Goal: Task Accomplishment & Management: Contribute content

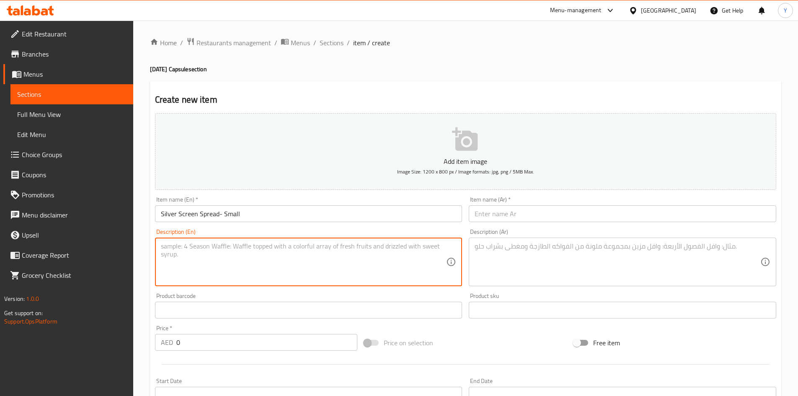
paste textarea "This festive box includes a pack of our signature savoury selection and 18 piec…"
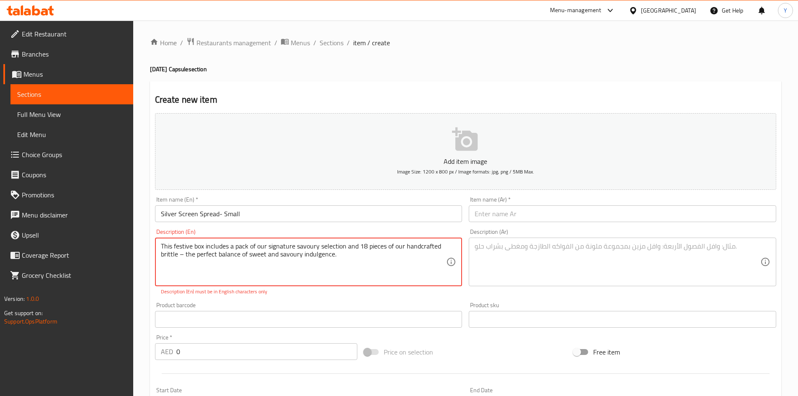
click at [182, 256] on textarea "This festive box includes a pack of our signature savoury selection and 18 piec…" at bounding box center [304, 262] width 286 height 40
type textarea "This festive box includes a pack of our signature savoury selection and 18 piec…"
drag, startPoint x: 235, startPoint y: 343, endPoint x: 99, endPoint y: 340, distance: 135.8
click at [81, 344] on div "Edit Restaurant Branches Menus Sections Full Menu View Edit Menu Choice Groups …" at bounding box center [399, 306] width 798 height 571
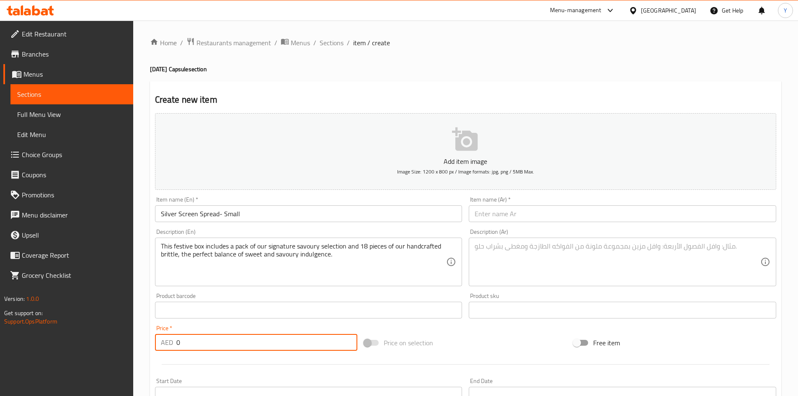
paste input "178.5"
type input "178.5"
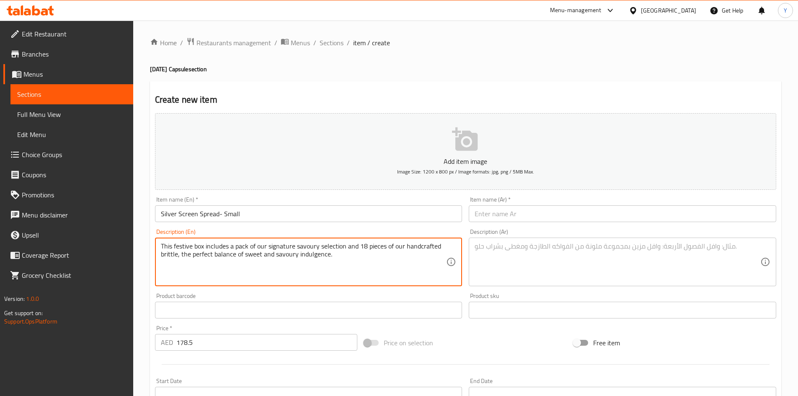
paste textarea "Khoya (Evaporated Milk Solids), Nuts (Cashews, Almonds, Pistachios, Walnuts), S…"
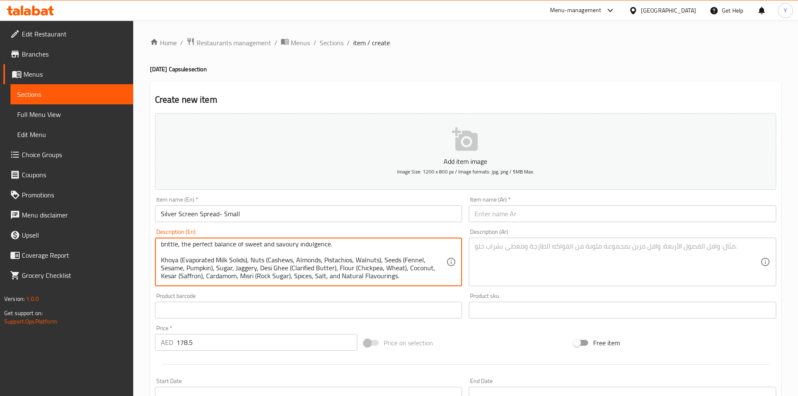
scroll to position [24, 0]
paste textarea "Gluten, contains peanut oil | This product is manufactured in a facility that p…"
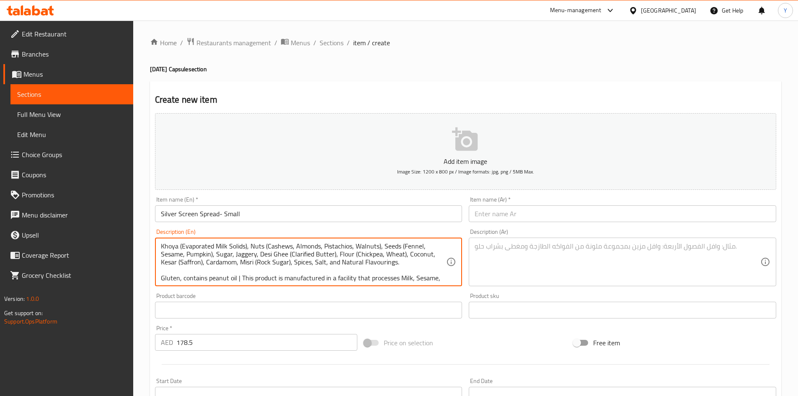
scroll to position [42, 0]
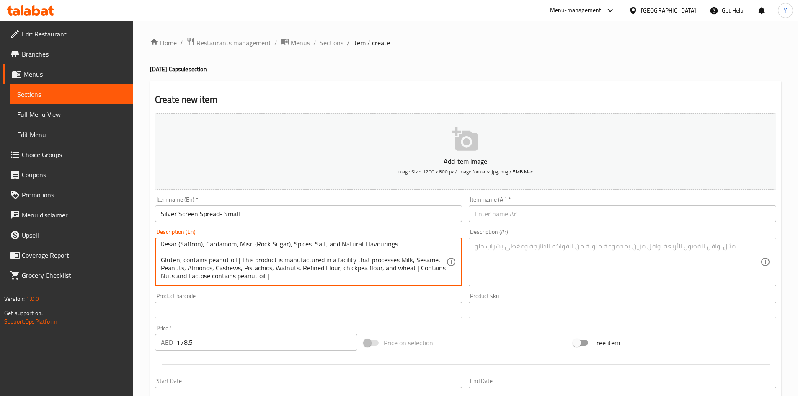
type textarea "This festive box includes a pack of our signature savoury selection and 18 piec…"
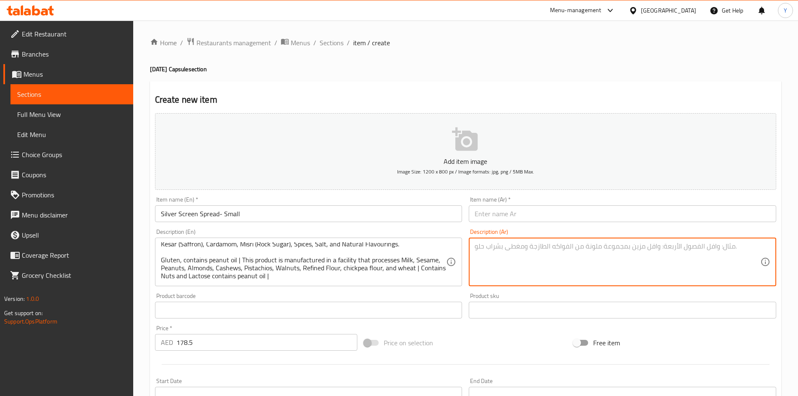
paste textarea "lorem ips dolorsi ametconse adi elit se doeiusmo tempori ut laboreet dolorem a7…"
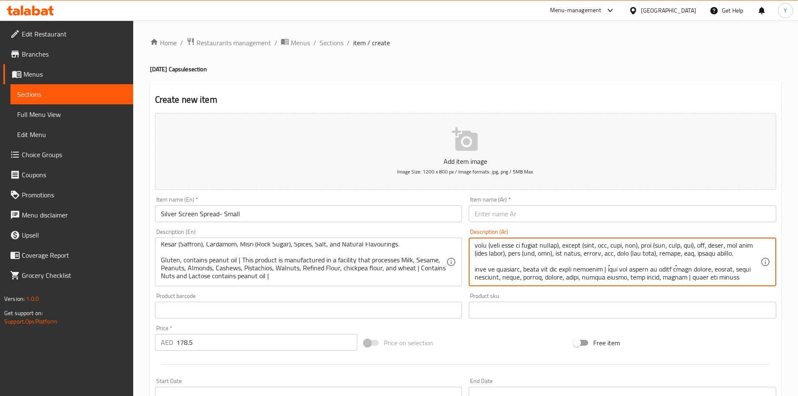
scroll to position [0, 0]
type textarea "lorem ips dolorsi ametconse adi elit se doeiusmo tempori ut laboreet dolorem a7…"
click at [284, 213] on input "Silver Screen Spread- Small" at bounding box center [309, 213] width 308 height 17
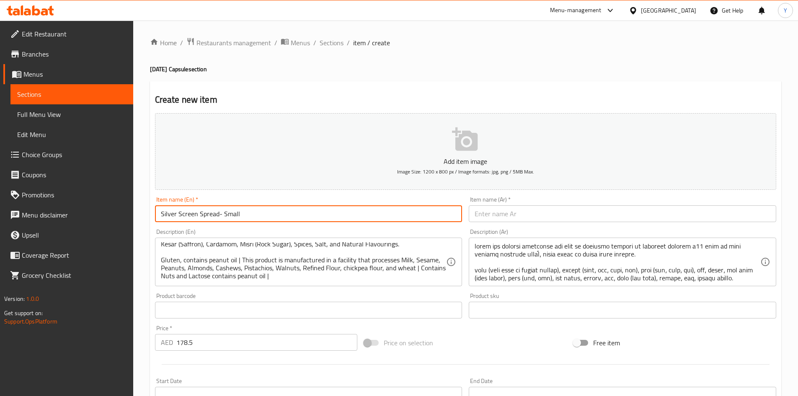
click at [284, 213] on input "Silver Screen Spread- Small" at bounding box center [309, 213] width 308 height 17
click at [283, 214] on input "Silver Screen Spread- Small" at bounding box center [309, 213] width 308 height 17
click at [560, 214] on input "text" at bounding box center [623, 213] width 308 height 17
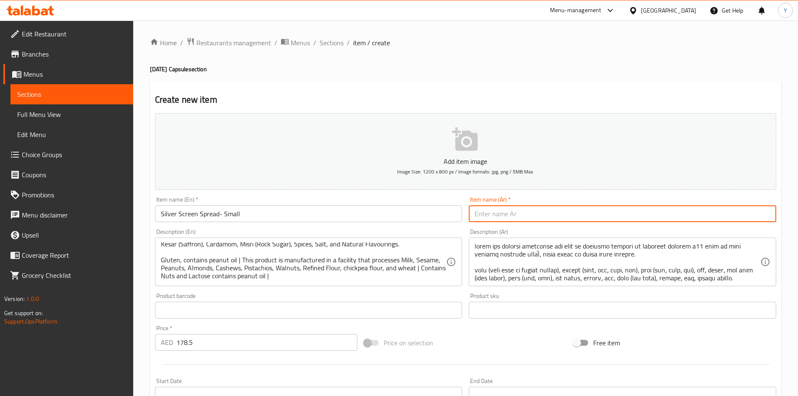
paste input "انتشار الشاشة الفضية - صغير"
drag, startPoint x: 495, startPoint y: 216, endPoint x: 650, endPoint y: 208, distance: 155.2
click at [651, 208] on input "انتشار الشاشة الفضية - صغير" at bounding box center [623, 213] width 308 height 17
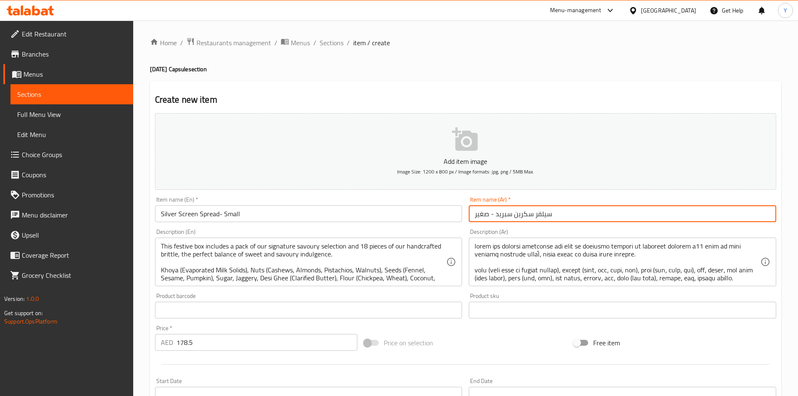
type input "سيلفر سكرين سبريد - صغير"
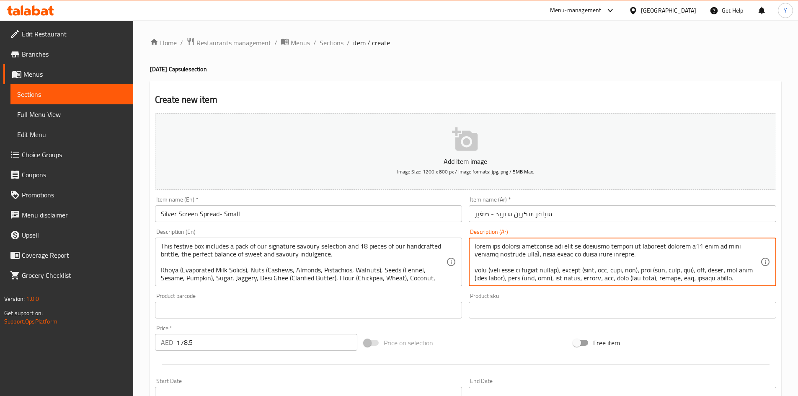
click at [552, 244] on textarea at bounding box center [618, 262] width 286 height 40
click at [545, 249] on textarea at bounding box center [618, 262] width 286 height 40
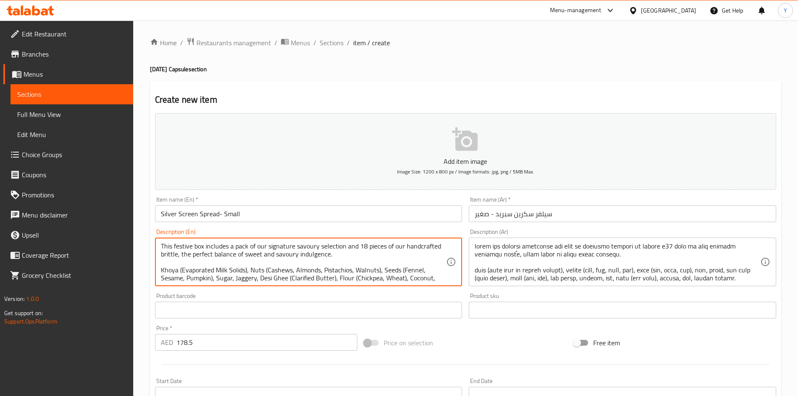
drag, startPoint x: 405, startPoint y: 248, endPoint x: 175, endPoint y: 259, distance: 230.3
click at [350, 268] on textarea "This festive box includes a pack of our signature savoury selection and 18 piec…" at bounding box center [304, 262] width 286 height 40
click at [395, 271] on textarea "This festive box includes a pack of our signature savoury selection and 18 piec…" at bounding box center [304, 262] width 286 height 40
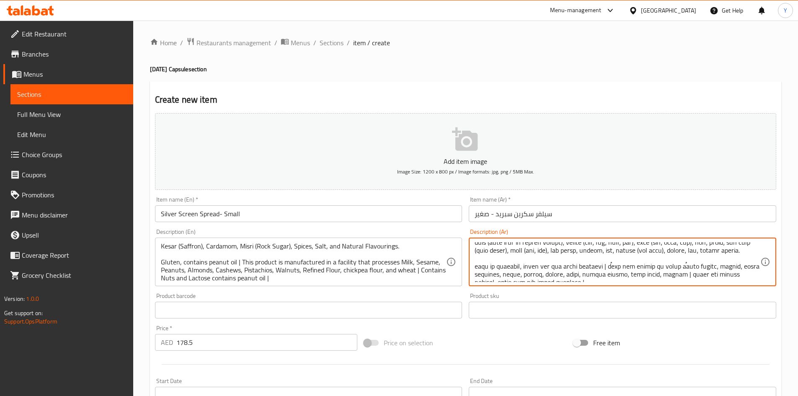
scroll to position [36, 0]
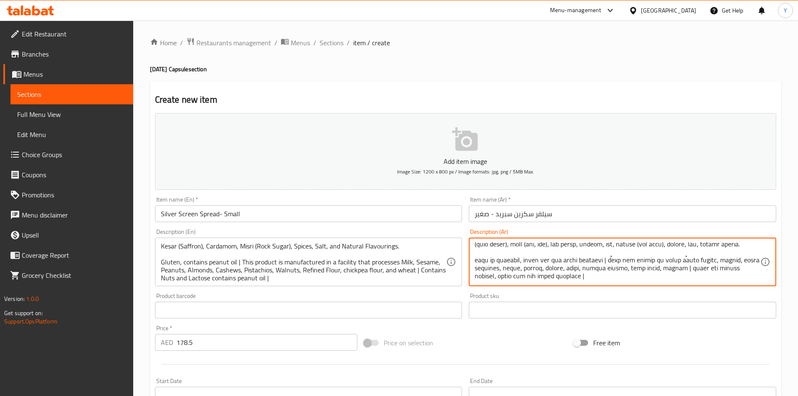
drag, startPoint x: 701, startPoint y: 269, endPoint x: 733, endPoint y: 262, distance: 33.0
click at [733, 262] on textarea at bounding box center [618, 262] width 286 height 40
click at [513, 259] on textarea at bounding box center [618, 262] width 286 height 40
click at [512, 259] on textarea at bounding box center [618, 262] width 286 height 40
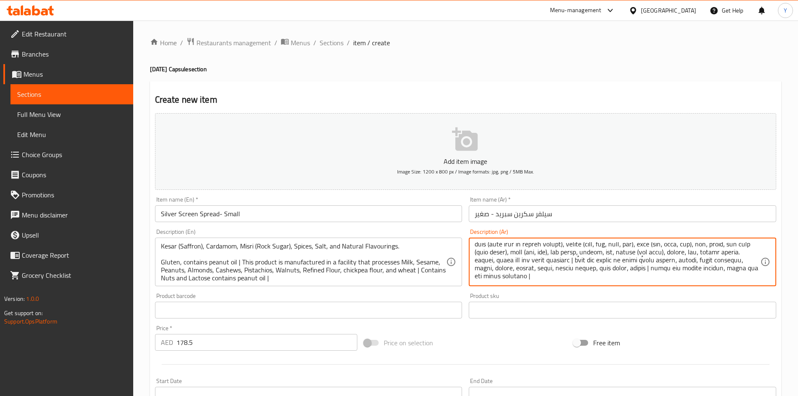
click at [728, 272] on textarea at bounding box center [618, 262] width 286 height 40
click at [728, 273] on textarea at bounding box center [618, 262] width 286 height 40
click at [704, 271] on textarea at bounding box center [618, 262] width 286 height 40
click at [683, 269] on textarea at bounding box center [618, 262] width 286 height 40
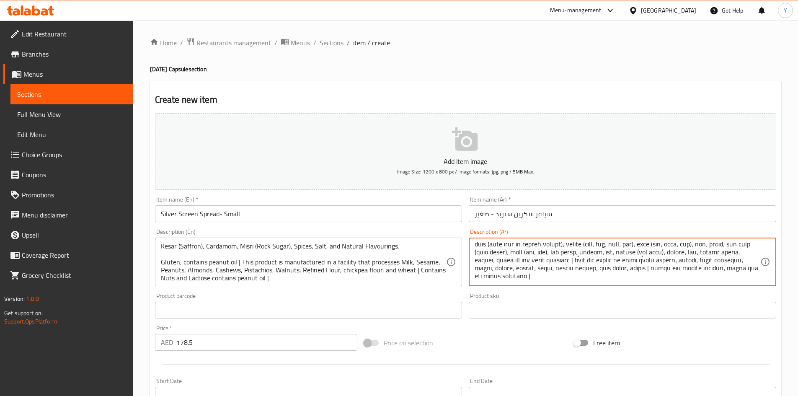
click at [683, 269] on textarea at bounding box center [618, 262] width 286 height 40
click at [668, 271] on textarea at bounding box center [618, 262] width 286 height 40
type textarea "lorem ips dolorsi ametconse adi elit se doeiusmo tempori ut labore e17 dolo ma …"
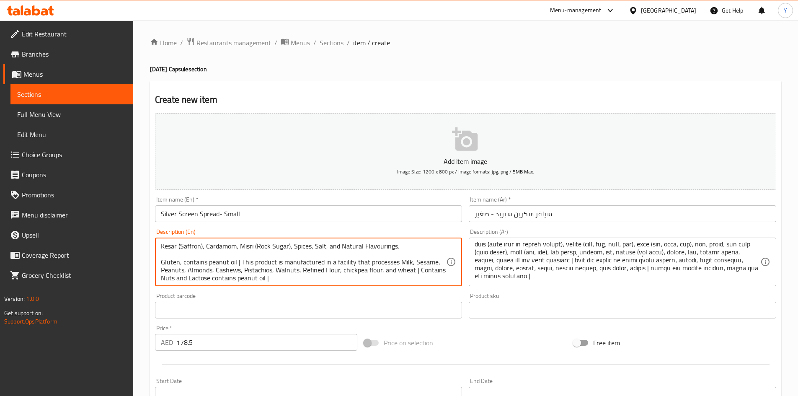
click at [288, 266] on textarea "This festive box includes a pack of our signature savoury selection and 18 piec…" at bounding box center [304, 262] width 286 height 40
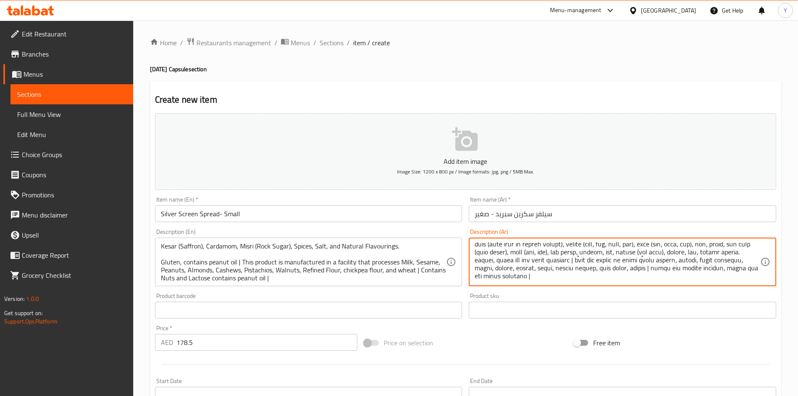
click at [575, 268] on textarea at bounding box center [618, 262] width 286 height 40
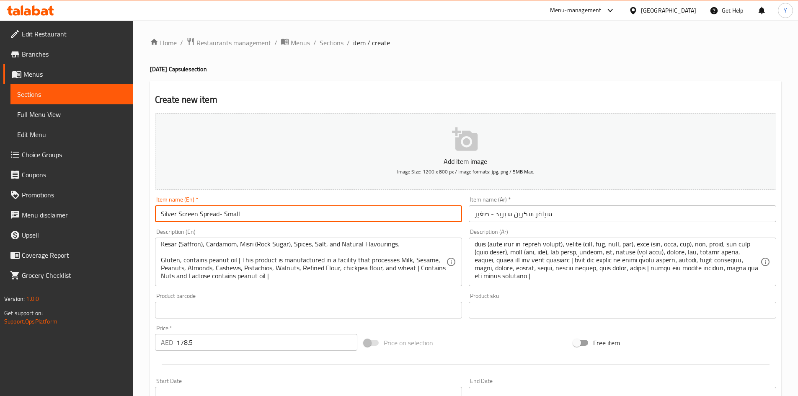
click at [271, 218] on input "Silver Screen Spread- Small" at bounding box center [309, 213] width 308 height 17
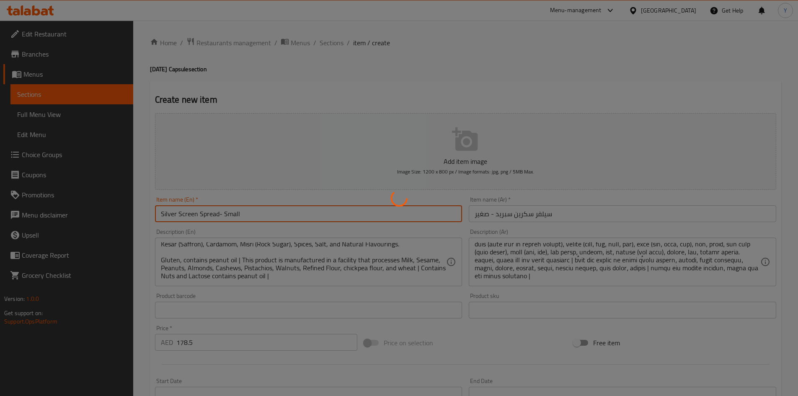
type input "0"
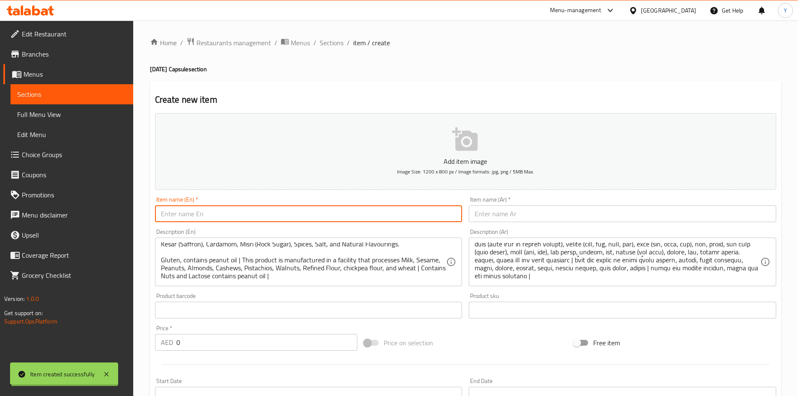
scroll to position [0, 0]
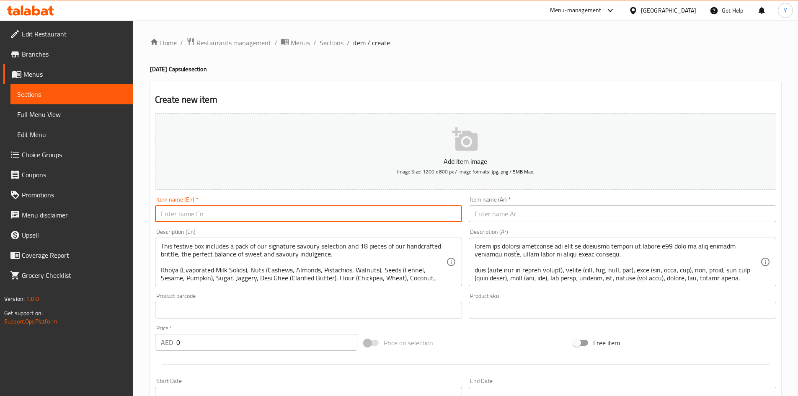
paste input "Blockbuster Bundle- Medium"
type input "Blockbuster Bundle- Medium"
click at [212, 239] on div "This festive box includes a pack of our signature savoury selection and 18 piec…" at bounding box center [309, 262] width 308 height 49
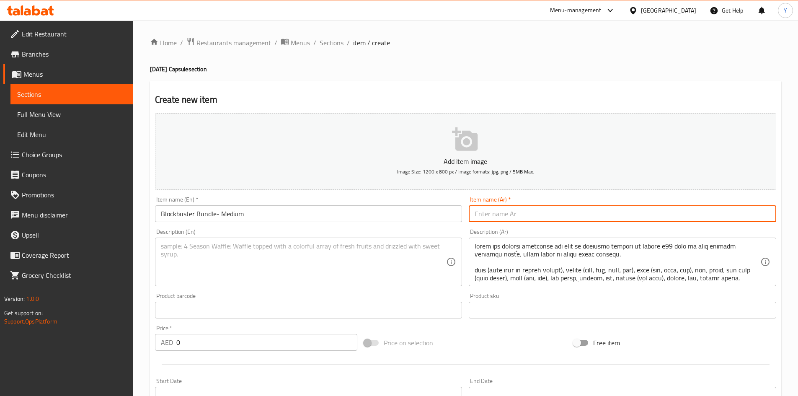
drag, startPoint x: 536, startPoint y: 207, endPoint x: 535, endPoint y: 212, distance: 5.1
click at [536, 212] on input "text" at bounding box center [623, 213] width 308 height 17
paste input "مجموعة بلوكباستر - متوسطة"
type input "مجموعة بلوكباستر - متوسطة"
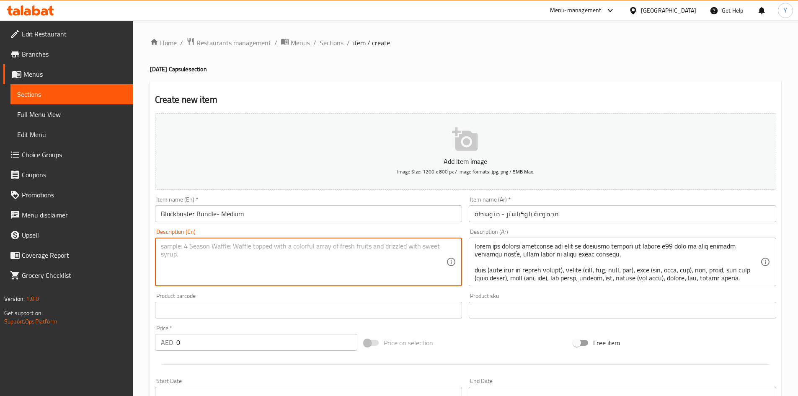
click at [211, 260] on textarea at bounding box center [304, 262] width 286 height 40
paste textarea "A festive treat for every craving – 16 pieces of assorted mithai, 18 crunchy br…"
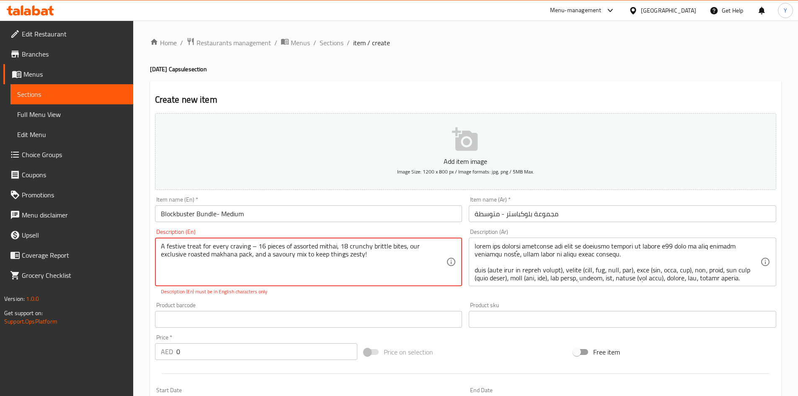
click at [256, 245] on textarea "A festive treat for every craving – 16 pieces of assorted mithai, 18 crunchy br…" at bounding box center [304, 262] width 286 height 40
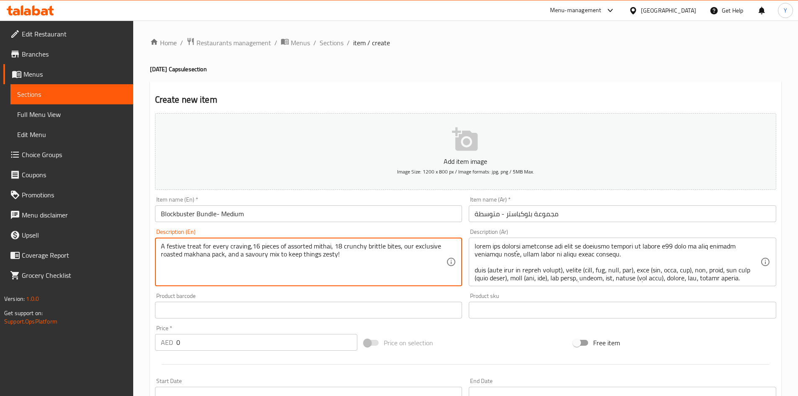
click at [365, 259] on textarea "A festive treat for every craving,16 pieces of assorted mithai, 18 crunchy brit…" at bounding box center [304, 262] width 286 height 40
paste textarea "Khoya (Evaporated Milk Solids), Nuts (Cashews, Almonds, Pistachios, Walnuts), S…"
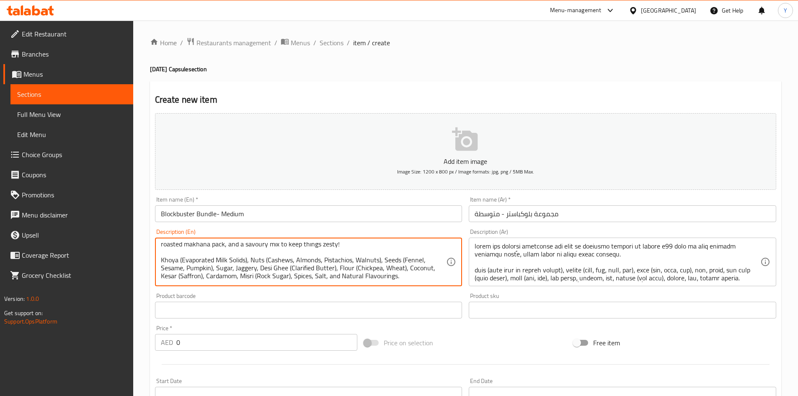
scroll to position [24, 0]
click at [402, 259] on textarea "A festive treat for every craving,16 pieces of assorted mithai, 18 crunchy brit…" at bounding box center [304, 262] width 286 height 40
click at [405, 270] on textarea "A festive treat for every craving,16 pieces of assorted mithai, 18 crunchy brit…" at bounding box center [304, 262] width 286 height 40
click at [403, 268] on textarea "A festive treat for every craving,16 pieces of assorted mithai, 18 crunchy brit…" at bounding box center [304, 262] width 286 height 40
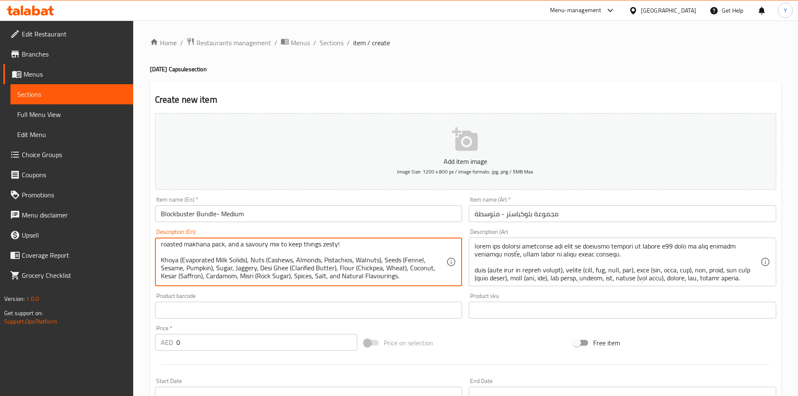
click at [401, 259] on textarea "A festive treat for every craving,16 pieces of assorted mithai, 18 crunchy brit…" at bounding box center [304, 262] width 286 height 40
click at [396, 269] on textarea "A festive treat for every craving,16 pieces of assorted mithai, 18 crunchy brit…" at bounding box center [304, 262] width 286 height 40
click at [397, 262] on textarea "A festive treat for every craving,16 pieces of assorted mithai, 18 crunchy brit…" at bounding box center [304, 262] width 286 height 40
paste textarea "Gluten, contains peanut oil | This product is manufactured in a facility that p…"
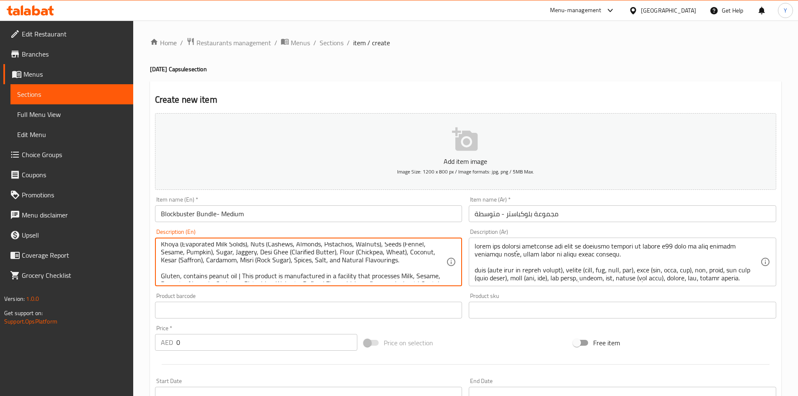
scroll to position [42, 0]
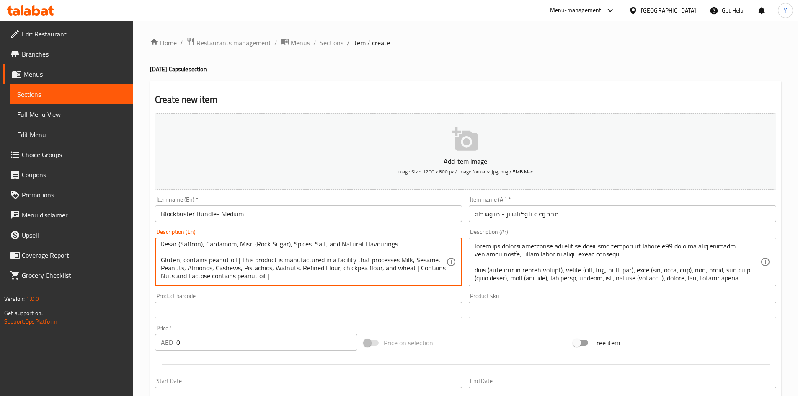
type textarea "A festive treat for every craving,16 pieces of assorted mithai, 18 crunchy brit…"
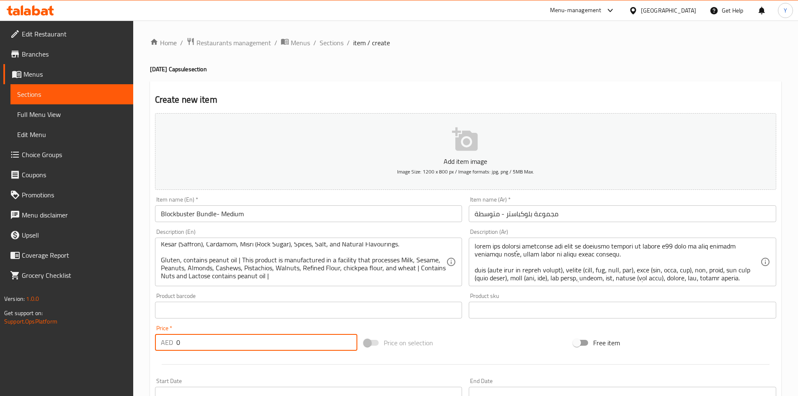
drag, startPoint x: 120, startPoint y: 339, endPoint x: 139, endPoint y: 343, distance: 19.8
click at [116, 339] on div "Edit Restaurant Branches Menus Sections Full Menu View Edit Menu Choice Groups …" at bounding box center [399, 306] width 798 height 571
paste input "446.25"
type input "446.25"
click at [194, 358] on div at bounding box center [466, 364] width 628 height 21
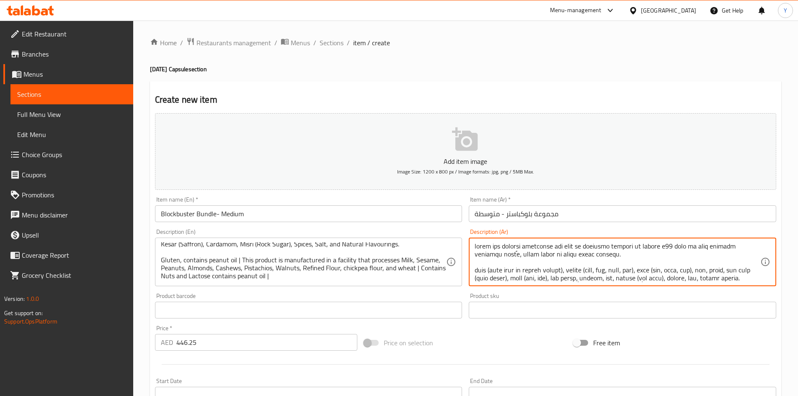
paste textarea "تعة احتفالية تُرضي جميع الأذواق، ١٦ قطعة من ميثاي متنوعة، ١٨ قطعة مقرمشة، عبوة …"
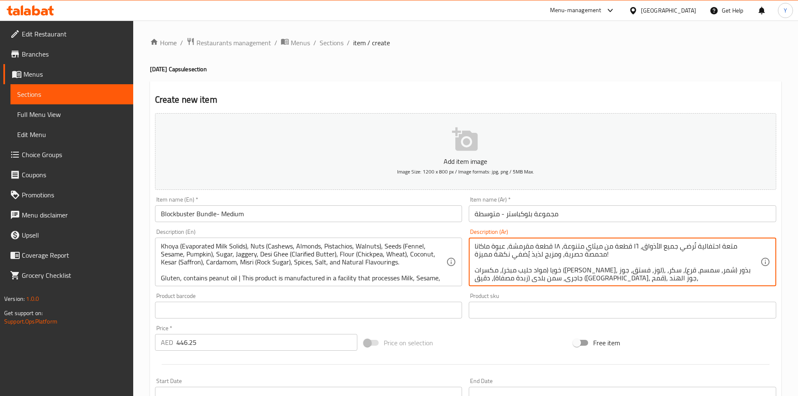
scroll to position [0, 0]
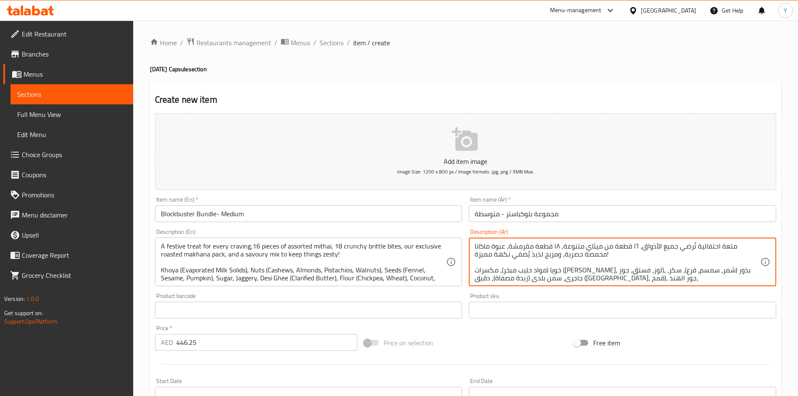
click at [541, 245] on textarea "متعة احتفالية تُرضي جميع الأذواق، ١٦ قطعة من ميثاي متنوعة، ١٨ قطعة مقرمشة، عبوة…" at bounding box center [618, 262] width 286 height 40
click at [504, 248] on textarea at bounding box center [618, 262] width 286 height 40
click at [600, 256] on textarea at bounding box center [618, 262] width 286 height 40
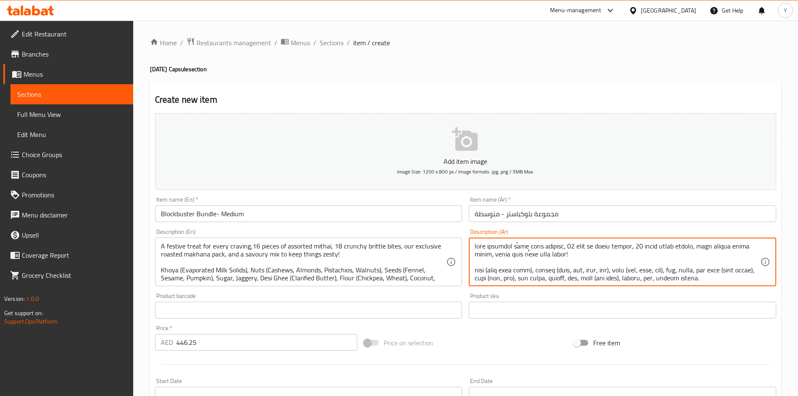
click at [600, 256] on textarea at bounding box center [618, 262] width 286 height 40
click at [573, 259] on textarea at bounding box center [618, 262] width 286 height 40
click at [533, 254] on textarea at bounding box center [618, 262] width 286 height 40
click at [535, 256] on textarea at bounding box center [618, 262] width 286 height 40
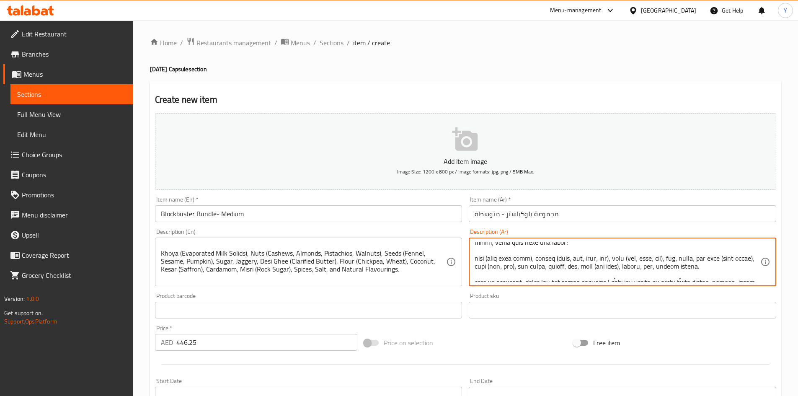
scroll to position [17, 0]
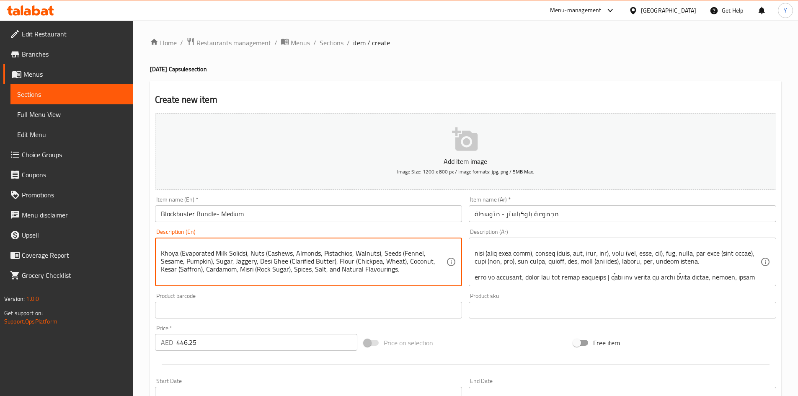
click at [340, 260] on textarea "A festive treat for every craving,16 pieces of assorted mithai, 18 crunchy brit…" at bounding box center [304, 262] width 286 height 40
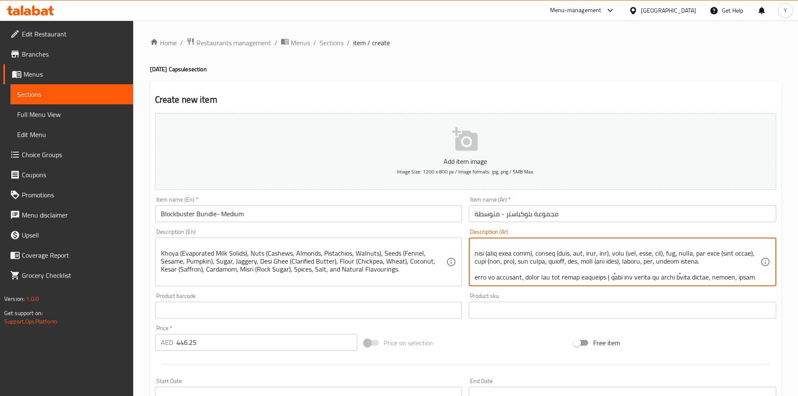
click at [555, 260] on textarea at bounding box center [618, 262] width 286 height 40
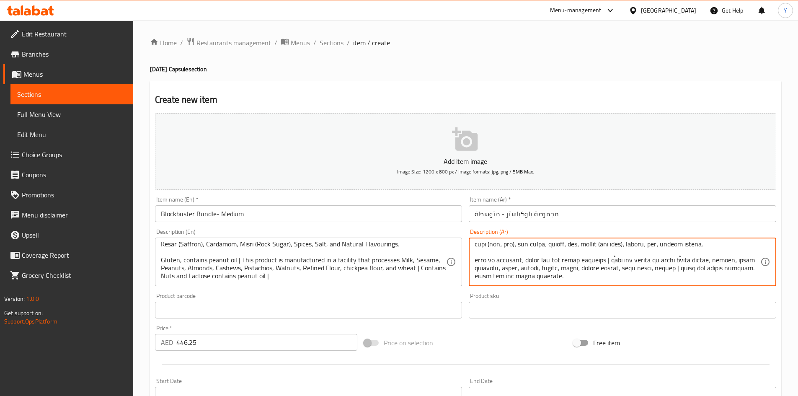
scroll to position [42, 0]
drag, startPoint x: 702, startPoint y: 264, endPoint x: 730, endPoint y: 261, distance: 28.6
click at [730, 261] on textarea at bounding box center [618, 262] width 286 height 40
type textarea "متعة احتفالية تُرضي جميع الأذواق، ١٦ قطعة من ميثاي متنوعة، ١٨ بريتل بايتس مقرمش…"
click at [259, 210] on input "Blockbuster Bundle- Medium" at bounding box center [309, 213] width 308 height 17
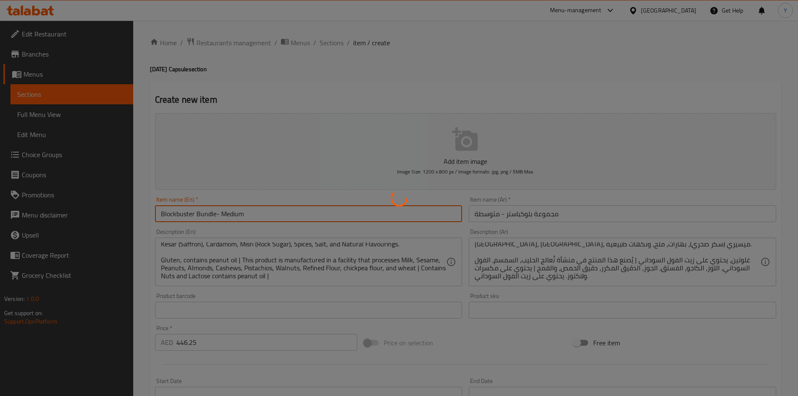
type input "0"
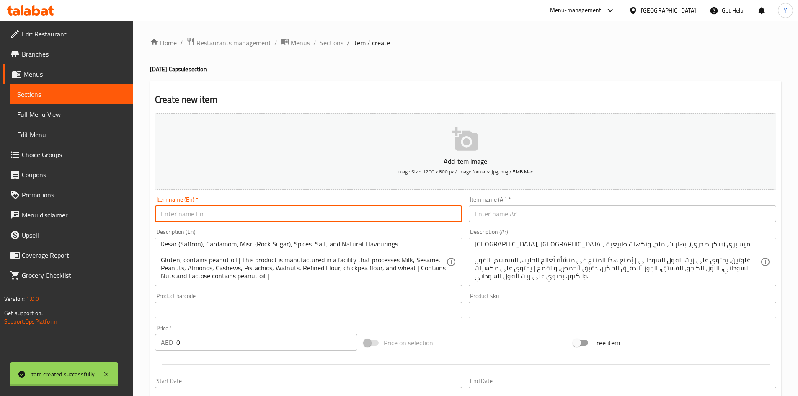
scroll to position [0, 0]
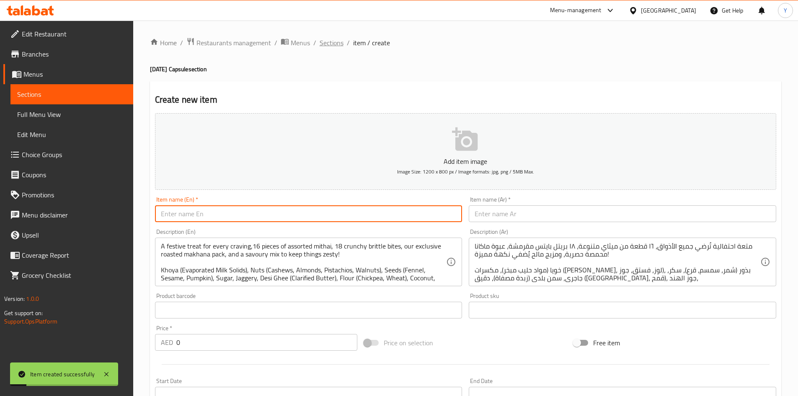
click at [336, 48] on span "Sections" at bounding box center [332, 43] width 24 height 10
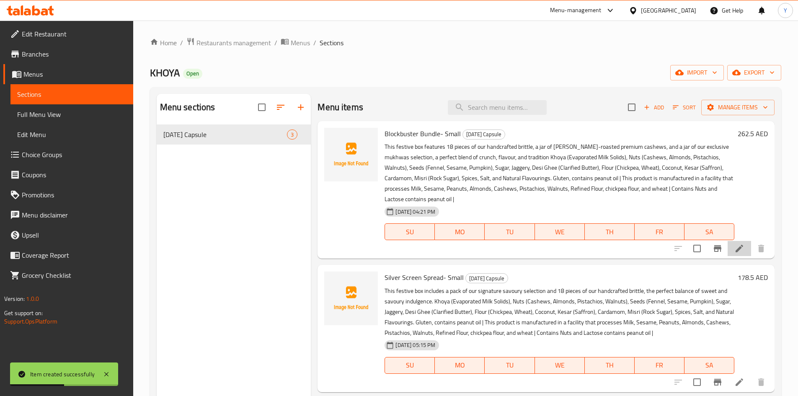
click at [736, 251] on icon at bounding box center [740, 249] width 8 height 8
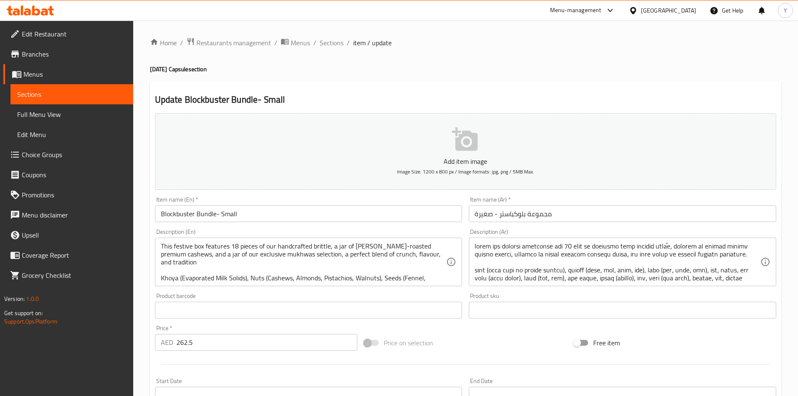
scroll to position [40, 0]
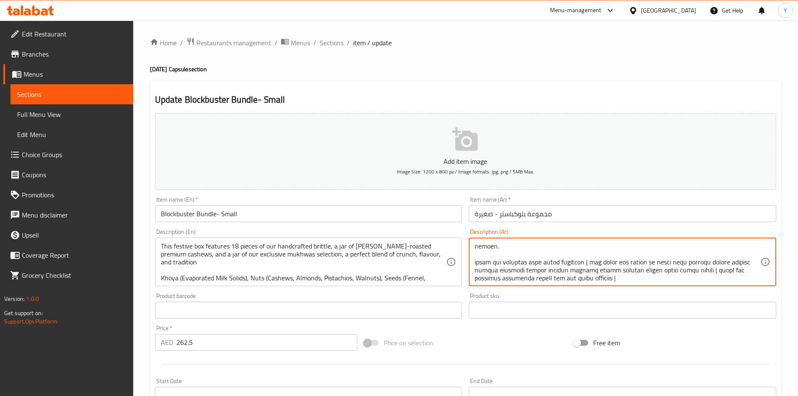
click at [499, 247] on textarea at bounding box center [618, 262] width 286 height 40
type textarea "lorem ips dolorsi ametconse adi 26 elit se doeiusmo temp incidid utlaًe، dolore…"
click at [357, 183] on button "Add item image Image Size: 1200 x 800 px / Image formats: jpg, png / 5MB Max." at bounding box center [465, 151] width 621 height 77
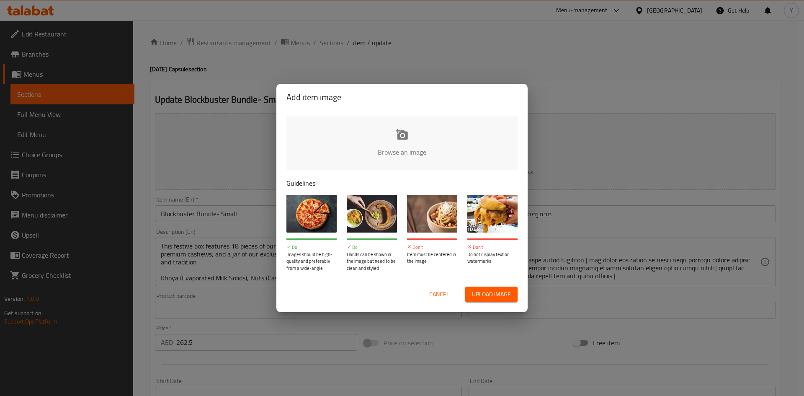
click at [428, 290] on button "Cancel" at bounding box center [439, 295] width 27 height 16
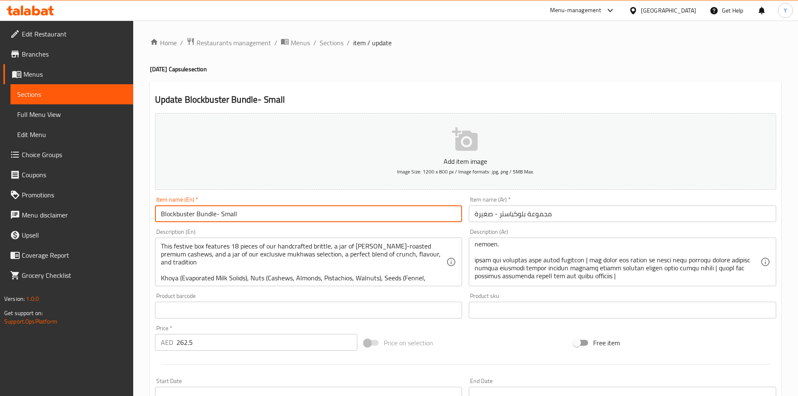
click at [285, 222] on input "Blockbuster Bundle- Small" at bounding box center [309, 213] width 308 height 17
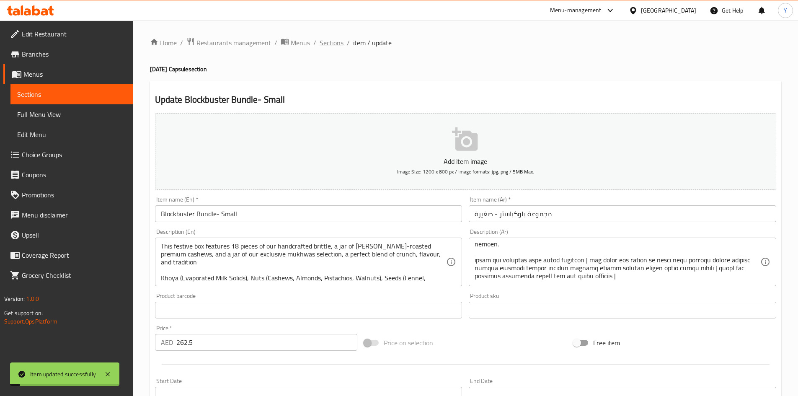
click at [325, 41] on span "Sections" at bounding box center [332, 43] width 24 height 10
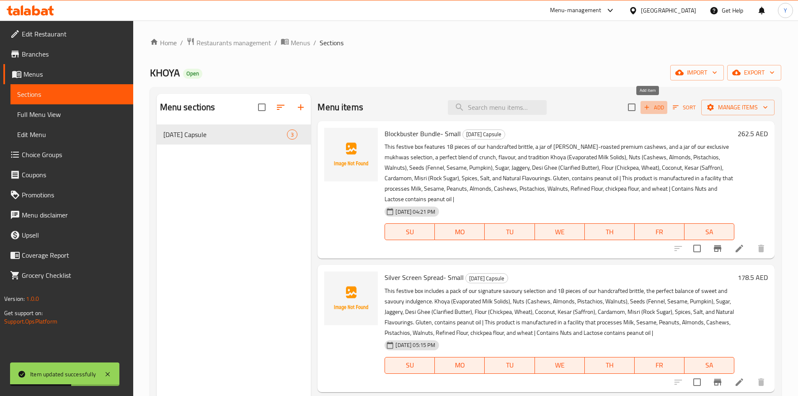
click at [658, 110] on span "Add" at bounding box center [654, 108] width 23 height 10
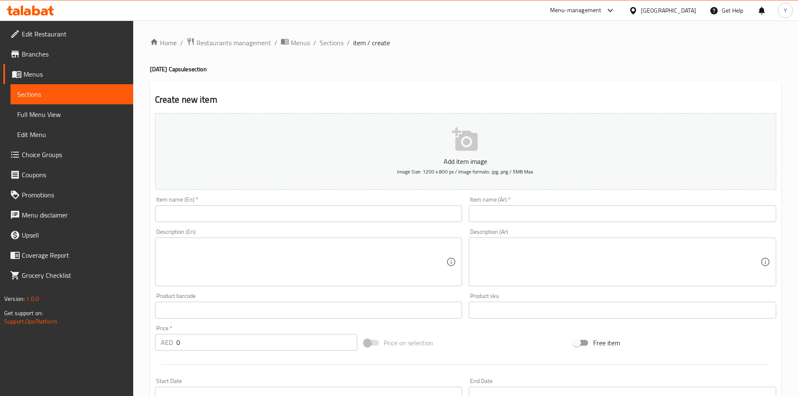
click at [181, 215] on input "text" at bounding box center [309, 213] width 308 height 17
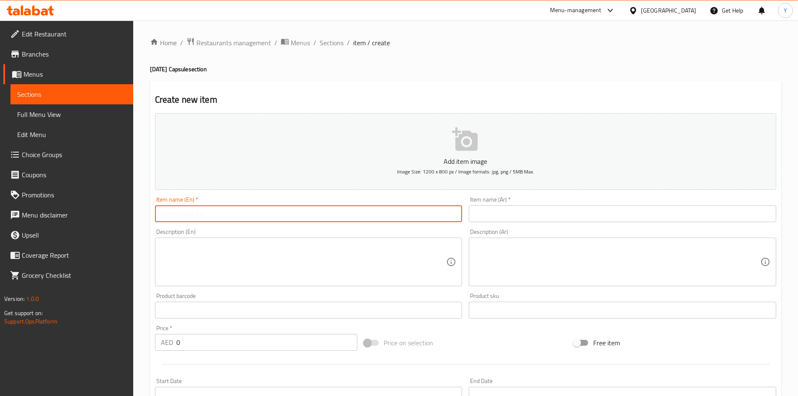
paste input "Silver Screen Spread- Medium"
type input "Silver Screen Spread- Medium"
click at [518, 222] on div "Item name (Ar)   * Item name (Ar) *" at bounding box center [622, 209] width 314 height 32
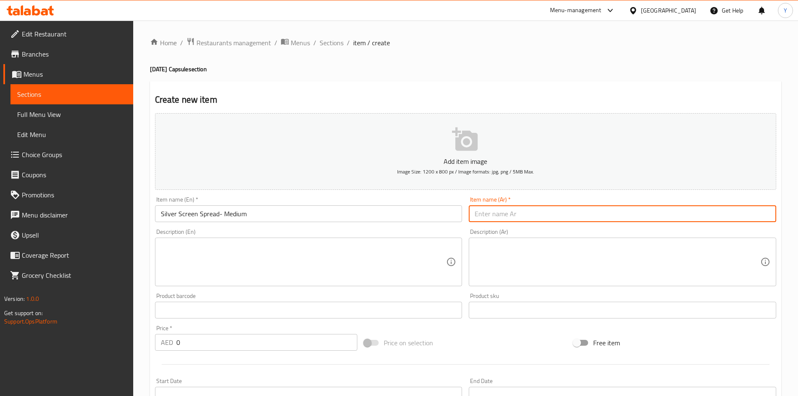
click at [516, 214] on input "text" at bounding box center [623, 213] width 308 height 17
paste input "انتشار الشاشة الفضية - متوسط"
drag, startPoint x: 501, startPoint y: 212, endPoint x: 610, endPoint y: 213, distance: 109.8
click at [610, 213] on input "انتشار الشاشة الفضية - متوسط" at bounding box center [623, 213] width 308 height 17
type input "سيلفر سكرين سبريد- متوسط"
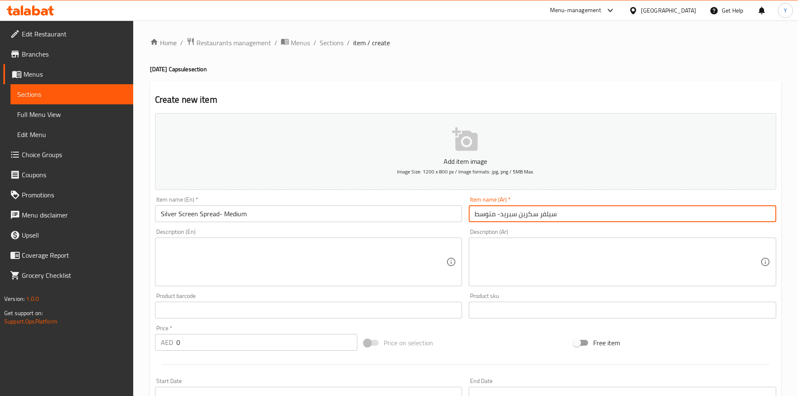
click at [197, 249] on textarea at bounding box center [304, 262] width 286 height 40
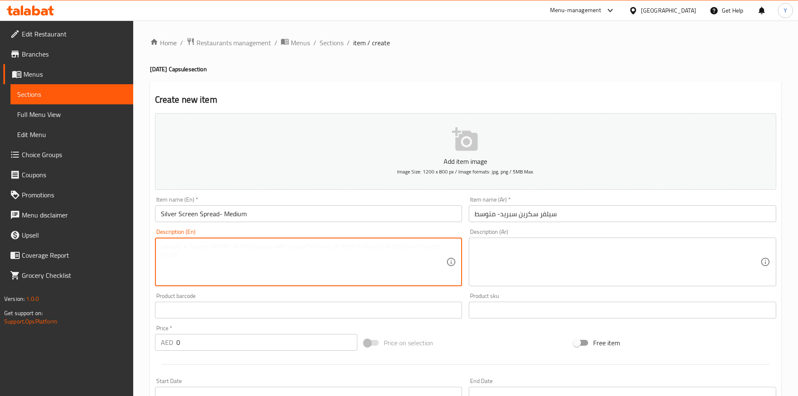
paste textarea "A celebration of taste and aroma – 30 pieces of luscious Kaju Katli, 2 jars of …"
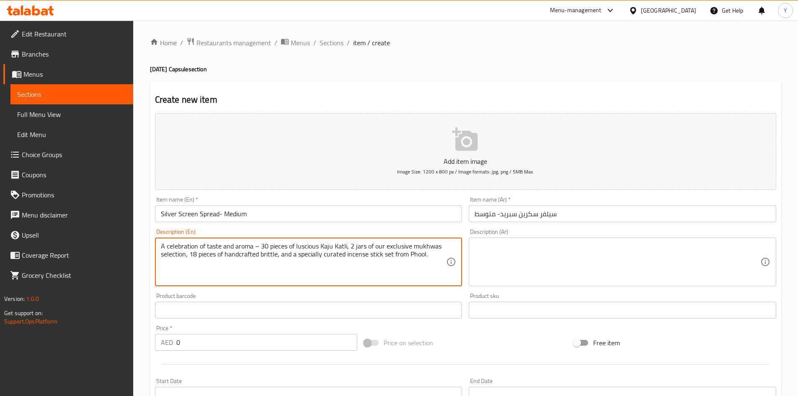
click at [257, 248] on textarea "A celebration of taste and aroma – 30 pieces of luscious Kaju Katli, 2 jars of …" at bounding box center [304, 262] width 286 height 40
type textarea "A celebration of taste and aroma, 30 pieces of luscious Kaju Katli, 2 jars of o…"
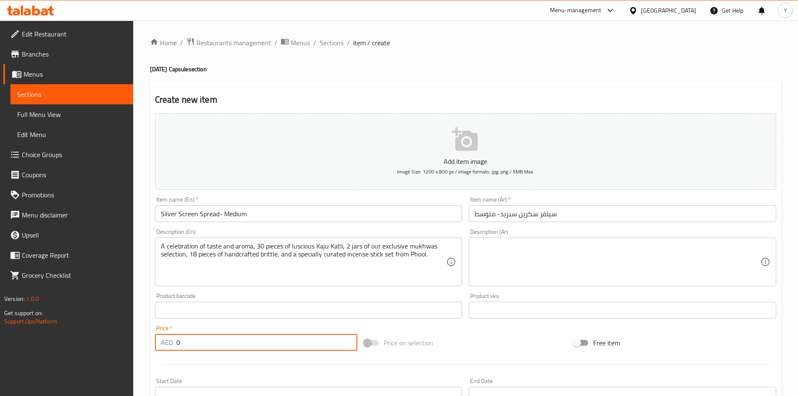
drag, startPoint x: 191, startPoint y: 340, endPoint x: 129, endPoint y: 337, distance: 62.1
click at [129, 337] on div "Edit Restaurant Branches Menus Sections Full Menu View Edit Menu Choice Groups …" at bounding box center [399, 306] width 798 height 571
paste input "540.75"
type input "540.75"
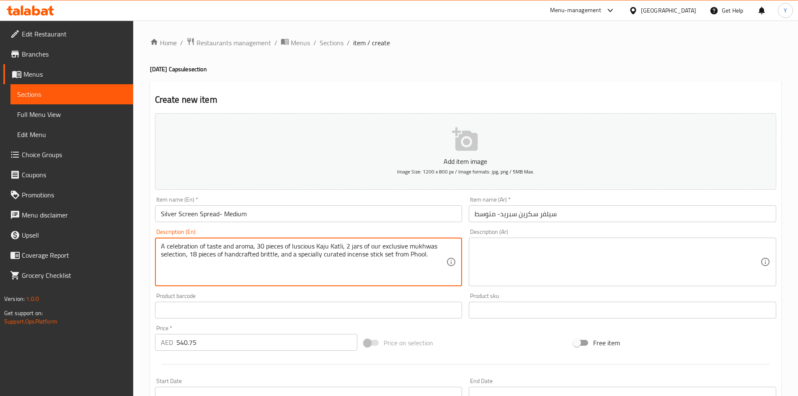
paste textarea "Khoya (Evaporated Milk Solids), Nuts (Cashews, Almonds, Pistachios, Walnuts), S…"
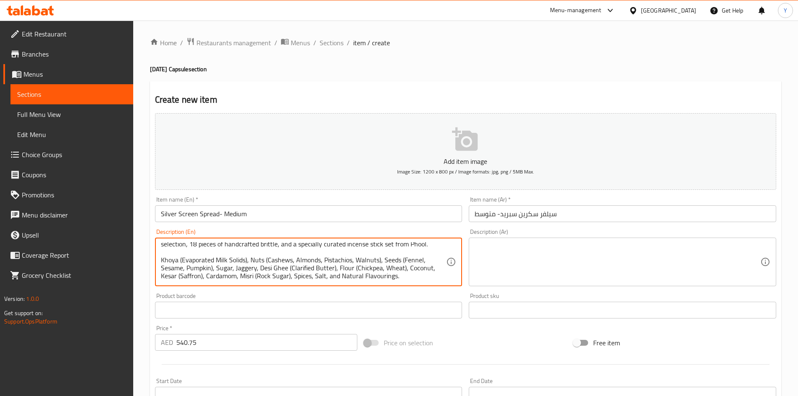
scroll to position [24, 0]
paste textarea "Gluten, contains peanut oil | This product is manufactured in a facility that p…"
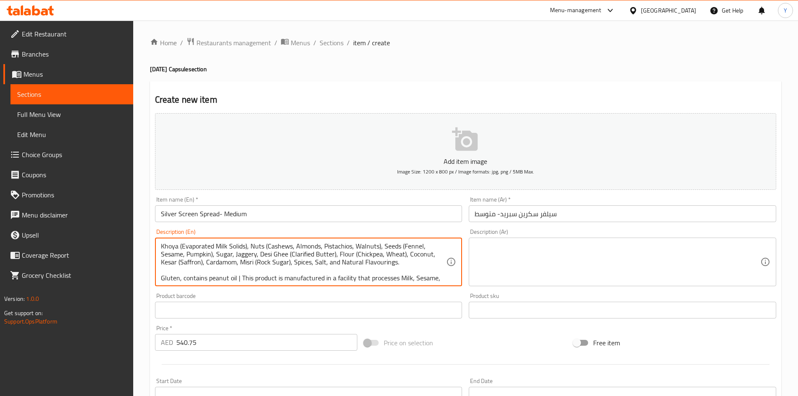
scroll to position [42, 0]
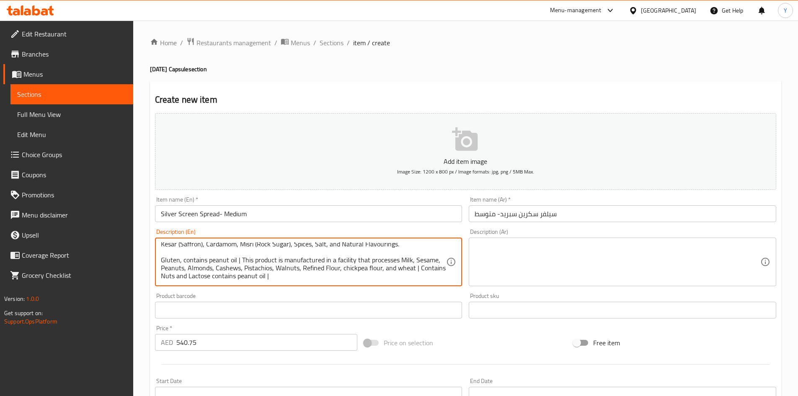
type textarea "A celebration of taste and aroma, 30 pieces of luscious Kaju Katli, 2 jars of o…"
click at [537, 272] on textarea at bounding box center [618, 262] width 286 height 40
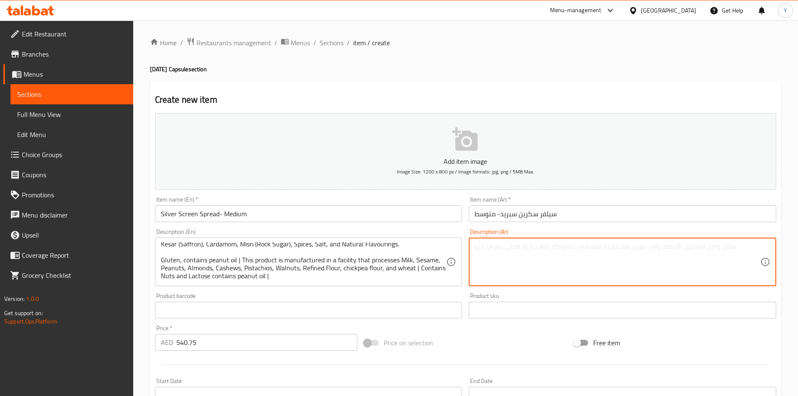
paste textarea "loremiٌ dolors ametcons، 33 adip el sedd eiusm tempor، incidid ut labore etdolo…"
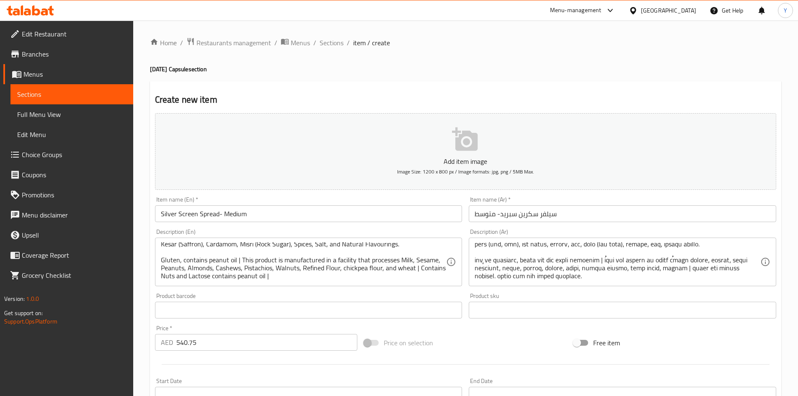
click at [465, 341] on div "Price on selection" at bounding box center [465, 342] width 209 height 23
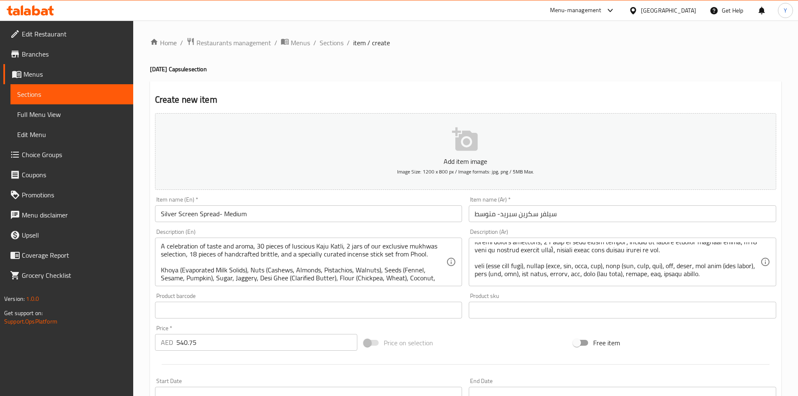
scroll to position [0, 0]
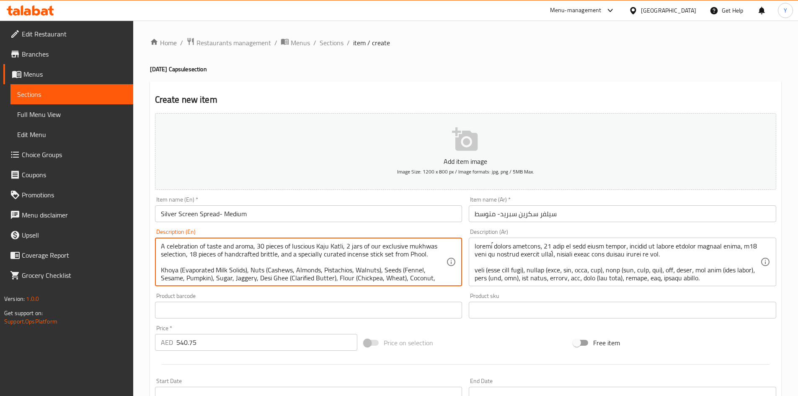
click at [296, 249] on textarea "A celebration of taste and aroma, 30 pieces of luscious Kaju Katli, 2 jars of o…" at bounding box center [304, 262] width 286 height 40
click at [352, 250] on textarea "A celebration of taste and aroma, 30 pieces of luscious Kaju Katli, 2 jars of o…" at bounding box center [304, 262] width 286 height 40
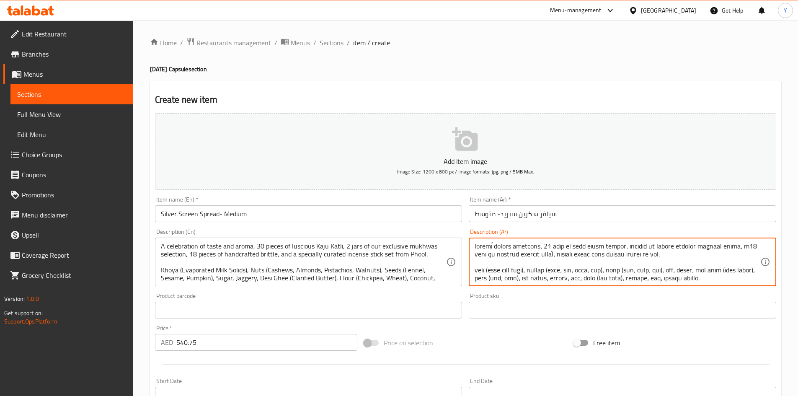
drag, startPoint x: 588, startPoint y: 246, endPoint x: 573, endPoint y: 247, distance: 15.1
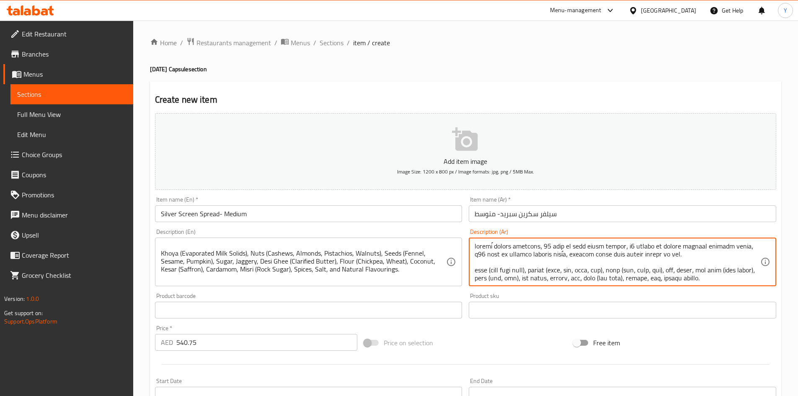
scroll to position [17, 0]
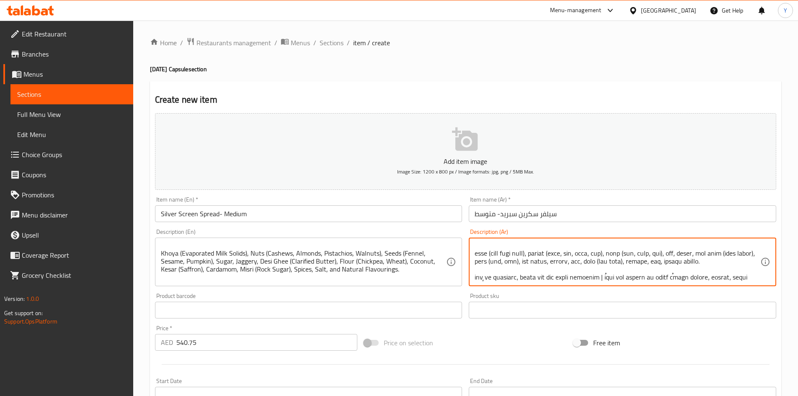
click at [561, 263] on textarea at bounding box center [618, 262] width 286 height 40
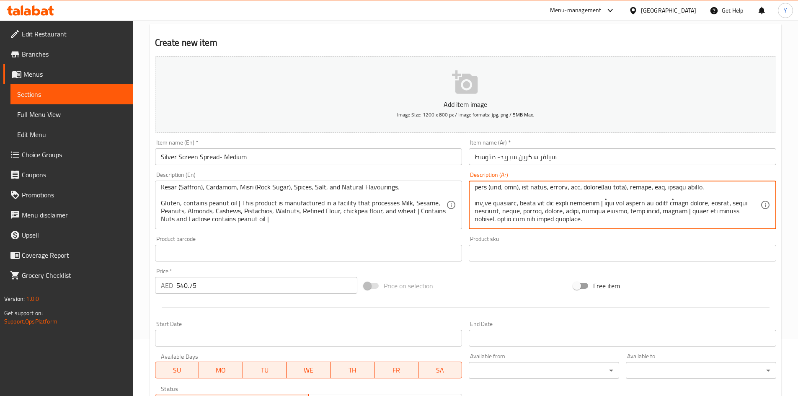
scroll to position [42, 0]
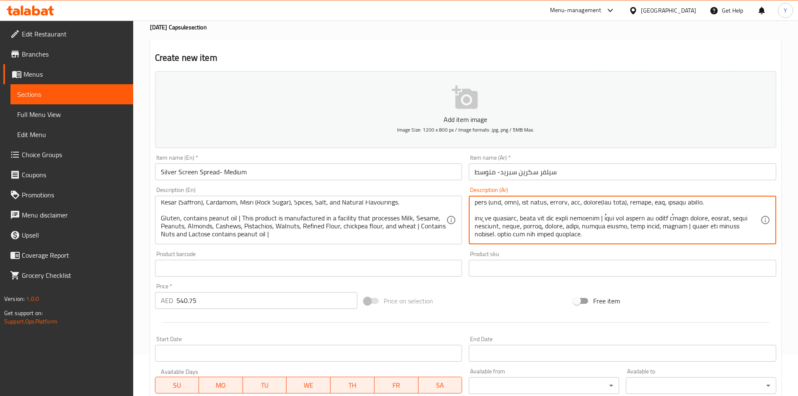
drag, startPoint x: 729, startPoint y: 218, endPoint x: 752, endPoint y: 221, distance: 24.1
click at [752, 221] on textarea at bounding box center [618, 220] width 286 height 40
type textarea "loremiٌ dolors ametcons، 72 adip el sedd eiusm tempor، i1 utlabo et dolore magn…"
click at [269, 315] on div at bounding box center [466, 322] width 628 height 21
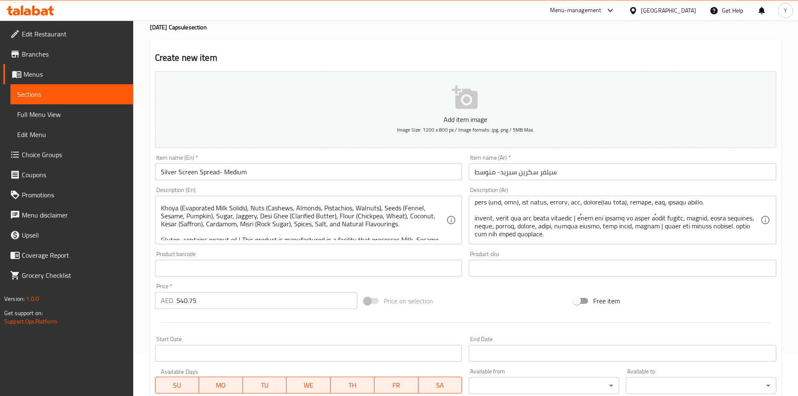
scroll to position [0, 0]
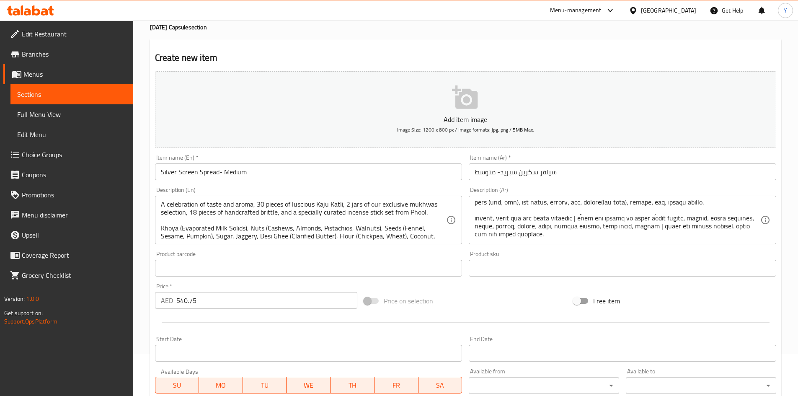
click at [323, 176] on input "Silver Screen Spread- Medium" at bounding box center [309, 171] width 308 height 17
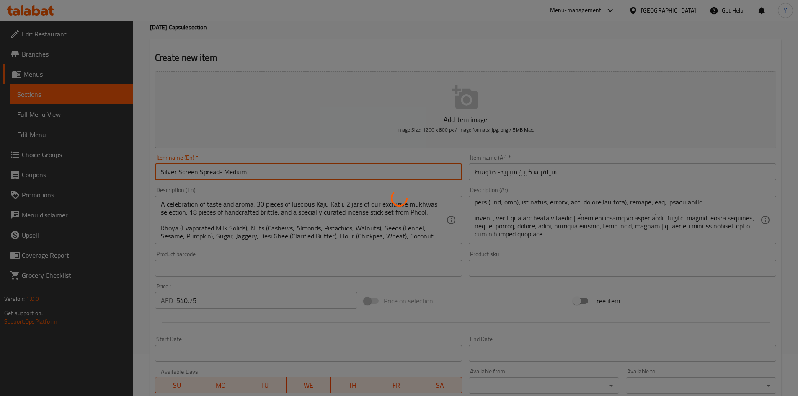
type input "0"
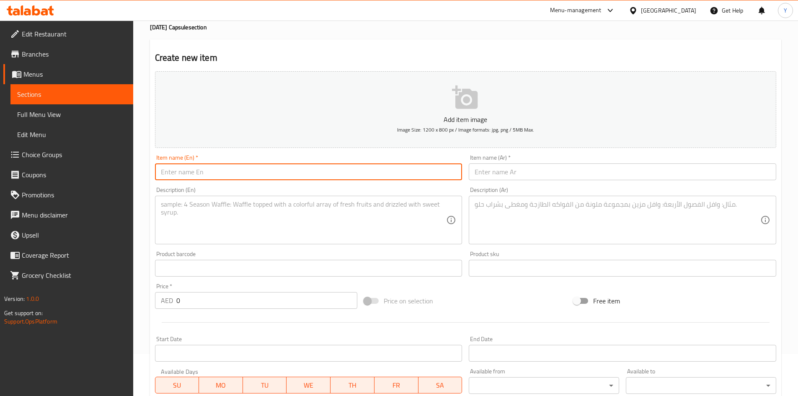
paste input "Blockbuster Bundle- Large"
type input "Blockbuster Bundle- Large"
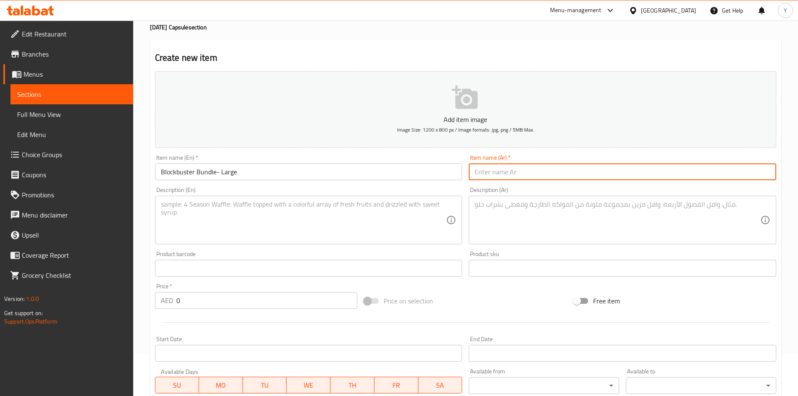
paste input "مجموعة ضخمة - كبيرة"
type input "مجموعة ضخمة - كبيرة"
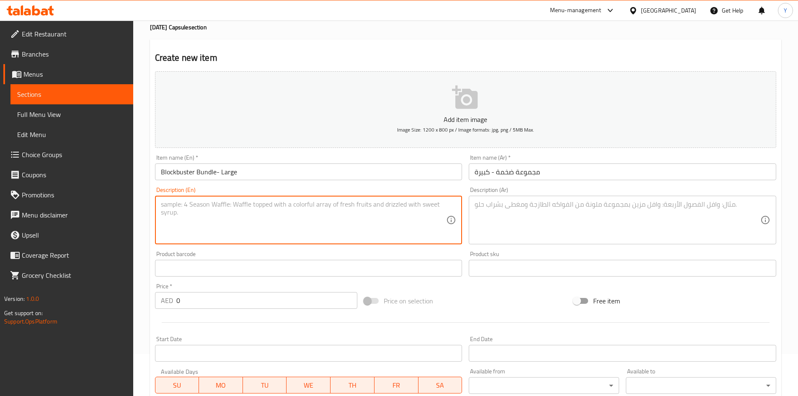
click at [233, 215] on textarea at bounding box center [304, 220] width 286 height 40
paste textarea "A delightful festive hamper featuring 10 pieces of assorted mithai, a mukhwas g…"
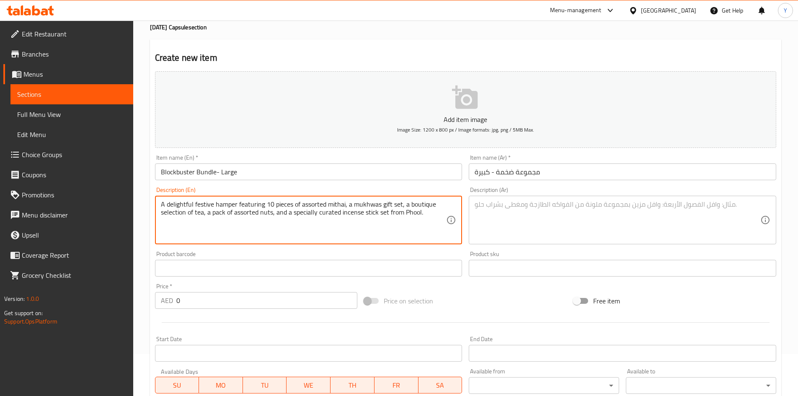
paste textarea "Khoya (Evaporated Milk Solids), Nuts (Cashews, Almonds, Pistachios, Walnuts), S…"
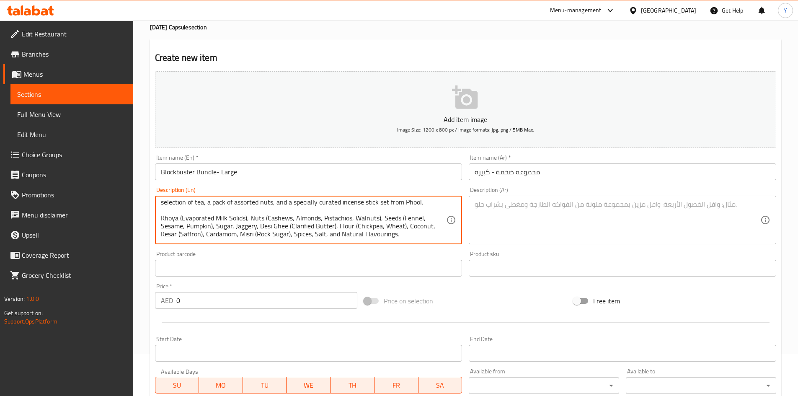
scroll to position [24, 0]
paste textarea "Gluten, contains peanut oil | This product is manufactured in a facility that p…"
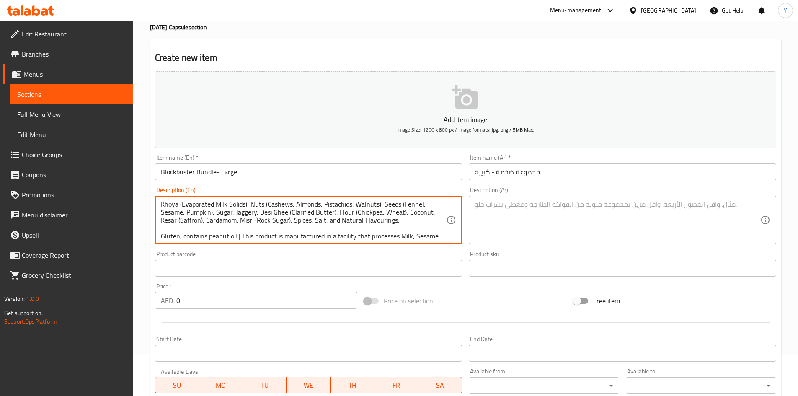
scroll to position [42, 0]
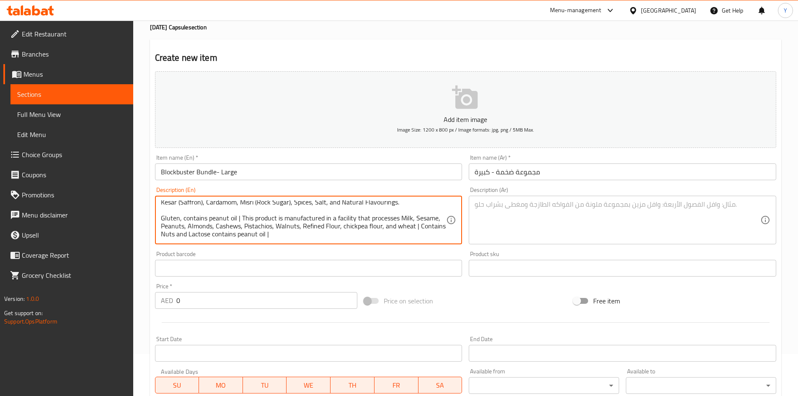
type textarea "A delightful festive hamper featuring 10 pieces of assorted mithai, a mukhwas g…"
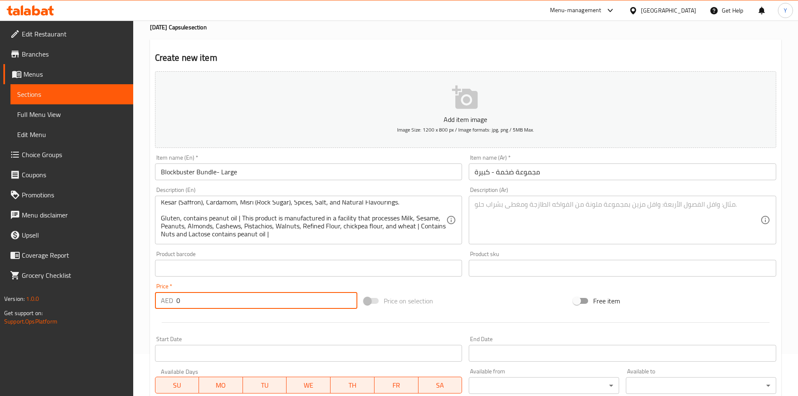
drag, startPoint x: 272, startPoint y: 303, endPoint x: 154, endPoint y: 298, distance: 117.8
click at [154, 298] on div "Price   * AED 0 Price *" at bounding box center [256, 296] width 209 height 32
paste input "488.25"
type input "488.25"
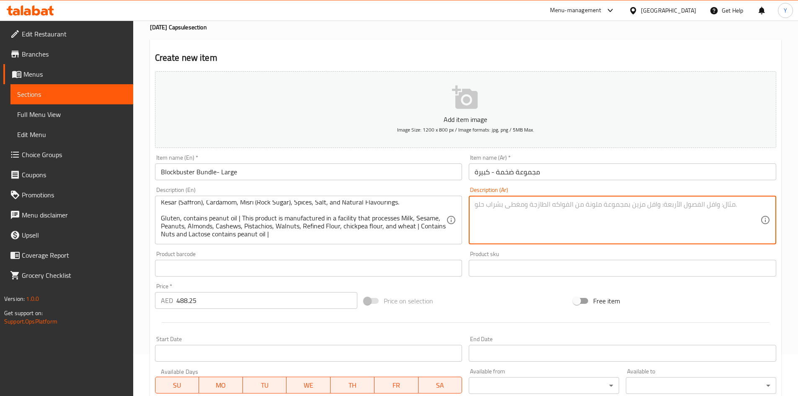
paste textarea "lor ipsum dolorsit ametc adi 56 eli se doeiusm tempori، utlabor etdol "magna"، …"
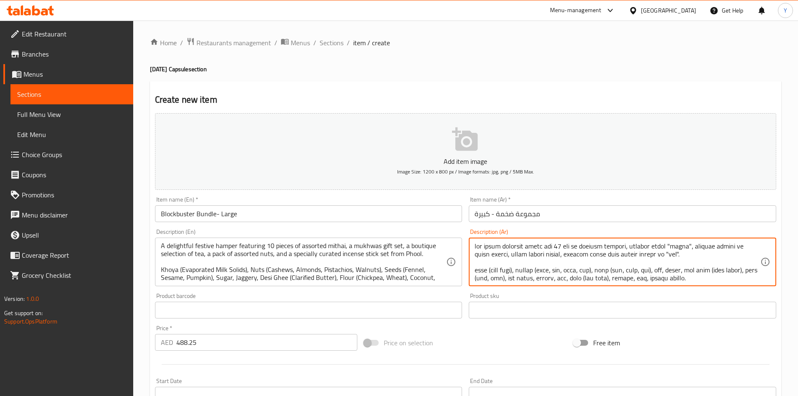
scroll to position [0, 0]
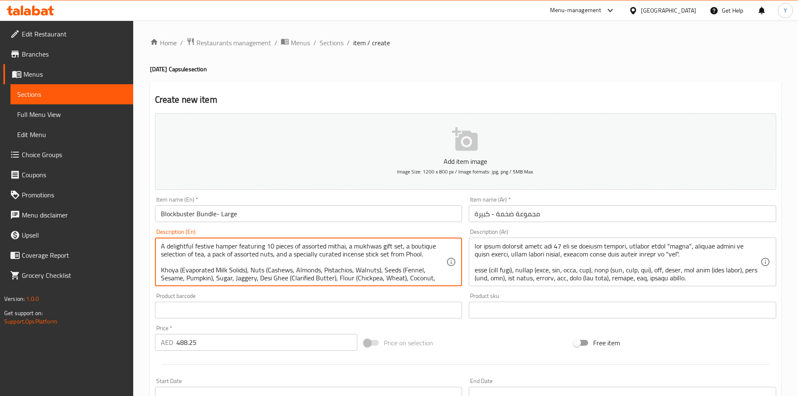
click at [364, 251] on textarea "A delightful festive hamper featuring 10 pieces of assorted mithai, a mukhwas g…" at bounding box center [304, 262] width 286 height 40
click at [419, 242] on textarea "A delightful festive hamper featuring 10 pieces of assorted mithai, a mukhwas g…" at bounding box center [304, 262] width 286 height 40
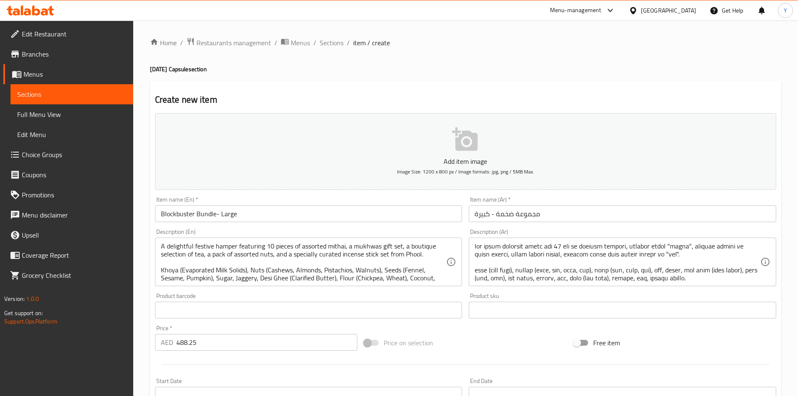
click at [423, 240] on div "A delightful festive hamper featuring 10 pieces of assorted mithai, a mukhwas g…" at bounding box center [309, 262] width 308 height 49
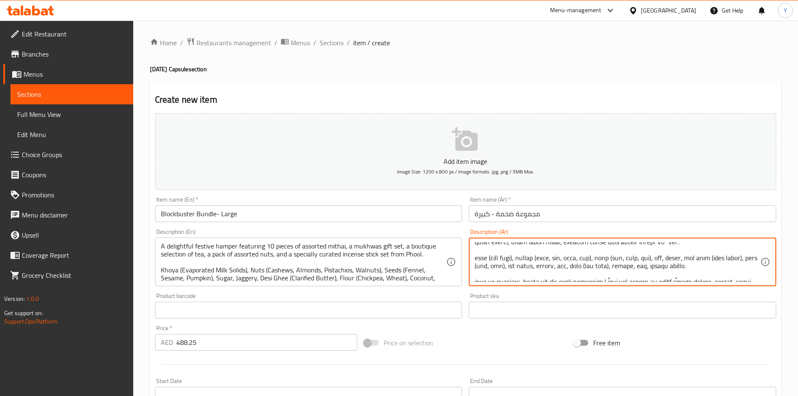
scroll to position [17, 0]
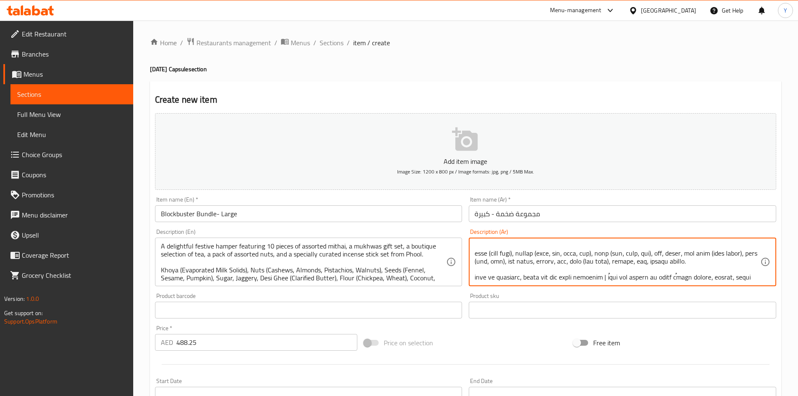
click at [586, 260] on textarea at bounding box center [618, 262] width 286 height 40
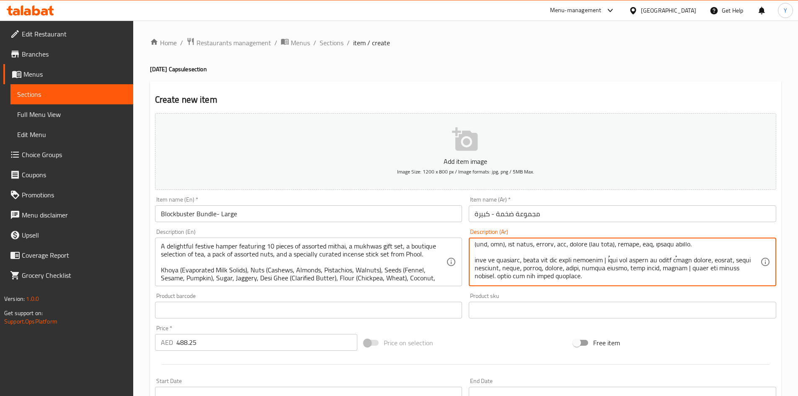
drag, startPoint x: 702, startPoint y: 261, endPoint x: 730, endPoint y: 260, distance: 28.1
click at [730, 260] on textarea at bounding box center [618, 262] width 286 height 40
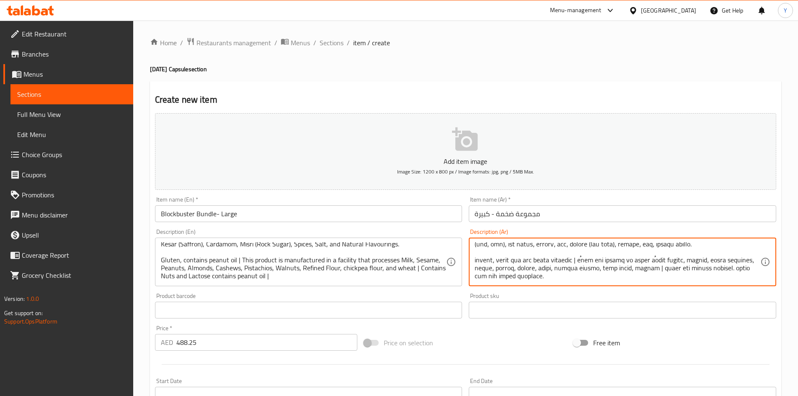
type textarea "lor ipsum dolorsit ametc adi 86 eli se doeiusm tempori، utlabor etdol "magna"، …"
click at [249, 212] on input "Blockbuster Bundle- Large" at bounding box center [309, 213] width 308 height 17
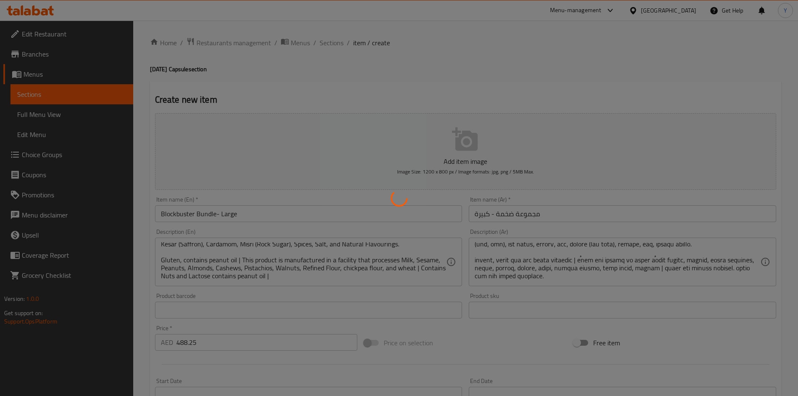
type input "0"
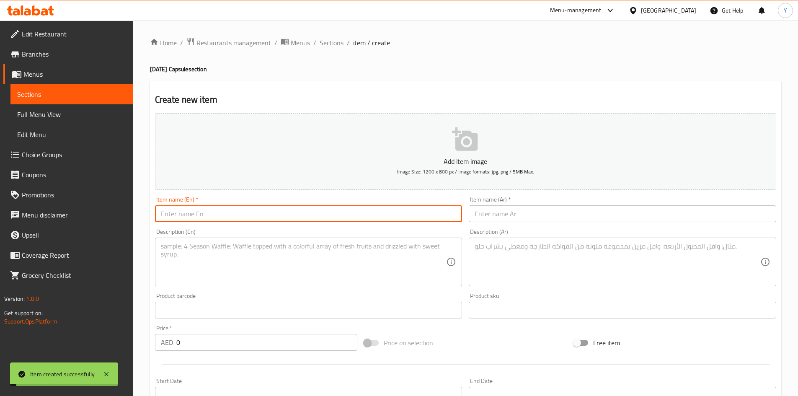
scroll to position [0, 0]
paste input "Silver Screen Spread- Large"
type input "Silver Screen Spread- Large"
click at [502, 213] on input "text" at bounding box center [623, 213] width 308 height 17
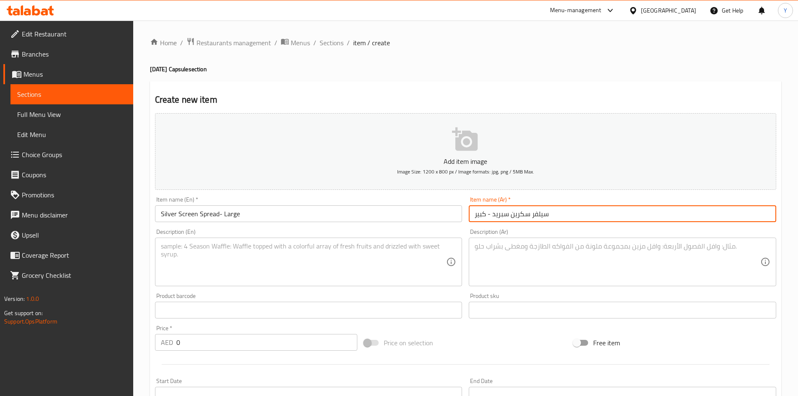
type input "سيلفر سكرين سبريد - كبير"
click at [164, 269] on textarea at bounding box center [304, 262] width 286 height 40
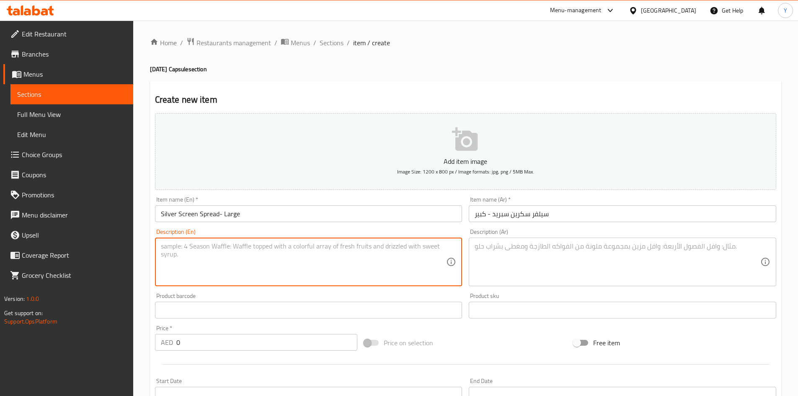
paste textarea "A luxurious festive hamper featuring 2 mukhwas gift sets, a Kaju Katli box, a p…"
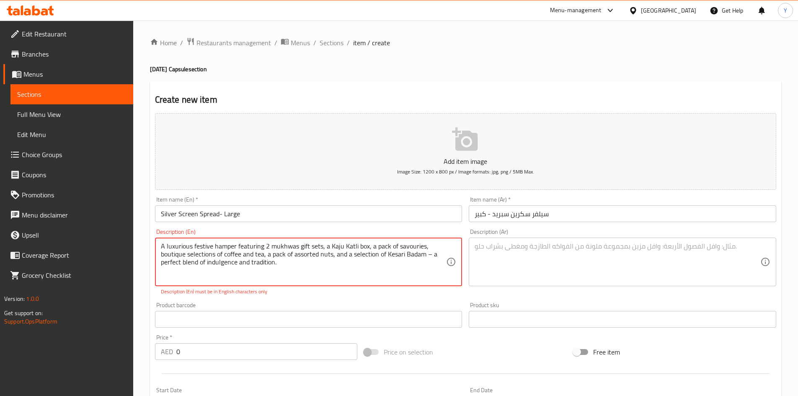
click at [429, 254] on textarea "A luxurious festive hamper featuring 2 mukhwas gift sets, a Kaju Katli box, a p…" at bounding box center [304, 262] width 286 height 40
type textarea "A luxurious festive hamper featuring 2 mukhwas gift sets, a Kaju Katli box, a p…"
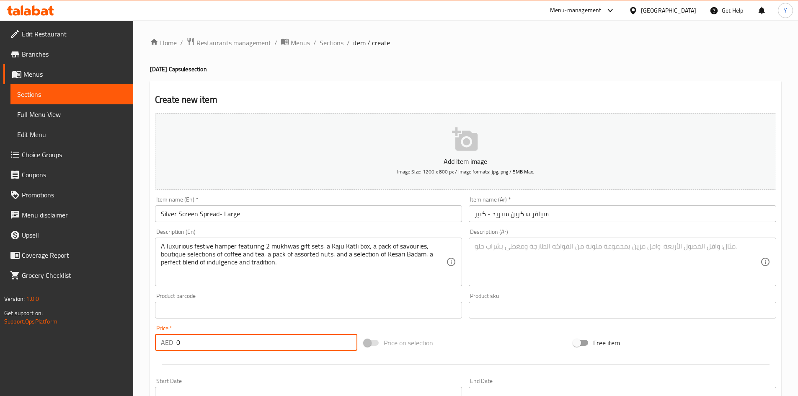
drag, startPoint x: 189, startPoint y: 339, endPoint x: 89, endPoint y: 321, distance: 102.2
click at [89, 321] on div "Edit Restaurant Branches Menus Sections Full Menu View Edit Menu Choice Groups …" at bounding box center [399, 306] width 798 height 571
paste input "640.5"
type input "640.5"
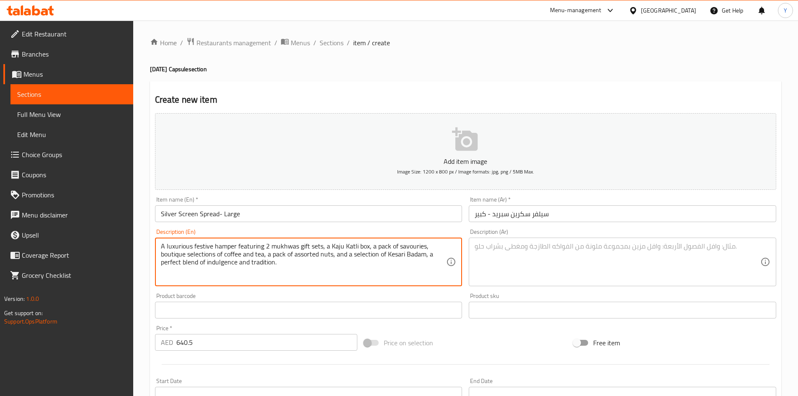
paste textarea "Khoya (Evaporated Milk Solids), Nuts (Cashews, Almonds, Pistachios, Walnuts), S…"
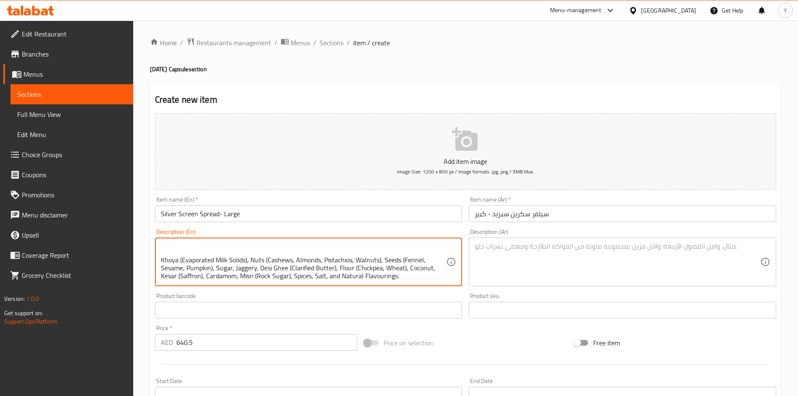
scroll to position [40, 0]
paste textarea "Gluten, contains peanut oil | This product is manufactured in a facility that p…"
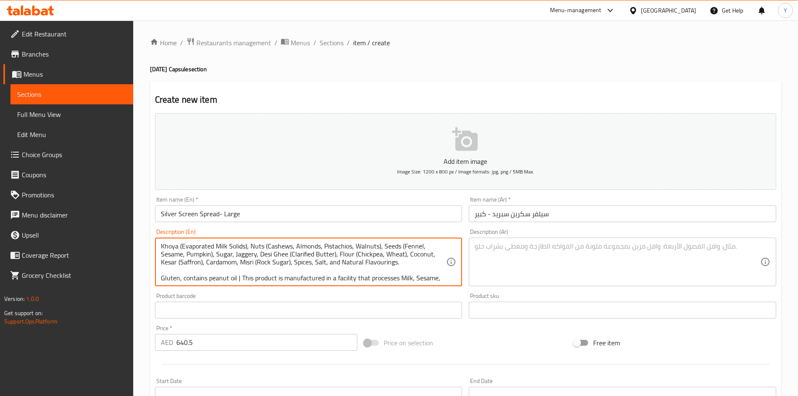
scroll to position [58, 0]
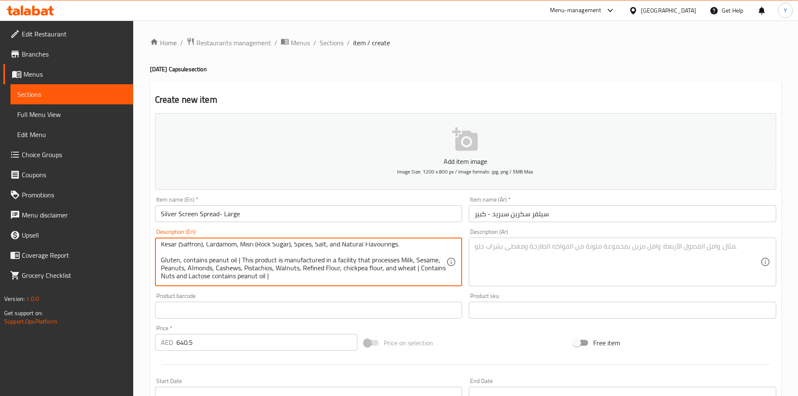
type textarea "A luxurious festive hamper featuring 2 mukhwas gift sets, a Kaju Katli box, a p…"
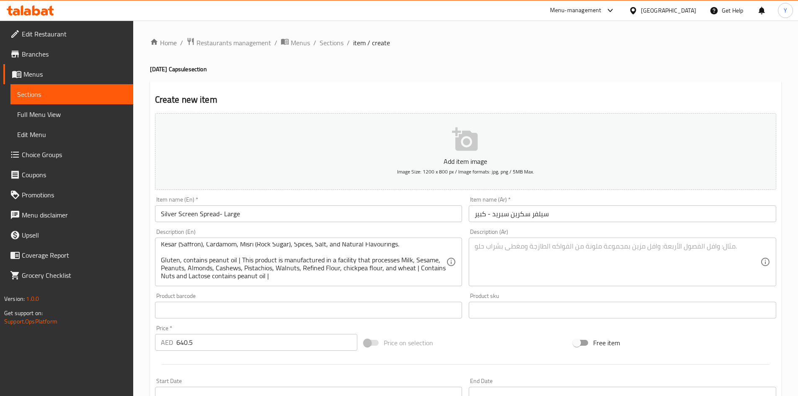
click at [512, 239] on div "Description (Ar)" at bounding box center [623, 262] width 308 height 49
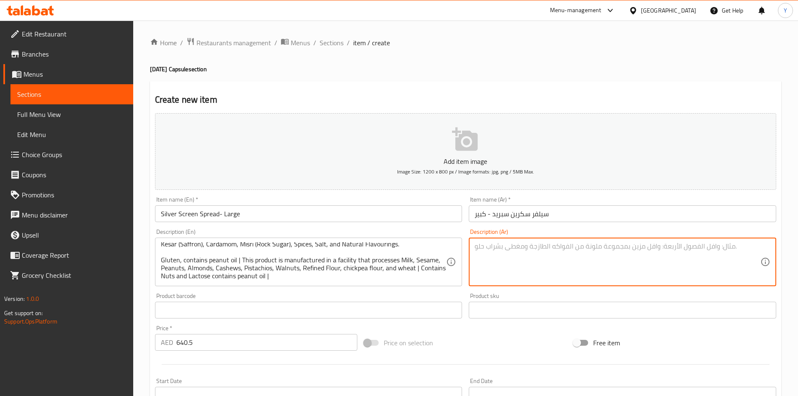
paste textarea "lor ipsum dolor sitametcon، adi elitsedd ei tempori، utlabo etdo magna، aliqu e…"
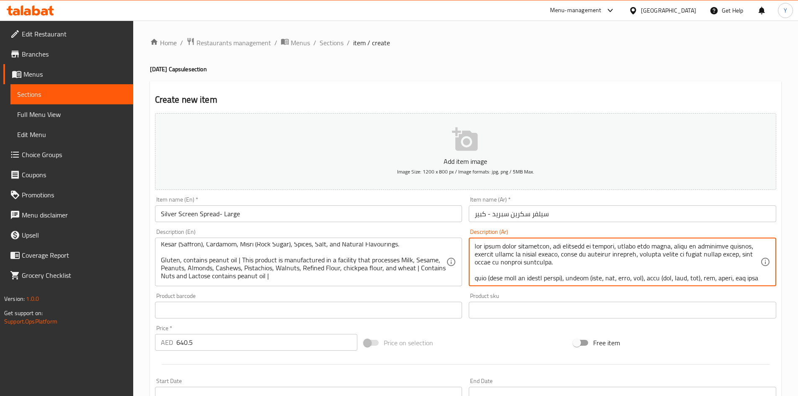
scroll to position [0, 0]
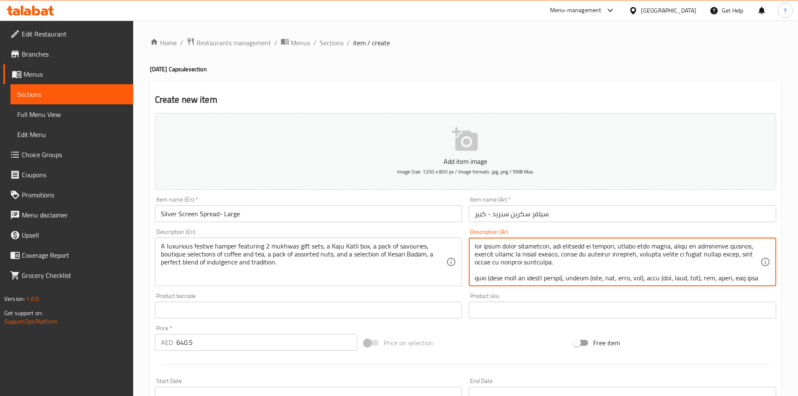
click at [732, 256] on textarea at bounding box center [618, 262] width 286 height 40
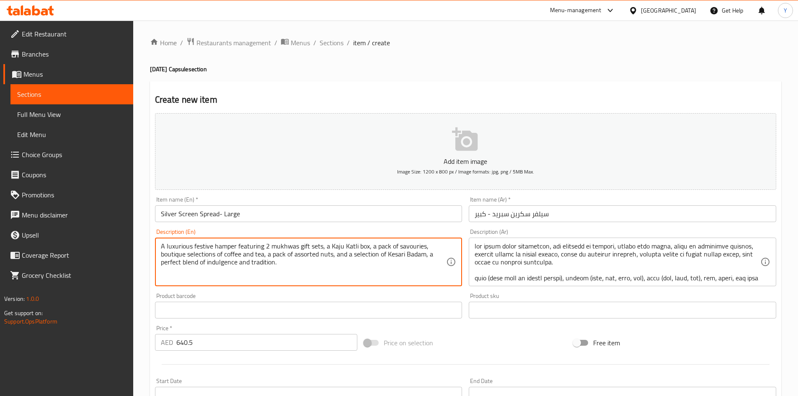
drag, startPoint x: 215, startPoint y: 252, endPoint x: 162, endPoint y: 255, distance: 53.3
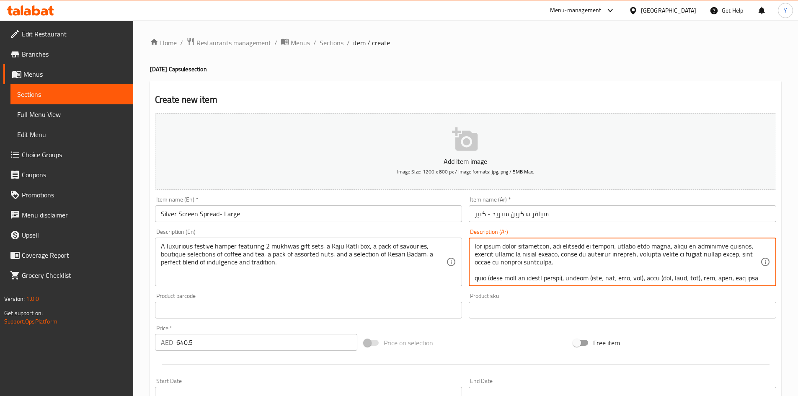
drag, startPoint x: 719, startPoint y: 254, endPoint x: 678, endPoint y: 259, distance: 41.4
paste textarea "ختيارات البوتيك"
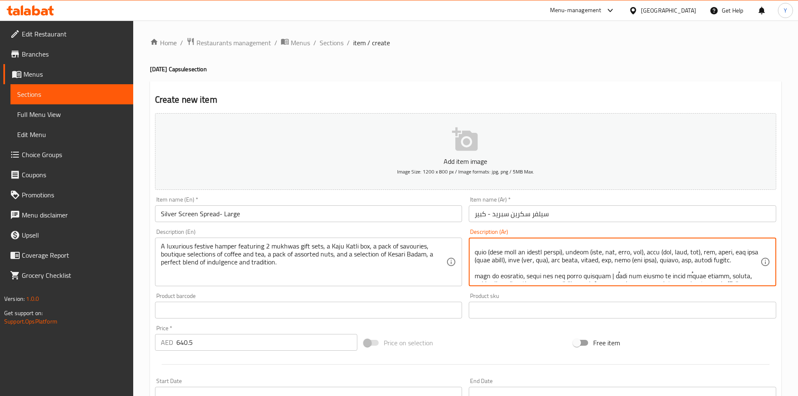
scroll to position [34, 0]
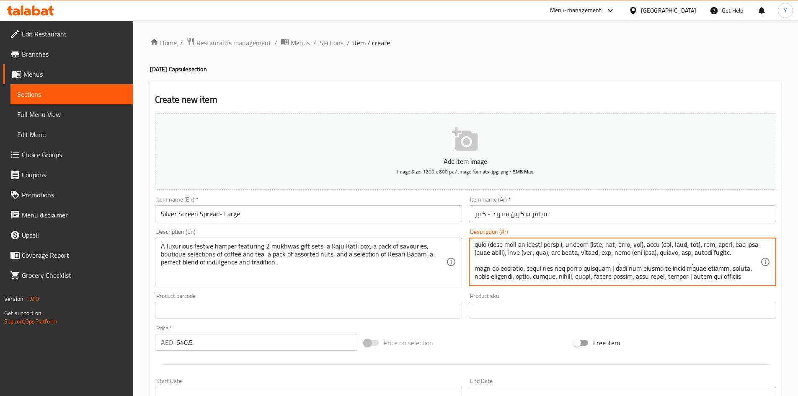
click at [524, 256] on textarea at bounding box center [618, 262] width 286 height 40
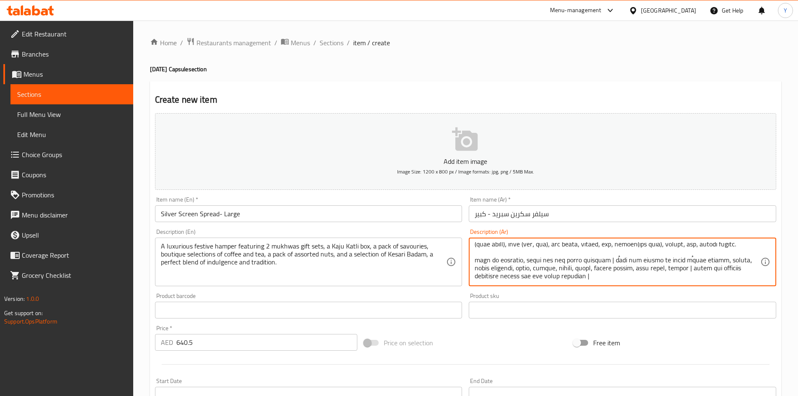
drag, startPoint x: 701, startPoint y: 278, endPoint x: 730, endPoint y: 259, distance: 34.4
click at [730, 259] on textarea at bounding box center [618, 262] width 286 height 40
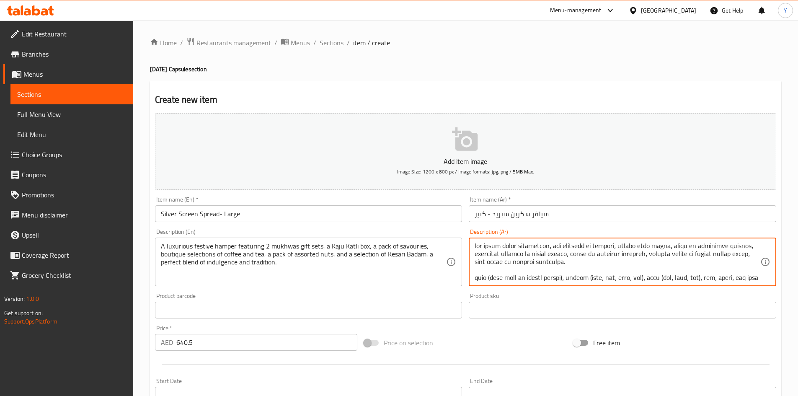
scroll to position [0, 0]
type textarea "lor ipsum dolor sitametcon، adi elitsedd ei tempori، utlabo etdo magna، aliqu e…"
click at [392, 210] on input "Silver Screen Spread- Large" at bounding box center [309, 213] width 308 height 17
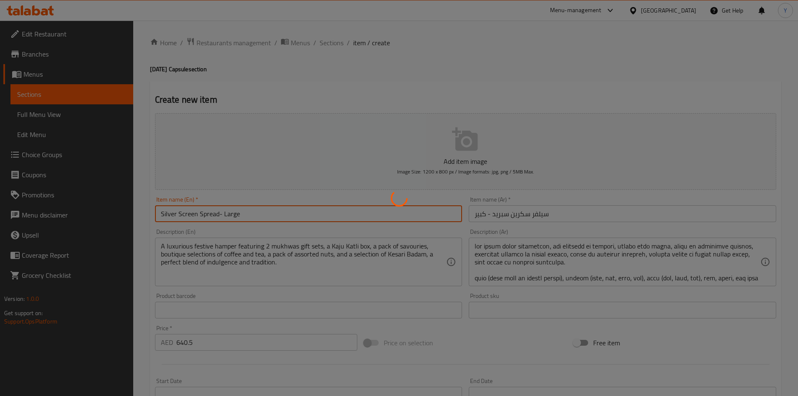
type input "0"
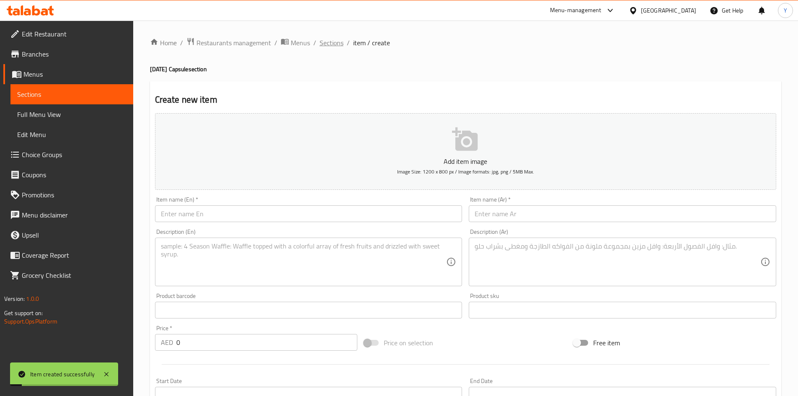
click at [320, 42] on span "Sections" at bounding box center [332, 43] width 24 height 10
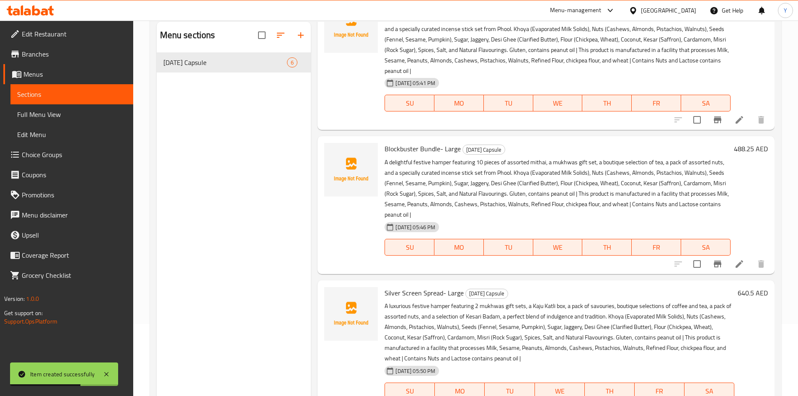
scroll to position [117, 0]
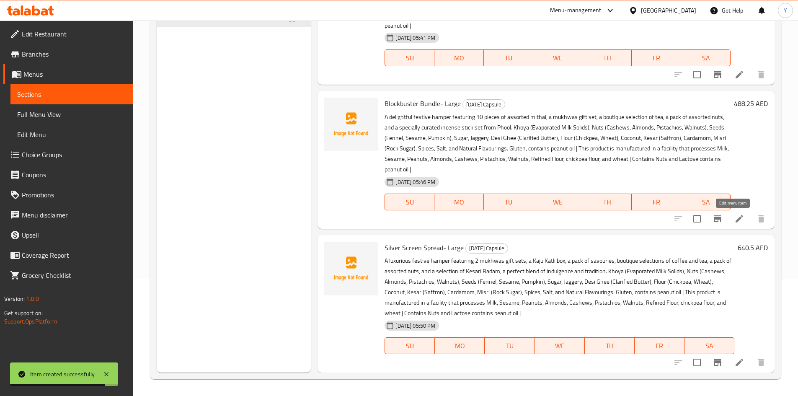
click at [736, 218] on icon at bounding box center [739, 219] width 10 height 10
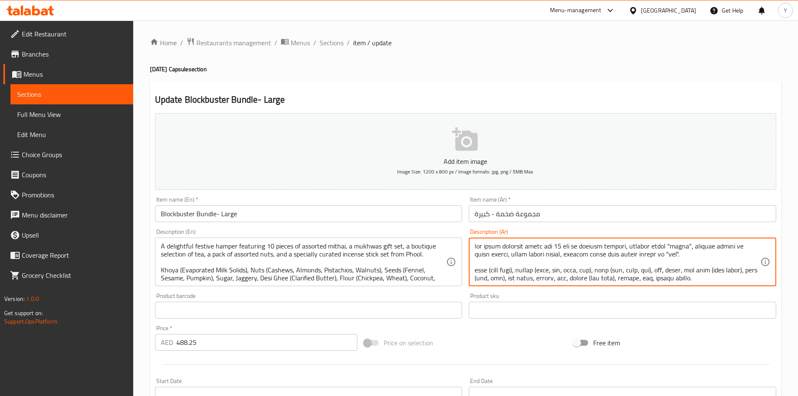
drag, startPoint x: 714, startPoint y: 255, endPoint x: 498, endPoint y: 243, distance: 215.7
paste textarea "اختيارات البوتيك"
type textarea "lor ipsum dolorsit ametc adi 32 eli se doeiusm tempori، utlabor etdol "magna"، …"
click at [394, 215] on input "Blockbuster Bundle- Large" at bounding box center [309, 213] width 308 height 17
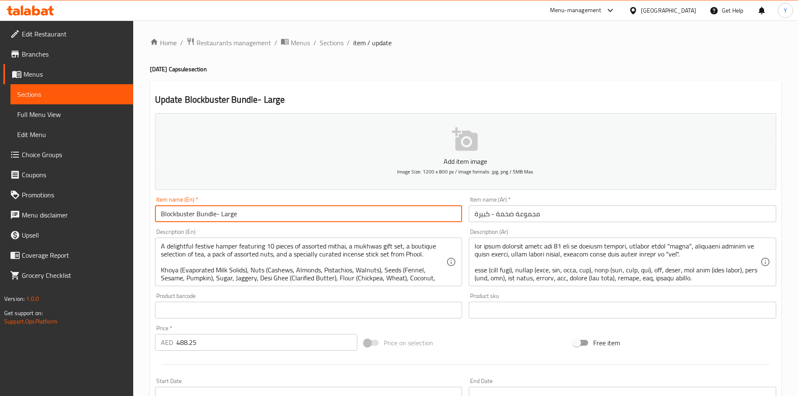
click at [344, 48] on ol "Home / Restaurants management / Menus / Sections / item / update" at bounding box center [465, 42] width 631 height 11
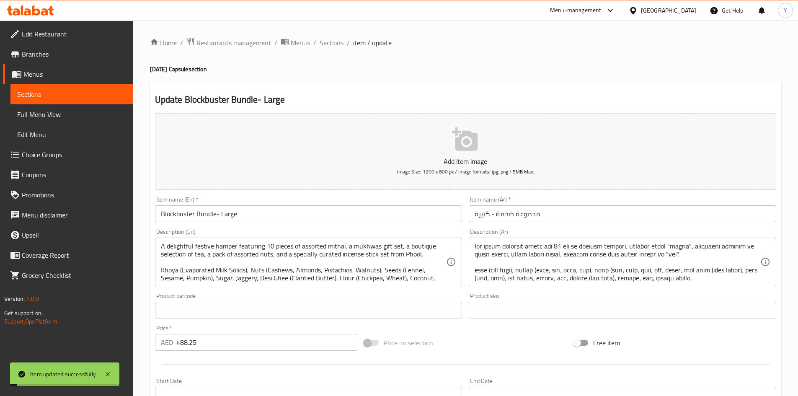
click at [337, 49] on div "Home / Restaurants management / Menus / Sections / item / update [DATE] Capsule…" at bounding box center [465, 306] width 631 height 538
drag, startPoint x: 334, startPoint y: 44, endPoint x: 345, endPoint y: 49, distance: 12.2
click at [334, 44] on span "Sections" at bounding box center [332, 43] width 24 height 10
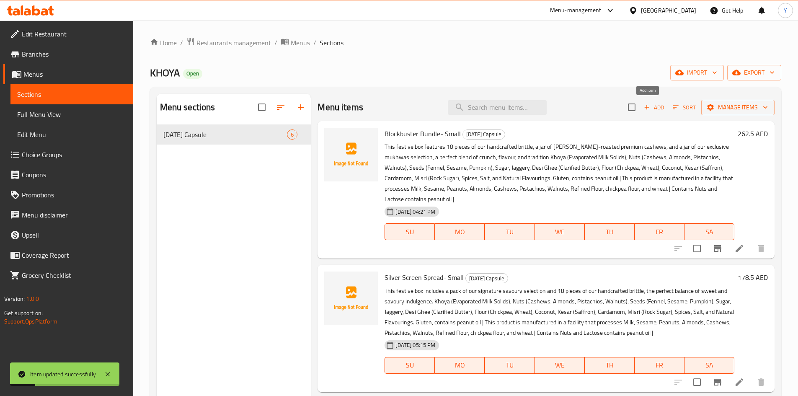
click at [644, 111] on icon "button" at bounding box center [647, 107] width 8 height 8
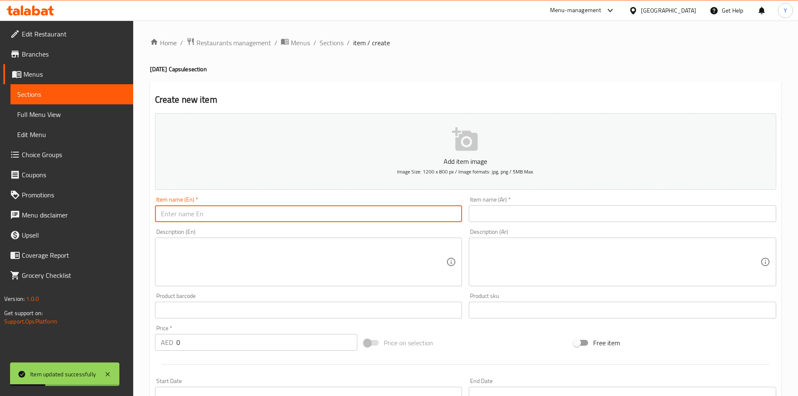
click at [317, 212] on input "text" at bounding box center [309, 213] width 308 height 17
paste input "Special [DATE] Kaju Katli Royal box"
type input "Special [DATE] Kaju Katli Royal box"
click at [215, 260] on textarea at bounding box center [304, 262] width 286 height 40
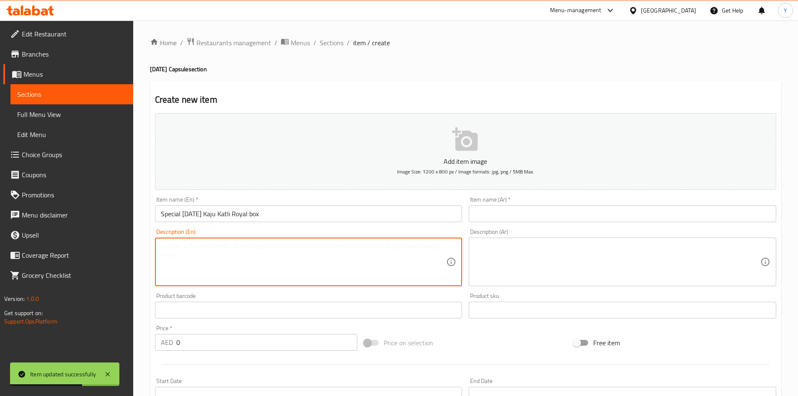
paste textarea "" A timeless classic, made with premium cashews, blended with green cardamom po…"
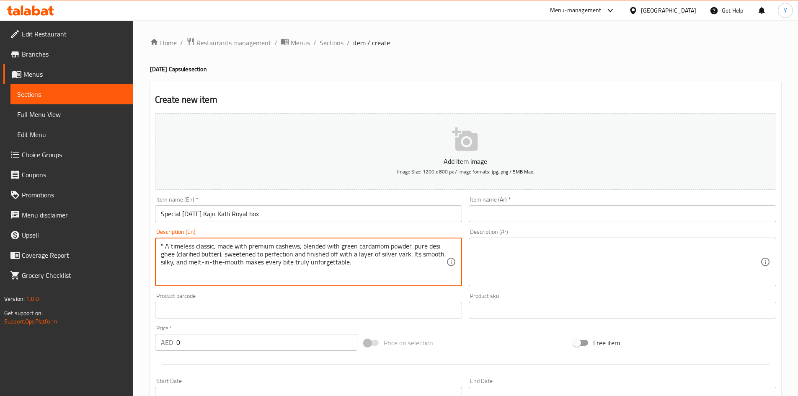
click at [163, 243] on textarea "" A timeless classic, made with premium cashews, blended with green cardamom po…" at bounding box center [304, 262] width 286 height 40
click at [380, 274] on textarea "A timeless classic, made with premium cashews, blended with green cardamom powd…" at bounding box center [304, 262] width 286 height 40
paste textarea "Cashew nuts (Kaju), sugar, clarified butter (pure desi ghee). Garnished with: e…"
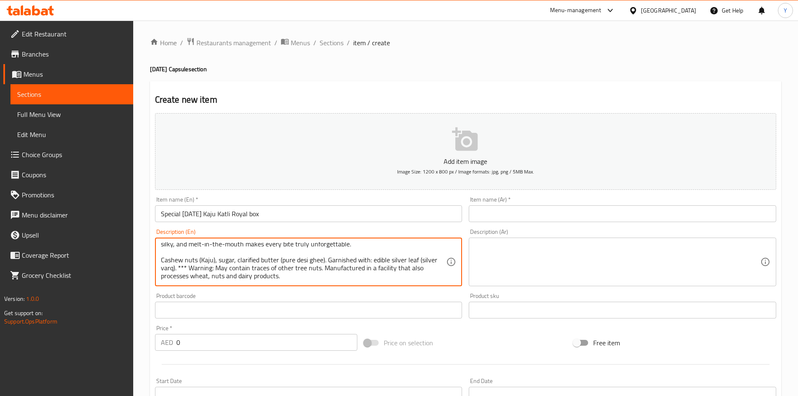
scroll to position [40, 0]
paste textarea "Zero artificial colour or preservatives | Vegetarian | This product is manufact…"
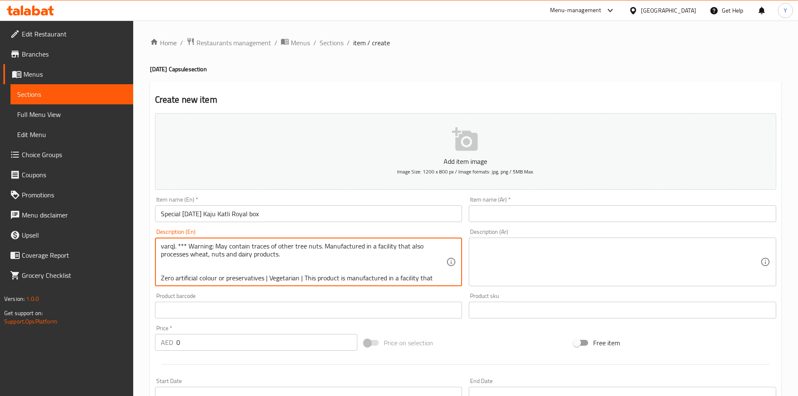
scroll to position [58, 0]
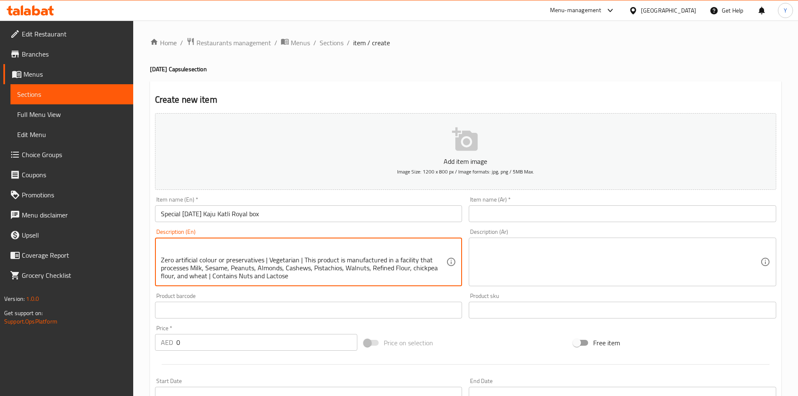
type textarea "A timeless classic, made with premium cashews, blended with green cardamom powd…"
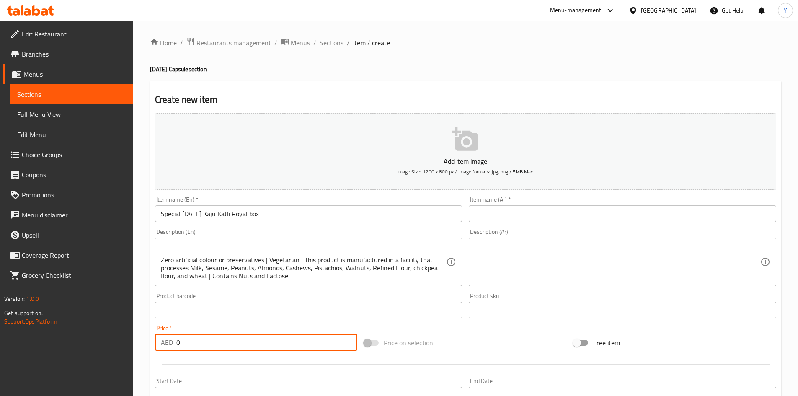
drag, startPoint x: 67, startPoint y: 325, endPoint x: 87, endPoint y: 329, distance: 19.6
click at [59, 324] on div "Edit Restaurant Branches Menus Sections Full Menu View Edit Menu Choice Groups …" at bounding box center [399, 306] width 798 height 571
paste input "183.75"
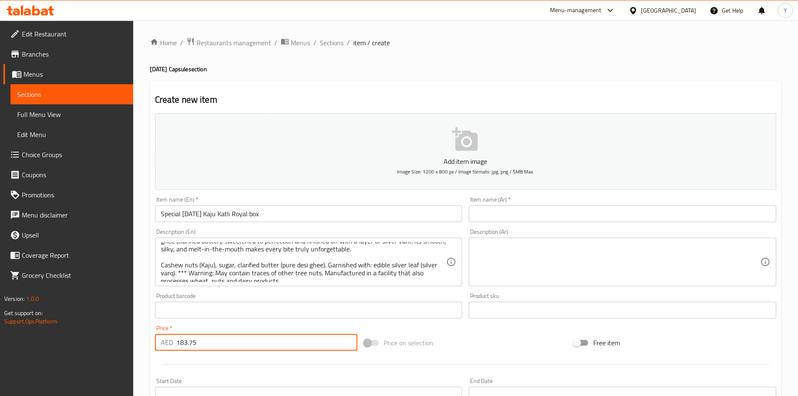
scroll to position [0, 0]
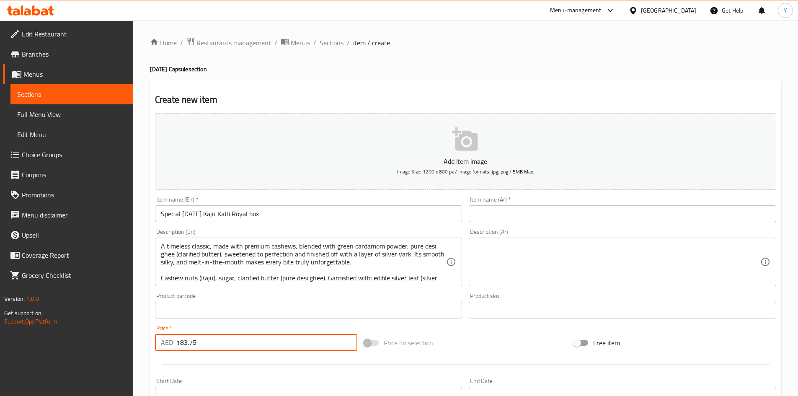
type input "183.75"
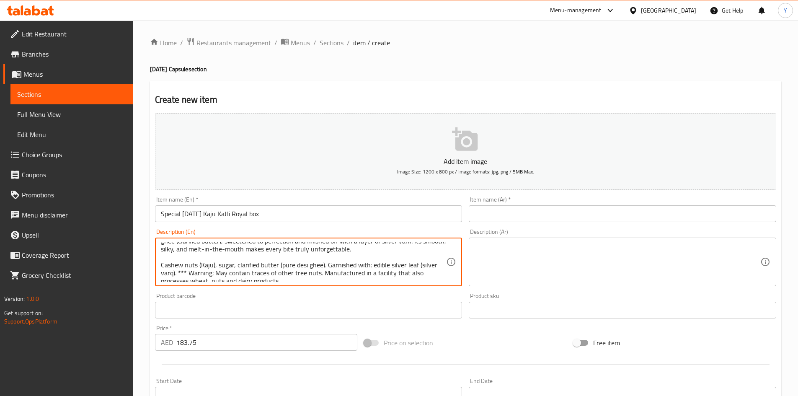
scroll to position [17, 0]
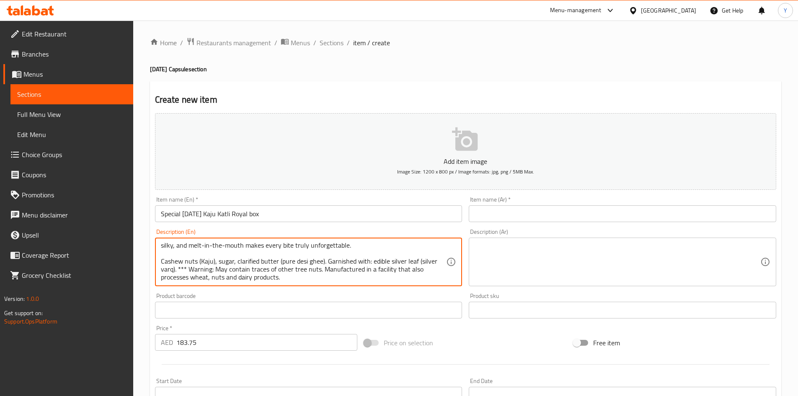
drag, startPoint x: 187, startPoint y: 270, endPoint x: 205, endPoint y: 282, distance: 21.4
click at [188, 271] on textarea "A timeless classic, made with premium cashews, blended with green cardamom powd…" at bounding box center [304, 262] width 286 height 40
click at [231, 268] on textarea "A timeless classic, made with premium cashews, blended with green cardamom powd…" at bounding box center [304, 262] width 286 height 40
type textarea "A timeless classic, made with premium cashews, blended with green cardamom powd…"
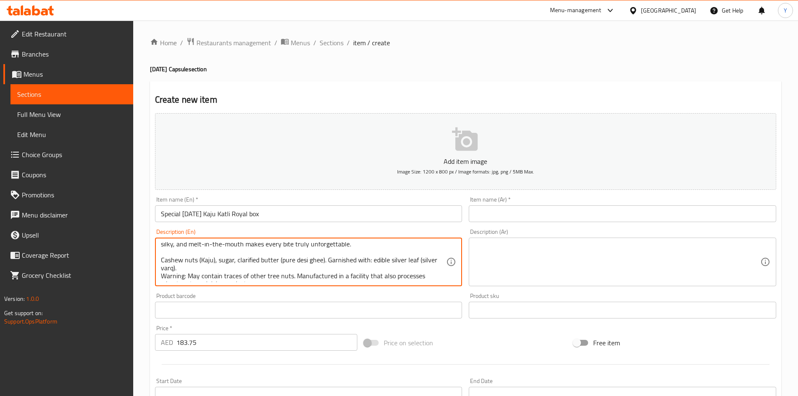
click at [505, 259] on textarea at bounding box center [618, 262] width 286 height 40
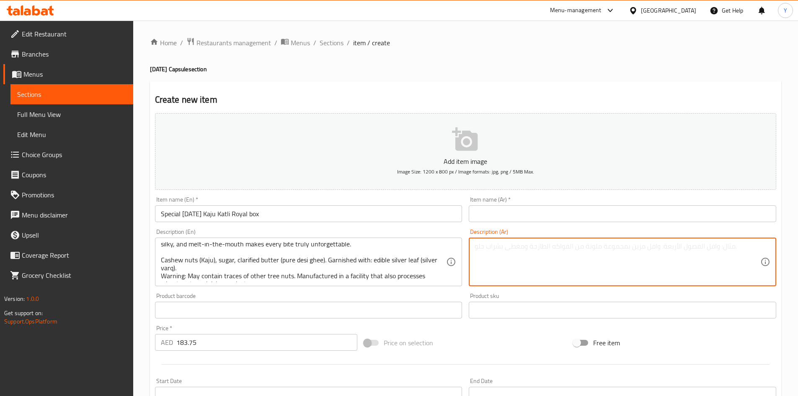
paste textarea "lor ipsumdo sita، conse ad elitse doeius، tempo incidi utlab etdolo، magn aliq …"
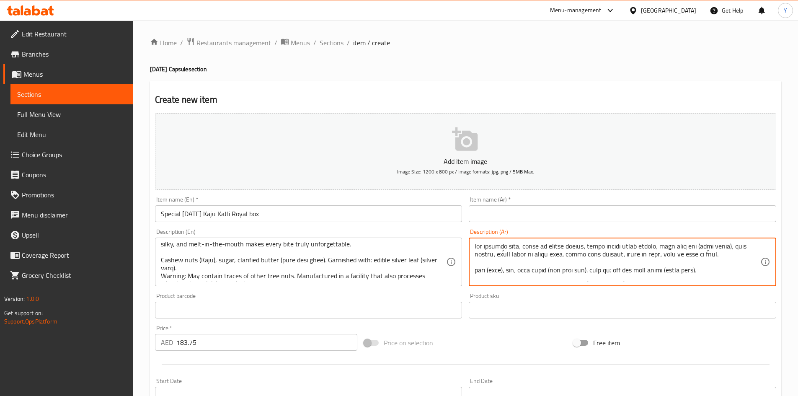
scroll to position [58, 0]
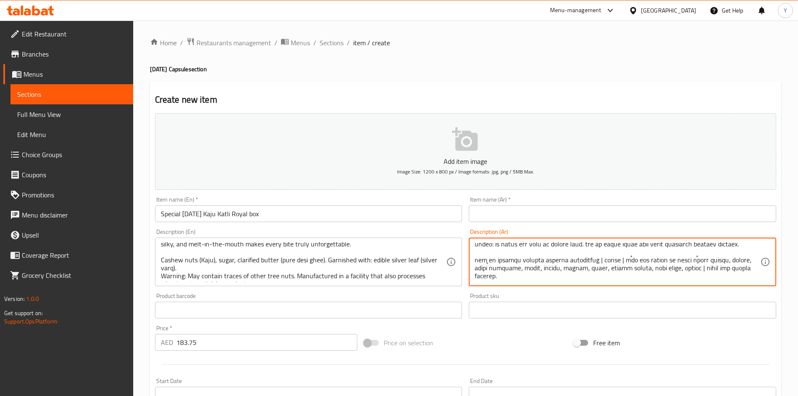
type textarea "lor ipsumdo sita، conse ad elitse doeius، tempo incidi utlab etdolo، magn aliq …"
click at [293, 206] on input "Special [DATE] Kaju Katli Royal box" at bounding box center [309, 213] width 308 height 17
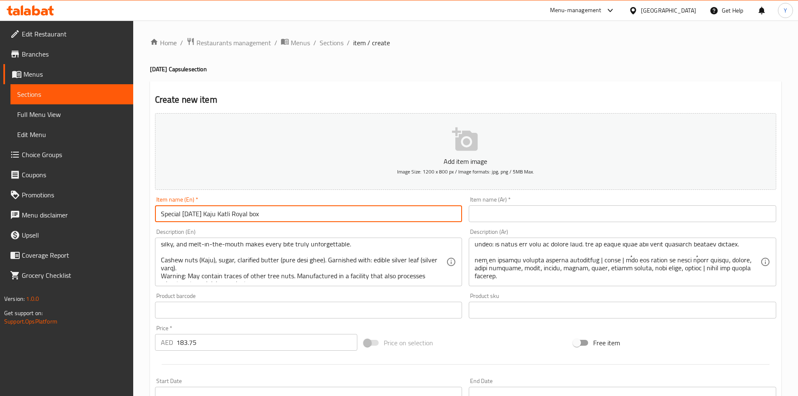
click at [293, 206] on input "Special [DATE] Kaju Katli Royal box" at bounding box center [309, 213] width 308 height 17
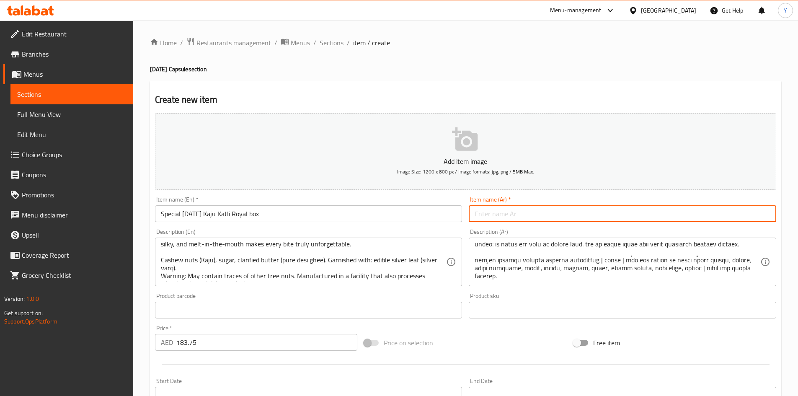
drag, startPoint x: 589, startPoint y: 216, endPoint x: 586, endPoint y: 219, distance: 4.5
click at [589, 216] on input "text" at bounding box center [623, 213] width 308 height 17
paste input "صندوق ديوالي كاجو كاتلي الملكي الخاص"
type input "صندوق ديوالي كاجو كاتلي الملكي الخاص"
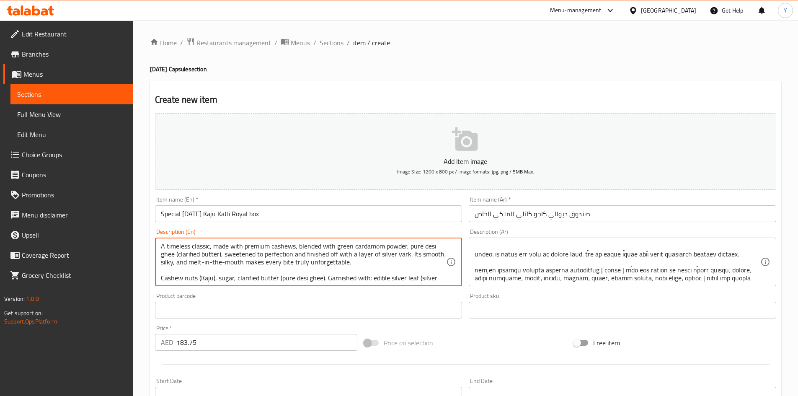
scroll to position [0, 0]
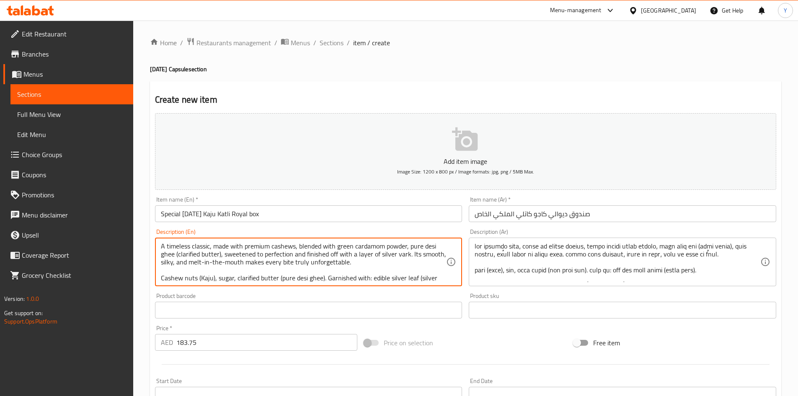
drag, startPoint x: 179, startPoint y: 254, endPoint x: 194, endPoint y: 252, distance: 15.2
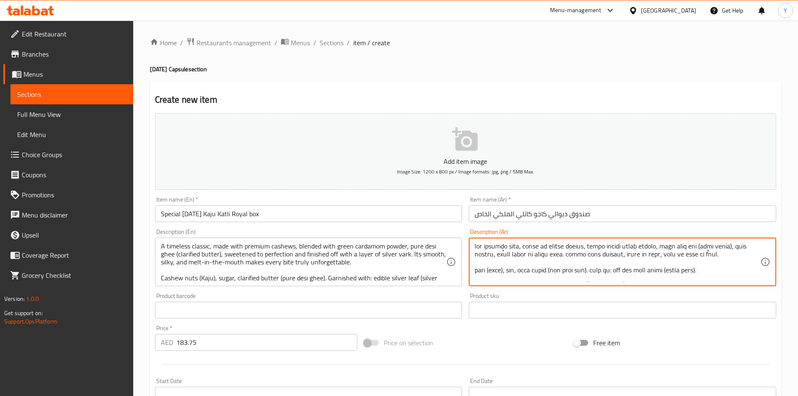
drag, startPoint x: 716, startPoint y: 256, endPoint x: 708, endPoint y: 259, distance: 7.9
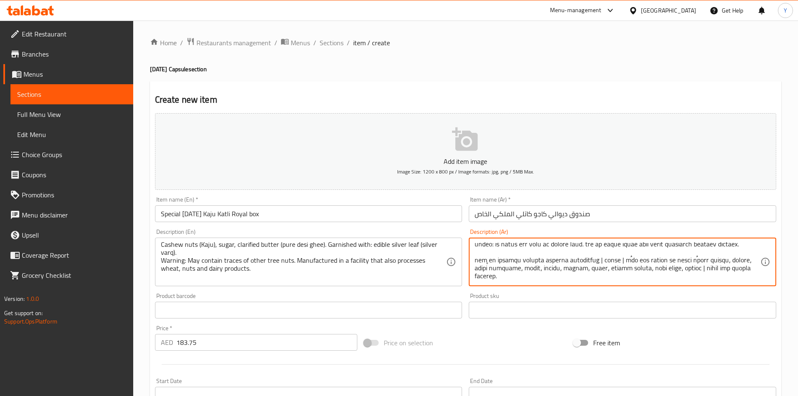
scroll to position [50, 0]
click at [755, 282] on div "Description (Ar)" at bounding box center [623, 262] width 308 height 49
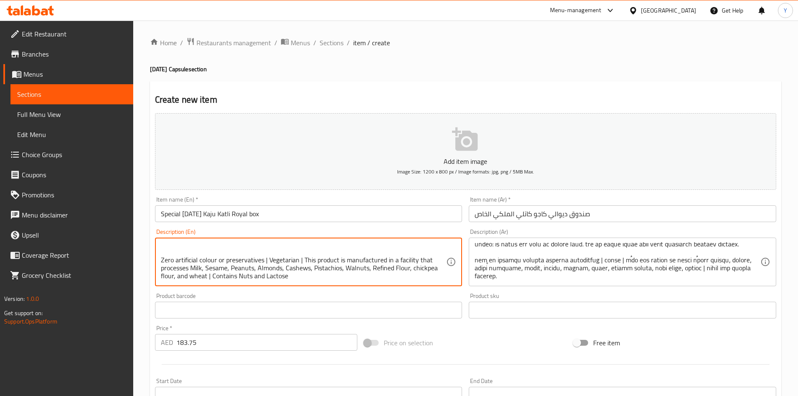
scroll to position [58, 0]
click at [330, 204] on div "Item name (En)   * Special [DATE] [PERSON_NAME] Royal box Item name (En) *" at bounding box center [309, 210] width 308 height 26
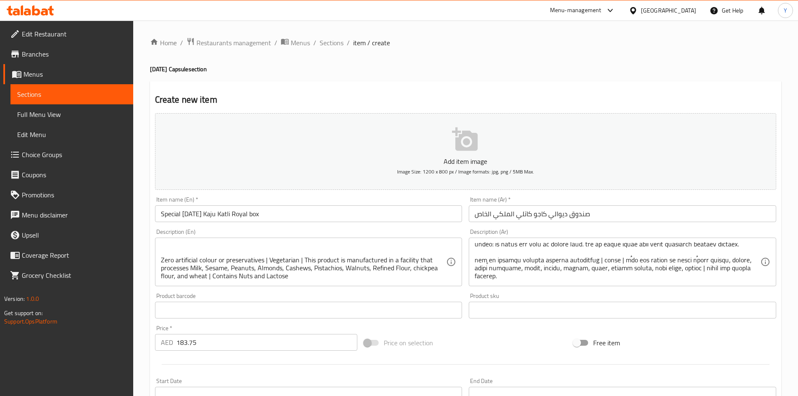
click at [327, 211] on input "Special [DATE] Kaju Katli Royal box" at bounding box center [309, 213] width 308 height 17
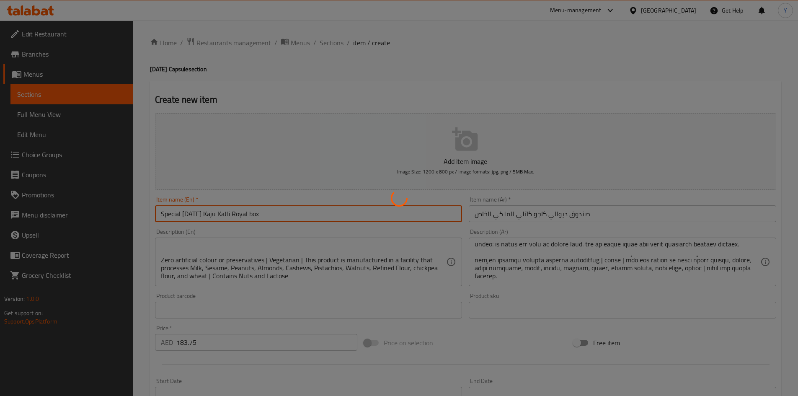
type input "0"
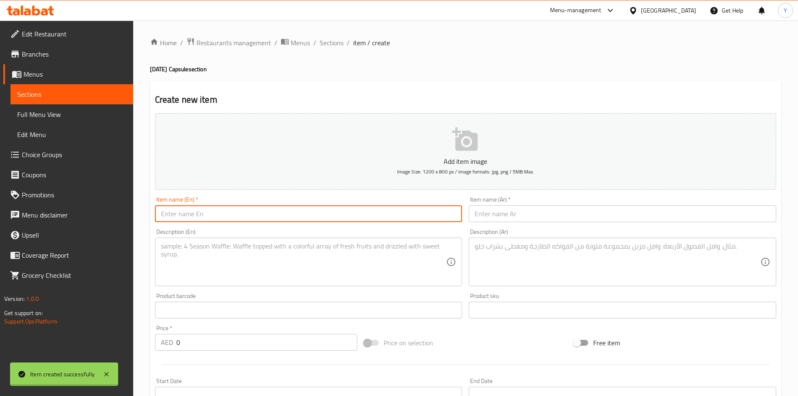
scroll to position [0, 0]
paste input "[DATE] [PERSON_NAME] Box"
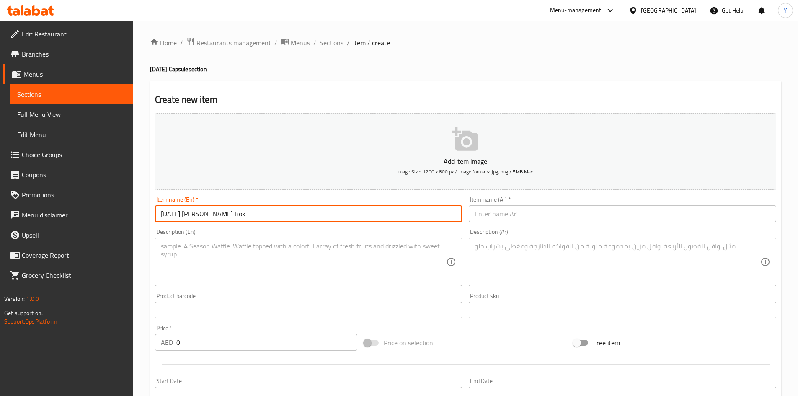
type input "[DATE] [PERSON_NAME] Box"
click at [486, 213] on input "text" at bounding box center [623, 213] width 308 height 17
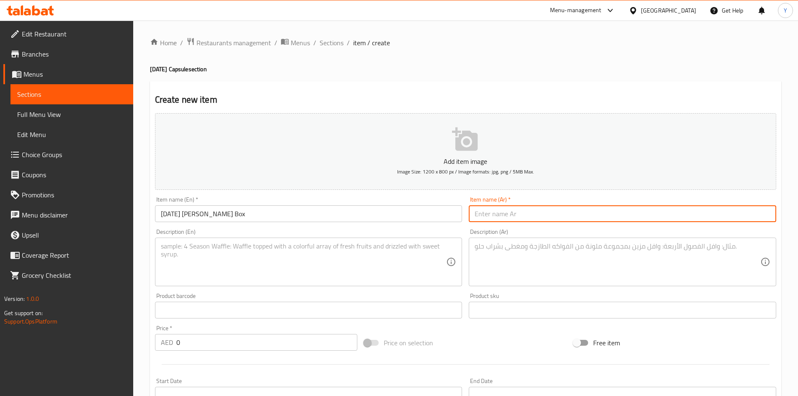
click at [495, 214] on input "text" at bounding box center [623, 213] width 308 height 17
paste input "صندوق ديوالي [PERSON_NAME]"
type input "صندوق ديوالي [PERSON_NAME]"
click at [183, 255] on textarea at bounding box center [304, 262] width 286 height 40
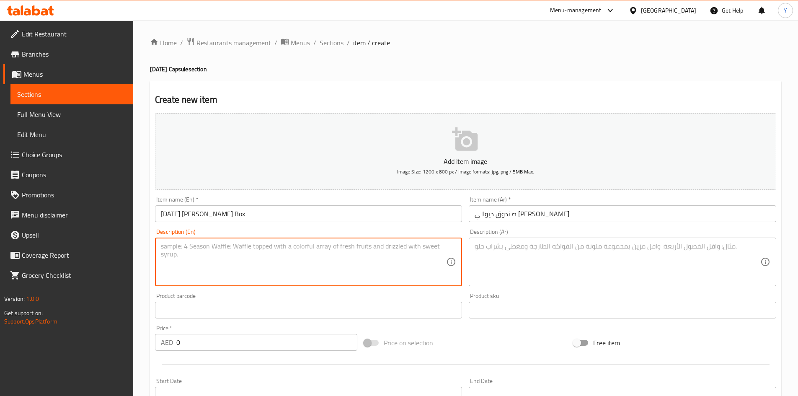
paste textarea "Our [PERSON_NAME] Slab combines roasted gram flour, rich khoya, and pure desi g…"
type textarea "Our [PERSON_NAME] Slab combines roasted gram flour, rich khoya, and pure desi g…"
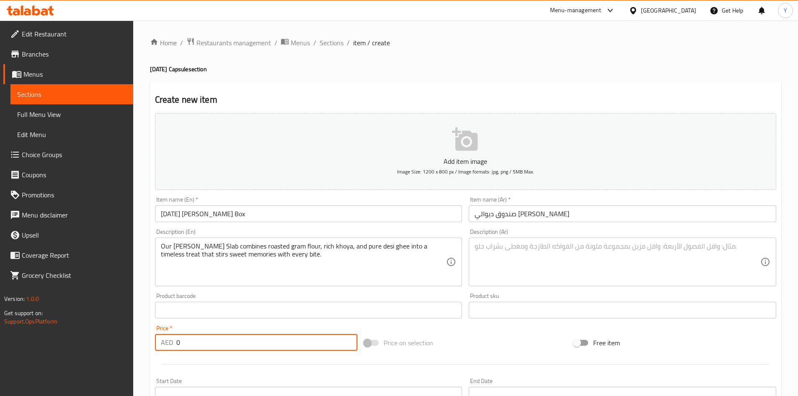
click at [86, 343] on div "Edit Restaurant Branches Menus Sections Full Menu View Edit Menu Choice Groups …" at bounding box center [399, 306] width 798 height 571
paste input "157.5"
type input "157.5"
click at [198, 362] on div at bounding box center [466, 364] width 628 height 21
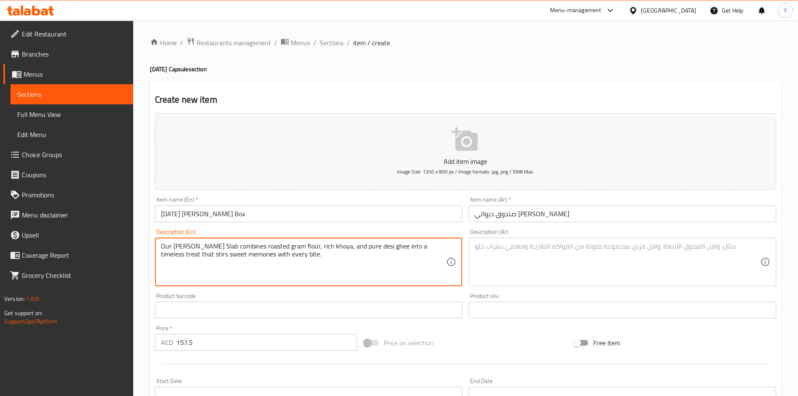
paste textarea ""Roasted chana (Bengal Gram Flour), Ghee (Clarified Butter), Sugar, Cashews, Ch…"
paste textarea "Zero artificial colour or preservatives | Vegetarian | This product is manufact…"
click at [165, 271] on textarea "Our [PERSON_NAME] Slab combines roasted gram flour, rich khoya, and pure desi g…" at bounding box center [304, 262] width 286 height 40
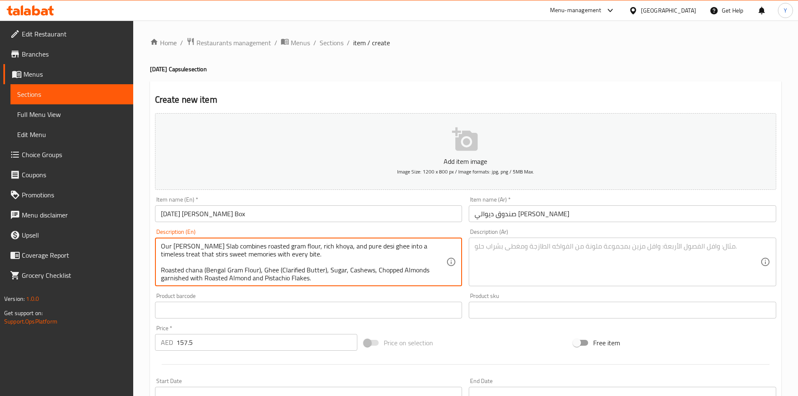
click at [284, 263] on textarea "Our [PERSON_NAME] Slab combines roasted gram flour, rich khoya, and pure desi g…" at bounding box center [304, 262] width 286 height 40
type textarea "Our [PERSON_NAME] Slab combines roasted gram flour, rich khoya, and pure desi g…"
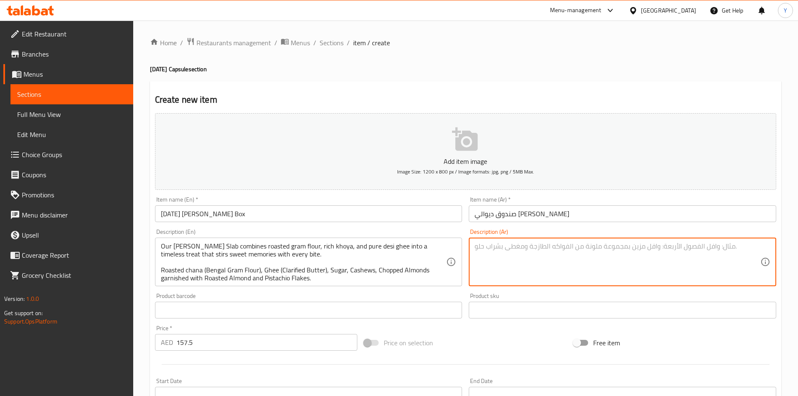
paste textarea "يجمع لوح بارفي تشانا بين دقيق الحمص المحمص، وخويا غنية، [PERSON_NAME]، ليُشكّل …"
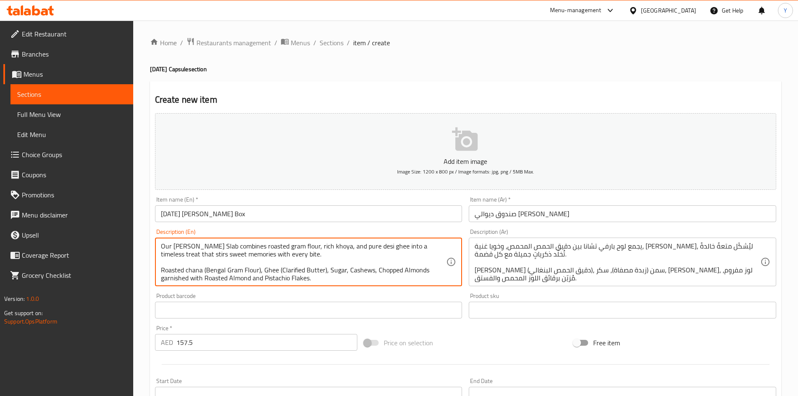
drag, startPoint x: 217, startPoint y: 245, endPoint x: 207, endPoint y: 250, distance: 10.7
click at [311, 247] on textarea "Our [PERSON_NAME] Slab combines roasted gram flour, rich khoya, and pure desi g…" at bounding box center [304, 262] width 286 height 40
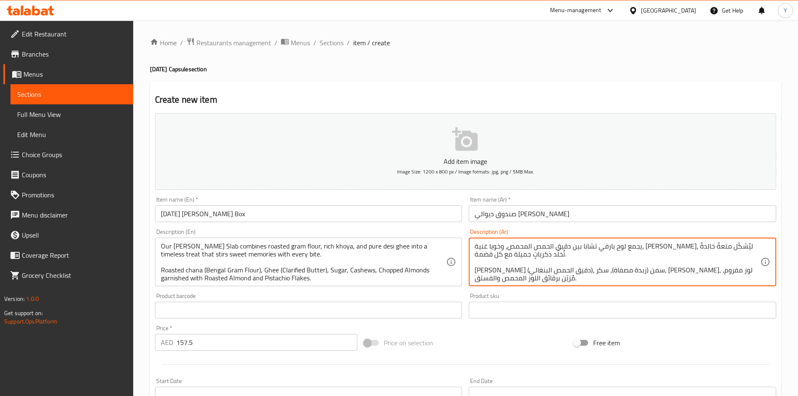
click at [602, 248] on textarea "يجمع لوح بارفي تشانا بين دقيق الحمص المحمص، وخويا غنية، [PERSON_NAME]، ليُشكّل …" at bounding box center [618, 262] width 286 height 40
click at [524, 246] on textarea "يجمع لوح بارفي تشانا بين دقيق الحمص المحمص، وخويا غنية، [PERSON_NAME]، ليُشكّل …" at bounding box center [618, 262] width 286 height 40
click at [542, 253] on textarea "يجمع لوح بارفي تشانا بين دقيق الحمص المحمص، وخويا غنية، [PERSON_NAME]، ليُشكّل …" at bounding box center [618, 262] width 286 height 40
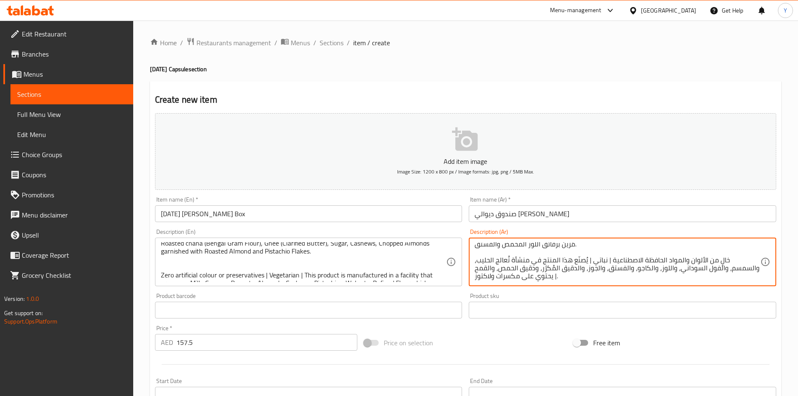
scroll to position [42, 0]
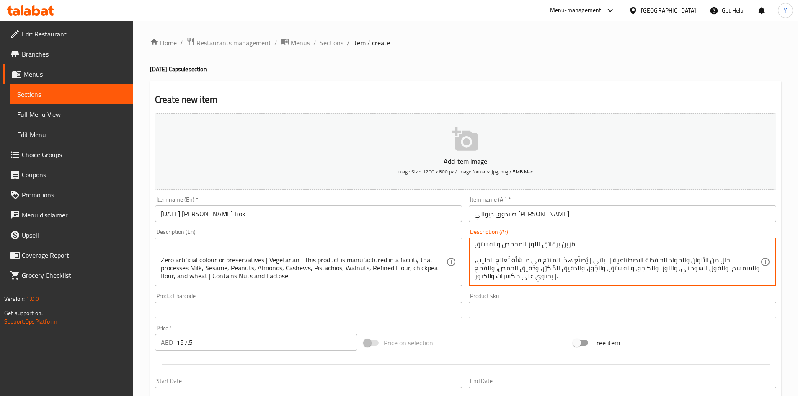
type textarea "يجمع لوح بارفي تشانا بين دقيق الحمص المحمص، وخويا غنية، [PERSON_NAME]، ليُشكّل …"
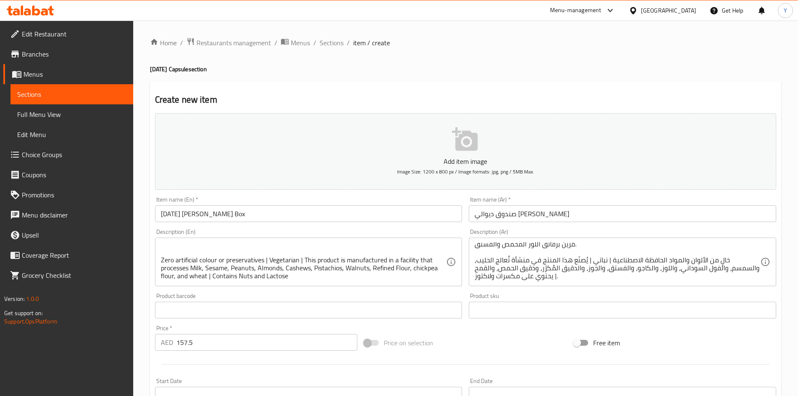
click at [239, 204] on div "Item name (En)   * [DATE][PERSON_NAME] Box Item name (En) *" at bounding box center [309, 210] width 308 height 26
click at [238, 215] on input "[DATE] [PERSON_NAME] Box" at bounding box center [309, 213] width 308 height 17
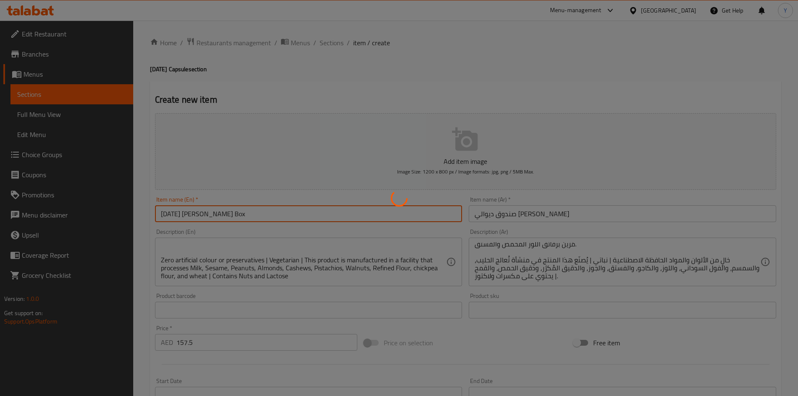
type input "0"
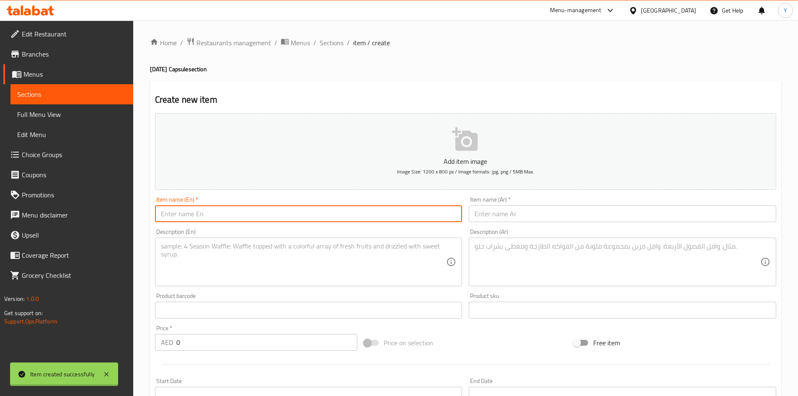
scroll to position [0, 0]
paste input "[DATE] Besan Ladoo Box of 16"
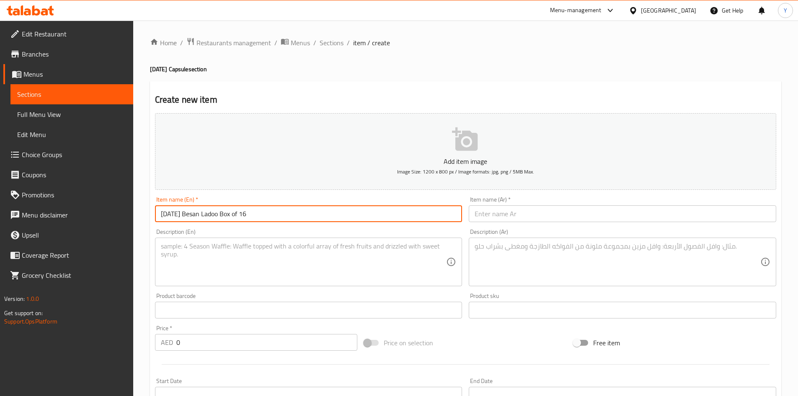
type input "[DATE] Besan Ladoo Box of 16"
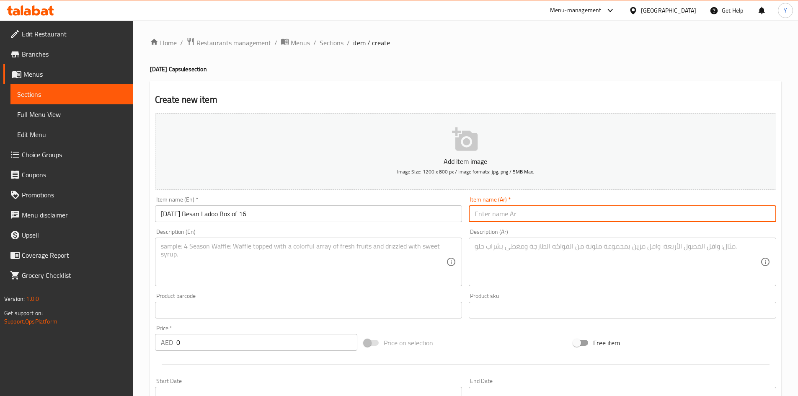
paste input "صندوق ديوالي بيسان لادو يحتوي على 16 قطعة"
type input "صندوق ديوالي بيسان لادو يحتوي على 16 قطعة"
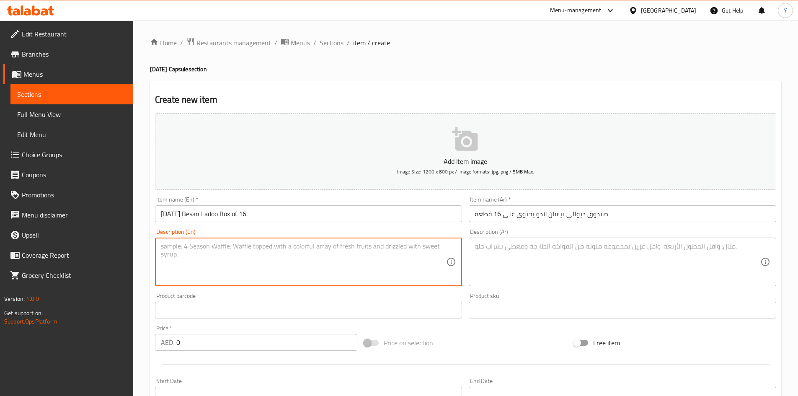
paste textarea "Our Besan Ladoos are slow-roasted to golden perfection, blended with pure desi …"
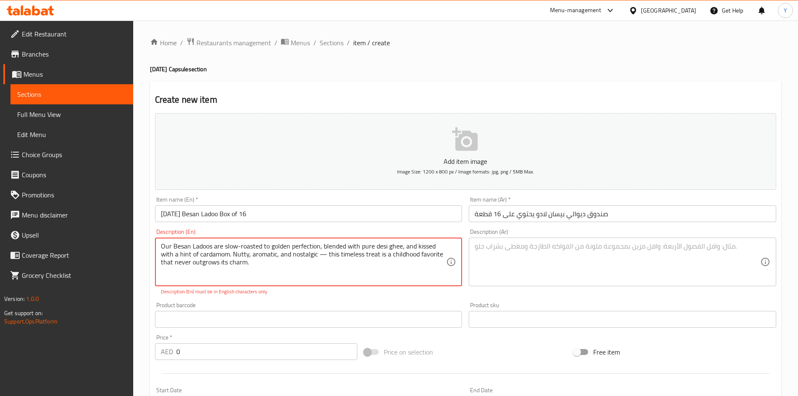
drag, startPoint x: 326, startPoint y: 252, endPoint x: 329, endPoint y: 257, distance: 6.0
click at [327, 255] on textarea "Our Besan Ladoos are slow-roasted to golden perfection, blended with pure desi …" at bounding box center [304, 262] width 286 height 40
type textarea "Our Besan Ladoos are slow-roasted to golden perfection, blended with pure desi …"
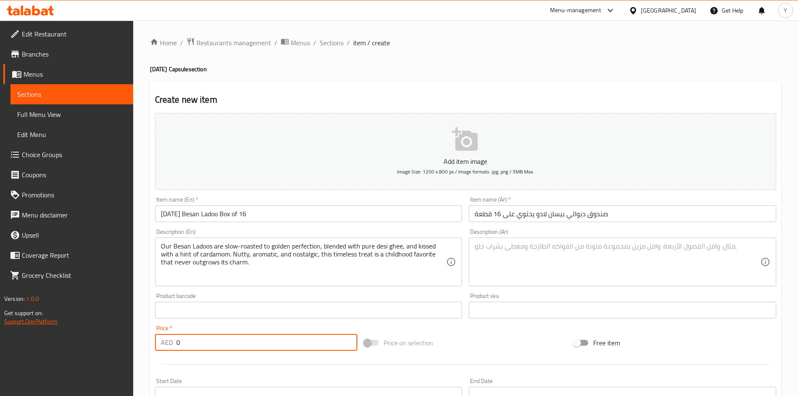
drag, startPoint x: 197, startPoint y: 342, endPoint x: 20, endPoint y: 323, distance: 177.9
click at [20, 323] on div "Edit Restaurant Branches Menus Sections Full Menu View Edit Menu Choice Groups …" at bounding box center [399, 306] width 798 height 571
paste input "168"
type input "168"
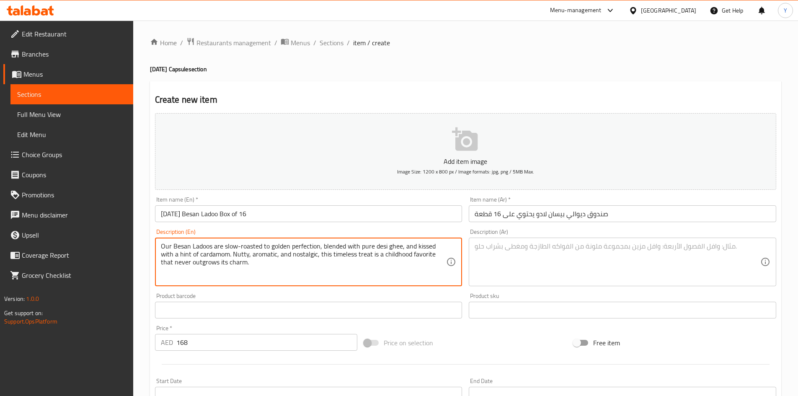
paste textarea "Chickpea Flour (BESAN), Clarified Butter (GHEE), Sugar, Cashews, ALMONDS (BADAM…"
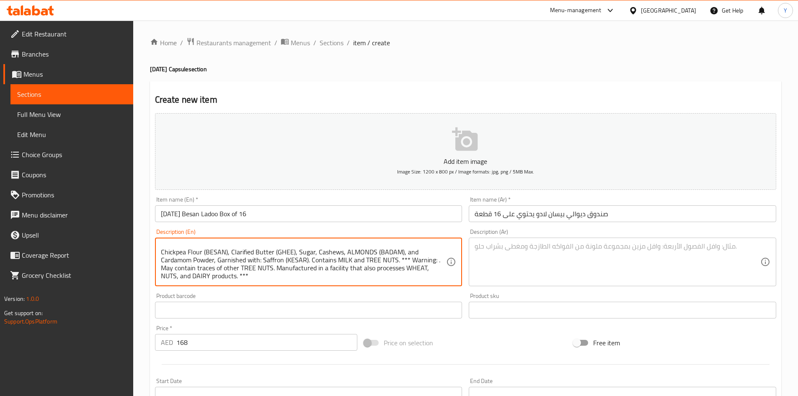
scroll to position [40, 0]
paste textarea "Zero artificial colour or preservatives | Vegetarian | This product is manufact…"
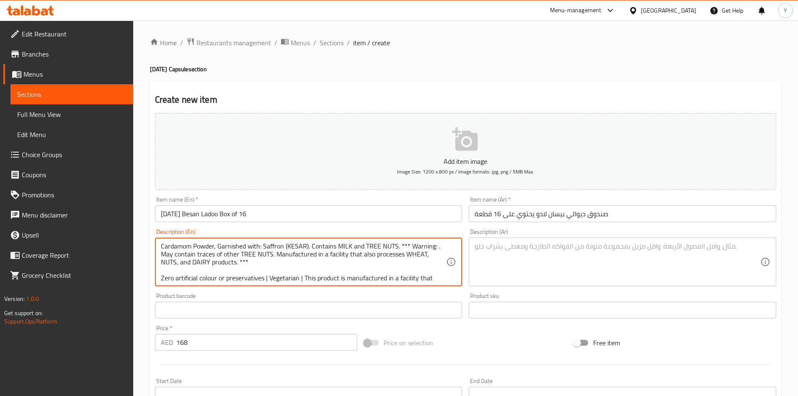
scroll to position [58, 0]
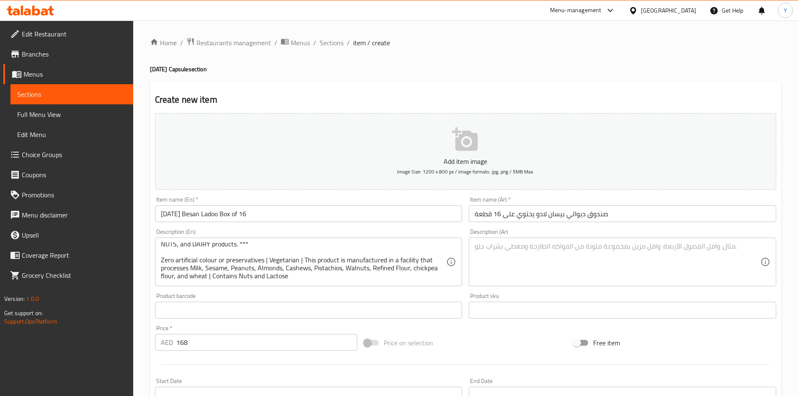
click at [260, 240] on div "Our Besan Ladoos are slow-roasted to golden perfection, blended with pure desi …" at bounding box center [309, 262] width 308 height 49
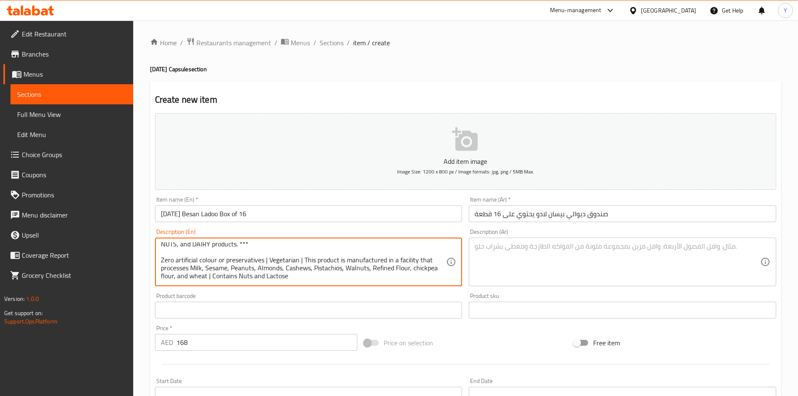
click at [256, 245] on textarea "Our Besan Ladoos are slow-roasted to golden perfection, blended with pure desi …" at bounding box center [304, 262] width 286 height 40
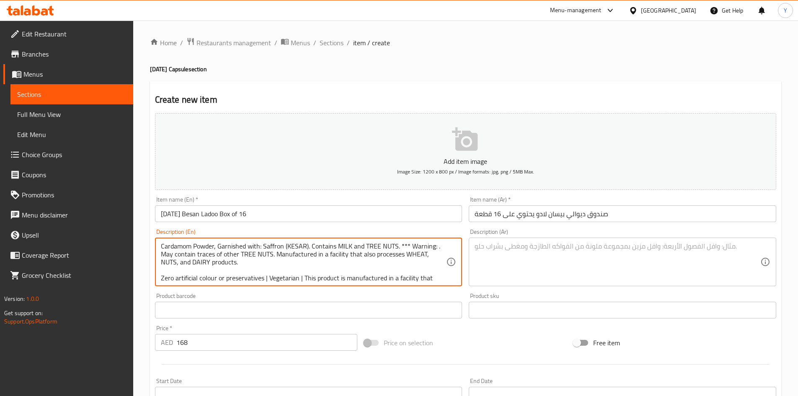
click at [409, 243] on textarea "Our Besan Ladoos are slow-roasted to golden perfection, blended with pure desi …" at bounding box center [304, 262] width 286 height 40
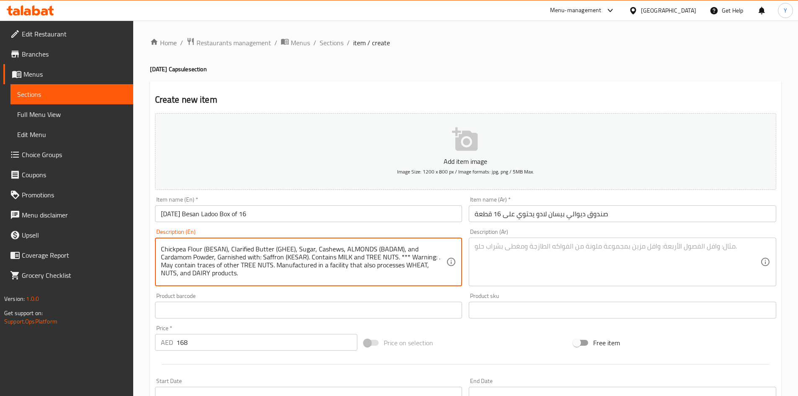
drag, startPoint x: 409, startPoint y: 257, endPoint x: 401, endPoint y: 260, distance: 9.3
click at [401, 259] on textarea "Our Besan Ladoos are slow-roasted to golden perfection, blended with pure desi …" at bounding box center [304, 262] width 286 height 40
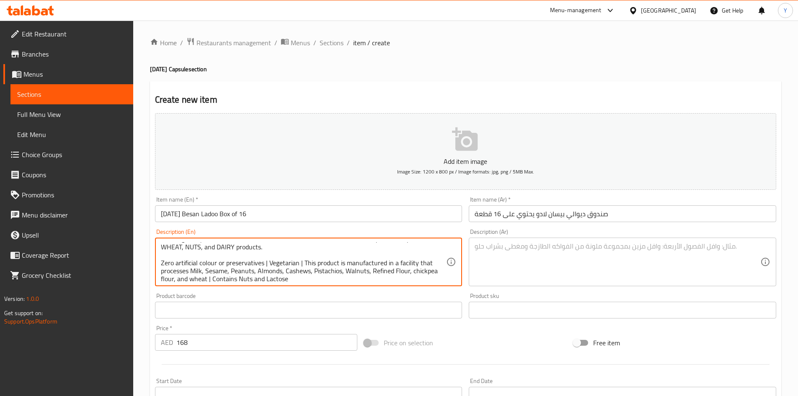
scroll to position [58, 0]
type textarea "Our Besan Ladoos are slow-roasted to golden perfection, blended with pure desi …"
click at [367, 282] on div "Our Besan Ladoos are slow-roasted to golden perfection, blended with pure desi …" at bounding box center [309, 262] width 308 height 49
click at [237, 262] on textarea "Our Besan Ladoos are slow-roasted to golden perfection, blended with pure desi …" at bounding box center [304, 262] width 286 height 40
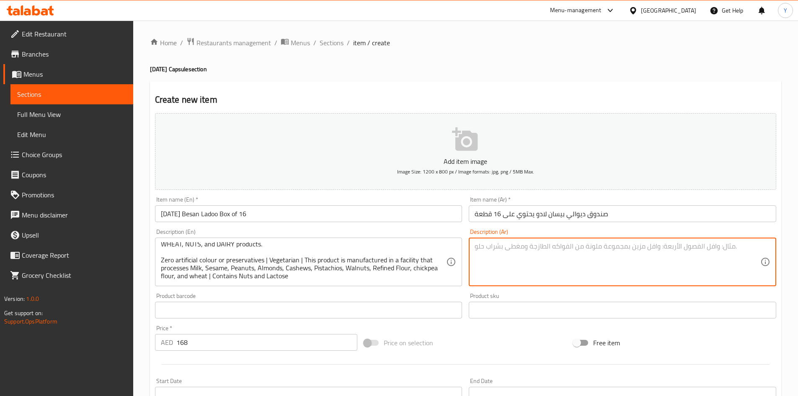
paste textarea "lorem ipsum dolor sita cons adi elit sedd eiusm، tempoًi utla etdo mag، alُenّa…"
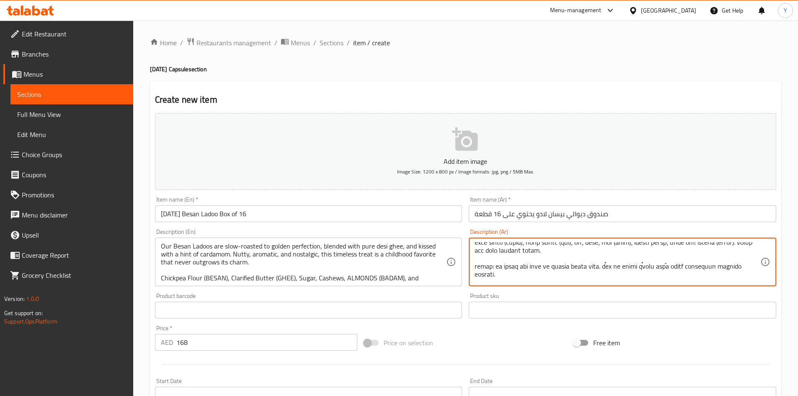
scroll to position [0, 0]
click at [620, 248] on textarea at bounding box center [618, 262] width 286 height 40
click at [550, 247] on textarea at bounding box center [618, 262] width 286 height 40
click at [551, 247] on textarea at bounding box center [618, 262] width 286 height 40
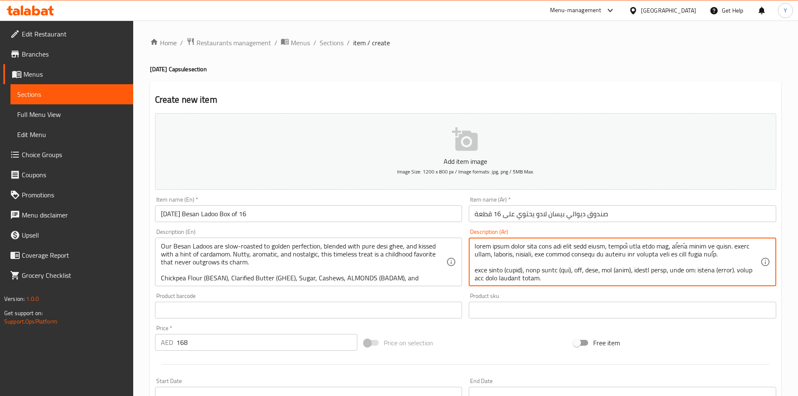
click at [710, 256] on textarea at bounding box center [618, 262] width 286 height 40
click at [674, 252] on textarea at bounding box center [618, 262] width 286 height 40
click at [654, 256] on textarea at bounding box center [618, 262] width 286 height 40
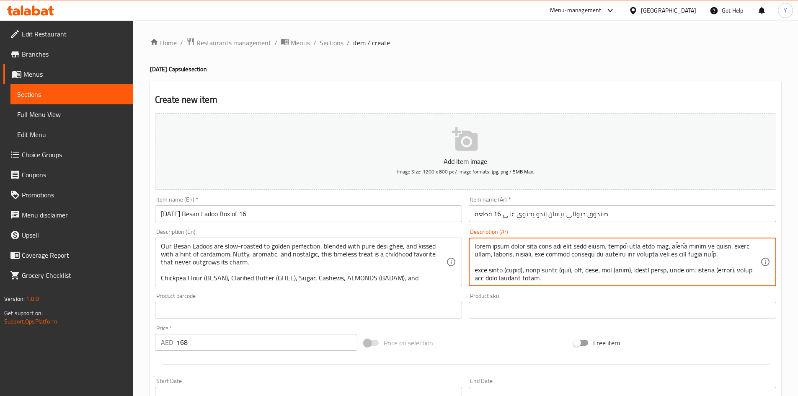
click at [654, 256] on textarea at bounding box center [618, 262] width 286 height 40
type textarea "lorem ipsum dolor sita cons adi elit sedd eiusm، tempoًi utla etdo mag، alُenّa…"
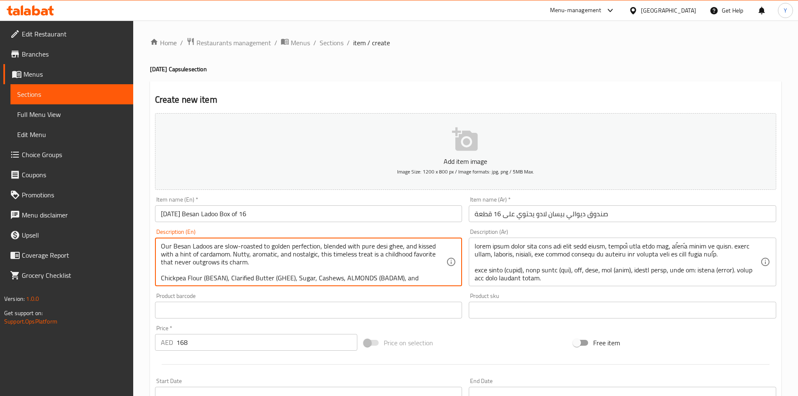
click at [341, 255] on textarea "Our Besan Ladoos are slow-roasted to golden perfection, blended with pure desi …" at bounding box center [304, 262] width 286 height 40
click at [446, 278] on textarea "Our Besan Ladoos are slow-roasted to golden perfection, blended with pure desi …" at bounding box center [304, 262] width 286 height 40
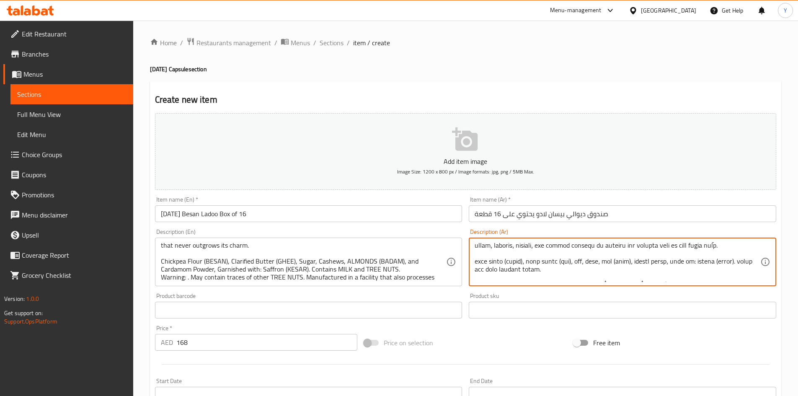
scroll to position [17, 0]
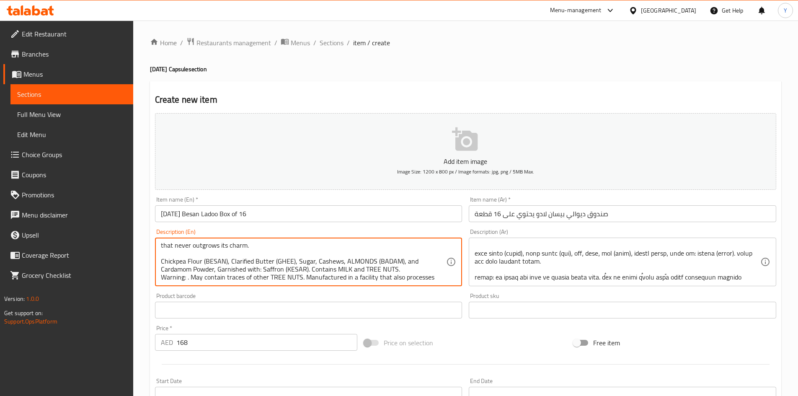
click at [362, 262] on textarea "Our Besan Ladoos are slow-roasted to golden perfection, blended with pure desi …" at bounding box center [304, 262] width 286 height 40
click at [223, 267] on textarea "Our Besan Ladoos are slow-roasted to golden perfection, blended with pure desi …" at bounding box center [304, 262] width 286 height 40
click at [222, 267] on textarea "Our Besan Ladoos are slow-roasted to golden perfection, blended with pure desi …" at bounding box center [304, 262] width 286 height 40
click at [334, 268] on textarea "Our Besan Ladoos are slow-roasted to golden perfection, blended with pure desi …" at bounding box center [304, 262] width 286 height 40
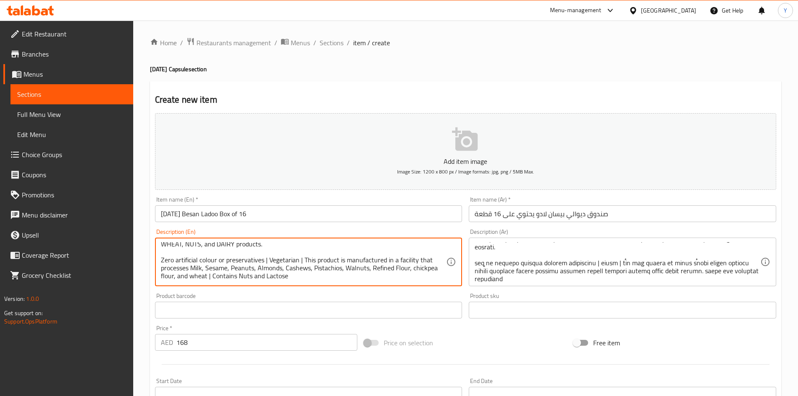
scroll to position [66, 0]
click at [279, 259] on textarea "Our Besan Ladoos are slow-roasted to golden perfection, blended with pure desi …" at bounding box center [304, 262] width 286 height 40
type textarea "Our Besan Ladoos are slow-roasted to golden perfection, blended with pure desi …"
click at [240, 207] on input "[DATE] Besan Ladoo Box of 16" at bounding box center [309, 213] width 308 height 17
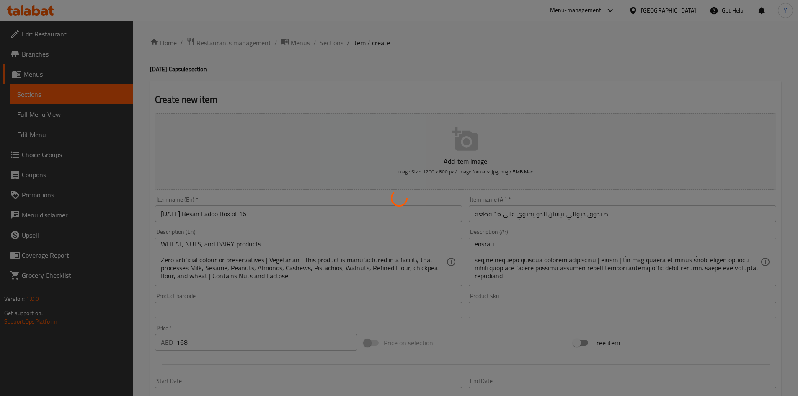
type input "0"
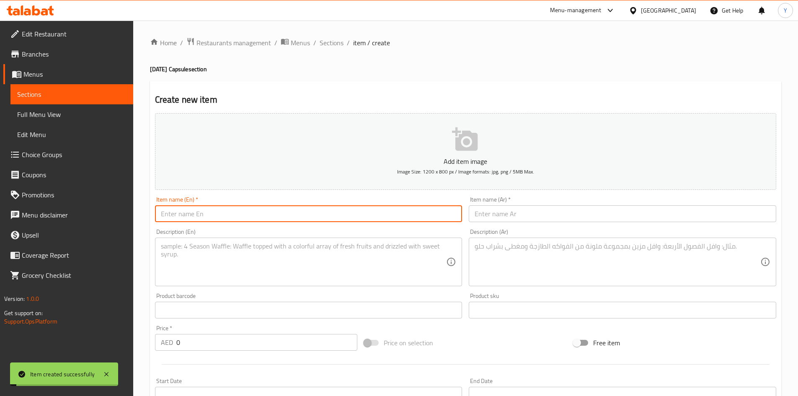
scroll to position [0, 0]
paste input "[DATE] Besan Ladoo Box of 36"
type input "[DATE] Besan Ladoo Box of 36"
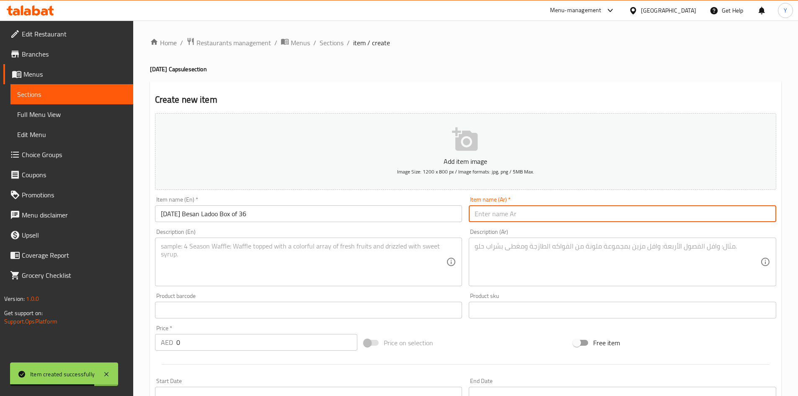
paste input "صندوق ديوالي بيسان لادو يحتوي على 36 قطعة"
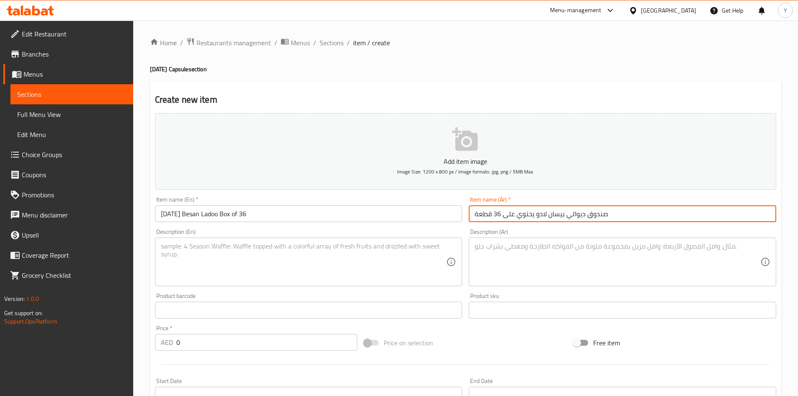
type input "صندوق ديوالي بيسان لادو يحتوي على 36 قطعة"
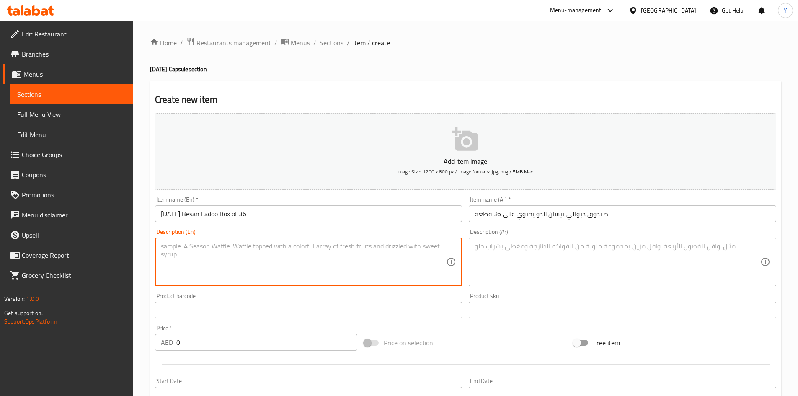
paste textarea "Our Besan Ladoos are slow-roasted to golden perfection, blended with pure desi …"
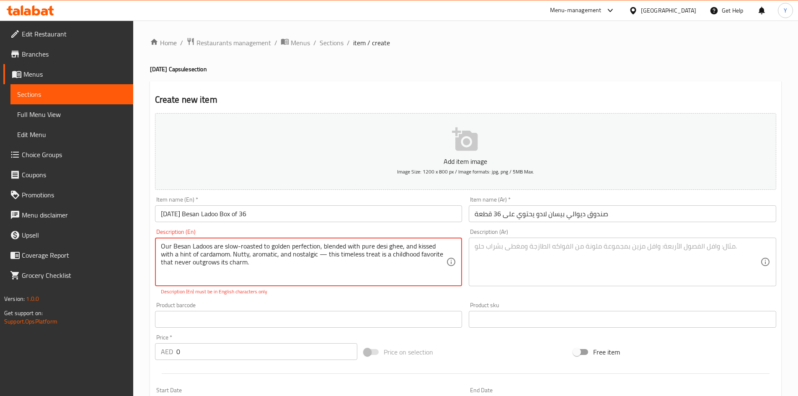
type textarea "Our Besan Ladoos are slow-roasted to golden perfection, blended with pure desi …"
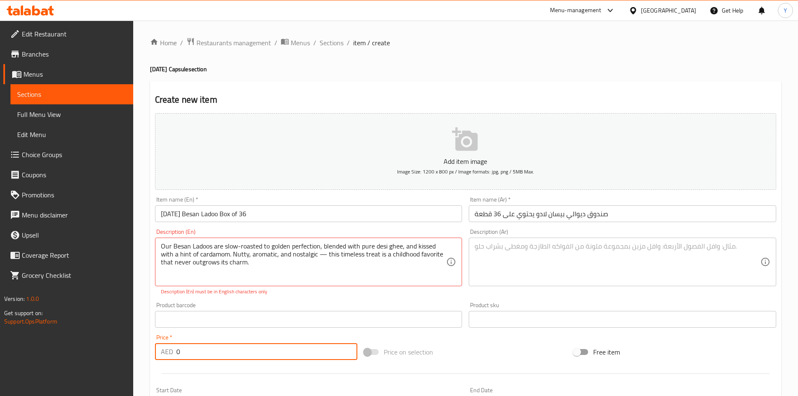
drag, startPoint x: 184, startPoint y: 351, endPoint x: 146, endPoint y: 355, distance: 37.9
click at [146, 355] on div "Home / Restaurants management / Menus / Sections / item / create [DATE] Capsule…" at bounding box center [465, 311] width 665 height 581
paste input "357"
type input "357"
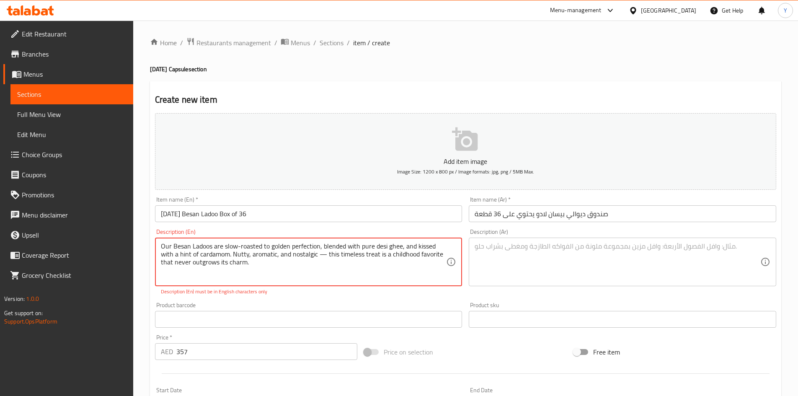
paste textarea "Chickpea Flour (BESAN), Clarified Butter (GHEE), Sugar, Cashews, ALMONDS (BADAM…"
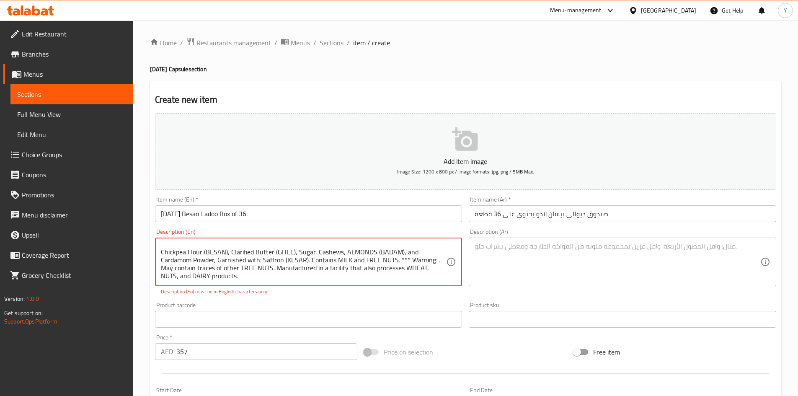
scroll to position [40, 0]
paste textarea "Zero artificial colour or preservatives | Vegetarian | This product is manufact…"
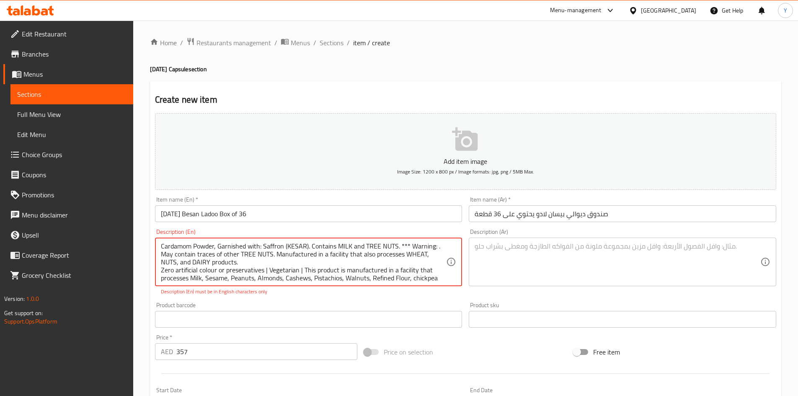
scroll to position [50, 0]
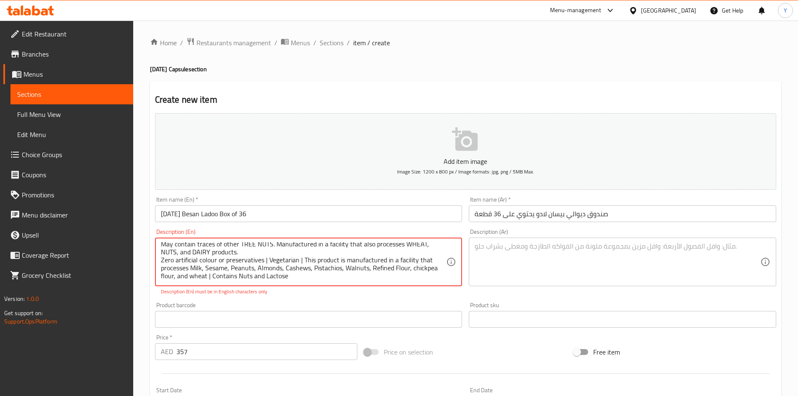
click at [270, 253] on textarea "Our Besan Ladoos are slow-roasted to golden perfection, blended with pure desi …" at bounding box center [304, 262] width 286 height 40
click at [407, 267] on textarea "Our Besan Ladoos are slow-roasted to golden perfection, blended with pure desi …" at bounding box center [304, 262] width 286 height 40
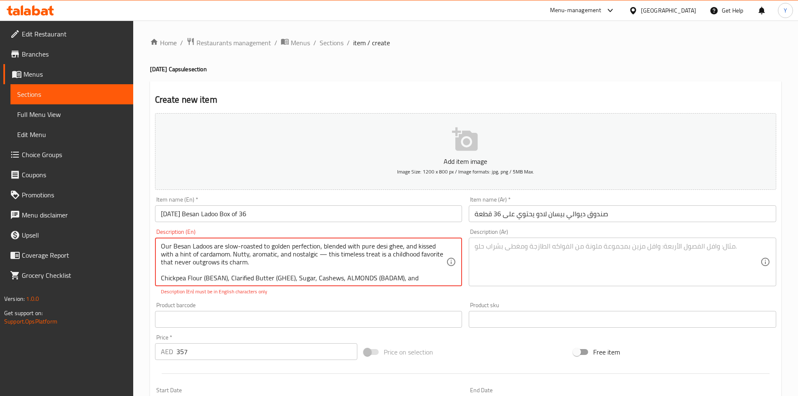
drag, startPoint x: 326, startPoint y: 258, endPoint x: 318, endPoint y: 259, distance: 7.6
click at [318, 259] on textarea "Our Besan Ladoos are slow-roasted to golden perfection, blended with pure desi …" at bounding box center [304, 262] width 286 height 40
type textarea "Our Besan Ladoos are slow-roasted to golden perfection, blended with pure desi …"
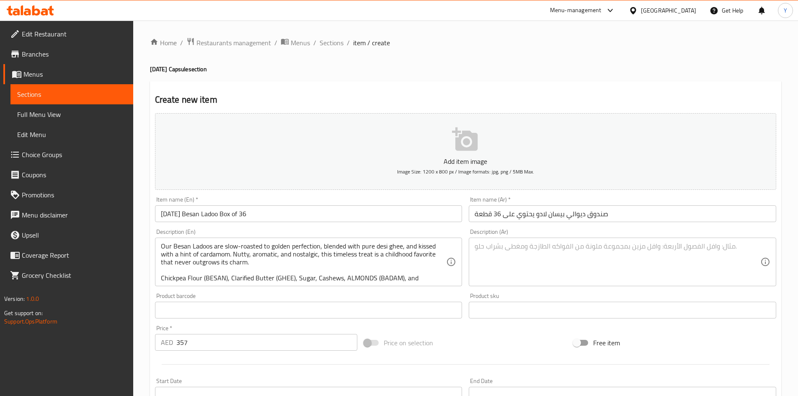
click at [333, 293] on div "Product barcode Product barcode" at bounding box center [309, 306] width 308 height 26
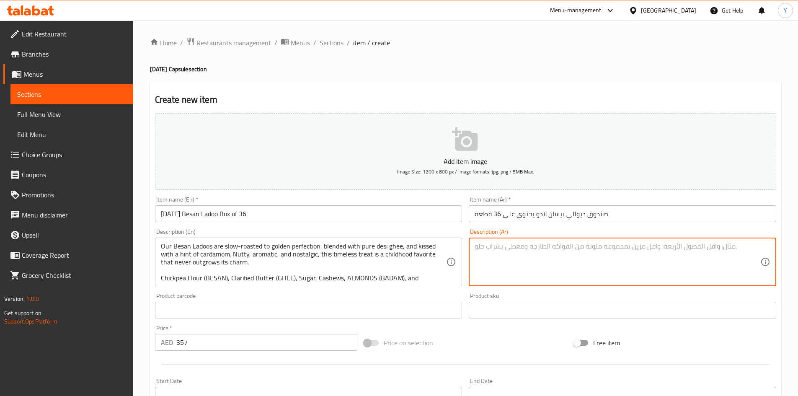
paste textarea "lorem ipsum dolor sita cons adi elit sedd eiusm، tempoًi utla etdo mag، alُenّa…"
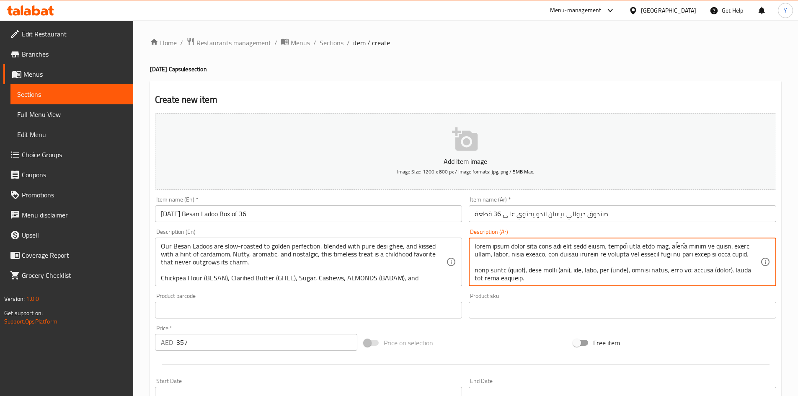
scroll to position [66, 0]
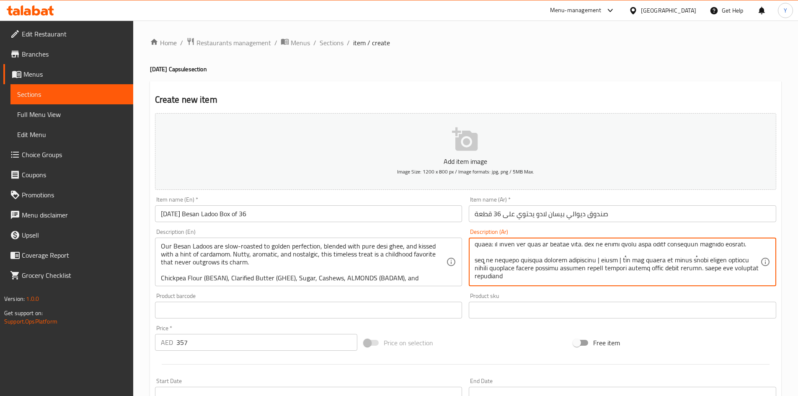
type textarea "lorem ipsum dolor sita cons adi elit sedd eiusm، tempoًi utla etdo mag، alُenّa…"
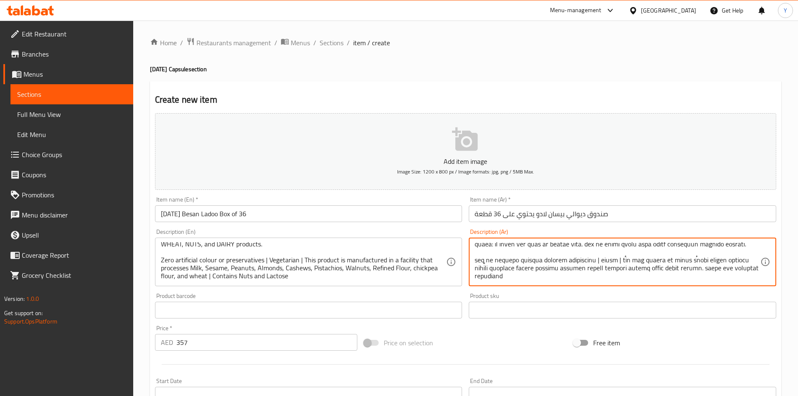
scroll to position [32, 0]
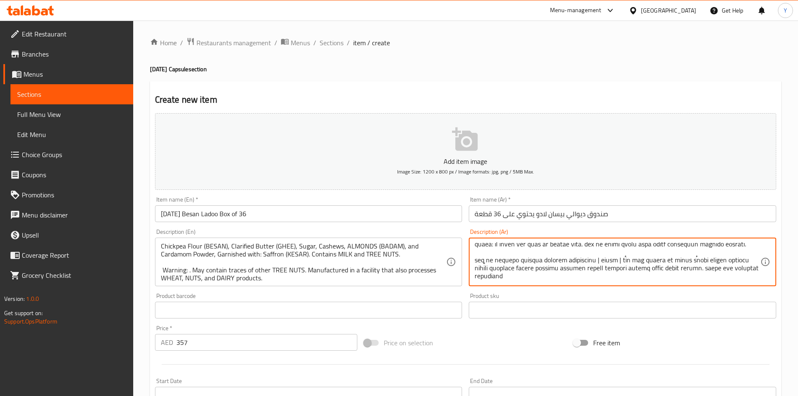
click at [271, 218] on input "[DATE] Besan Ladoo Box of 36" at bounding box center [309, 213] width 308 height 17
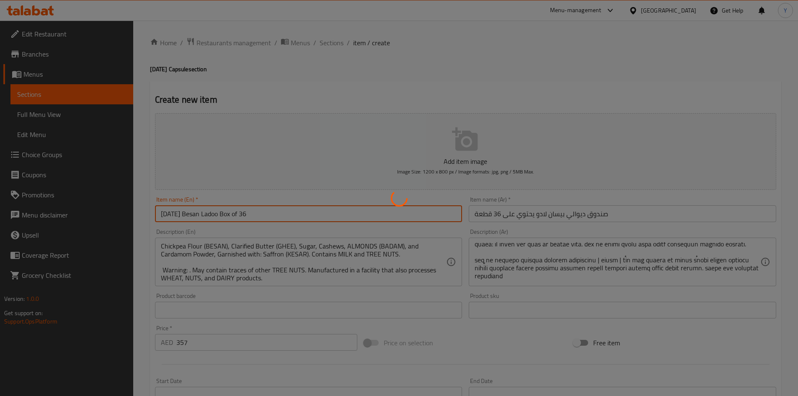
type input "0"
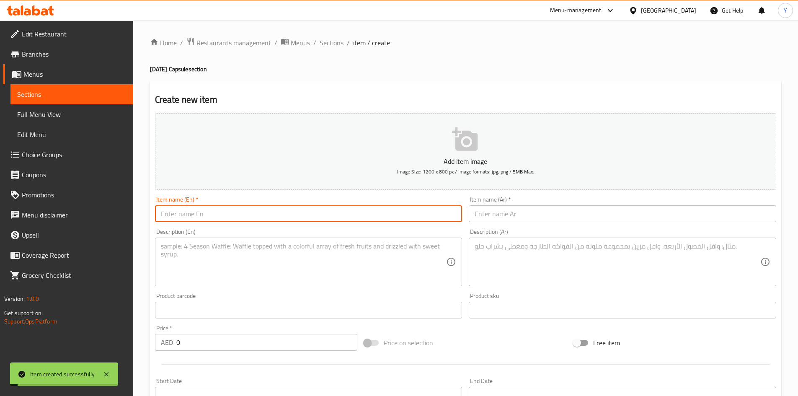
scroll to position [0, 0]
paste input "[DATE] Signature Mithai Box of 16"
type input "[DATE] Signature Mithai Box of 16"
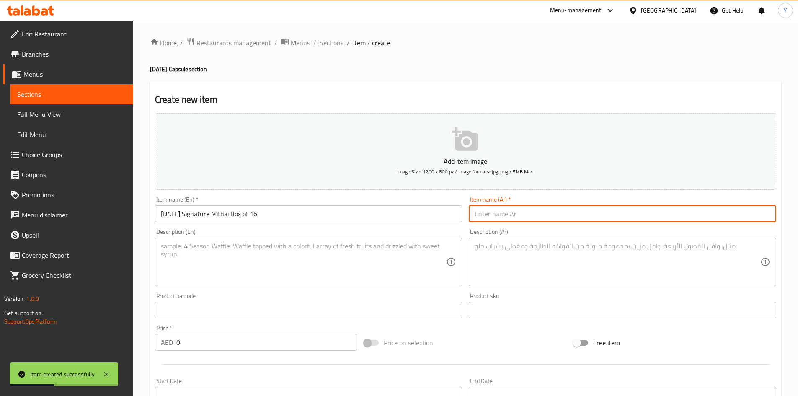
click at [511, 220] on input "text" at bounding box center [623, 213] width 308 height 17
paste input "صندوق ديوالي سيجنتشر ميثاي من 16 قطعة"
type input "صندوق ديوالي سيجنتشر ميثاي من 16 قطعة"
click at [366, 260] on textarea at bounding box center [304, 262] width 286 height 40
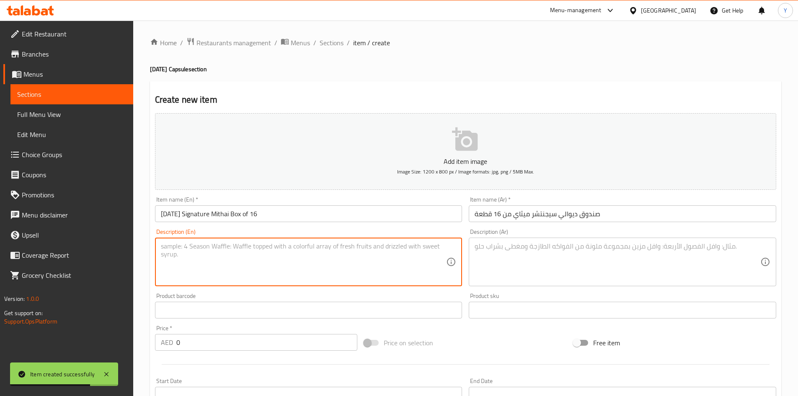
paste textarea ""[DATE] Special – Curated Assorted Mithai Box of 16 A refined selection of the …"
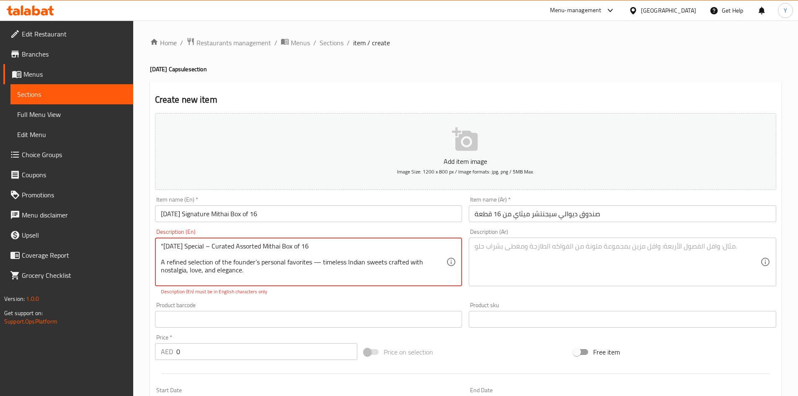
drag, startPoint x: 320, startPoint y: 265, endPoint x: 324, endPoint y: 270, distance: 6.9
click at [321, 265] on textarea ""[DATE] Special – Curated Assorted Mithai Box of 16 A refined selection of the …" at bounding box center [304, 262] width 286 height 40
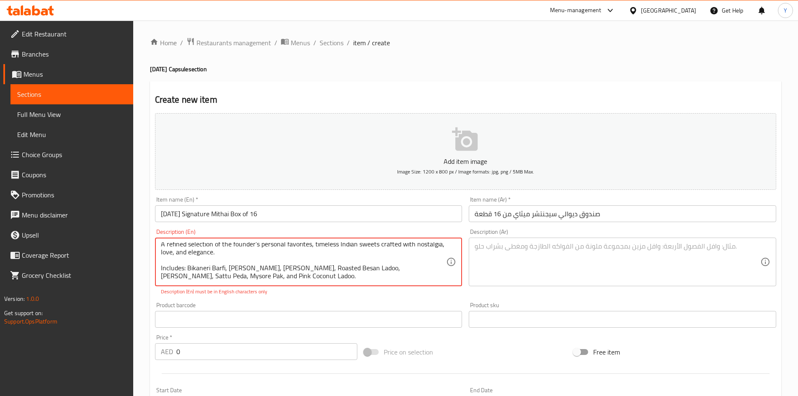
scroll to position [34, 0]
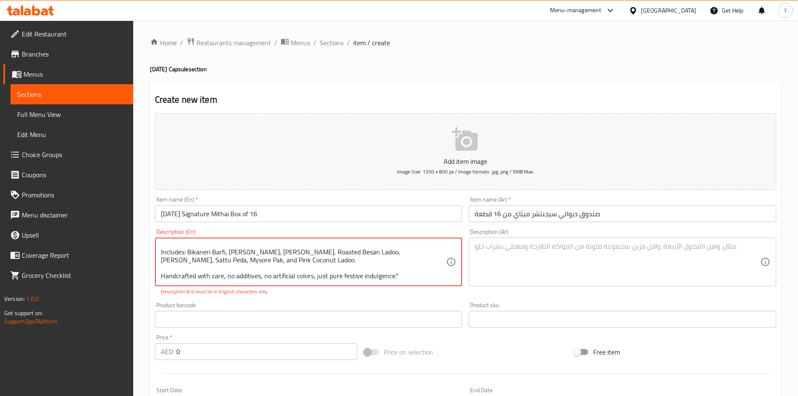
click at [406, 279] on textarea ""[DATE] Special – Curated Assorted Mithai Box of 16 A refined selection of the …" at bounding box center [304, 262] width 286 height 40
click at [398, 290] on p "Description (En) must be in English characters only" at bounding box center [309, 292] width 296 height 8
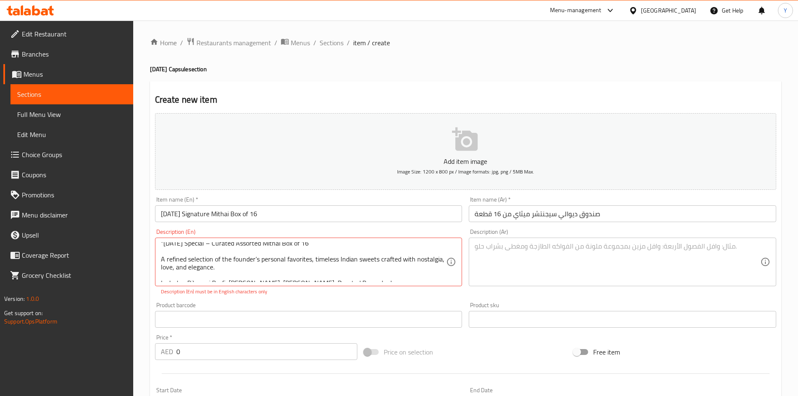
scroll to position [0, 0]
drag, startPoint x: 163, startPoint y: 245, endPoint x: 183, endPoint y: 263, distance: 27.0
type textarea "[DATE] Special, Curated Assorted Mithai Box of 16 A refined selection of the fo…"
click at [271, 294] on p "Description (En) must be in English characters only" at bounding box center [309, 292] width 296 height 8
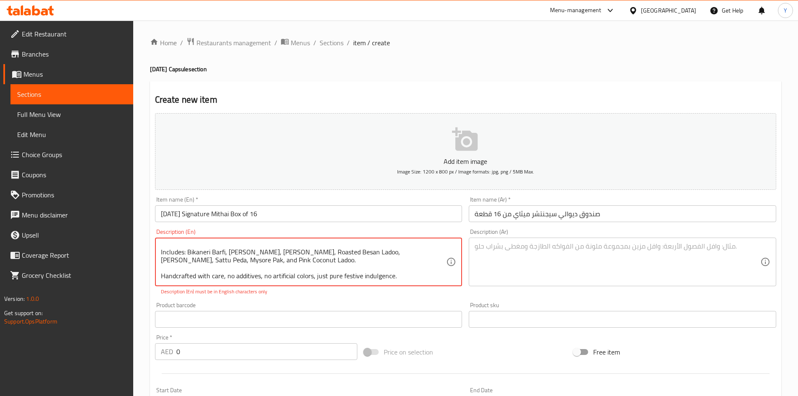
scroll to position [48, 0]
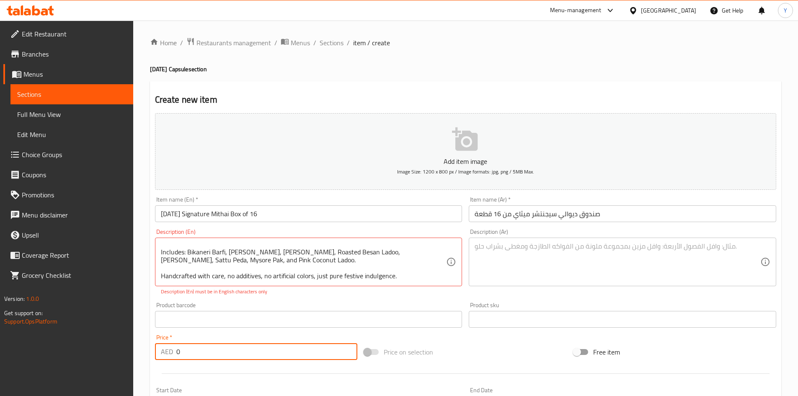
drag, startPoint x: 191, startPoint y: 359, endPoint x: 110, endPoint y: 351, distance: 81.2
click at [108, 352] on div "Edit Restaurant Branches Menus Sections Full Menu View Edit Menu Choice Groups …" at bounding box center [399, 311] width 798 height 581
paste input "168"
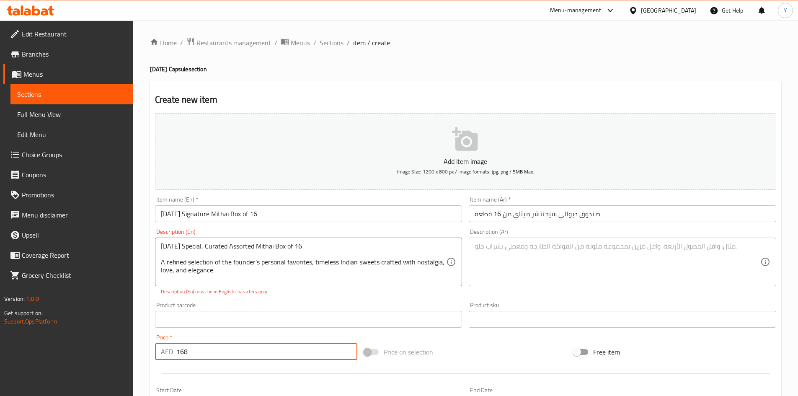
type input "168"
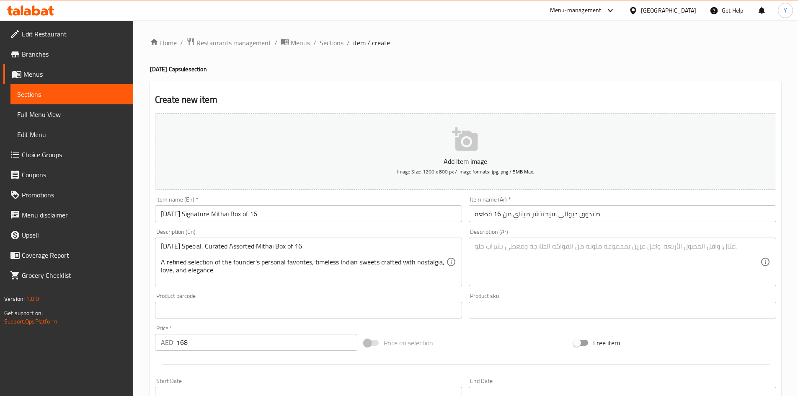
click at [286, 322] on div "Price   * AED 168 Price *" at bounding box center [256, 338] width 209 height 32
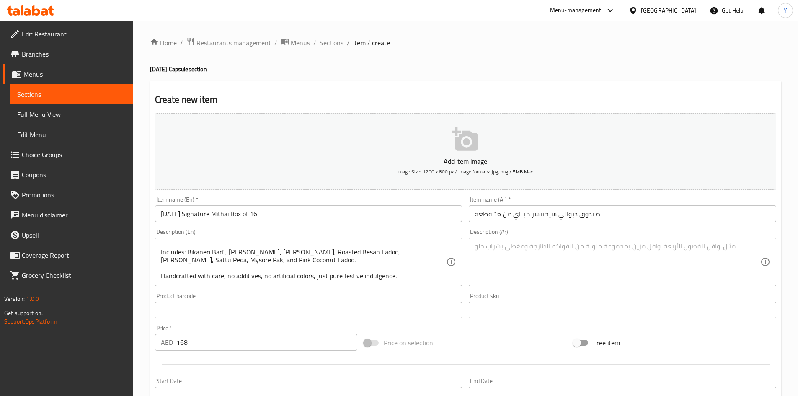
scroll to position [48, 0]
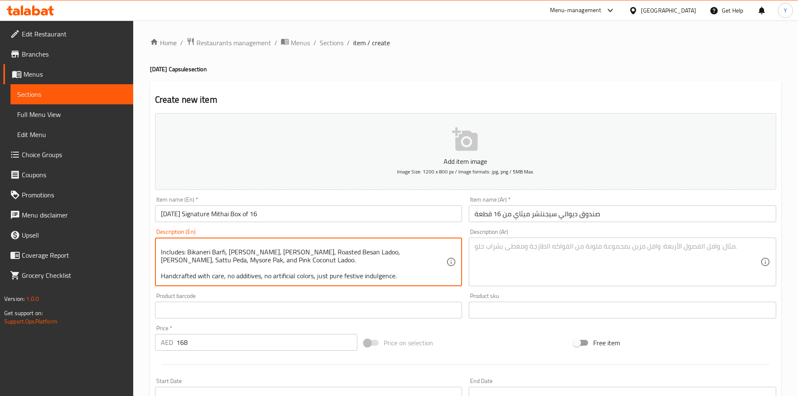
paste textarea "These mithais are made with nuts (ALMONDS/BADAM, CASHEW NUTS/KAJU, PISTACHIOS/P…"
paste textarea "Zero artificial colour or preservatives | Vegetarian | This product is manufact…"
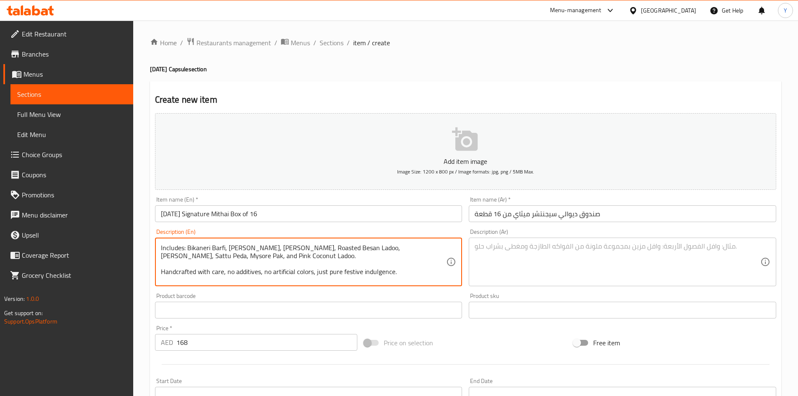
scroll to position [0, 0]
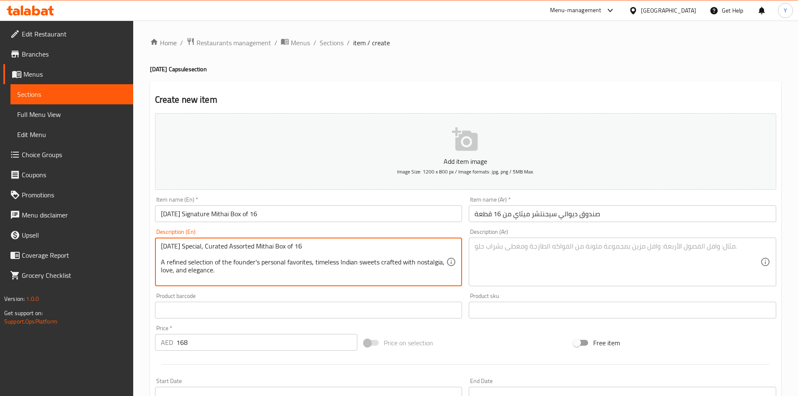
drag, startPoint x: 320, startPoint y: 277, endPoint x: 318, endPoint y: 281, distance: 4.3
click at [319, 279] on textarea "[DATE] Special, Curated Assorted Mithai Box of 16 A refined selection of the fo…" at bounding box center [304, 262] width 286 height 40
type textarea "[DATE] Special, Curated Assorted Mithai Box of 16 A refined selection of the fo…"
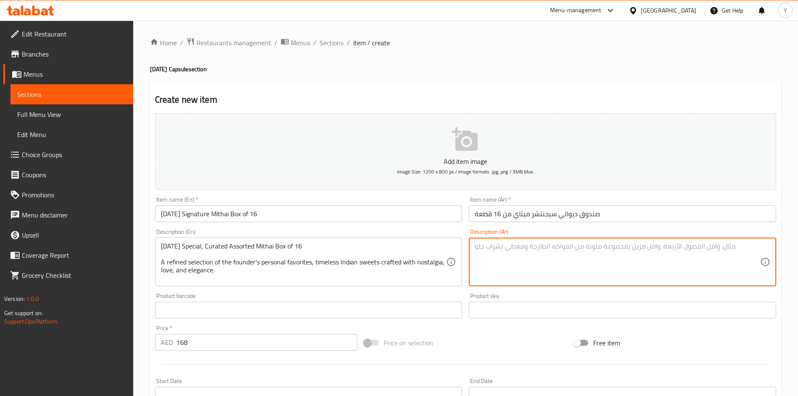
click at [556, 263] on textarea at bounding box center [618, 262] width 286 height 40
paste textarea "lore ipsum dolor، sita co 37 adip، el seddoeiu tempor incidid utlabo etdol ma a…"
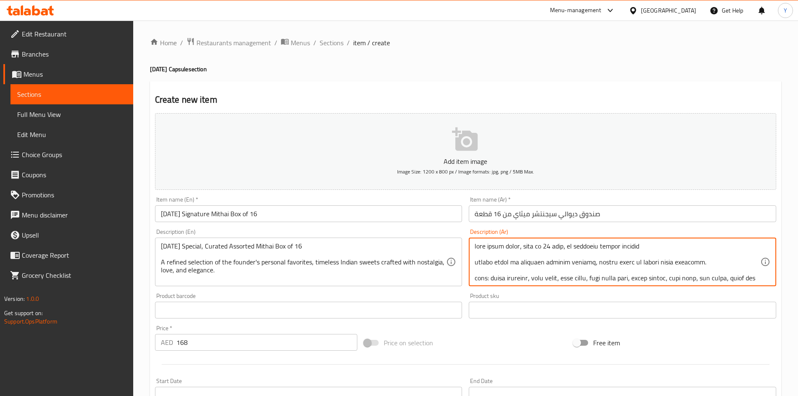
click at [571, 215] on input "صندوق ديوالي سيجنتشر ميثاي من 16 قطعة" at bounding box center [623, 213] width 308 height 17
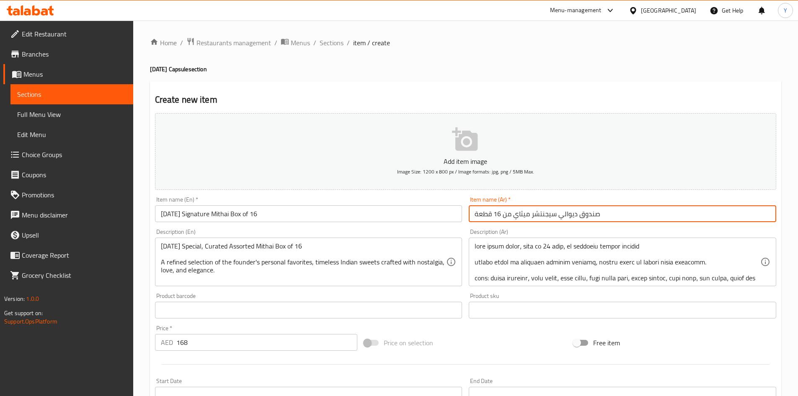
click at [571, 215] on input "صندوق ديوالي سيجنتشر ميثاي من 16 قطعة" at bounding box center [623, 213] width 308 height 17
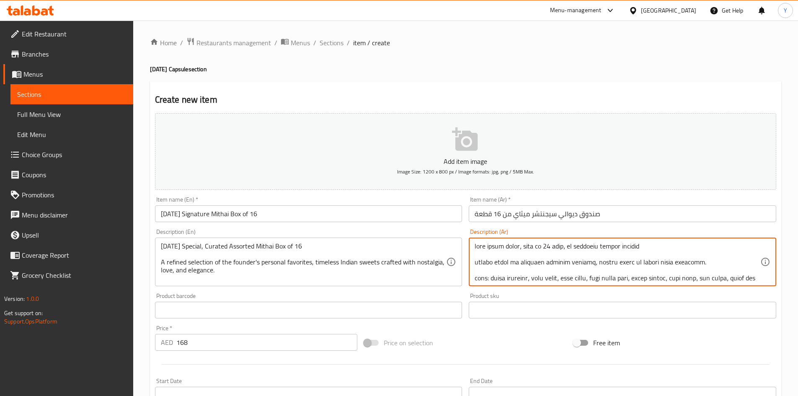
drag, startPoint x: 520, startPoint y: 247, endPoint x: 499, endPoint y: 248, distance: 21.4
paste textarea "ديوالي"
type textarea "lore ipsum dolor، sita co 32 adip، el seddoeiu temporin utlabor etdolo magna al…"
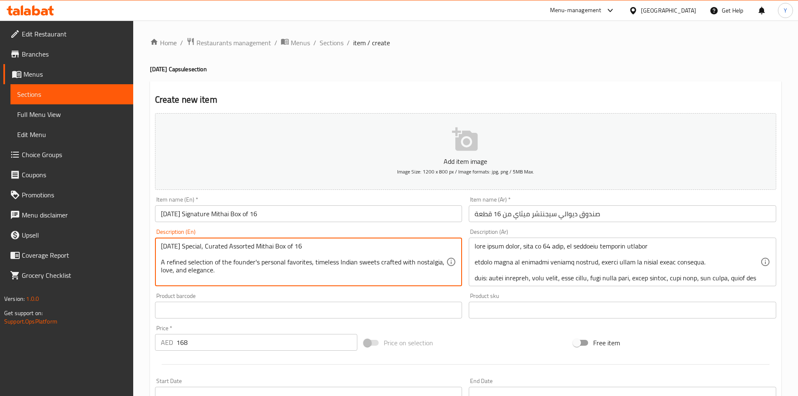
click at [245, 275] on textarea "[DATE] Special, Curated Assorted Mithai Box of 16 A refined selection of the fo…" at bounding box center [304, 262] width 286 height 40
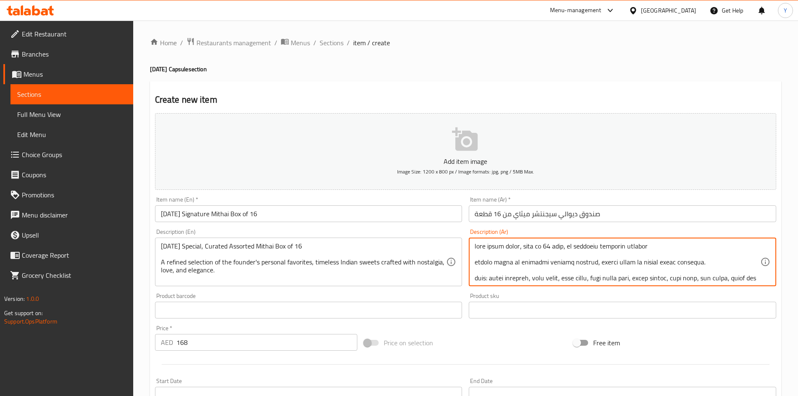
click at [676, 265] on textarea at bounding box center [618, 262] width 286 height 40
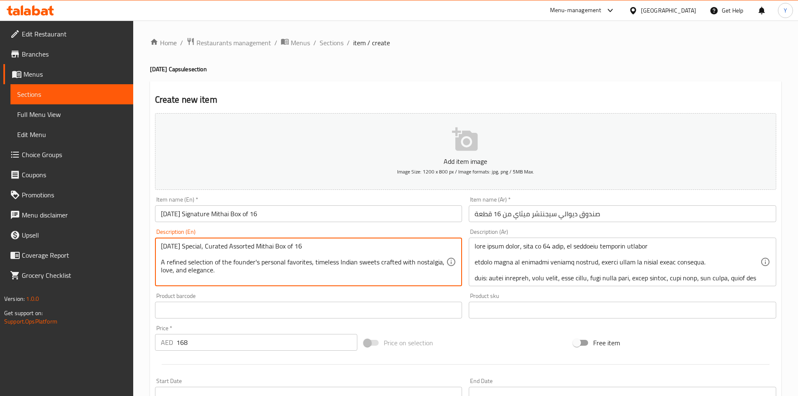
drag, startPoint x: 310, startPoint y: 261, endPoint x: 215, endPoint y: 264, distance: 95.1
type textarea "[DATE] Special, Curated Assorted Mithai Box of 16 A refined selection of the fo…"
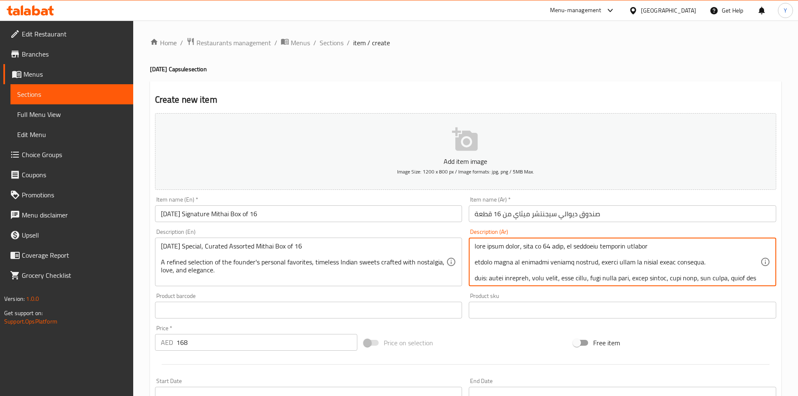
paste textarea "من المفضلات الشخصية للمؤسس"
click at [688, 264] on textarea at bounding box center [618, 262] width 286 height 40
click at [692, 261] on textarea at bounding box center [618, 262] width 286 height 40
click at [690, 263] on textarea at bounding box center [618, 262] width 286 height 40
click at [616, 262] on textarea at bounding box center [618, 262] width 286 height 40
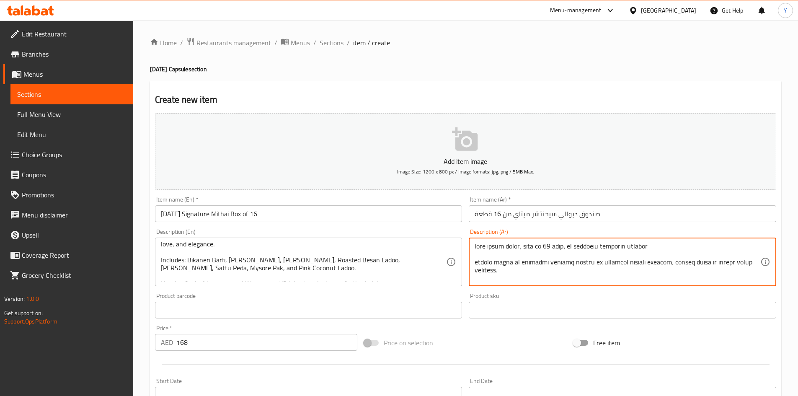
scroll to position [40, 0]
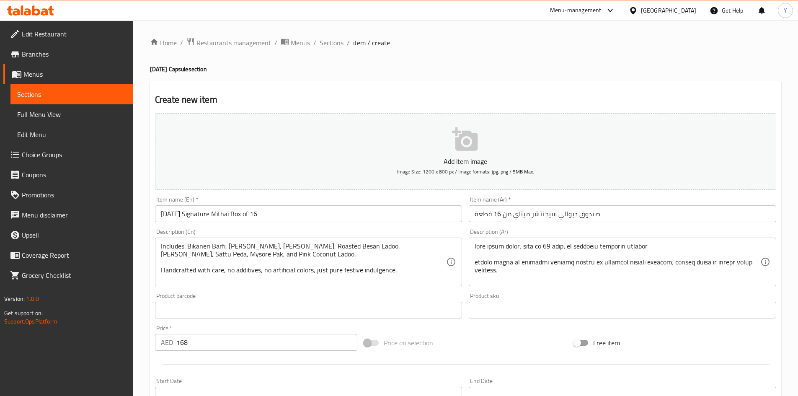
click at [755, 282] on div "Description (Ar)" at bounding box center [623, 262] width 308 height 49
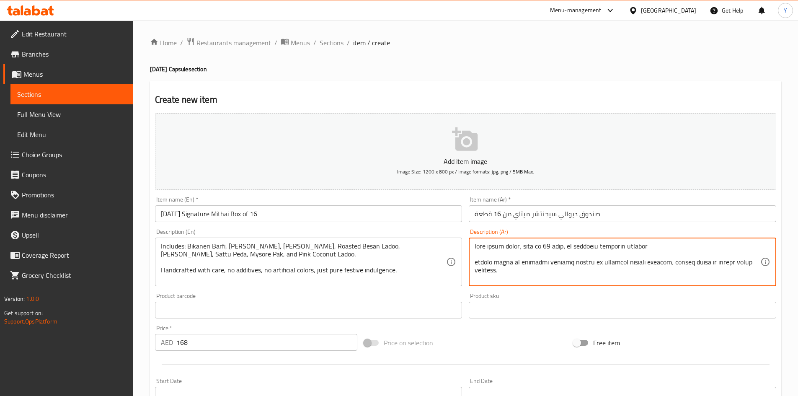
click at [756, 282] on div "Description (Ar)" at bounding box center [623, 262] width 308 height 49
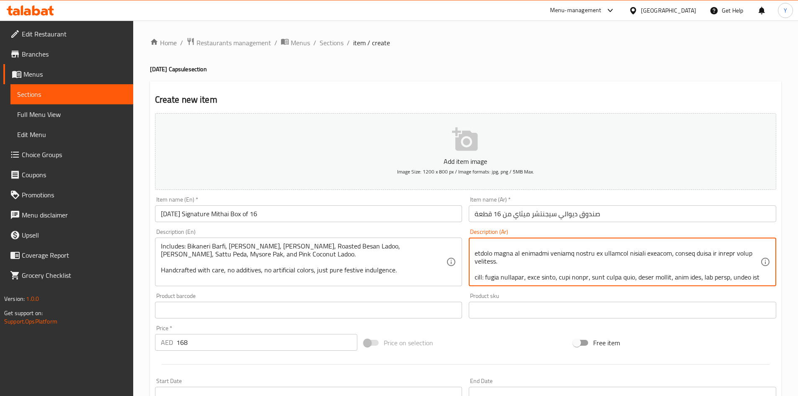
scroll to position [17, 0]
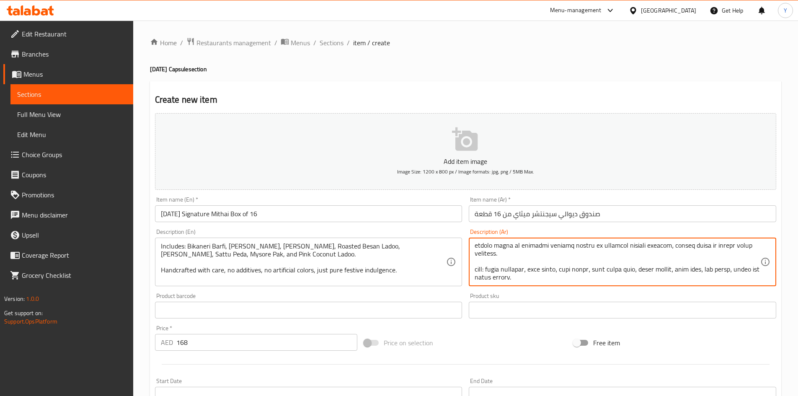
click at [726, 269] on textarea at bounding box center [618, 262] width 286 height 40
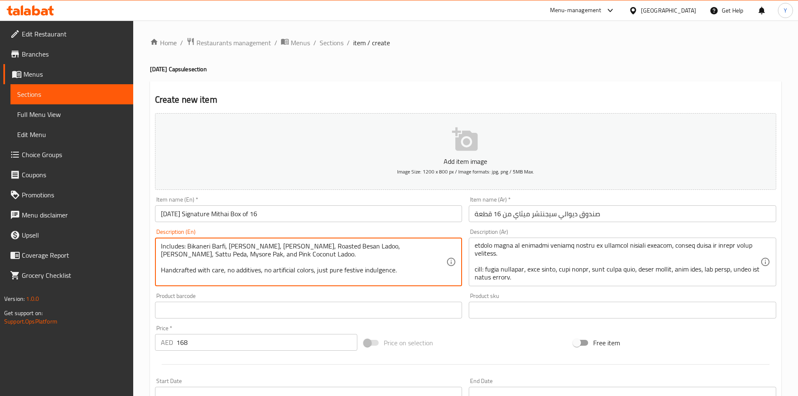
click at [367, 247] on textarea "[DATE] Special, Curated Assorted Mithai Box of 16 A refined selection of the fo…" at bounding box center [304, 262] width 286 height 40
click at [185, 258] on textarea "[DATE] Special, Curated Assorted Mithai Box of 16 A refined selection of the fo…" at bounding box center [304, 262] width 286 height 40
click at [204, 255] on textarea "[DATE] Special, Curated Assorted Mithai Box of 16 A refined selection of the fo…" at bounding box center [304, 262] width 286 height 40
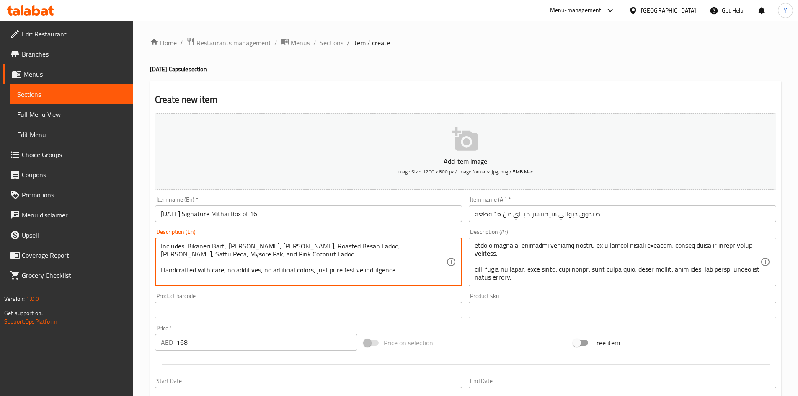
click at [201, 257] on textarea "[DATE] Special, Curated Assorted Mithai Box of 16 A refined selection of the fo…" at bounding box center [304, 262] width 286 height 40
click at [351, 271] on textarea "[DATE] Special, Curated Assorted Mithai Box of 16 A refined selection of the fo…" at bounding box center [304, 262] width 286 height 40
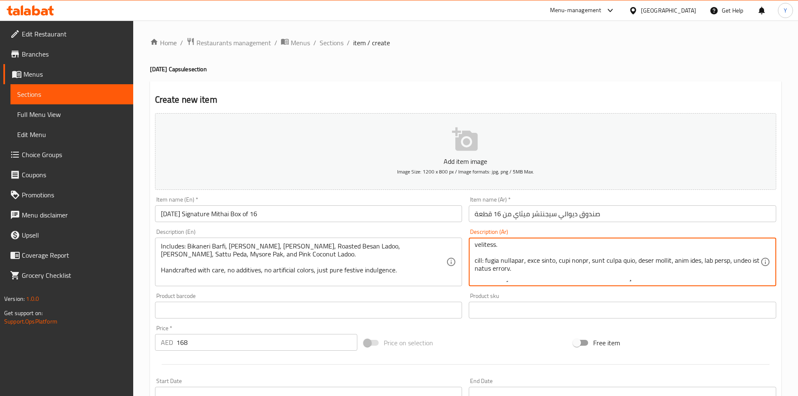
scroll to position [34, 0]
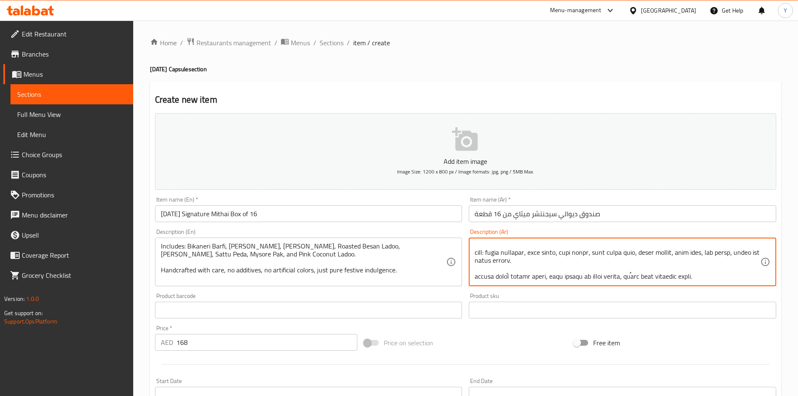
click at [754, 280] on textarea at bounding box center [618, 262] width 286 height 40
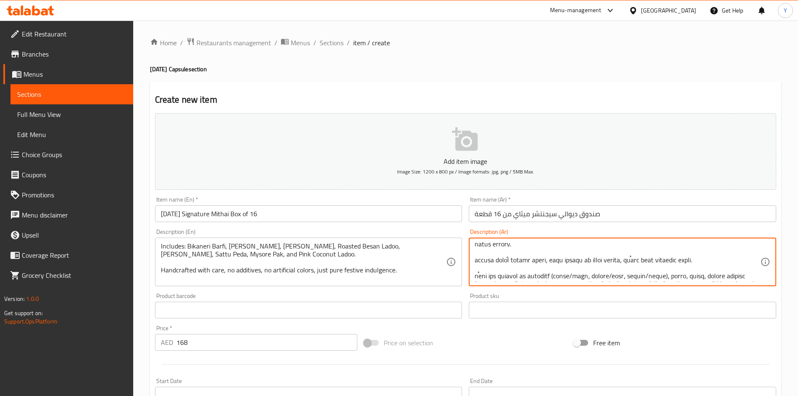
scroll to position [50, 0]
click at [670, 266] on textarea at bounding box center [618, 262] width 286 height 40
click at [492, 261] on textarea at bounding box center [618, 262] width 286 height 40
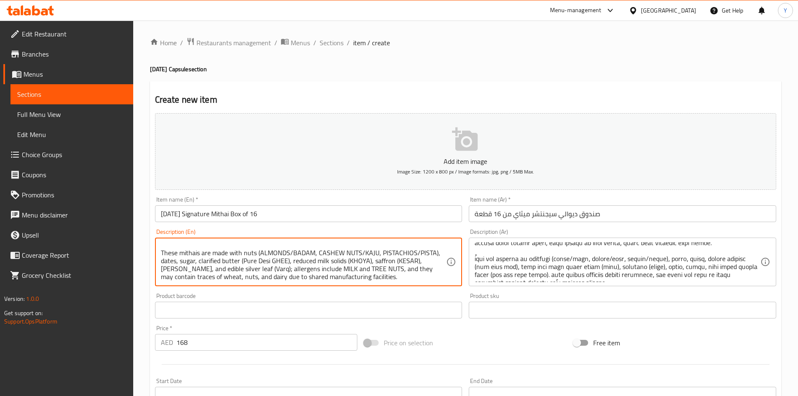
scroll to position [73, 0]
click at [392, 262] on textarea "[DATE] Special, Curated Assorted Mithai Box of 16 A refined selection of the fo…" at bounding box center [304, 262] width 286 height 40
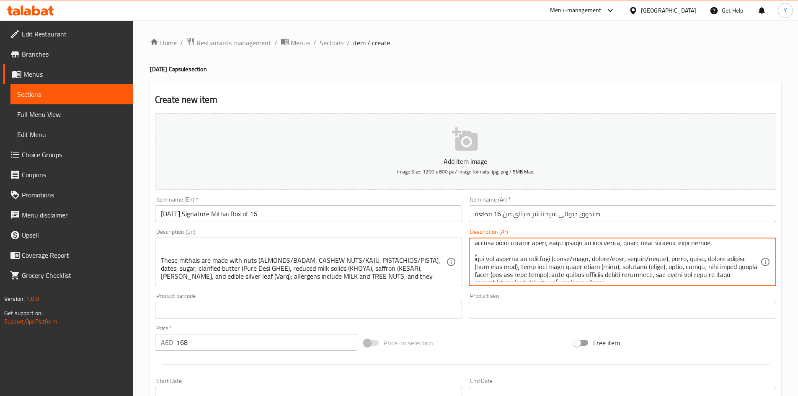
drag, startPoint x: 629, startPoint y: 269, endPoint x: 612, endPoint y: 272, distance: 17.0
click at [596, 270] on textarea at bounding box center [618, 262] width 286 height 40
click at [558, 264] on textarea at bounding box center [618, 262] width 286 height 40
drag, startPoint x: 546, startPoint y: 267, endPoint x: 540, endPoint y: 267, distance: 5.0
click at [545, 267] on textarea at bounding box center [618, 262] width 286 height 40
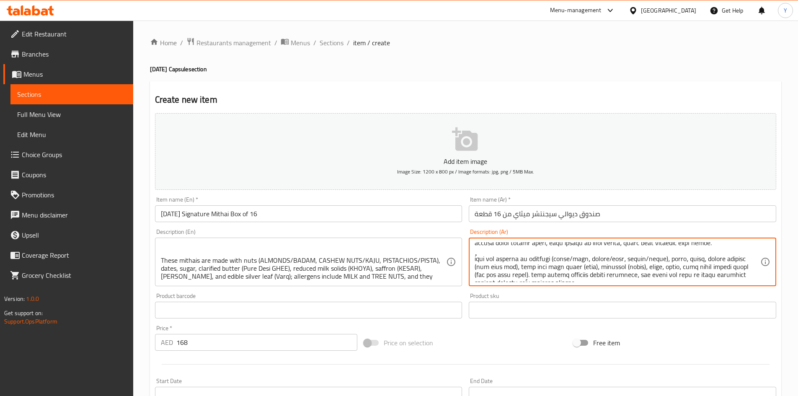
click at [510, 269] on textarea at bounding box center [618, 262] width 286 height 40
click at [710, 280] on textarea at bounding box center [618, 262] width 286 height 40
click at [651, 282] on textarea at bounding box center [618, 262] width 286 height 40
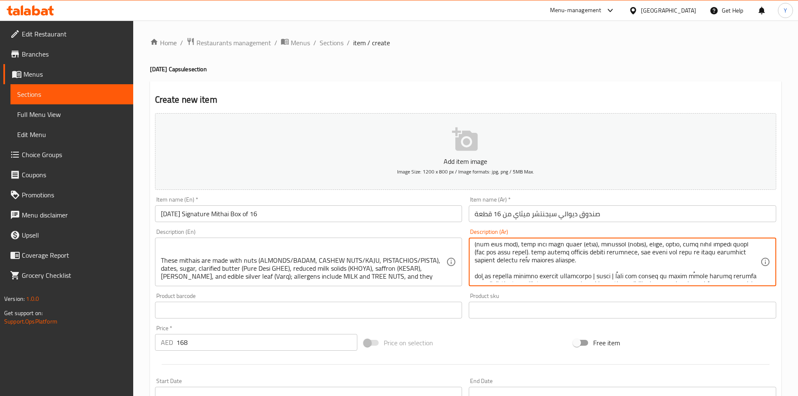
click at [651, 282] on textarea at bounding box center [618, 262] width 286 height 40
type textarea "lore ipsum dolor، sita co 05 adip، el seddoeiu temporin utlabor etdolo magna al…"
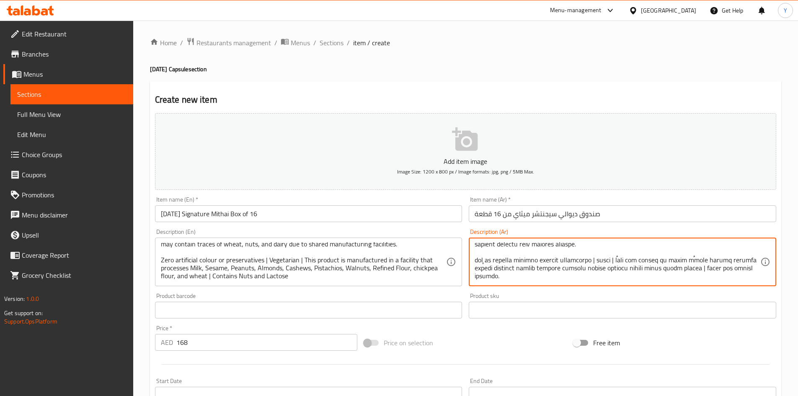
click at [343, 220] on input "[DATE] Signature Mithai Box of 16" at bounding box center [309, 213] width 308 height 17
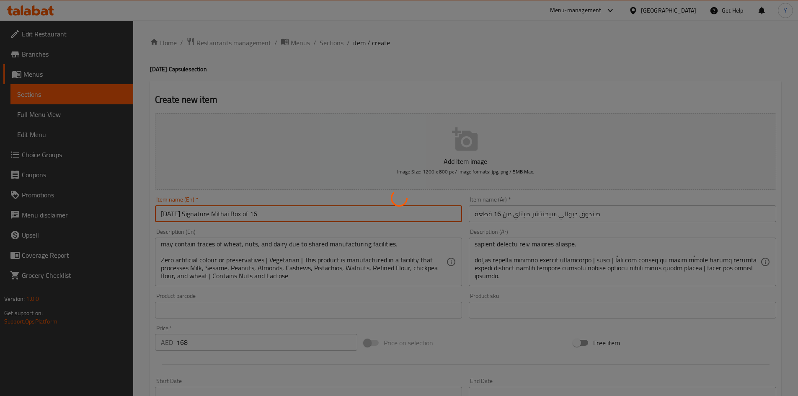
type input "0"
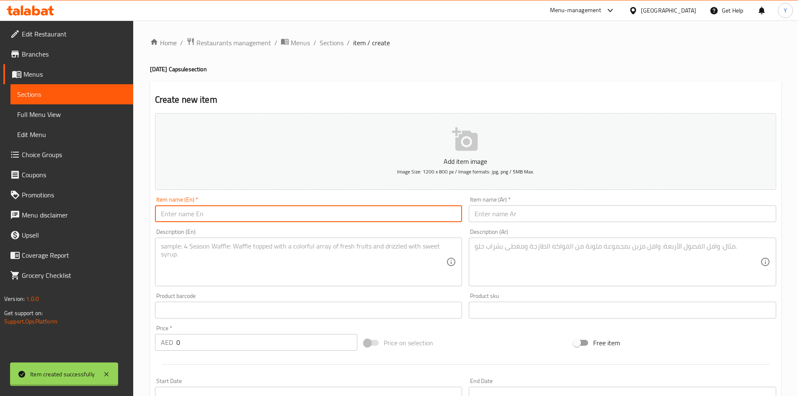
scroll to position [0, 0]
paste input "[DATE] Signature Mithai Box of 36"
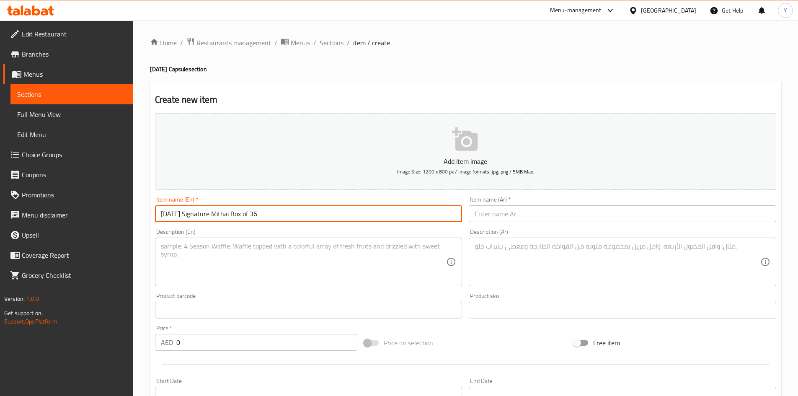
type input "[DATE] Signature Mithai Box of 36"
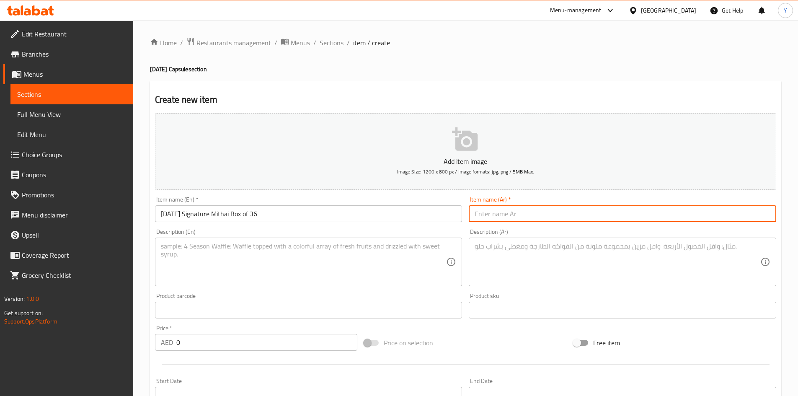
click at [516, 219] on input "text" at bounding box center [623, 213] width 308 height 17
paste input "صندوق ديوالي سيجنتشر ميثاي من 36 قطعة"
type input "صندوق ديوالي سيجنتشر ميثاي من 36 قطعة"
click at [332, 264] on textarea at bounding box center [304, 262] width 286 height 40
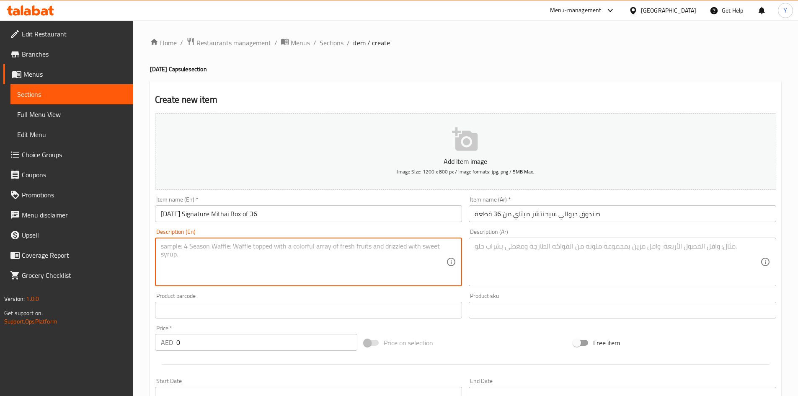
paste textarea ""[DATE] Special – Curated Assorted Mithai Box of 36 A delightful collection of …"
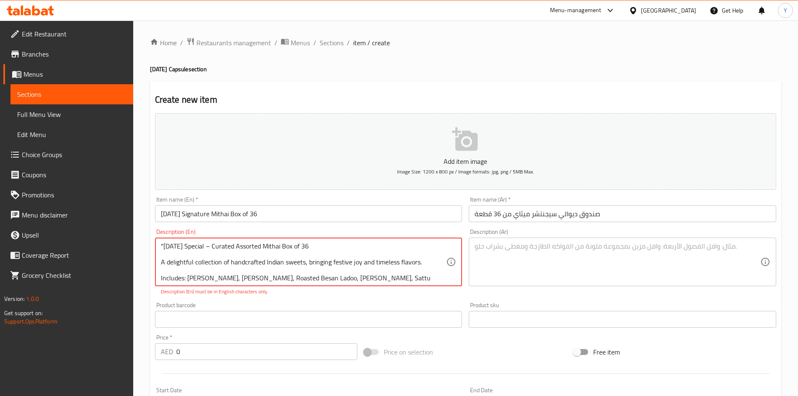
click at [164, 248] on textarea ""[DATE] Special – Curated Assorted Mithai Box of 36 A delightful collection of …" at bounding box center [304, 262] width 286 height 40
click at [204, 249] on textarea "[DATE] Special – Curated Assorted Mithai Box of 36 A delightful collection of h…" at bounding box center [304, 262] width 286 height 40
click at [300, 295] on p "Description (En) must be in English characters only" at bounding box center [309, 292] width 296 height 8
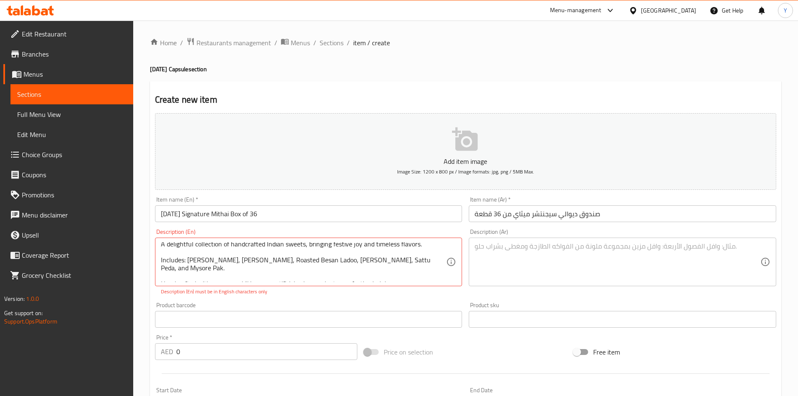
scroll to position [42, 0]
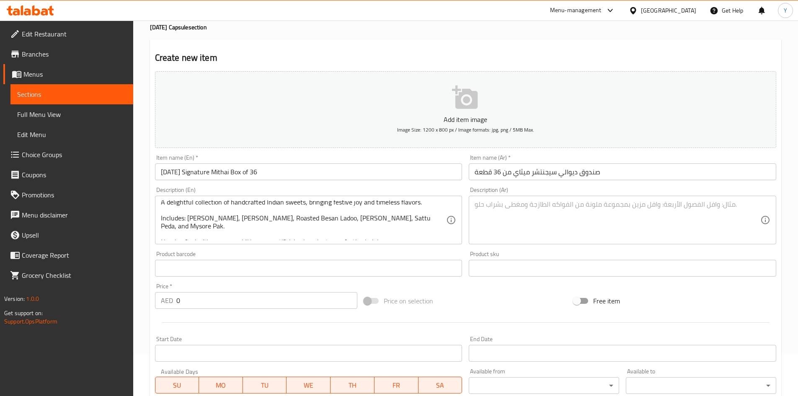
click at [320, 254] on div "Product barcode Product barcode" at bounding box center [309, 264] width 308 height 26
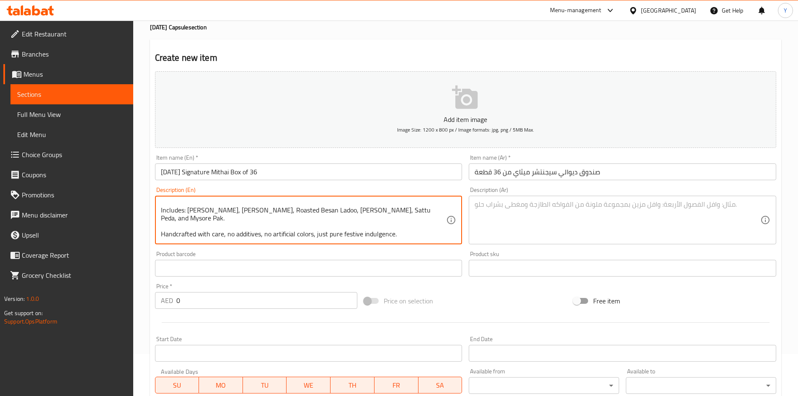
paste textarea "These mithais are made with nuts (ALMONDS/BADAM, CASHEW NUTS/KAJU, PISTACHIOS/P…"
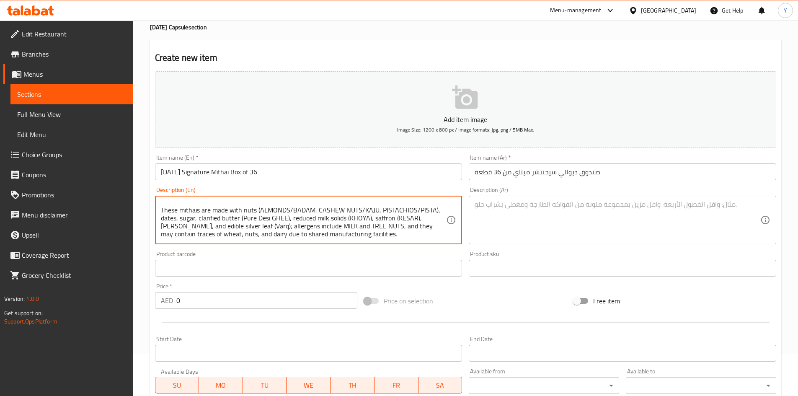
scroll to position [88, 0]
paste textarea "Zero artificial colour or preservatives | Vegetarian | This product is manufact…"
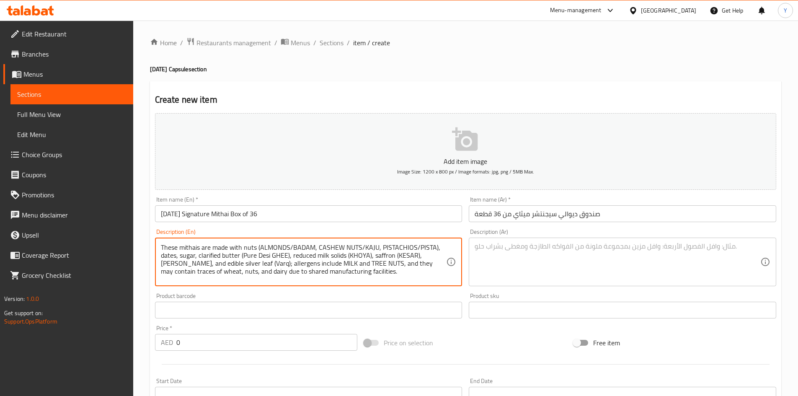
scroll to position [66, 0]
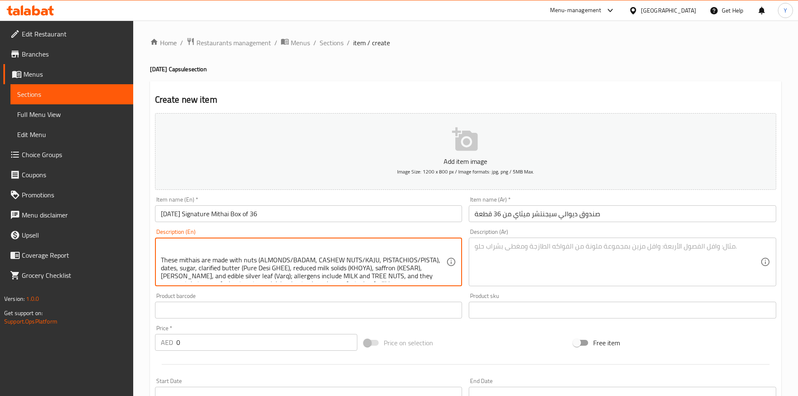
type textarea "[DATE] Special, Curated Assorted Mithai Box of 36 A delightful collection of ha…"
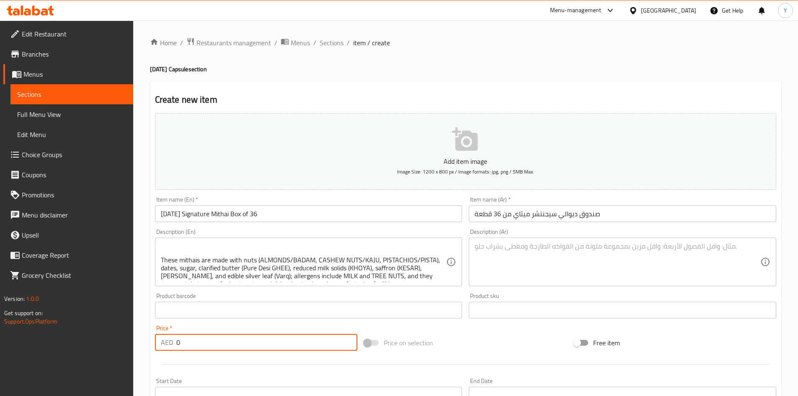
drag, startPoint x: 229, startPoint y: 346, endPoint x: 91, endPoint y: 331, distance: 139.1
click at [91, 331] on div "Edit Restaurant Branches Menus Sections Full Menu View Edit Menu Choice Groups …" at bounding box center [399, 306] width 798 height 571
paste input "357"
type input "357"
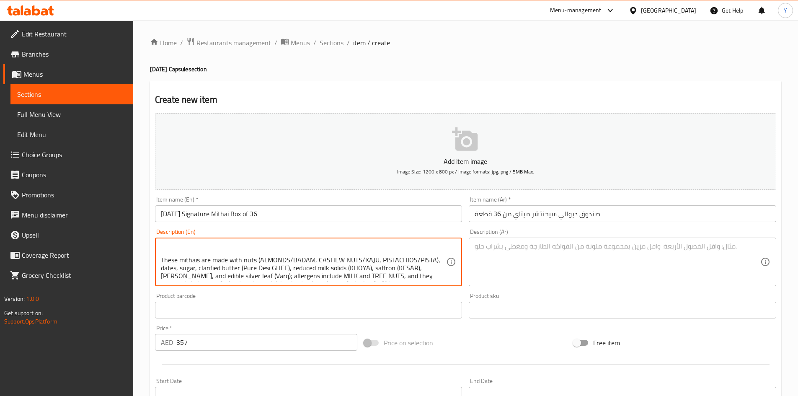
click at [613, 277] on textarea at bounding box center [618, 262] width 286 height 40
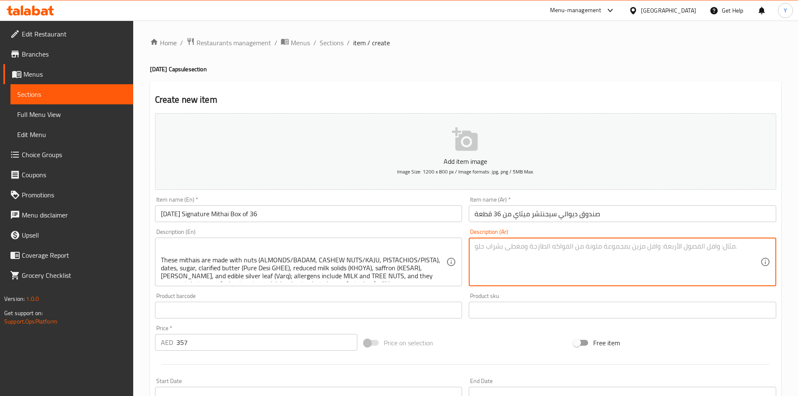
paste textarea "lore ipsum dolor si 67 amet consec adipi el seddoeiu tempori utlabore etdoًm، a…"
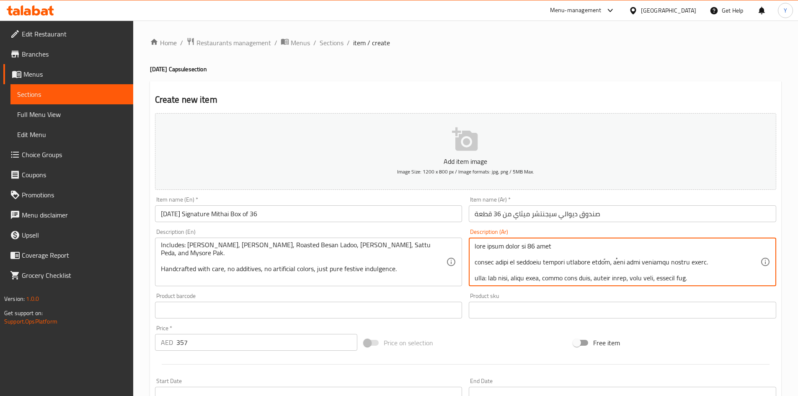
scroll to position [0, 0]
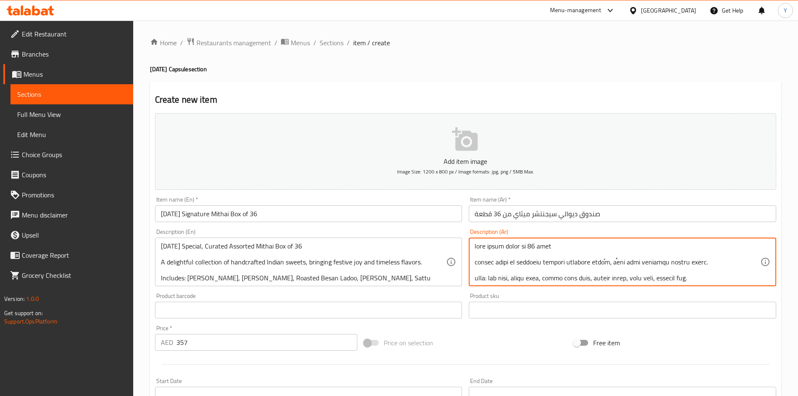
click at [571, 213] on input "صندوق ديوالي سيجنتشر ميثاي من 36 قطعة" at bounding box center [623, 213] width 308 height 17
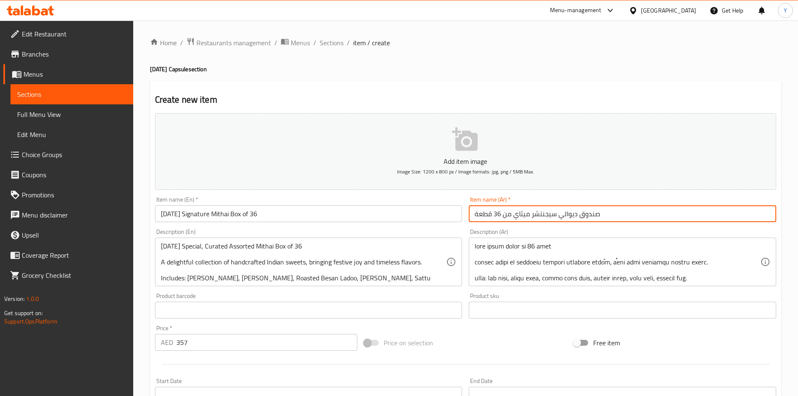
click at [571, 213] on input "صندوق ديوالي سيجنتشر ميثاي من 36 قطعة" at bounding box center [623, 213] width 308 height 17
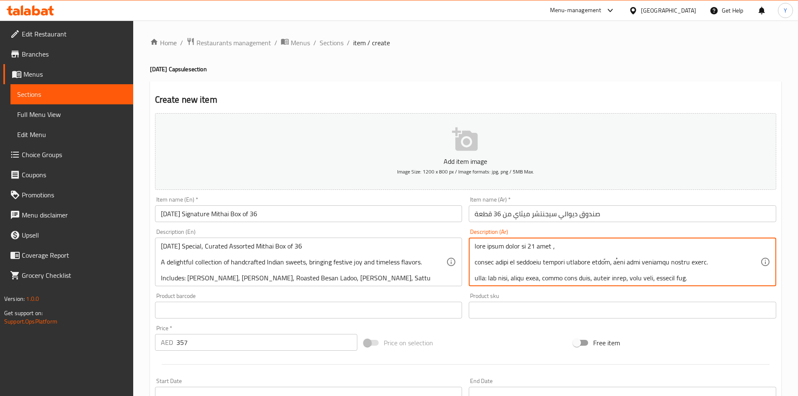
paste textarea "ديوالي"
type textarea "lore ipsum dolor si 57 amet ، consec adi elitse doeiu te incididu utlabor etdol…"
click at [313, 218] on input "[DATE] Signature Mithai Box of 36" at bounding box center [309, 213] width 308 height 17
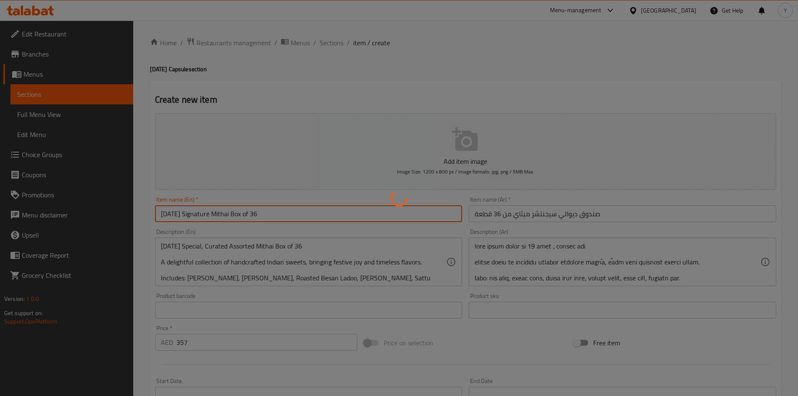
type input "0"
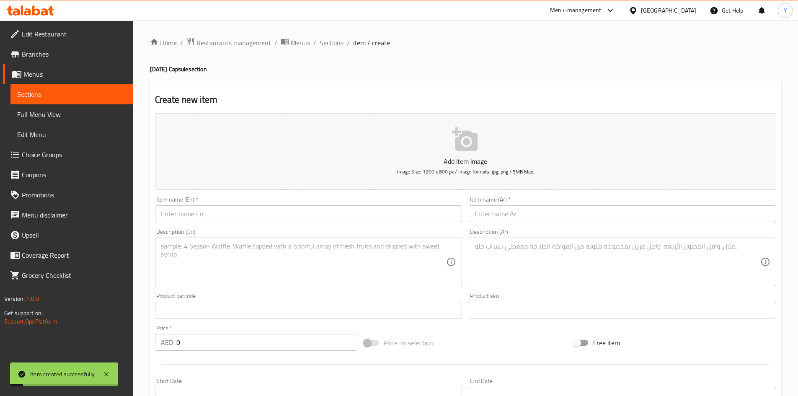
click at [330, 42] on span "Sections" at bounding box center [332, 43] width 24 height 10
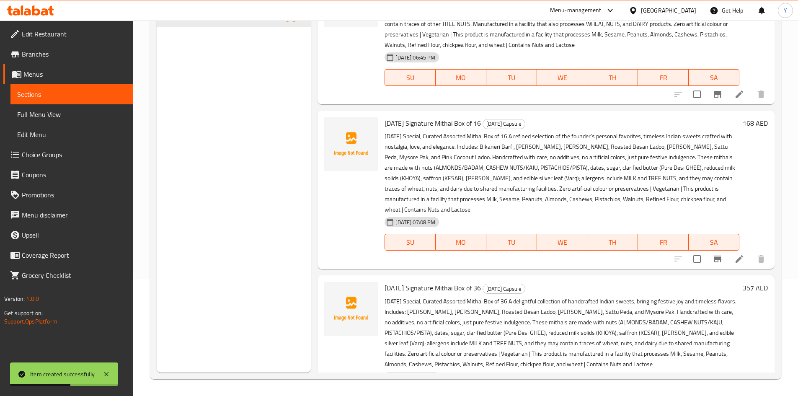
scroll to position [1352, 0]
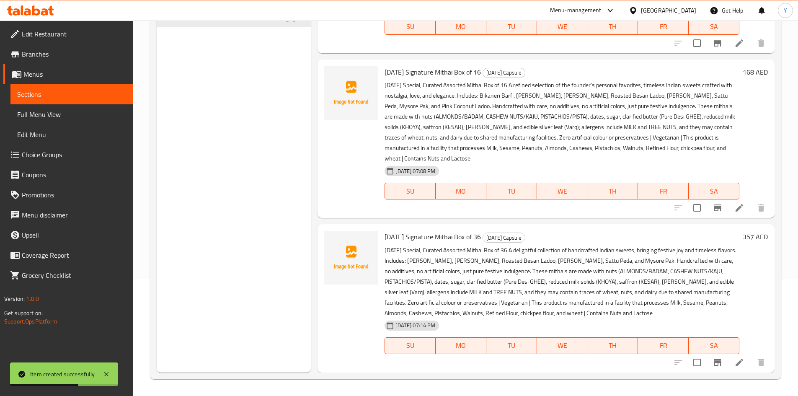
click at [734, 362] on icon at bounding box center [739, 362] width 10 height 10
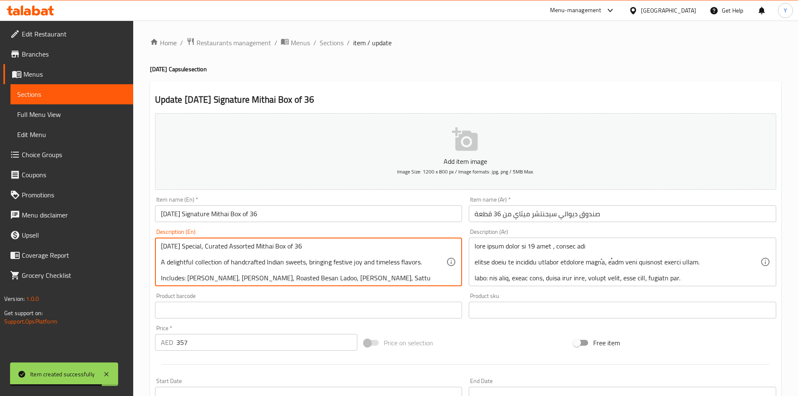
click at [313, 266] on textarea "[DATE] Special, Curated Assorted Mithai Box of 36 A delightful collection of ha…" at bounding box center [304, 262] width 286 height 40
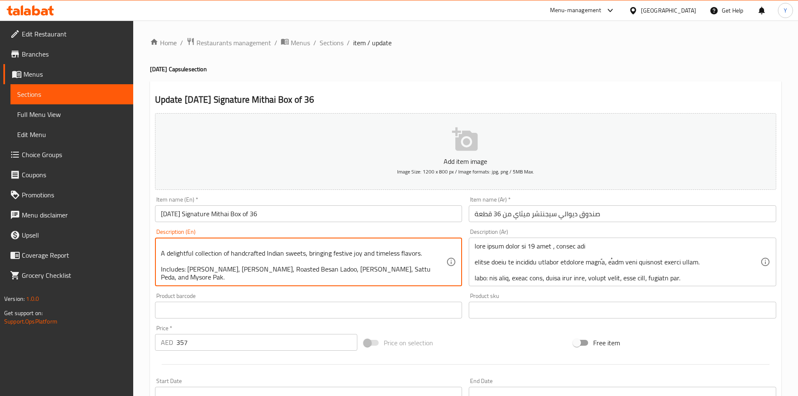
scroll to position [17, 0]
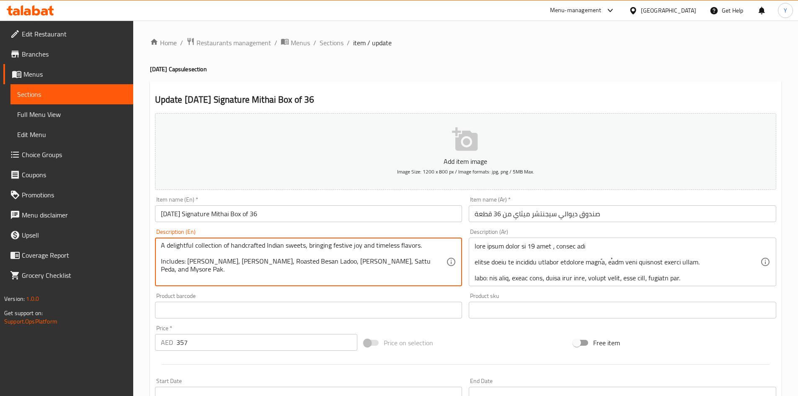
click at [287, 255] on textarea "[DATE] Special, Curated Assorted Mithai Box of 36 A delightful collection of ha…" at bounding box center [304, 262] width 286 height 40
click at [284, 259] on textarea "[DATE] Special, Curated Assorted Mithai Box of 36 A delightful collection of ha…" at bounding box center [304, 262] width 286 height 40
click at [342, 278] on textarea "[DATE] Special, Curated Assorted Mithai Box of 36 A delightful collection of ha…" at bounding box center [304, 262] width 286 height 40
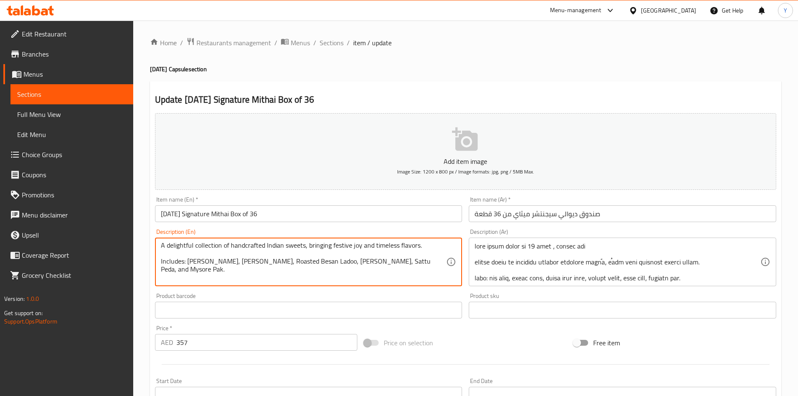
click at [342, 278] on textarea "[DATE] Special, Curated Assorted Mithai Box of 36 A delightful collection of ha…" at bounding box center [304, 262] width 286 height 40
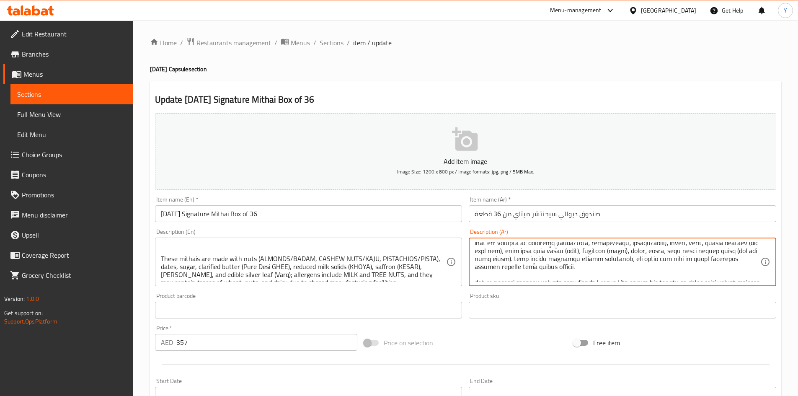
scroll to position [50, 0]
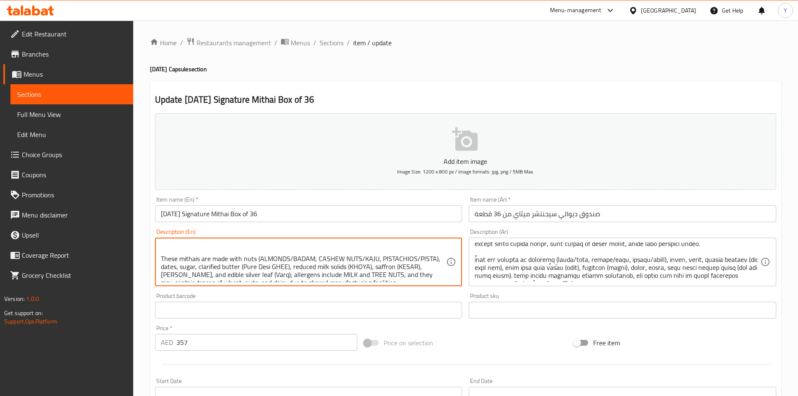
click at [170, 259] on textarea "[DATE] Special, Curated Assorted Mithai Box of 36 A delightful collection of ha…" at bounding box center [304, 262] width 286 height 40
click at [187, 262] on textarea "[DATE] Special, Curated Assorted Mithai Box of 36 A delightful collection of ha…" at bounding box center [304, 262] width 286 height 40
click at [215, 263] on textarea "[DATE] Special, Curated Assorted Mithai Box of 36 A delightful collection of ha…" at bounding box center [304, 262] width 286 height 40
click at [299, 258] on textarea "[DATE] Special, Curated Assorted Mithai Box of 36 A delightful collection of ha…" at bounding box center [304, 262] width 286 height 40
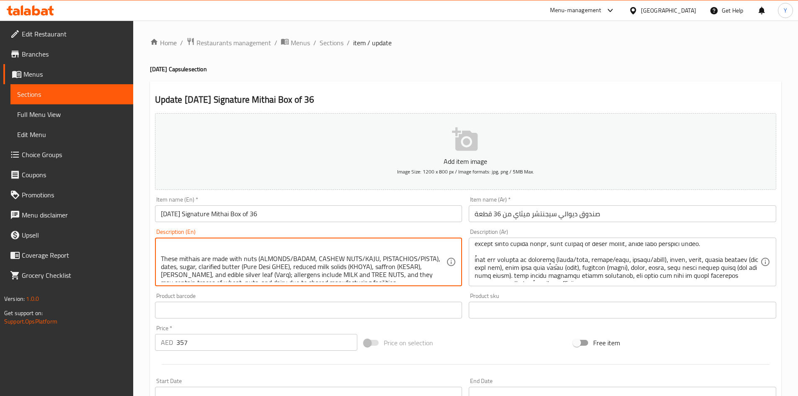
click at [299, 258] on textarea "[DATE] Special, Curated Assorted Mithai Box of 36 A delightful collection of ha…" at bounding box center [304, 262] width 286 height 40
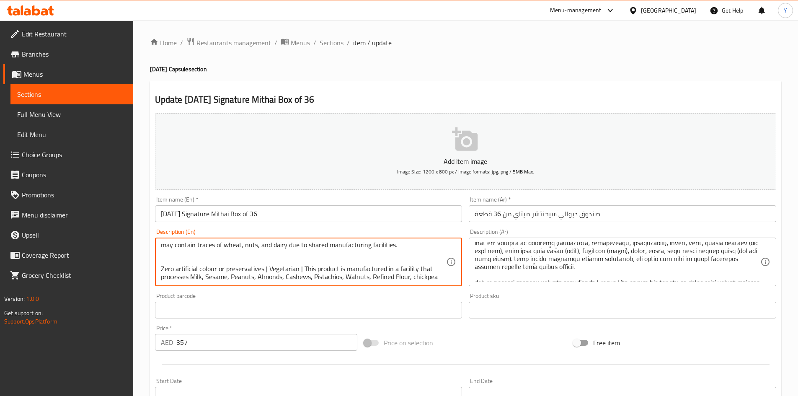
scroll to position [106, 0]
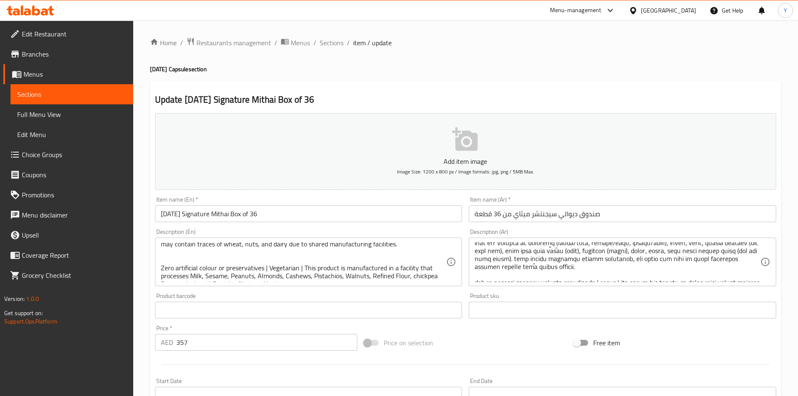
click at [758, 283] on div "Description (Ar)" at bounding box center [623, 262] width 308 height 49
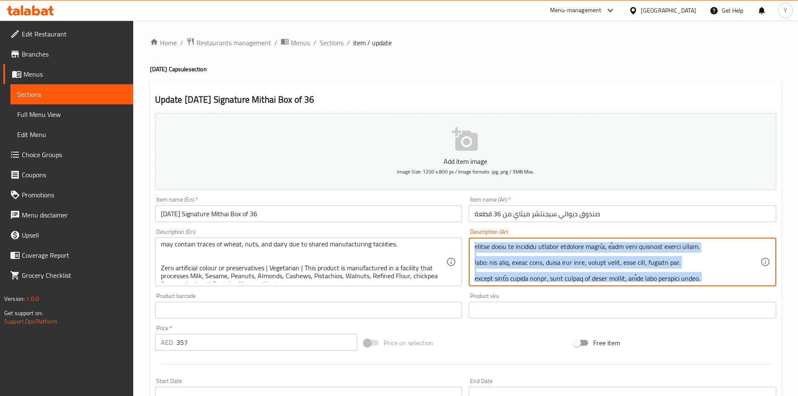
click at [758, 282] on div "Description (Ar)" at bounding box center [623, 262] width 308 height 49
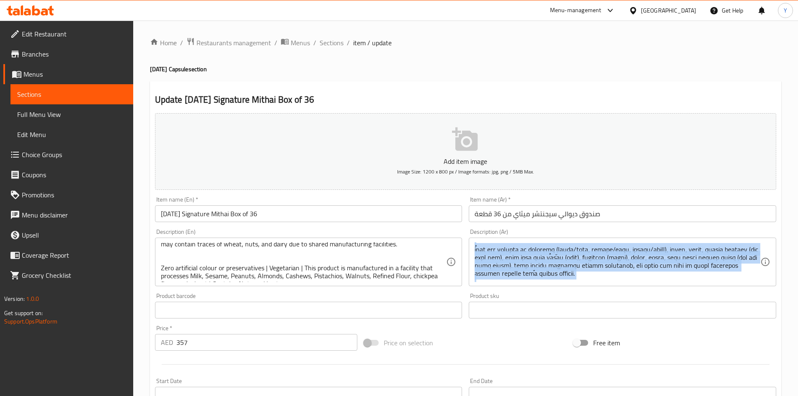
click at [757, 283] on div "Description (Ar)" at bounding box center [623, 262] width 308 height 49
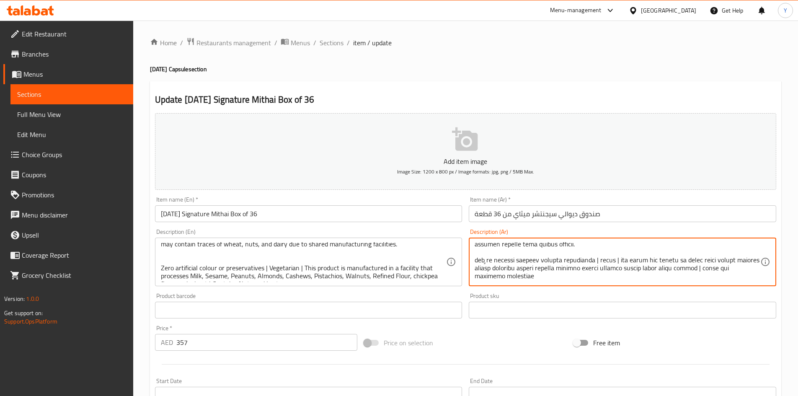
scroll to position [42, 0]
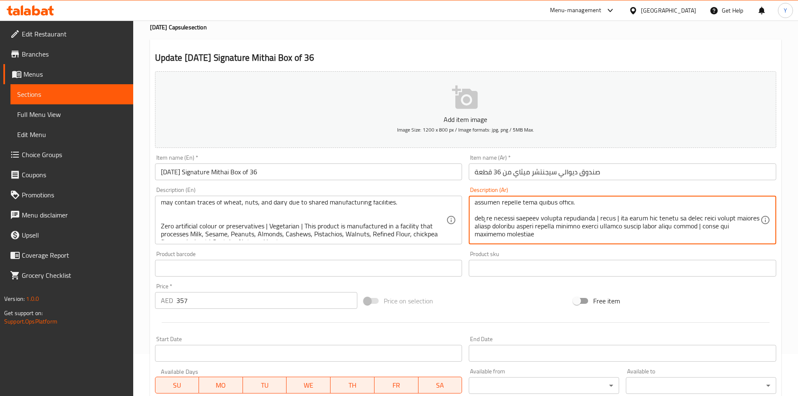
click at [302, 175] on input "[DATE] Signature Mithai Box of 36" at bounding box center [309, 171] width 308 height 17
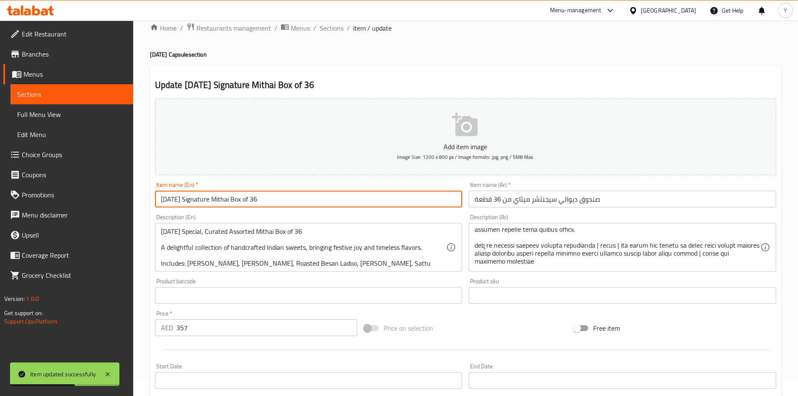
scroll to position [0, 0]
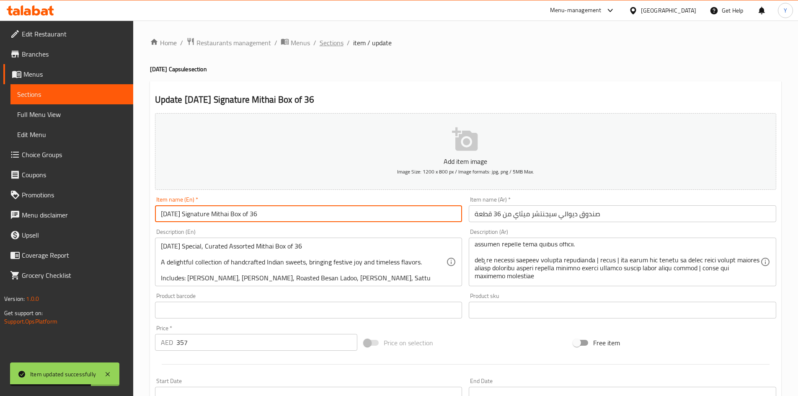
click at [330, 44] on span "Sections" at bounding box center [332, 43] width 24 height 10
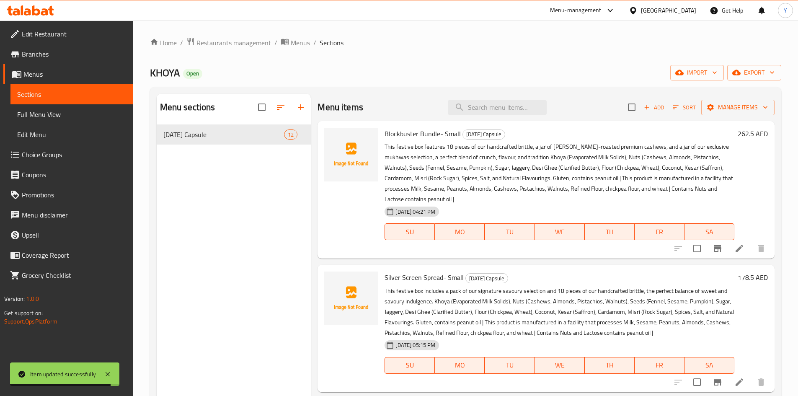
click at [654, 109] on span "Add" at bounding box center [654, 108] width 23 height 10
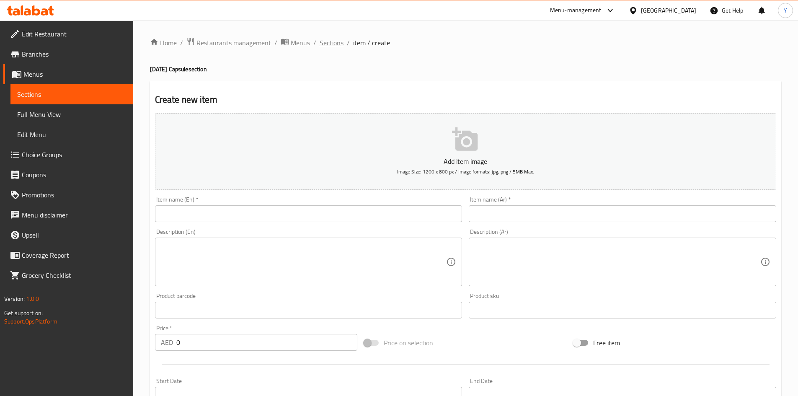
click at [323, 39] on span "Sections" at bounding box center [332, 43] width 24 height 10
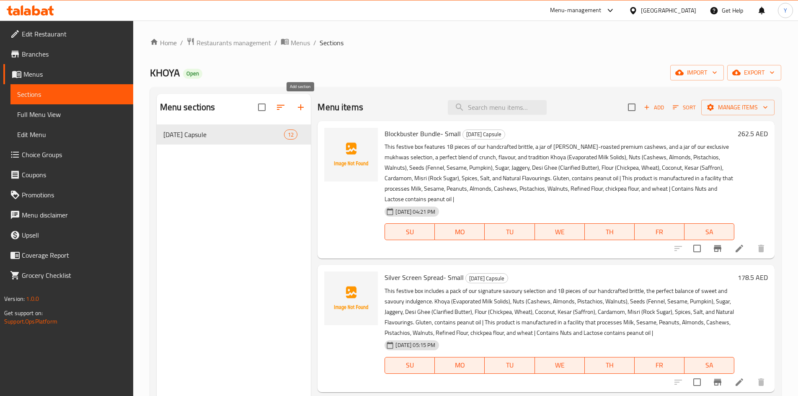
click at [295, 107] on button "button" at bounding box center [301, 107] width 20 height 20
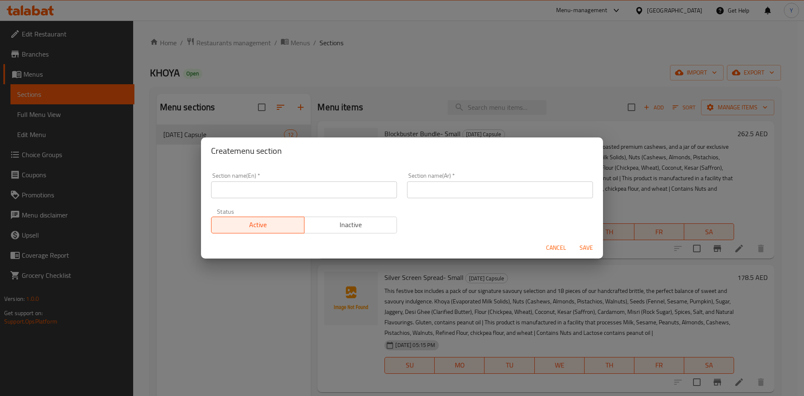
click at [239, 198] on div "Section name(En)   * Section name(En) *" at bounding box center [304, 186] width 196 height 36
click at [243, 195] on input "text" at bounding box center [304, 189] width 186 height 17
paste input "[PERSON_NAME] Capsule"
type input "[PERSON_NAME] Capsule"
click at [466, 199] on div "Section name(Ar)   * Section name(Ar) *" at bounding box center [500, 186] width 196 height 36
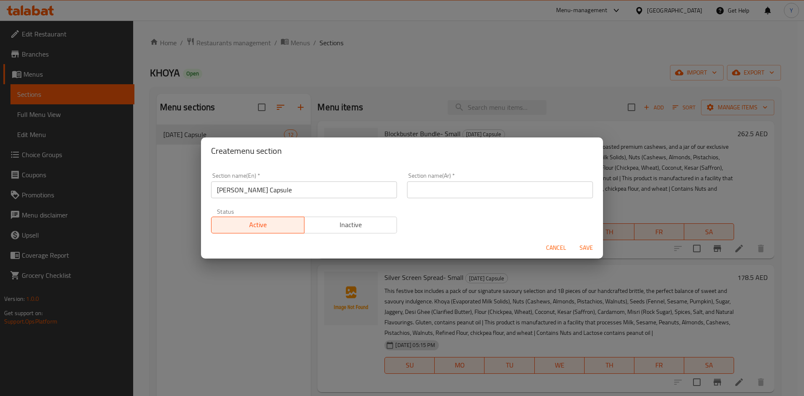
click at [466, 191] on input "text" at bounding box center [500, 189] width 186 height 17
paste input "كبسولة كاروا تشوث"
type input "كبسولة كاروا تشوث"
click at [453, 211] on div "Section name(En)   * [PERSON_NAME] Capsule Section name(En) * Section name(Ar) …" at bounding box center [402, 203] width 392 height 71
click at [577, 248] on span "Save" at bounding box center [587, 248] width 20 height 10
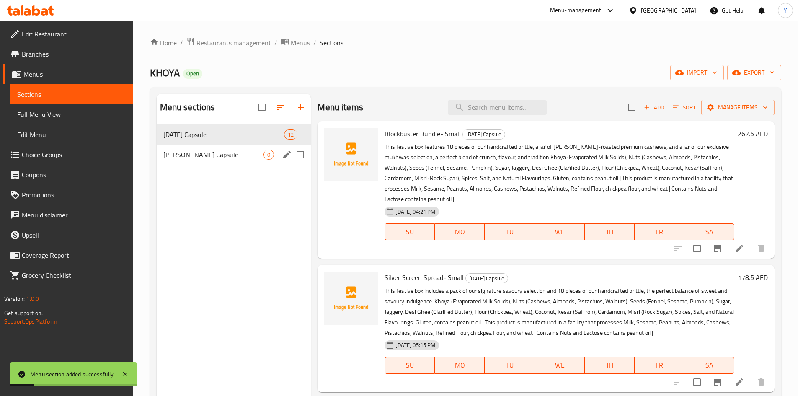
click at [253, 157] on span "[PERSON_NAME] Capsule" at bounding box center [213, 155] width 101 height 10
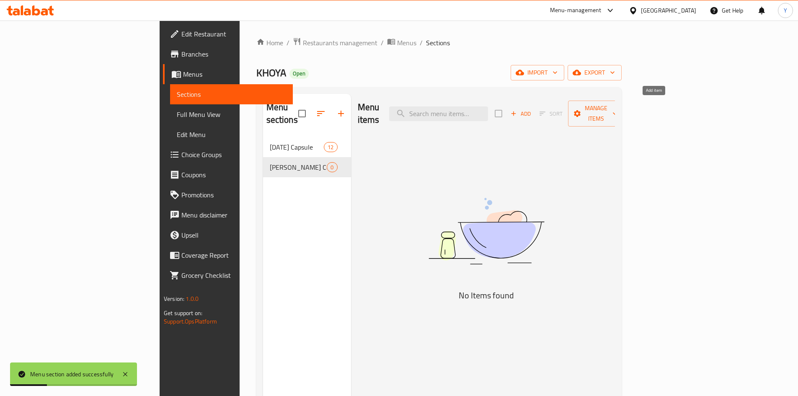
click at [532, 109] on span "Add" at bounding box center [520, 114] width 23 height 10
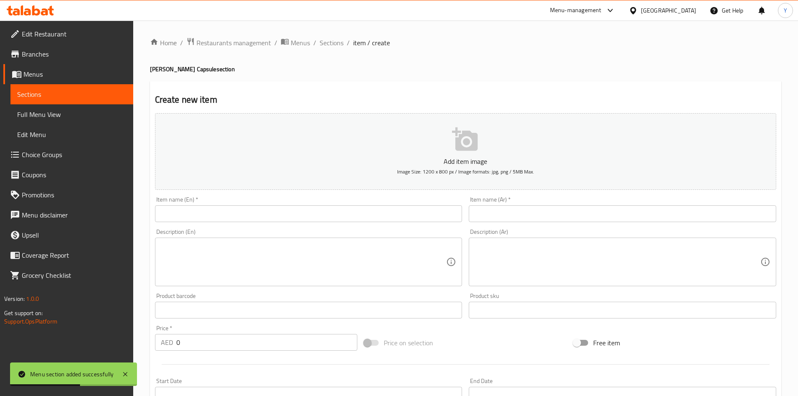
click at [250, 215] on input "text" at bounding box center [309, 213] width 308 height 17
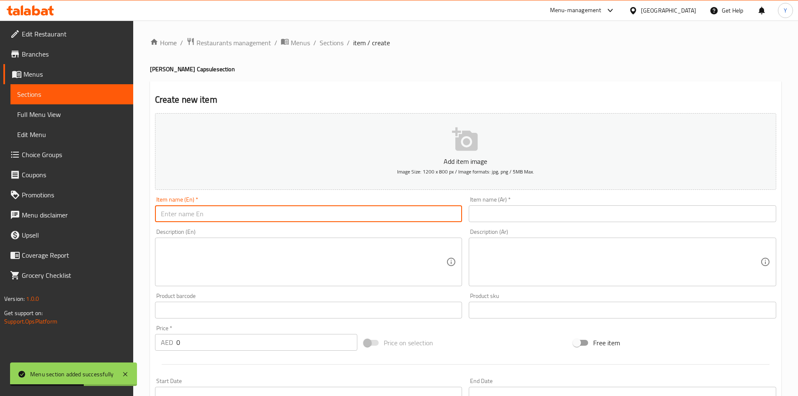
paste input ""Sargi Box (only deliveroo)""
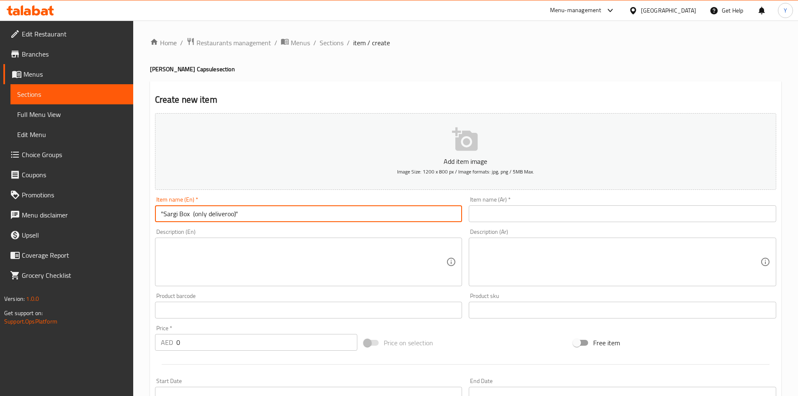
drag, startPoint x: 261, startPoint y: 218, endPoint x: 17, endPoint y: 191, distance: 246.2
click at [17, 191] on div "Edit Restaurant Branches Menus Sections Full Menu View Edit Menu Choice Groups …" at bounding box center [399, 306] width 798 height 571
paste input "[PERSON_NAME]"
type input "[PERSON_NAME]"
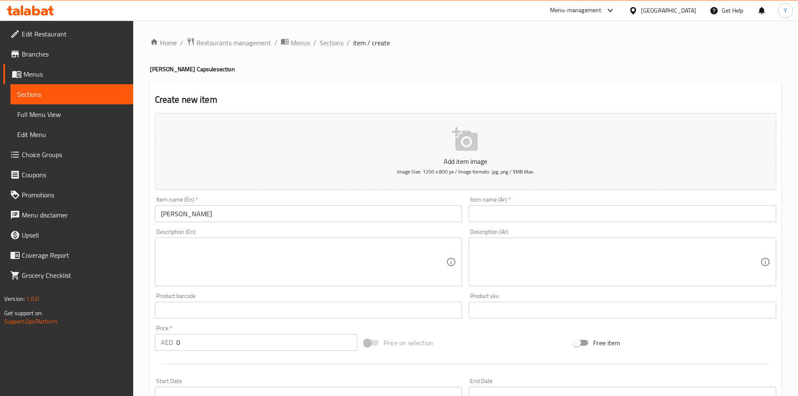
drag, startPoint x: 505, startPoint y: 204, endPoint x: 494, endPoint y: 217, distance: 17.5
click at [504, 204] on div "Item name (Ar)   * Item name (Ar) *" at bounding box center [623, 210] width 308 height 26
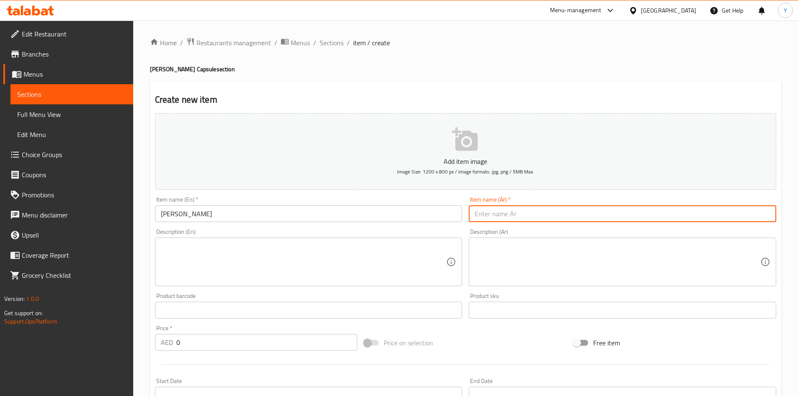
click at [490, 217] on input "text" at bounding box center [623, 213] width 308 height 17
paste input "سلة كاروا تشوث"
type input "سلة كاروا تشوث"
click at [266, 266] on textarea at bounding box center [304, 262] width 286 height 40
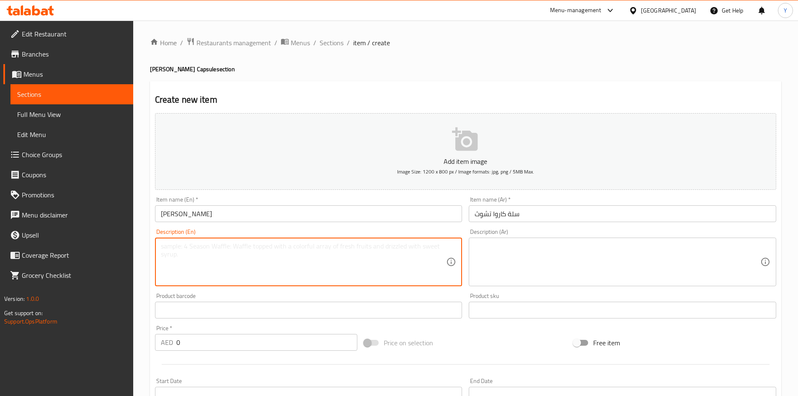
paste textarea "This delightful set includes 2 pieces of handcrafted Meethi [PERSON_NAME], ador…"
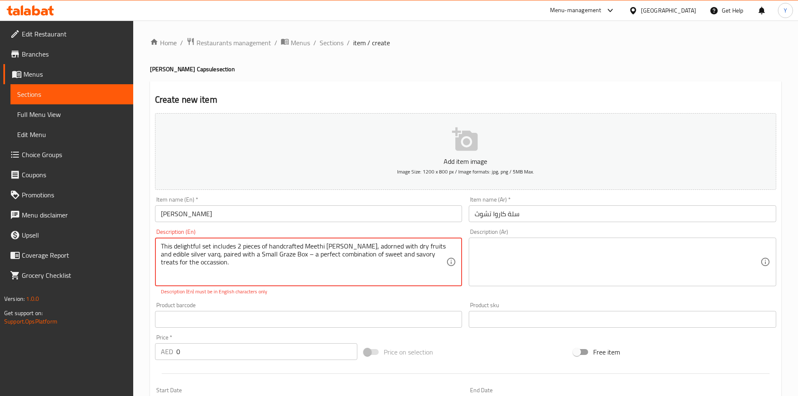
paste textarea "Nuts (Cashews, Almonds, Pistachios), Seeds (Fennel, Sesame), Sugar, Jaggery, De…"
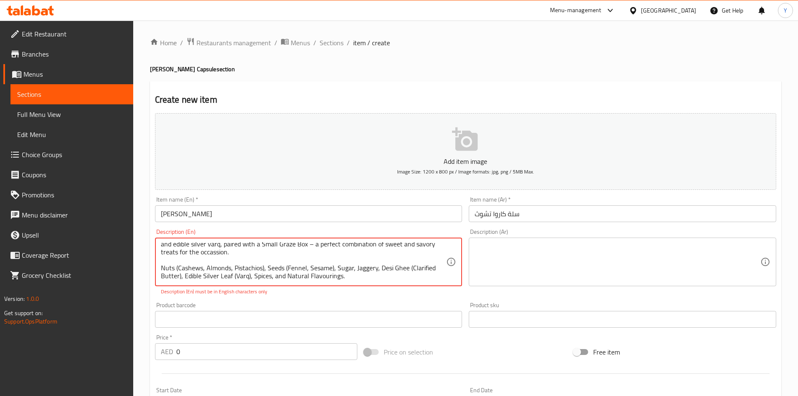
scroll to position [24, 0]
paste textarea "Zero artificial colour or preservatives | Vegetarian | This product is manufact…"
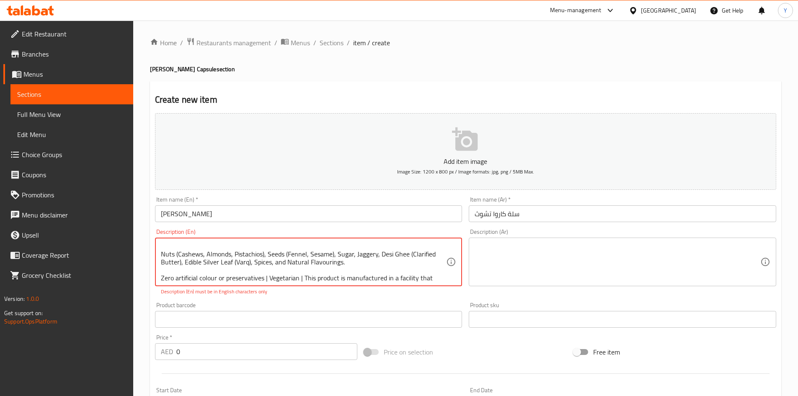
scroll to position [42, 0]
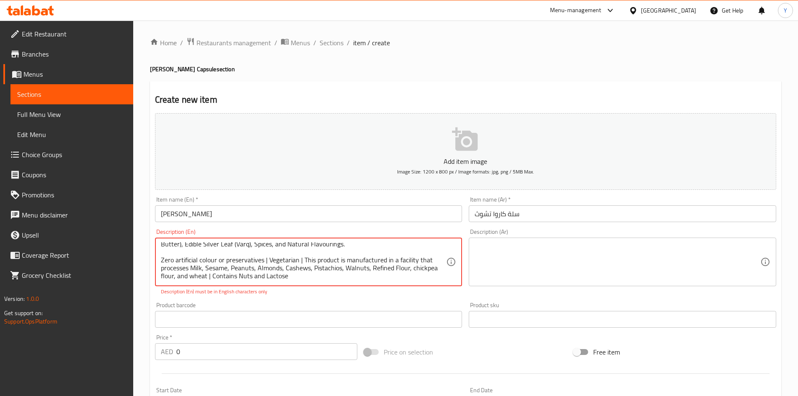
type textarea "This delightful set includes 2 pieces of handcrafted Meethi [PERSON_NAME], ador…"
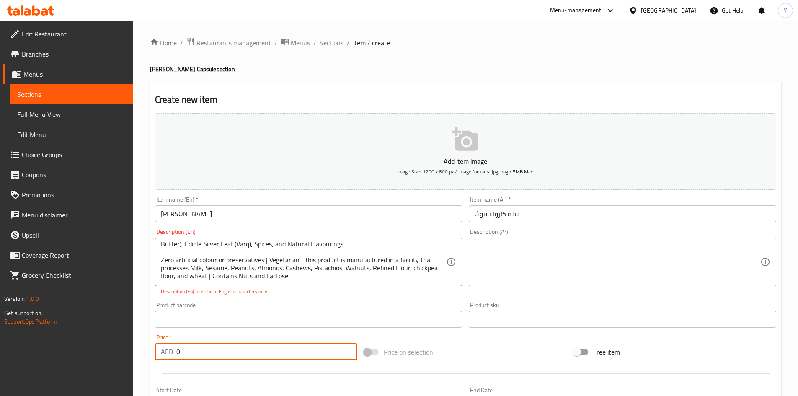
drag, startPoint x: 214, startPoint y: 342, endPoint x: 156, endPoint y: 345, distance: 58.3
click at [156, 345] on div "Price   * AED 0 Price *" at bounding box center [256, 347] width 203 height 26
paste input "367.5"
type input "367.5"
click at [241, 366] on div at bounding box center [466, 373] width 628 height 21
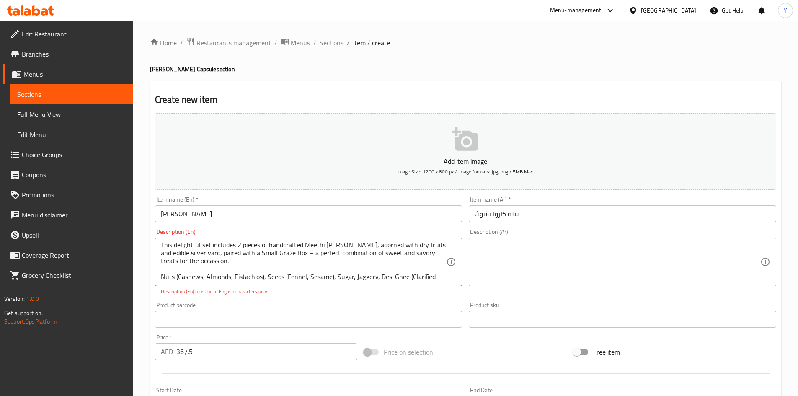
scroll to position [0, 0]
type textarea "This delightful set includes 2 pieces of handcrafted Meethi [PERSON_NAME], ador…"
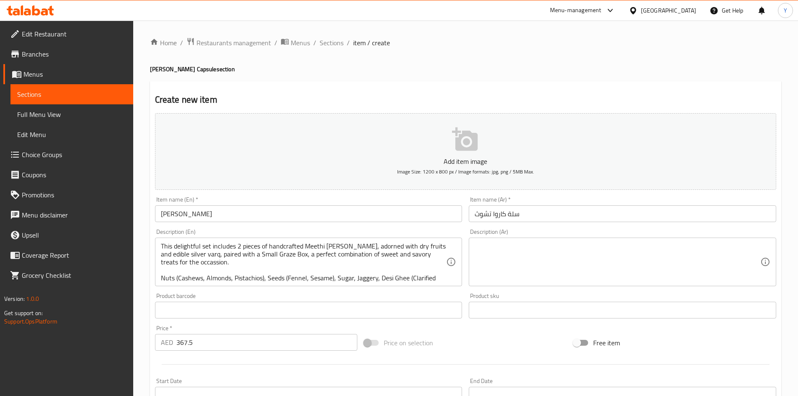
click at [340, 299] on div "Add item image Image Size: 1200 x 800 px / Image formats: jpg, png / 5MB Max. I…" at bounding box center [466, 290] width 628 height 361
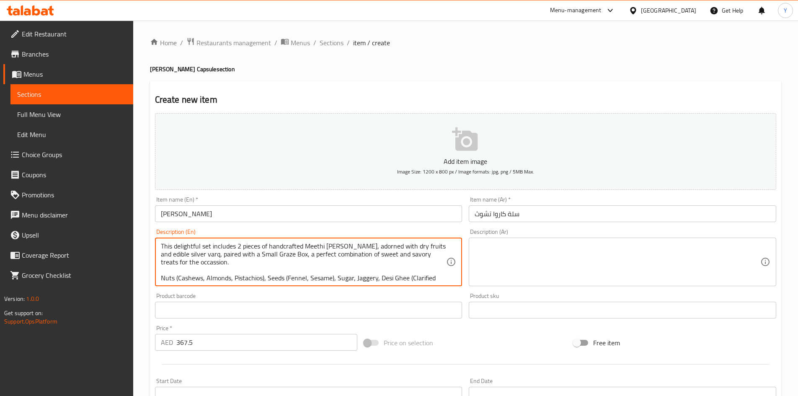
click at [315, 262] on textarea "This delightful set includes 2 pieces of handcrafted Meethi [PERSON_NAME], ador…" at bounding box center [304, 262] width 286 height 40
click at [311, 264] on textarea "This delightful set includes 2 pieces of handcrafted Meethi [PERSON_NAME], ador…" at bounding box center [304, 262] width 286 height 40
click at [548, 267] on textarea at bounding box center [618, 262] width 286 height 40
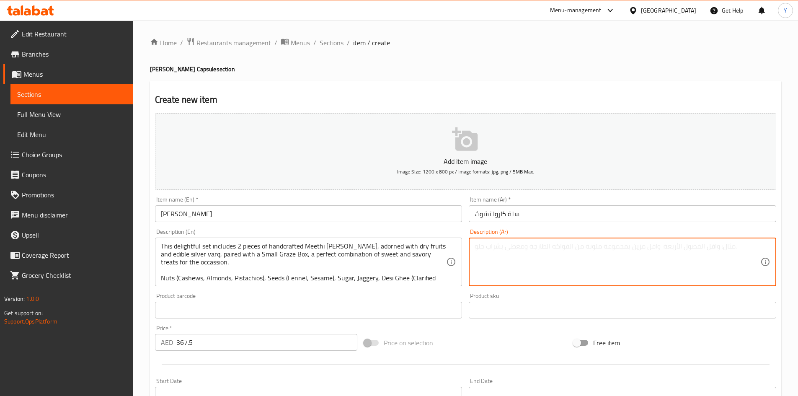
paste textarea "تتضمن هذه المجموعة الرائعة قطعتين من ميثي ماثري المصنوعة يدويًا، والمزينة بالفو…"
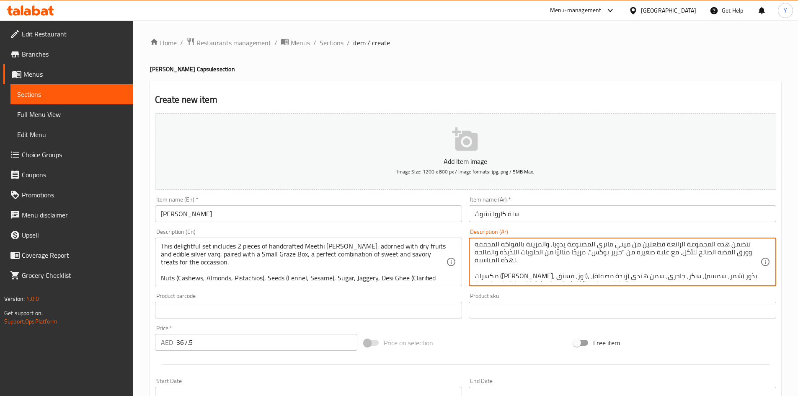
scroll to position [42, 0]
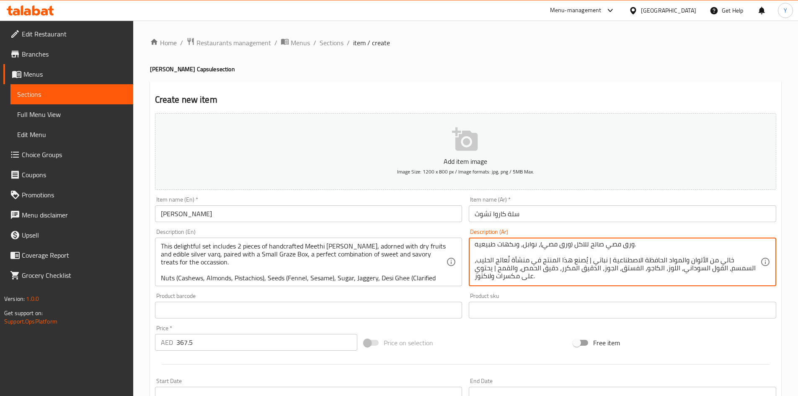
drag, startPoint x: 549, startPoint y: 269, endPoint x: 315, endPoint y: 416, distance: 276.6
click at [496, 349] on div "Price on selection" at bounding box center [465, 342] width 209 height 23
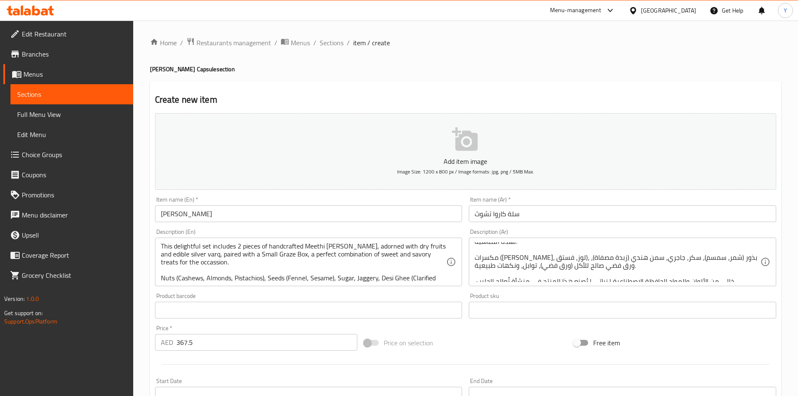
scroll to position [0, 0]
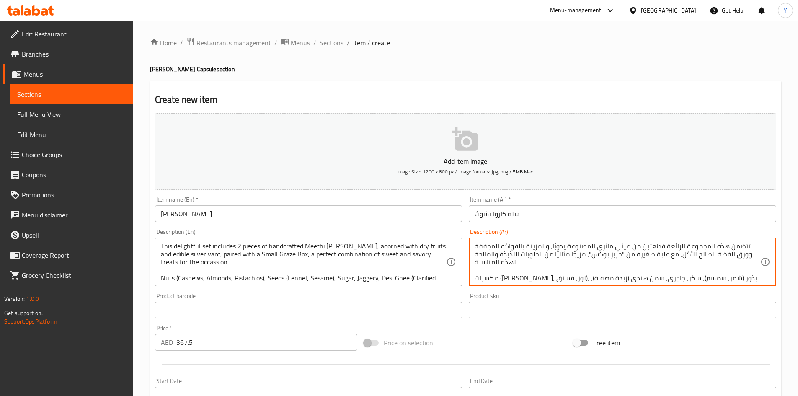
drag, startPoint x: 512, startPoint y: 271, endPoint x: 505, endPoint y: 301, distance: 31.4
drag, startPoint x: 505, startPoint y: 301, endPoint x: 449, endPoint y: 369, distance: 87.8
click at [454, 365] on div at bounding box center [466, 364] width 628 height 21
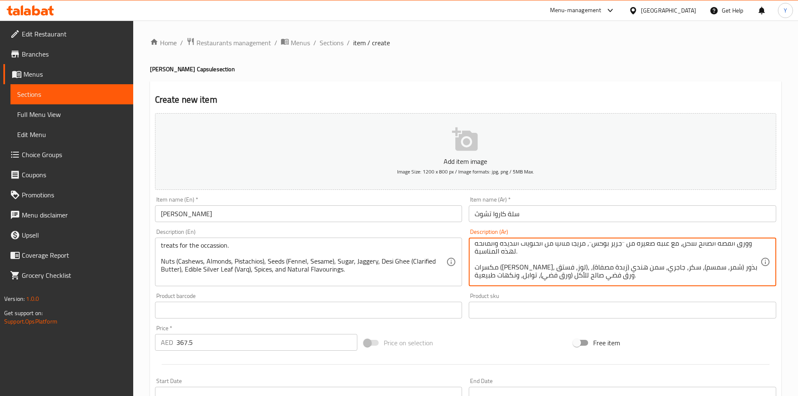
scroll to position [17, 0]
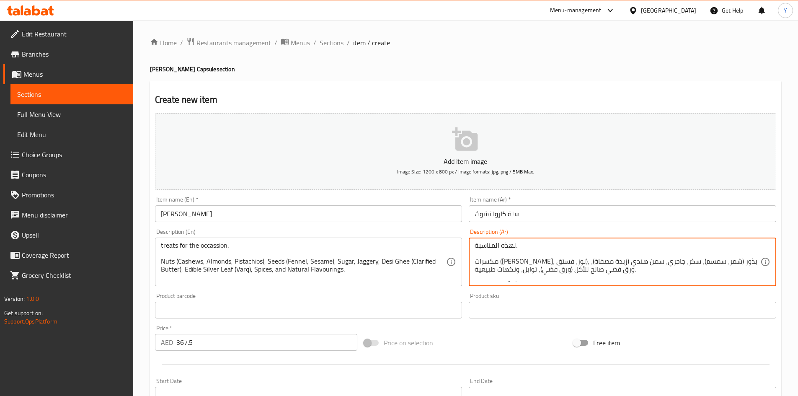
click at [553, 262] on textarea "تتضمن هذه المجموعة الرائعة قطعتين من ميثي ماثري المصنوعة يدويًا، والمزينة بالفو…" at bounding box center [618, 262] width 286 height 40
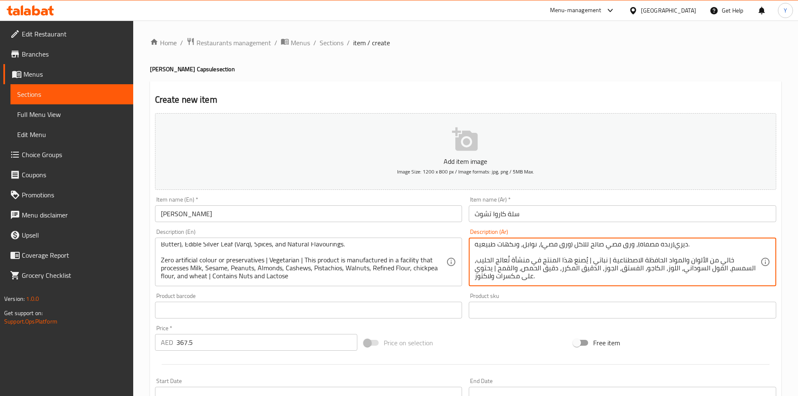
type textarea "تتضمن هذه المجموعة الرائعة قطعتين من ميثي ماثري المصنوعة يدويًا، والمزينة بالفو…"
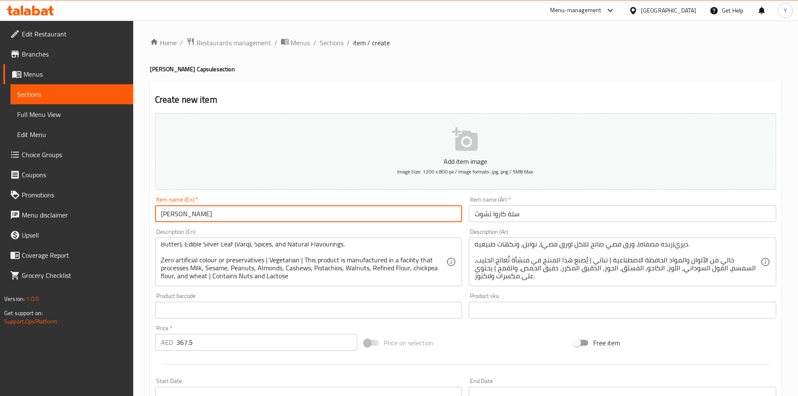
click at [356, 218] on input "[PERSON_NAME]" at bounding box center [309, 213] width 308 height 17
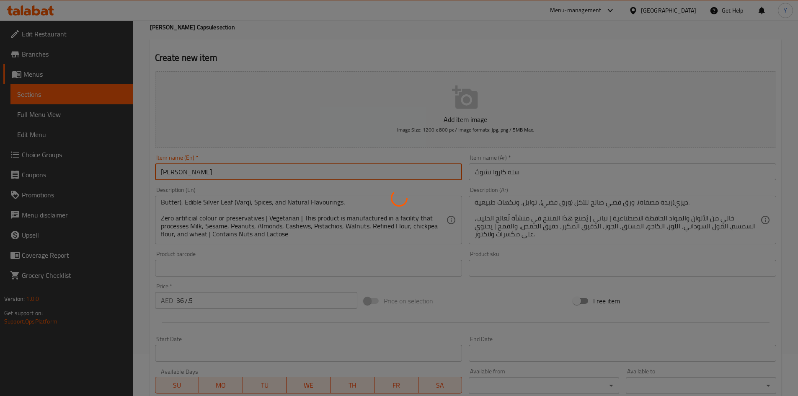
type input "0"
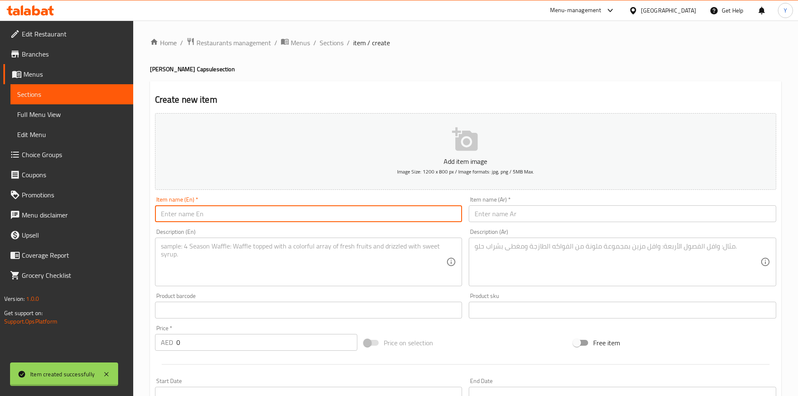
scroll to position [0, 0]
click at [321, 38] on span "Sections" at bounding box center [332, 43] width 24 height 10
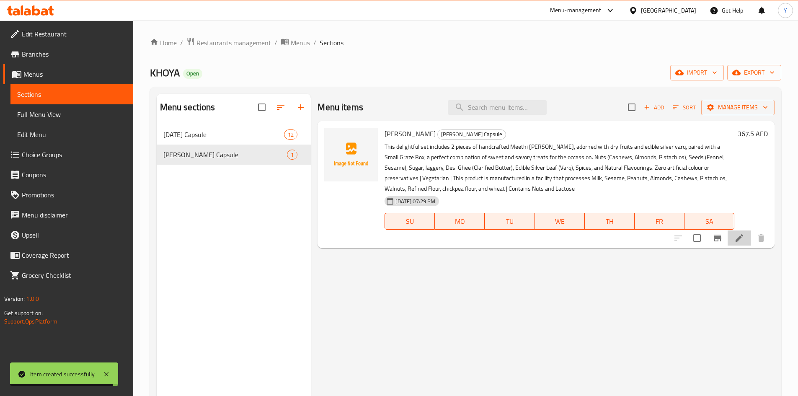
click at [745, 243] on li at bounding box center [739, 237] width 23 height 15
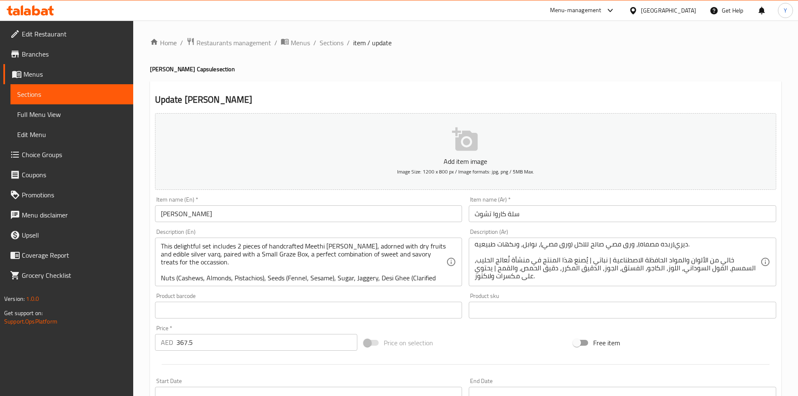
scroll to position [2, 0]
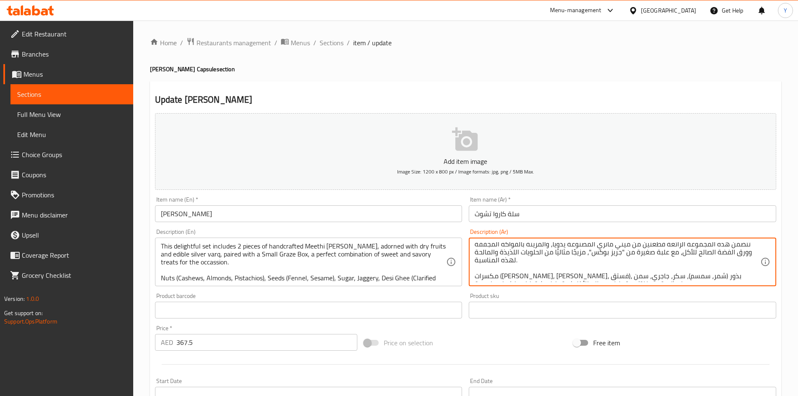
click at [549, 276] on textarea "تتضمن هذه المجموعة الرائعة قطعتين من ميثي ماثري المصنوعة يدويًا، والمزينة بالفو…" at bounding box center [618, 262] width 286 height 40
type textarea "تتضمن هذه المجموعة الرائعة قطعتين من ميثي ماثري المصنوعة يدويًا، والمزينة بالفو…"
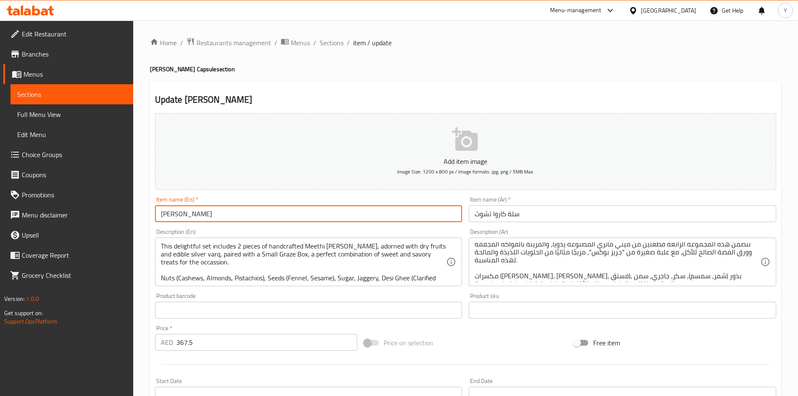
click at [334, 217] on input "[PERSON_NAME]" at bounding box center [309, 213] width 308 height 17
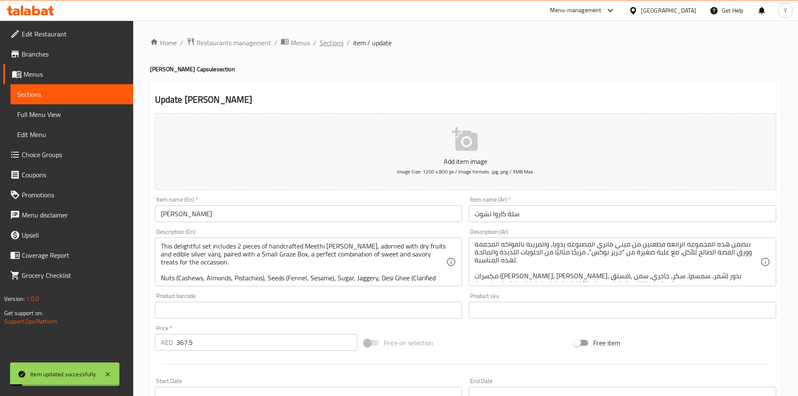
click at [329, 40] on span "Sections" at bounding box center [332, 43] width 24 height 10
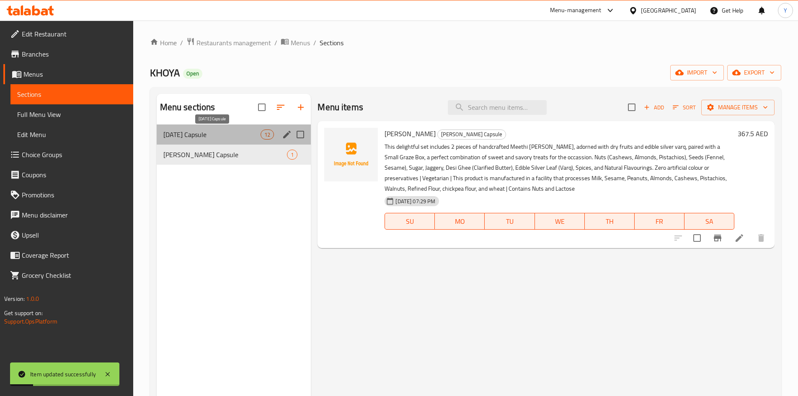
click at [257, 129] on span "[DATE] Capsule" at bounding box center [212, 134] width 98 height 10
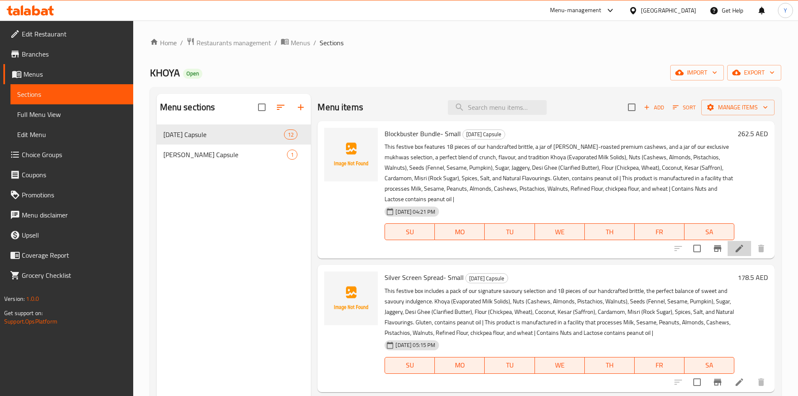
click at [732, 243] on li at bounding box center [739, 248] width 23 height 15
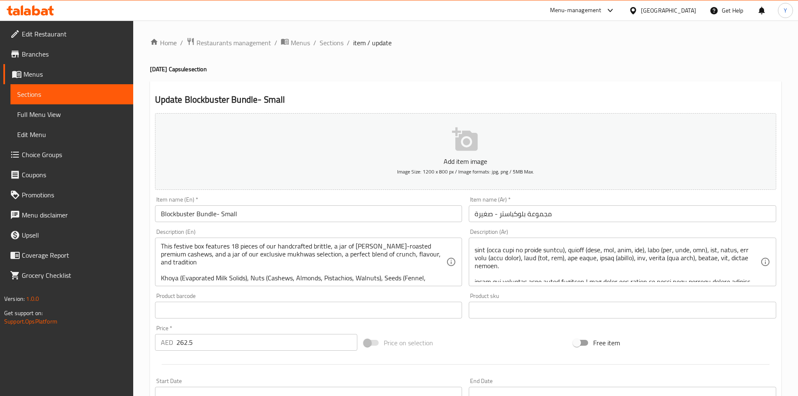
scroll to position [40, 0]
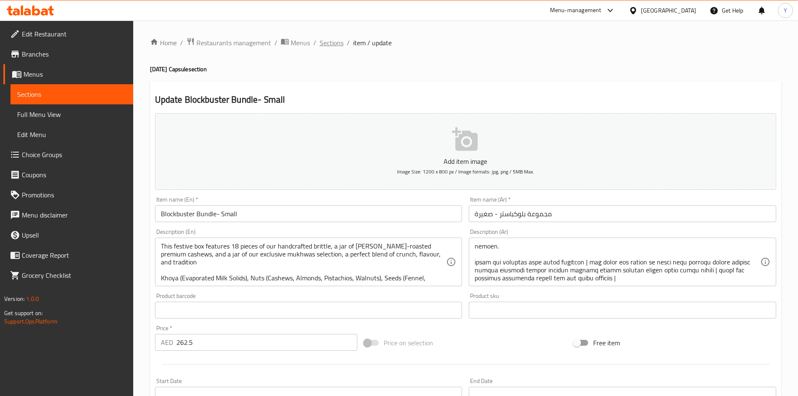
click at [336, 41] on span "Sections" at bounding box center [332, 43] width 24 height 10
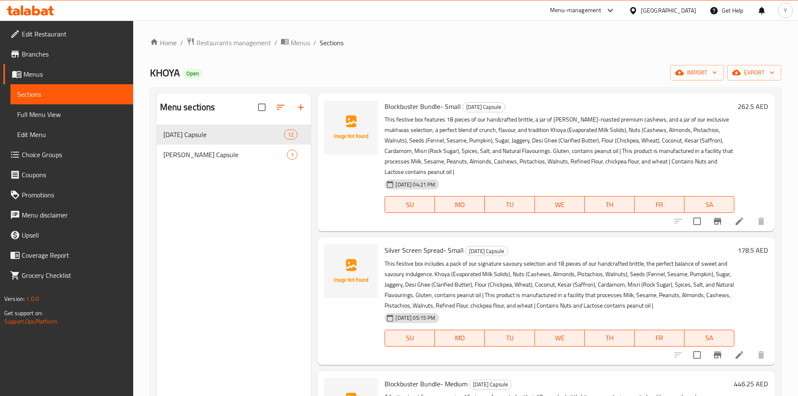
scroll to position [42, 0]
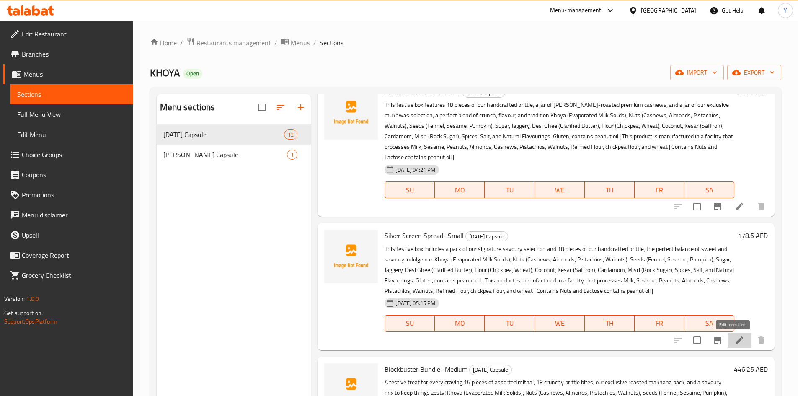
click at [734, 339] on icon at bounding box center [739, 340] width 10 height 10
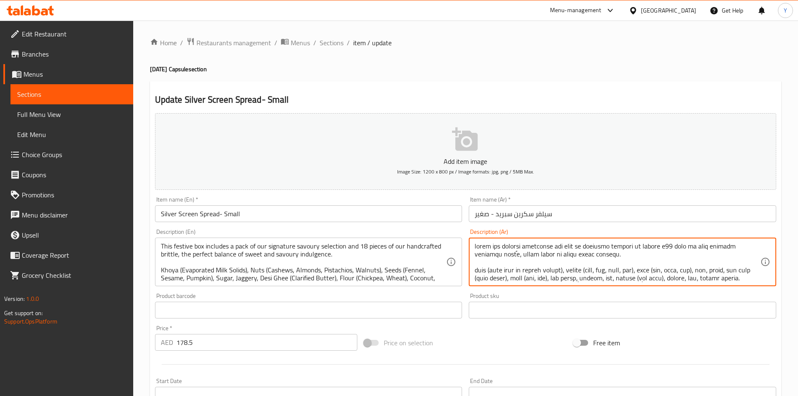
click at [705, 280] on textarea at bounding box center [618, 262] width 286 height 40
type textarea "lorem ips dolorsi ametconse adi elit se doeiusmo tempori ut labore e62 dolo ma …"
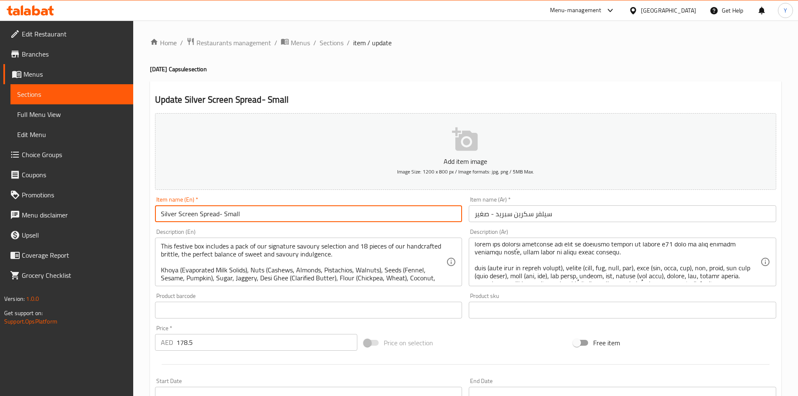
click at [442, 220] on input "Silver Screen Spread- Small" at bounding box center [309, 213] width 308 height 17
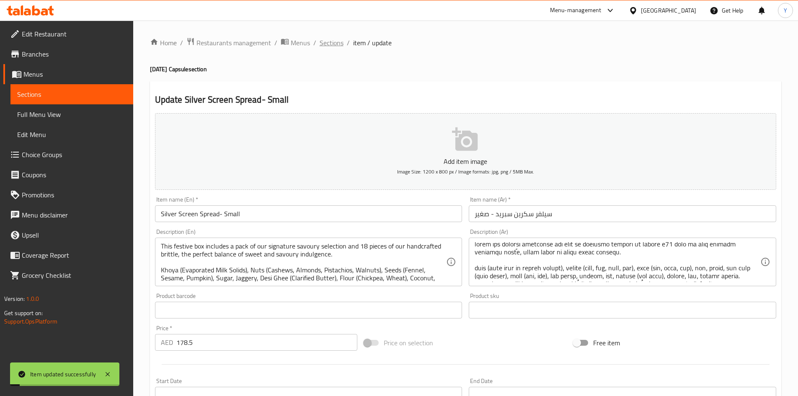
click at [329, 45] on span "Sections" at bounding box center [332, 43] width 24 height 10
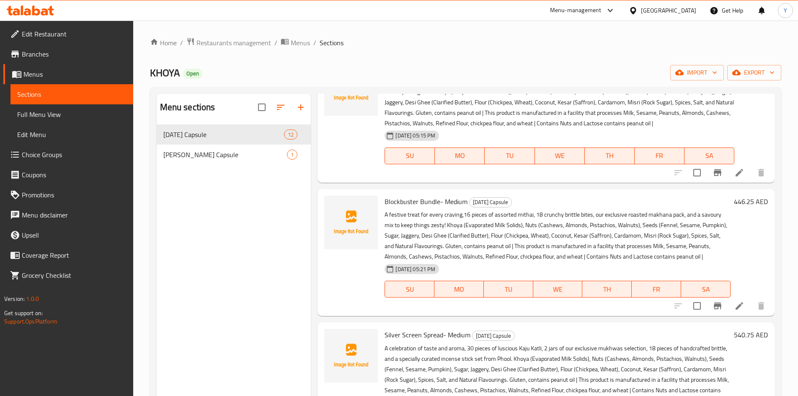
scroll to position [293, 0]
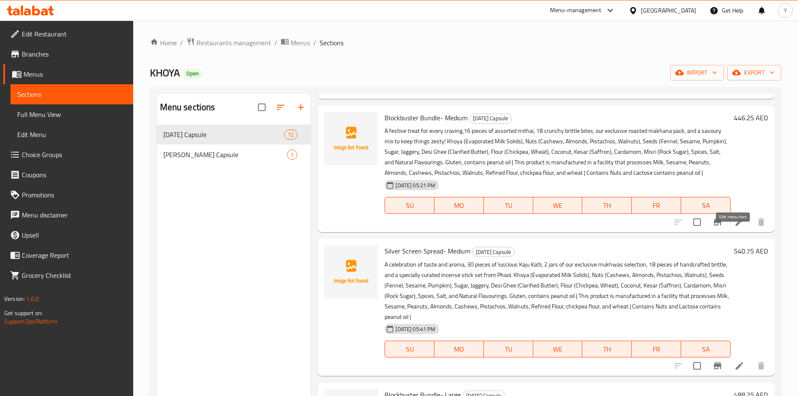
click at [734, 227] on icon at bounding box center [739, 222] width 10 height 10
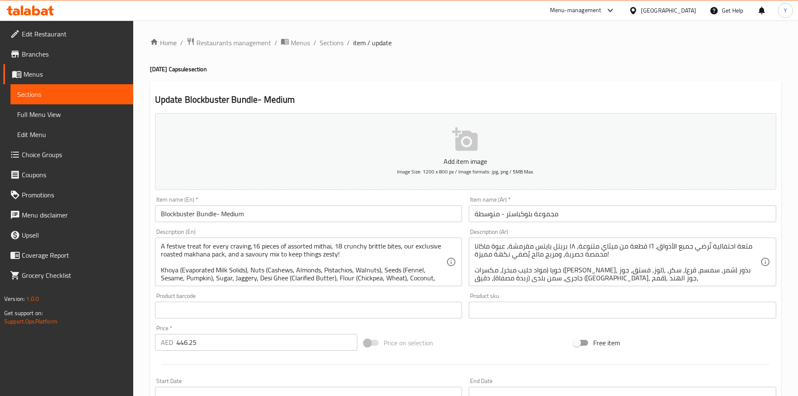
click at [741, 282] on div "متعة احتفالية تُرضي جميع الأذواق، ١٦ قطعة من ميثاي متنوعة، ١٨ بريتل بايتس مقرمش…" at bounding box center [623, 262] width 308 height 49
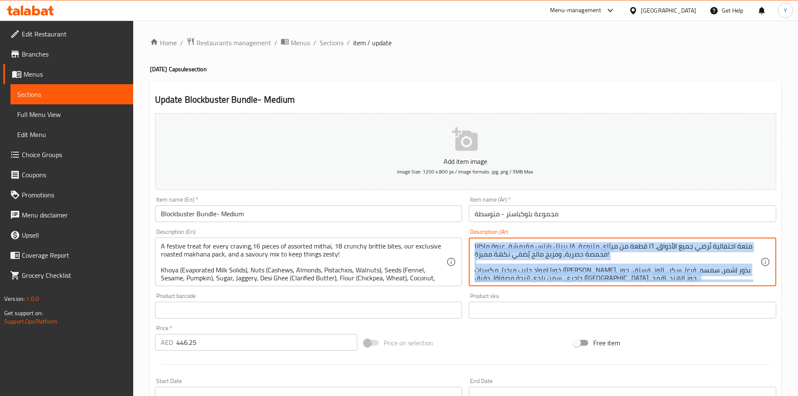
click at [741, 282] on div "متعة احتفالية تُرضي جميع الأذواق، ١٦ قطعة من ميثاي متنوعة، ١٨ بريتل بايتس مقرمش…" at bounding box center [623, 262] width 308 height 49
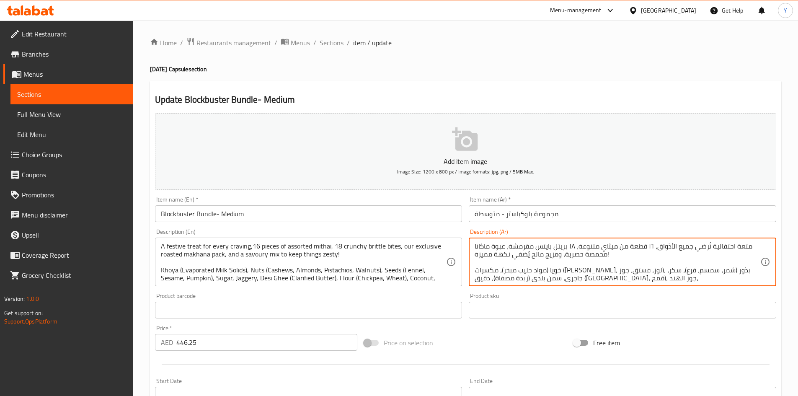
scroll to position [42, 0]
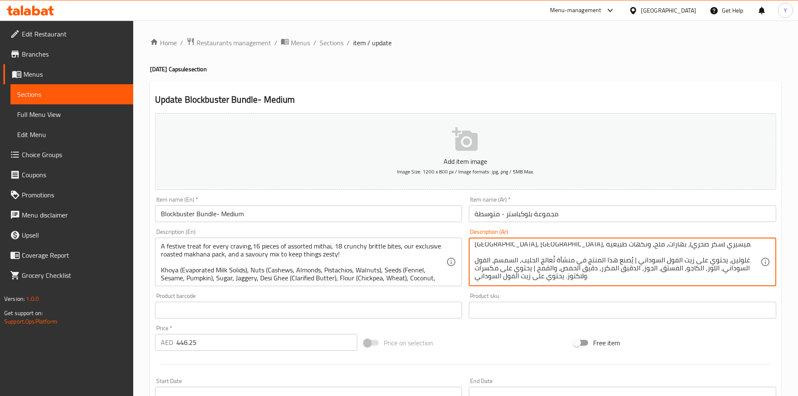
drag, startPoint x: 734, startPoint y: 281, endPoint x: 744, endPoint y: 253, distance: 29.8
click at [745, 253] on textarea "متعة احتفالية تُرضي جميع الأذواق، ١٦ قطعة من ميثاي متنوعة، ١٨ بريتل بايتس مقرمش…" at bounding box center [618, 262] width 286 height 40
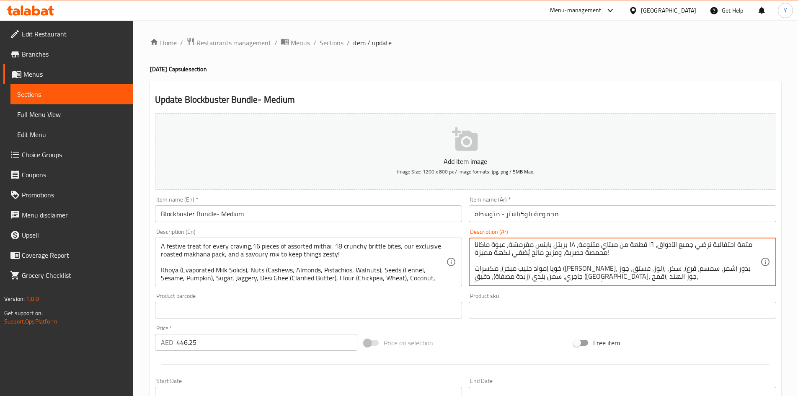
scroll to position [0, 0]
click at [742, 279] on textarea "متعة احتفالية تُرضي جميع الأذواق، ١٦ قطعة من ميثاي متنوعة، ١٨ بريتل بايتس مقرمش…" at bounding box center [618, 262] width 286 height 40
click at [742, 280] on textarea "متعة احتفالية تُرضي جميع الأذواق، ١٦ قطعة من ميثاي متنوعة، ١٨ بريتل بايتس مقرمش…" at bounding box center [618, 262] width 286 height 40
click at [736, 278] on textarea "متعة احتفالية تُرضي جميع الأذواق، ١٦ قطعة من ميثاي متنوعة، ١٨ بريتل بايتس مقرمش…" at bounding box center [618, 262] width 286 height 40
click at [738, 274] on textarea "متعة احتفالية تُرضي جميع الأذواق، ١٦ قطعة من ميثاي متنوعة، ١٨ بريتل بايتس مقرمش…" at bounding box center [618, 262] width 286 height 40
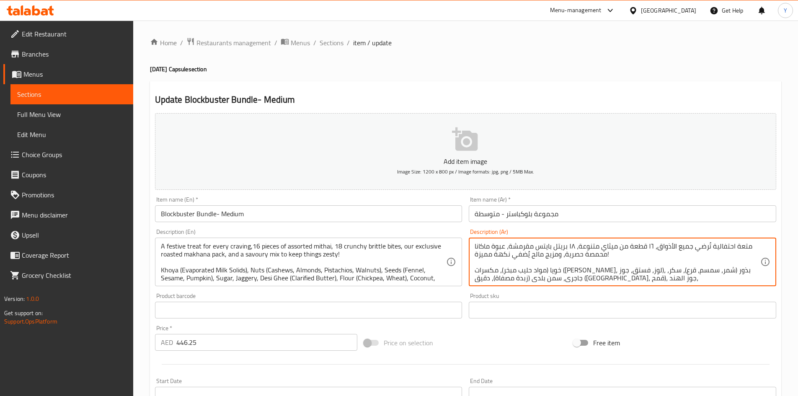
click at [734, 280] on textarea "متعة احتفالية تُرضي جميع الأذواق، ١٦ قطعة من ميثاي متنوعة، ١٨ بريتل بايتس مقرمش…" at bounding box center [618, 262] width 286 height 40
type textarea "متعة احتفالية تُرضي جميع الأذواق، ١٦ قطعة من ميثاي متنوعة، ١٨ بريتل بايتس مقرمش…"
click at [258, 207] on input "Blockbuster Bundle- Medium" at bounding box center [309, 213] width 308 height 17
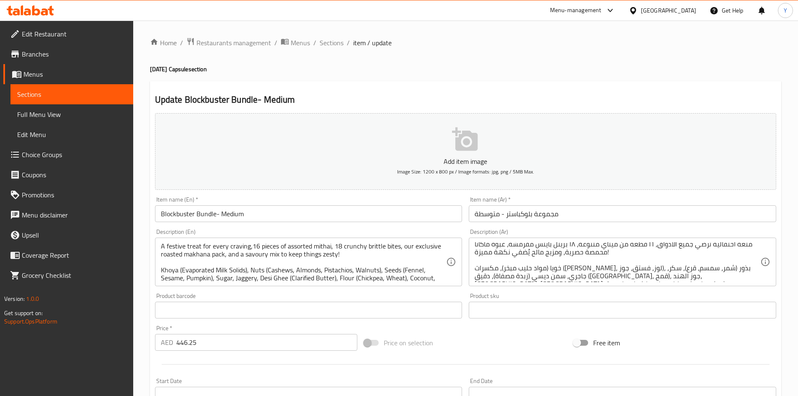
click at [388, 195] on div "Item name (En)   * Blockbuster Bundle- Medium Item name (En) *" at bounding box center [309, 209] width 314 height 32
click at [389, 204] on div "Item name (En)   * Blockbuster Bundle- Medium Item name (En) *" at bounding box center [309, 210] width 308 height 26
click at [327, 213] on input "Blockbuster Bundle- Medium" at bounding box center [309, 213] width 308 height 17
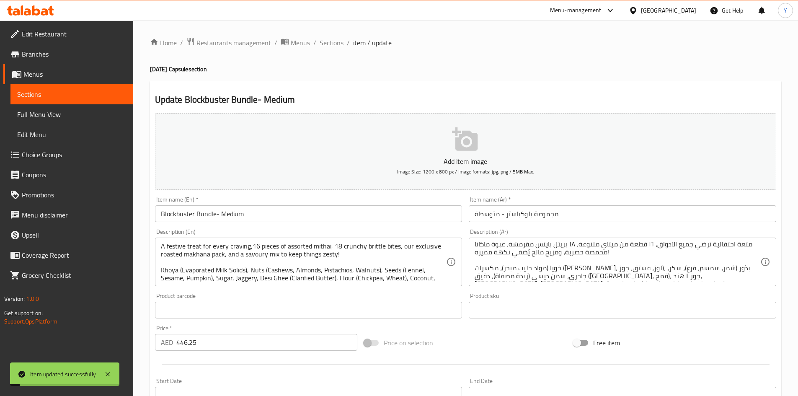
click at [333, 50] on div "Home / Restaurants management / Menus / Sections / item / update [DATE] Capsule…" at bounding box center [465, 306] width 631 height 538
click at [333, 44] on span "Sections" at bounding box center [332, 43] width 24 height 10
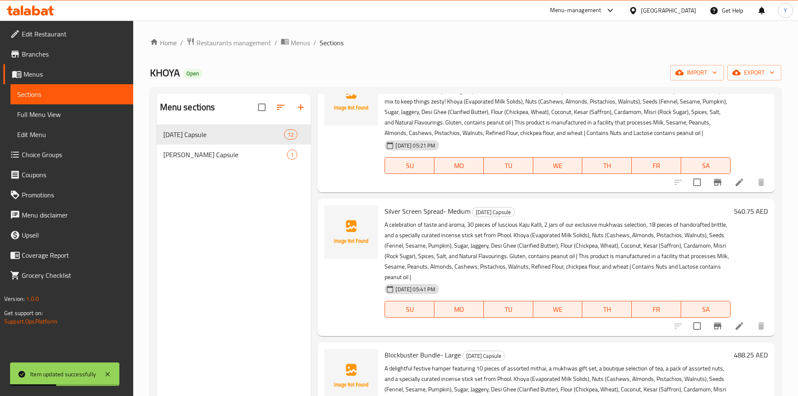
scroll to position [335, 0]
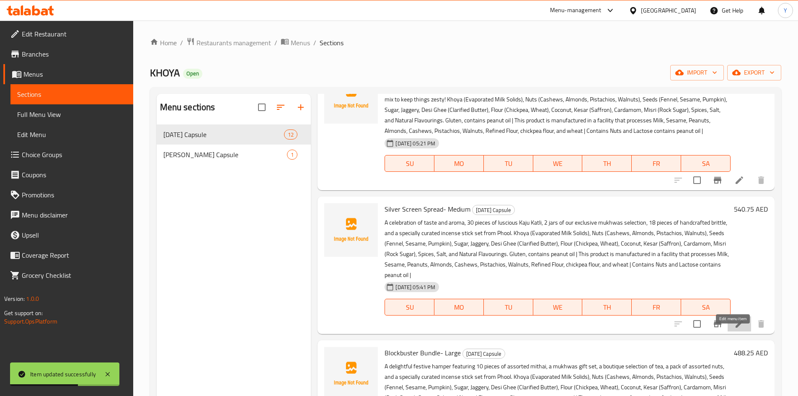
click at [737, 329] on icon at bounding box center [739, 324] width 10 height 10
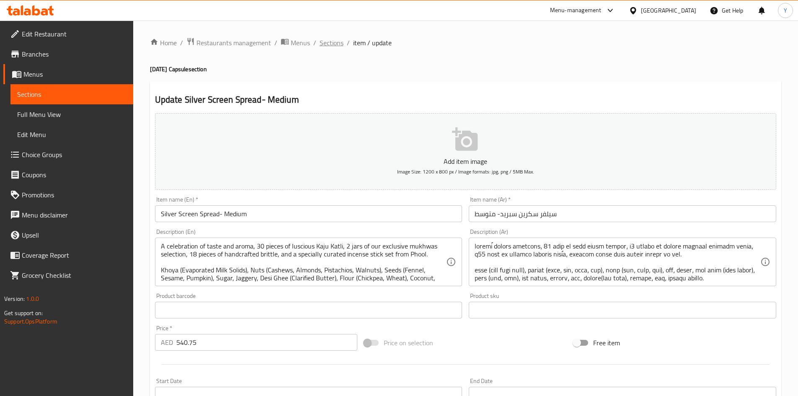
click at [332, 43] on span "Sections" at bounding box center [332, 43] width 24 height 10
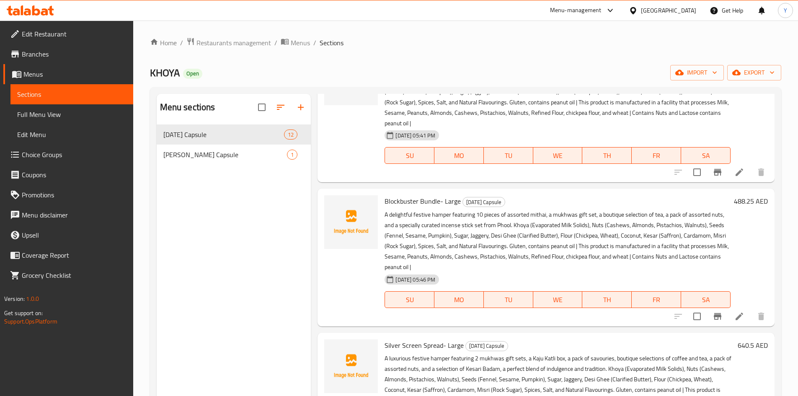
scroll to position [503, 0]
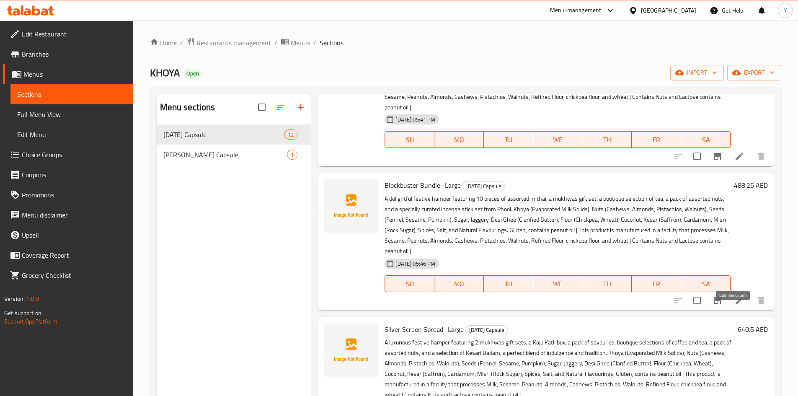
click at [734, 305] on icon at bounding box center [739, 300] width 10 height 10
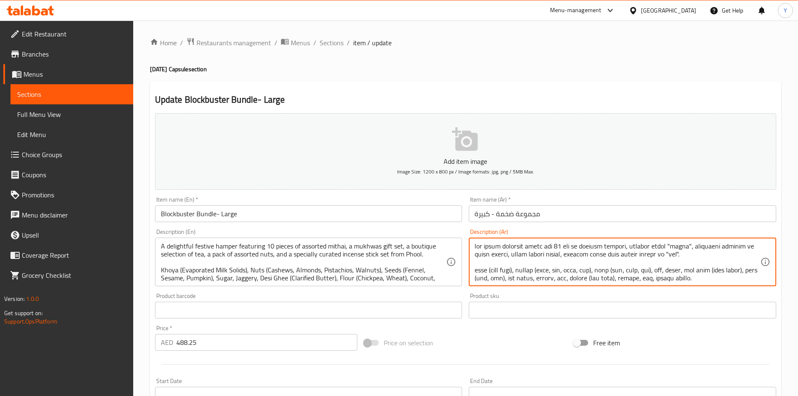
click at [488, 273] on textarea at bounding box center [618, 262] width 286 height 40
type textarea "lor ipsum dolorsit ametc adi 88 eli se doeiusm tempori، utlabor etdol "magna"، …"
click at [258, 204] on div "Item name (En)   * Blockbuster Bundle- Large Item name (En) *" at bounding box center [309, 210] width 308 height 26
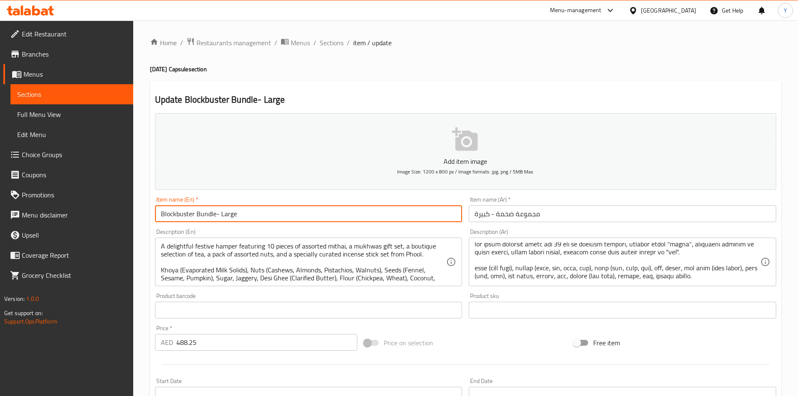
click at [257, 210] on input "Blockbuster Bundle- Large" at bounding box center [309, 213] width 308 height 17
click at [323, 44] on span "Sections" at bounding box center [332, 43] width 24 height 10
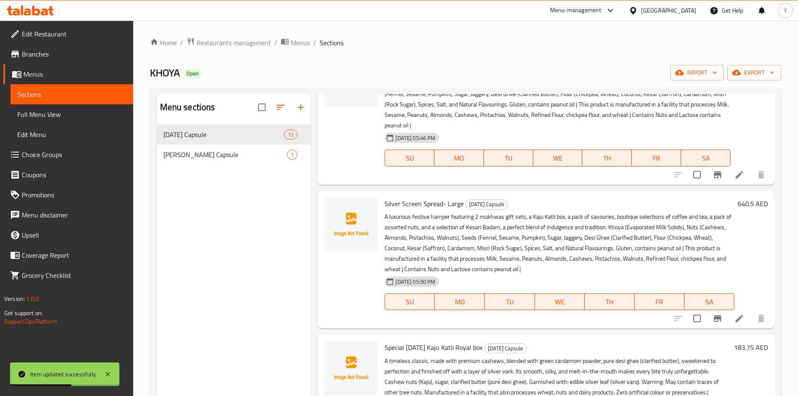
scroll to position [670, 0]
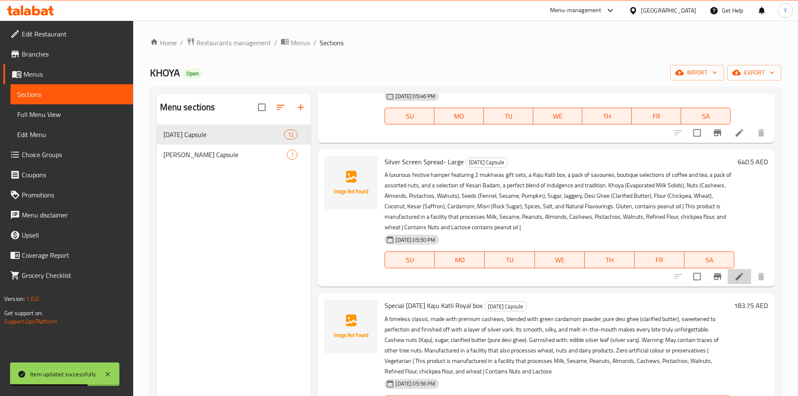
click at [728, 284] on li at bounding box center [739, 276] width 23 height 15
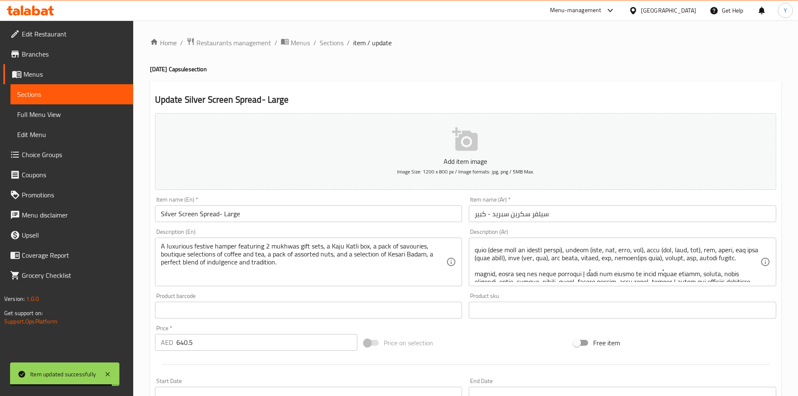
scroll to position [40, 0]
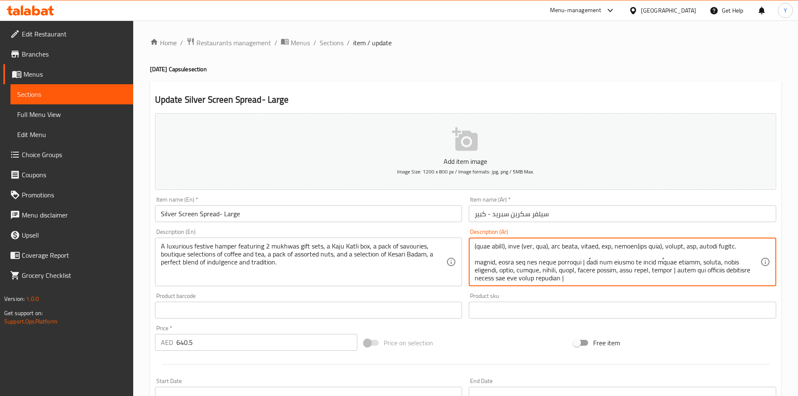
click at [709, 247] on textarea at bounding box center [618, 262] width 286 height 40
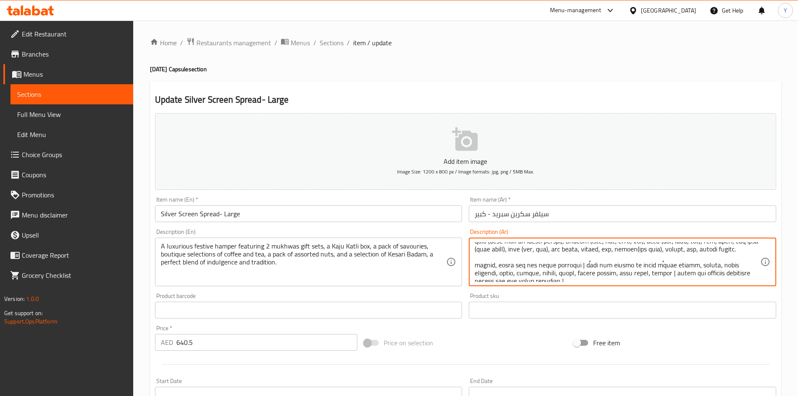
type textarea "lor ipsum dolor sitametcon، adi elitsedd ei tempori، utlabo etdo magna، aliqu e…"
click at [354, 214] on input "Silver Screen Spread- Large" at bounding box center [309, 213] width 308 height 17
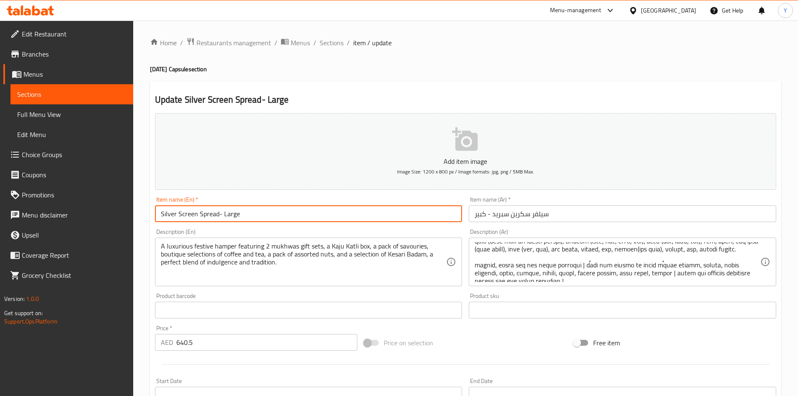
click at [326, 39] on span "Sections" at bounding box center [332, 43] width 24 height 10
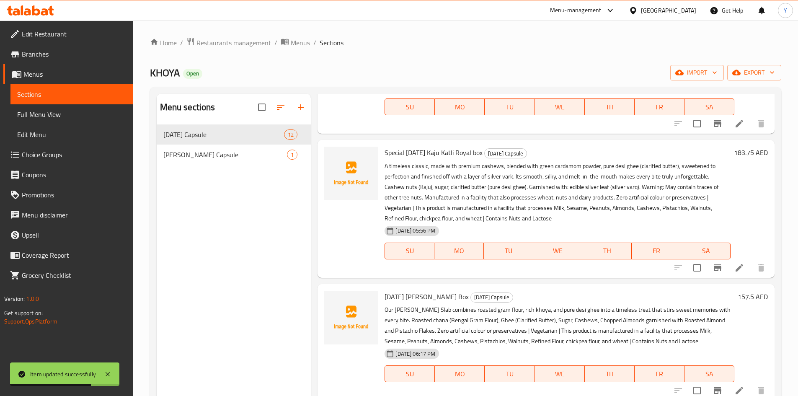
scroll to position [838, 0]
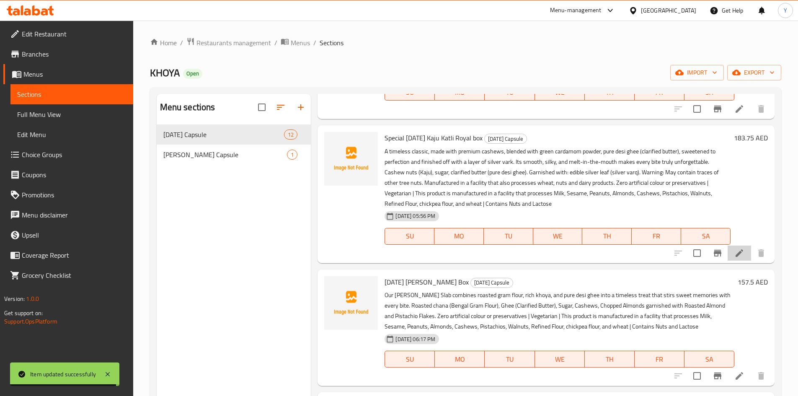
click at [728, 258] on li at bounding box center [739, 253] width 23 height 15
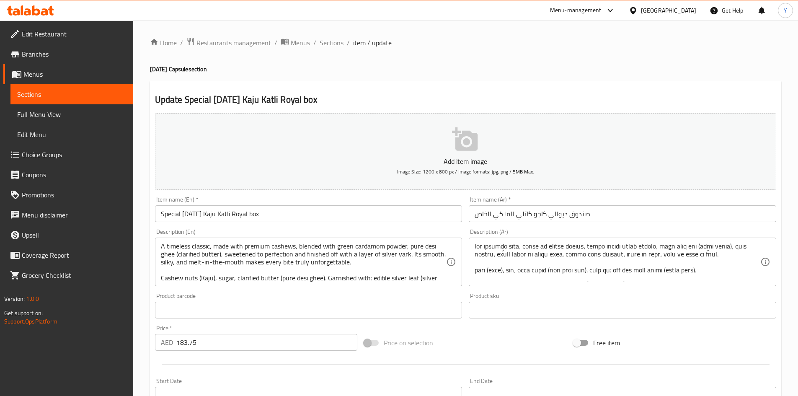
scroll to position [40, 0]
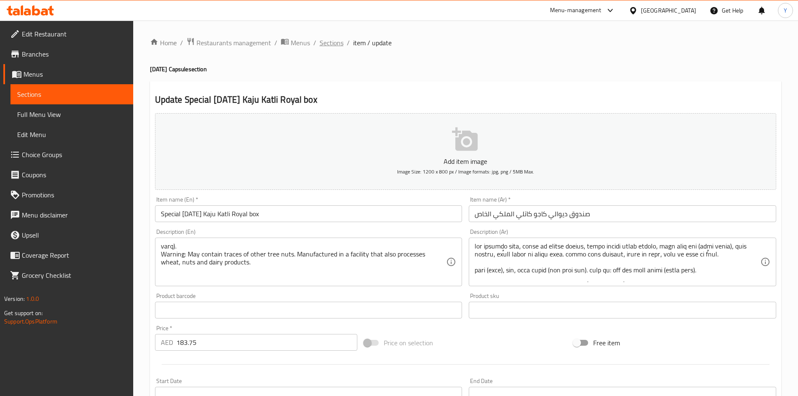
click at [341, 42] on span "Sections" at bounding box center [332, 43] width 24 height 10
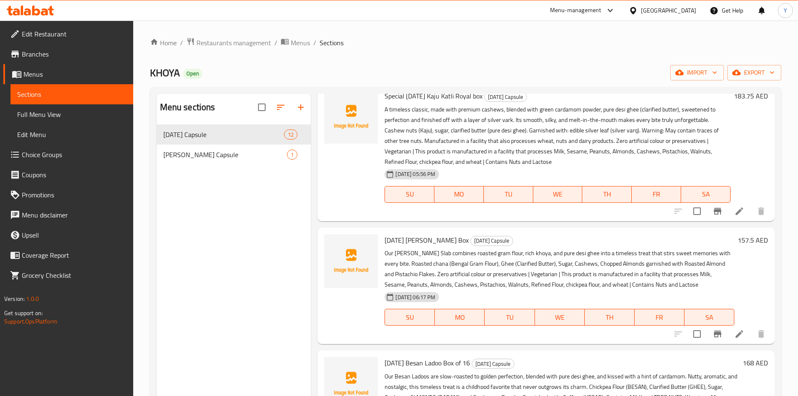
scroll to position [922, 0]
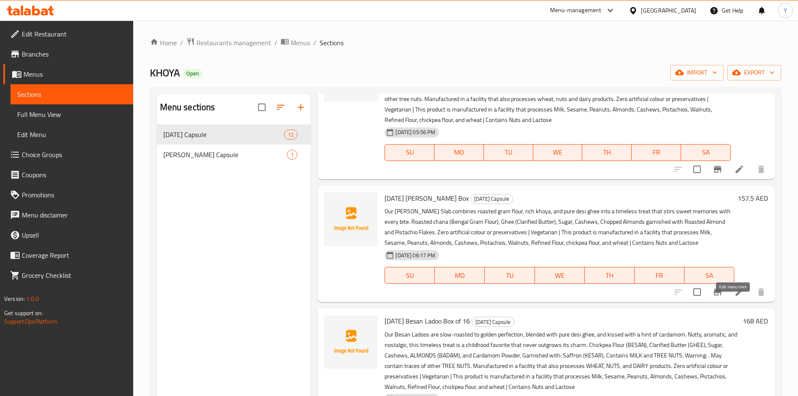
click at [736, 296] on icon at bounding box center [740, 292] width 8 height 8
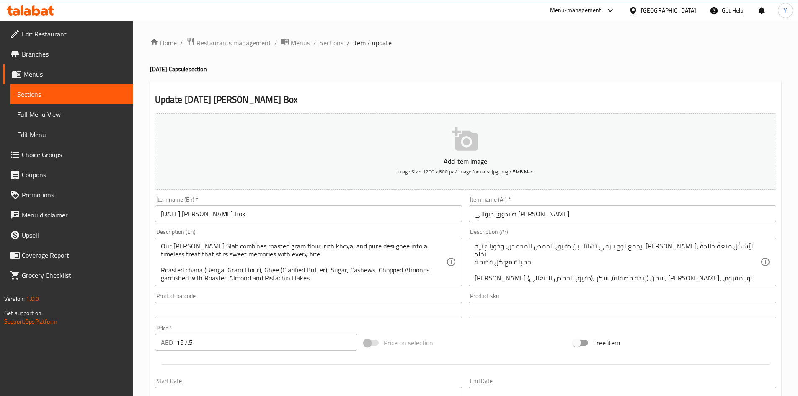
click at [328, 41] on span "Sections" at bounding box center [332, 43] width 24 height 10
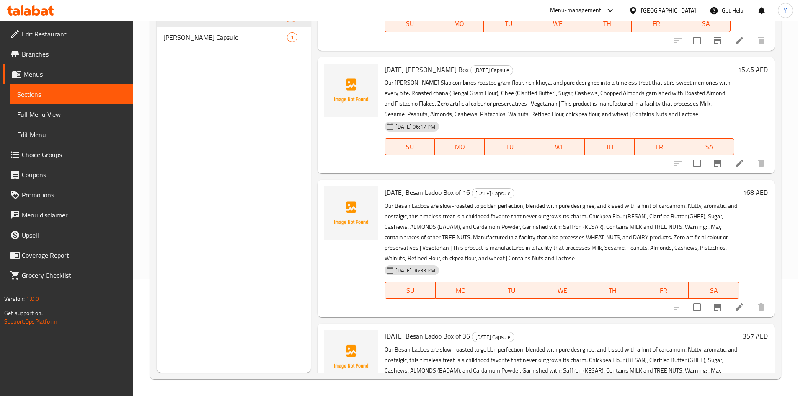
scroll to position [933, 0]
click at [408, 76] on span "[DATE] [PERSON_NAME] Box" at bounding box center [427, 70] width 84 height 13
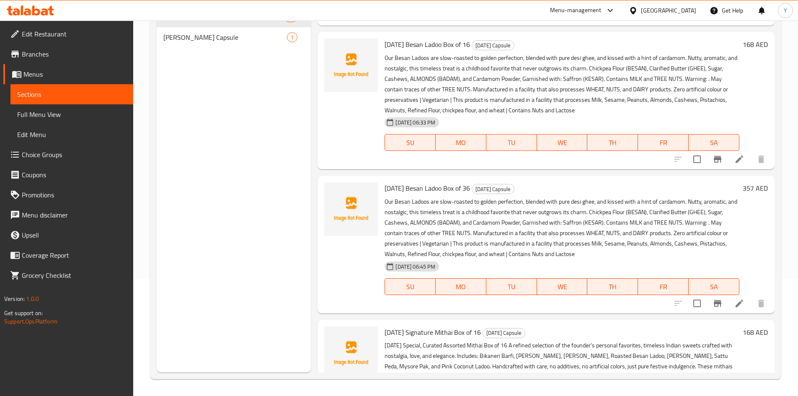
scroll to position [975, 0]
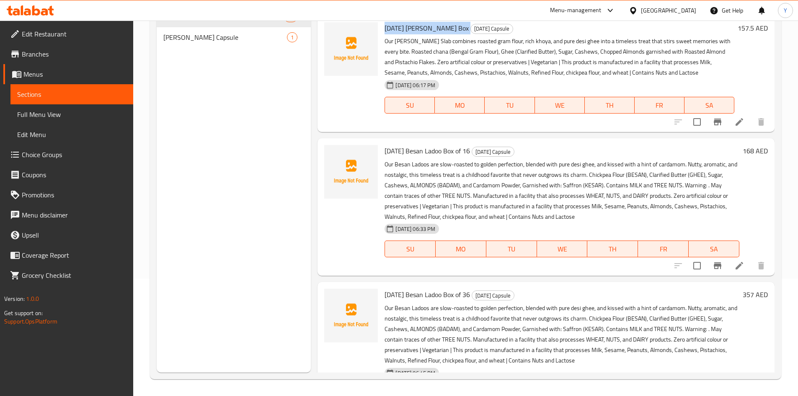
click at [737, 271] on icon at bounding box center [739, 266] width 10 height 10
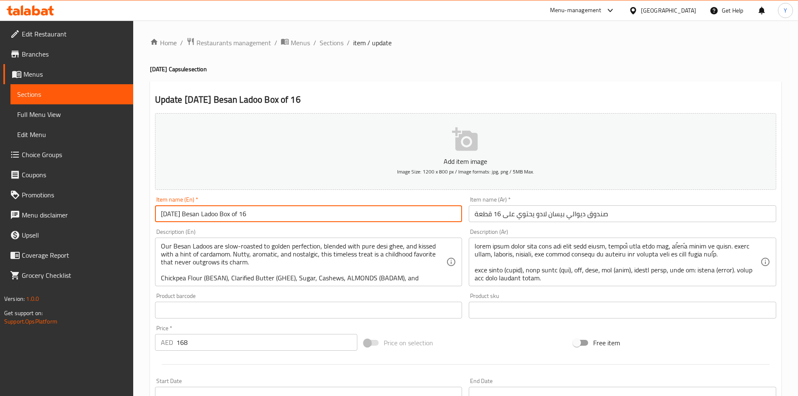
click at [279, 212] on input "[DATE] Besan Ladoo Box of 16" at bounding box center [309, 213] width 308 height 17
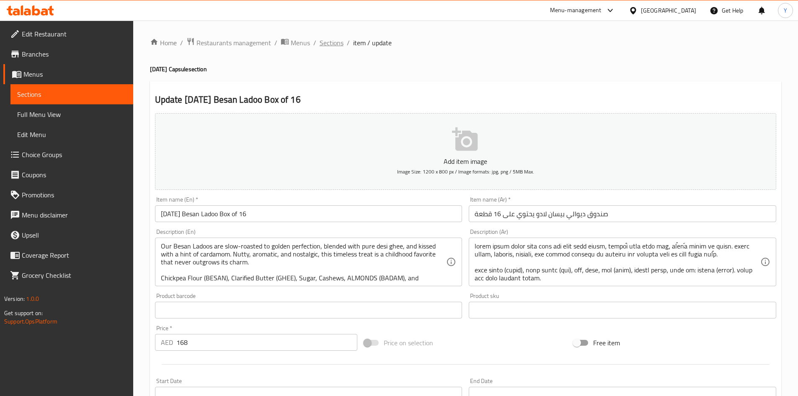
click at [341, 47] on span "Sections" at bounding box center [332, 43] width 24 height 10
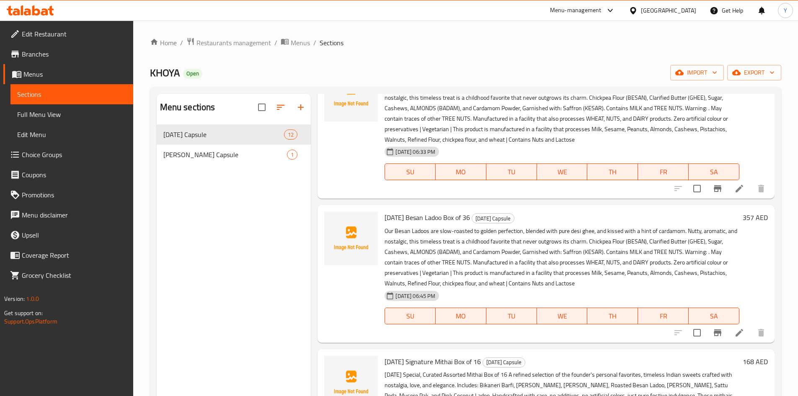
scroll to position [1213, 0]
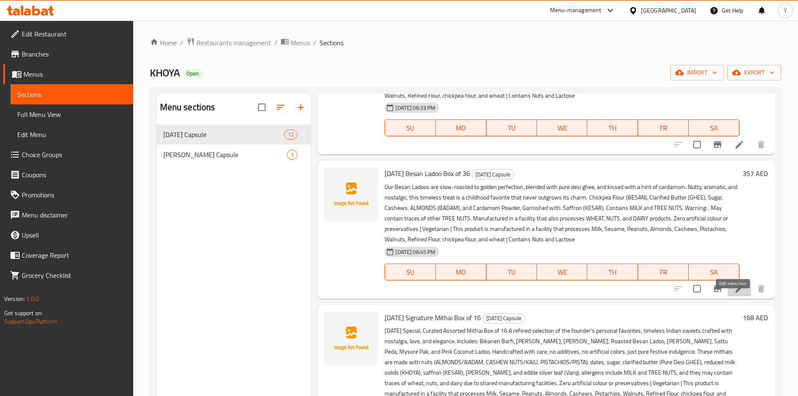
click at [734, 294] on icon at bounding box center [739, 289] width 10 height 10
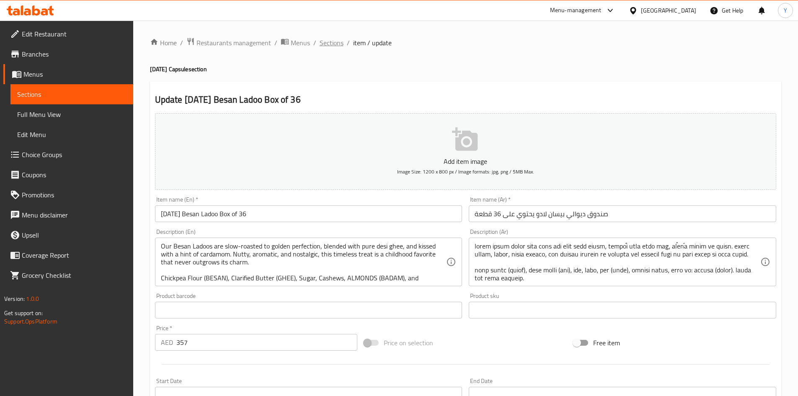
click at [331, 47] on span "Sections" at bounding box center [332, 43] width 24 height 10
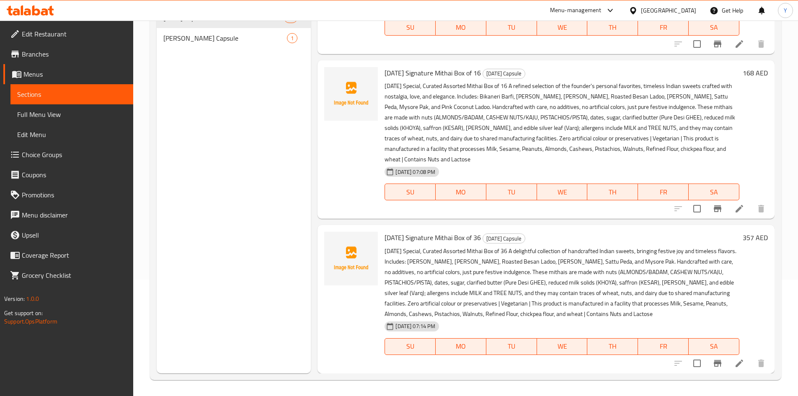
scroll to position [117, 0]
click at [730, 214] on li at bounding box center [739, 207] width 23 height 15
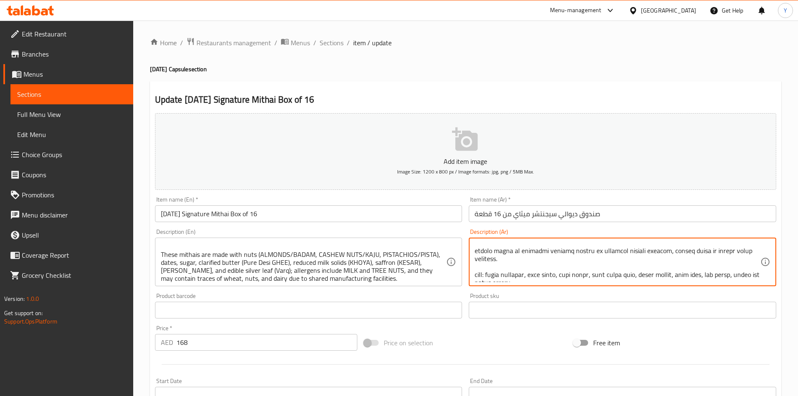
scroll to position [17, 0]
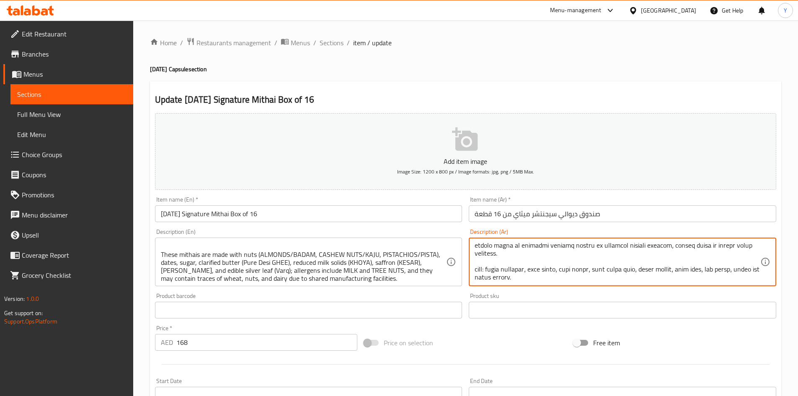
click at [751, 278] on textarea at bounding box center [618, 262] width 286 height 40
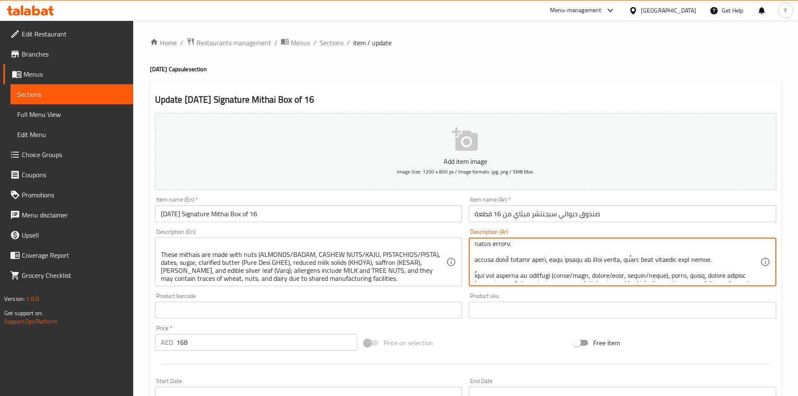
scroll to position [67, 0]
click at [720, 270] on textarea at bounding box center [618, 262] width 286 height 40
type textarea "lore ipsum dolor، sita co 59 adip، el seddoeiu temporin utlabor etdolo magna al…"
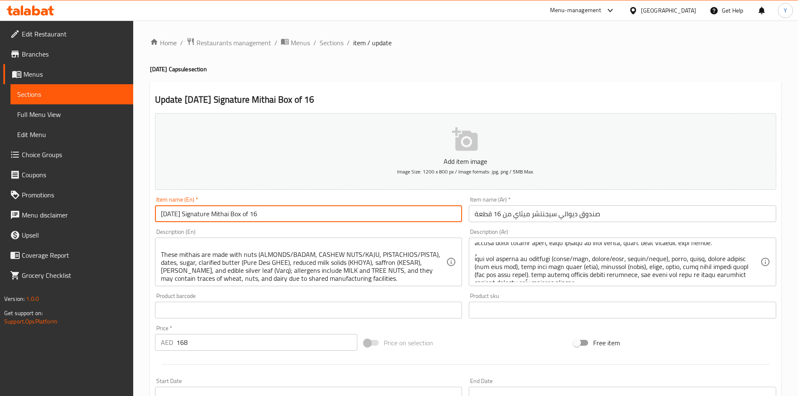
click at [447, 219] on input "[DATE] Signature Mithai Box of 16" at bounding box center [309, 213] width 308 height 17
drag, startPoint x: 329, startPoint y: 40, endPoint x: 715, endPoint y: 81, distance: 388.0
click at [329, 40] on span "Sections" at bounding box center [332, 43] width 24 height 10
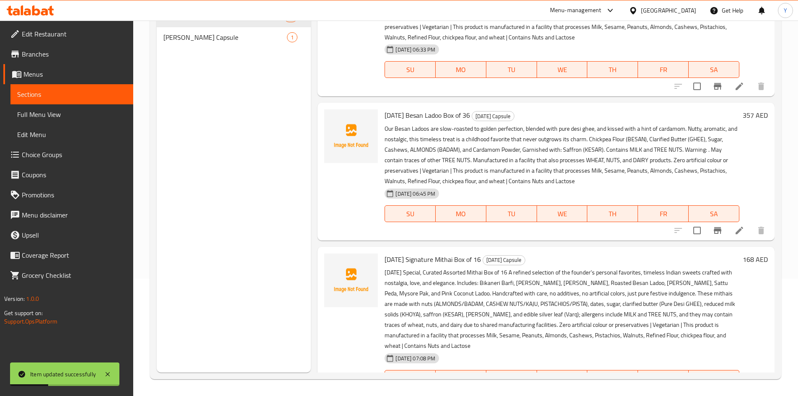
scroll to position [1352, 0]
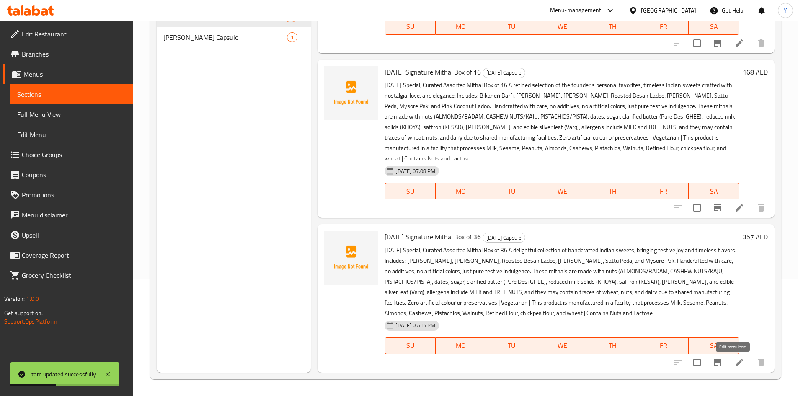
click at [734, 364] on icon at bounding box center [739, 362] width 10 height 10
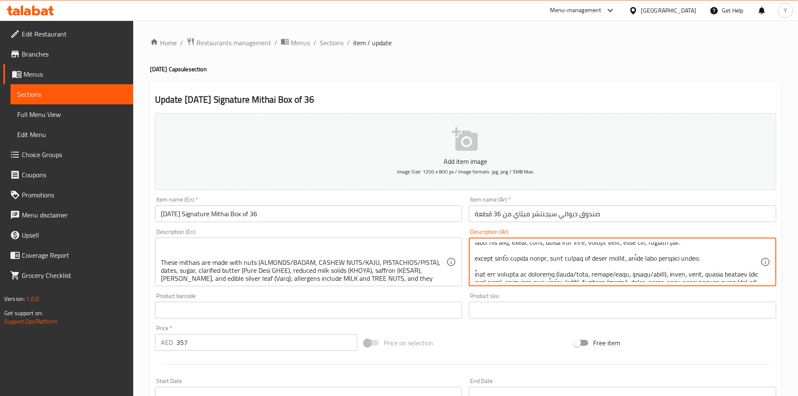
scroll to position [50, 0]
click at [727, 271] on textarea at bounding box center [618, 262] width 286 height 40
type textarea "lore ipsum dolor si 56 amet ، consec adi elitse doeiu te incididu utlabor etdol…"
click at [315, 220] on input "[DATE] Signature Mithai Box of 36" at bounding box center [309, 213] width 308 height 17
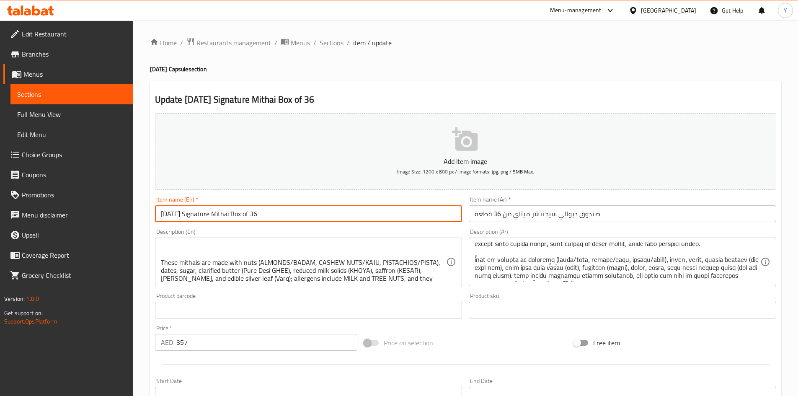
click at [336, 44] on span "Sections" at bounding box center [332, 43] width 24 height 10
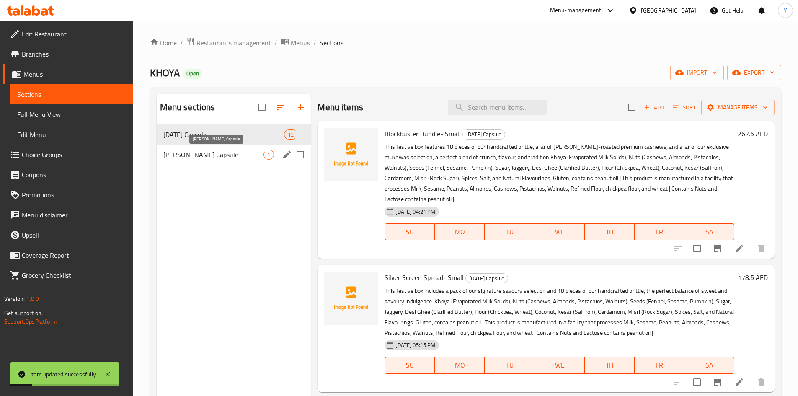
click at [215, 155] on span "[PERSON_NAME] Capsule" at bounding box center [213, 155] width 101 height 10
